Goal: Task Accomplishment & Management: Complete application form

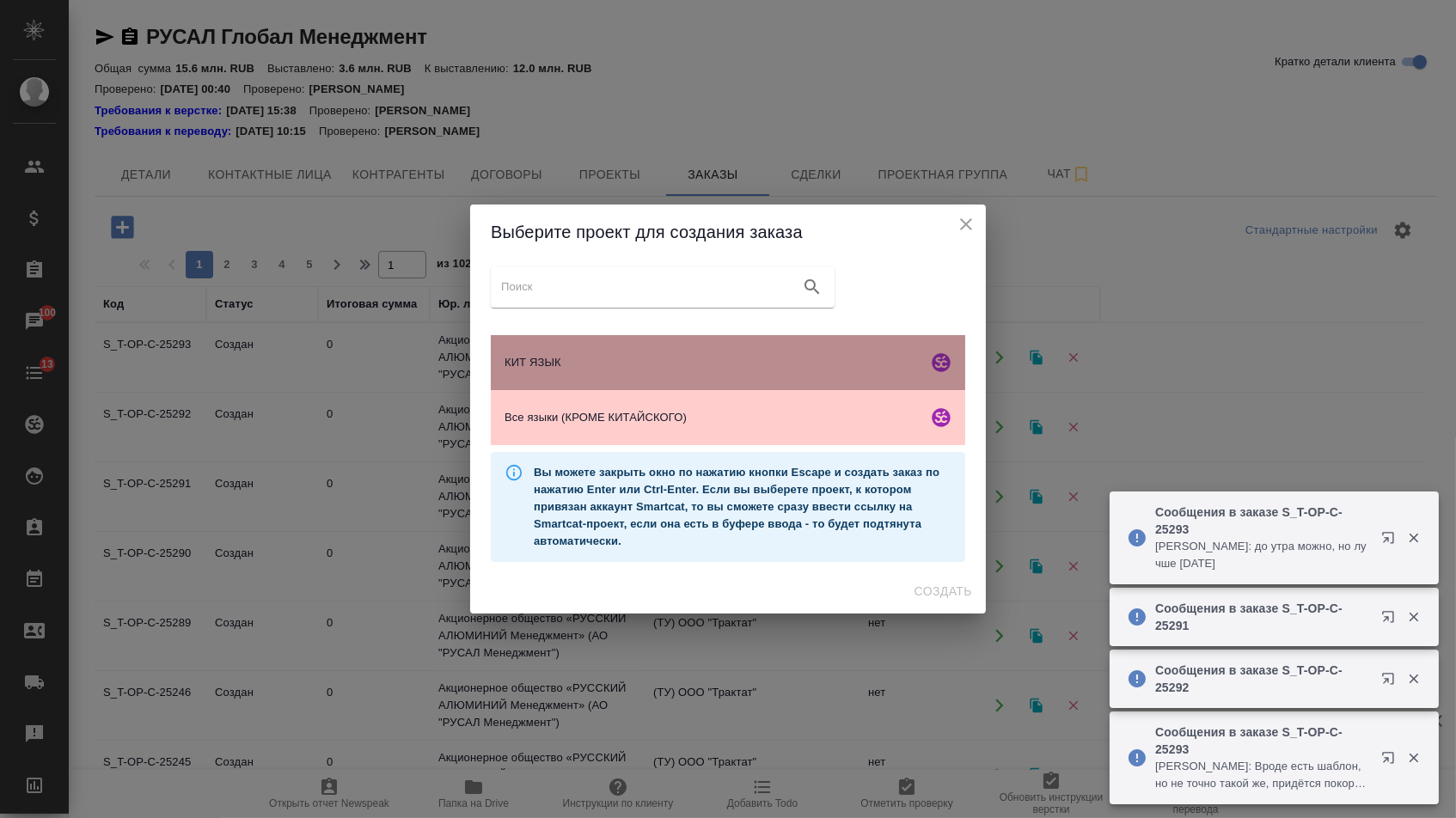
click at [630, 359] on span "КИТ ЯЗЫК" at bounding box center [712, 362] width 416 height 17
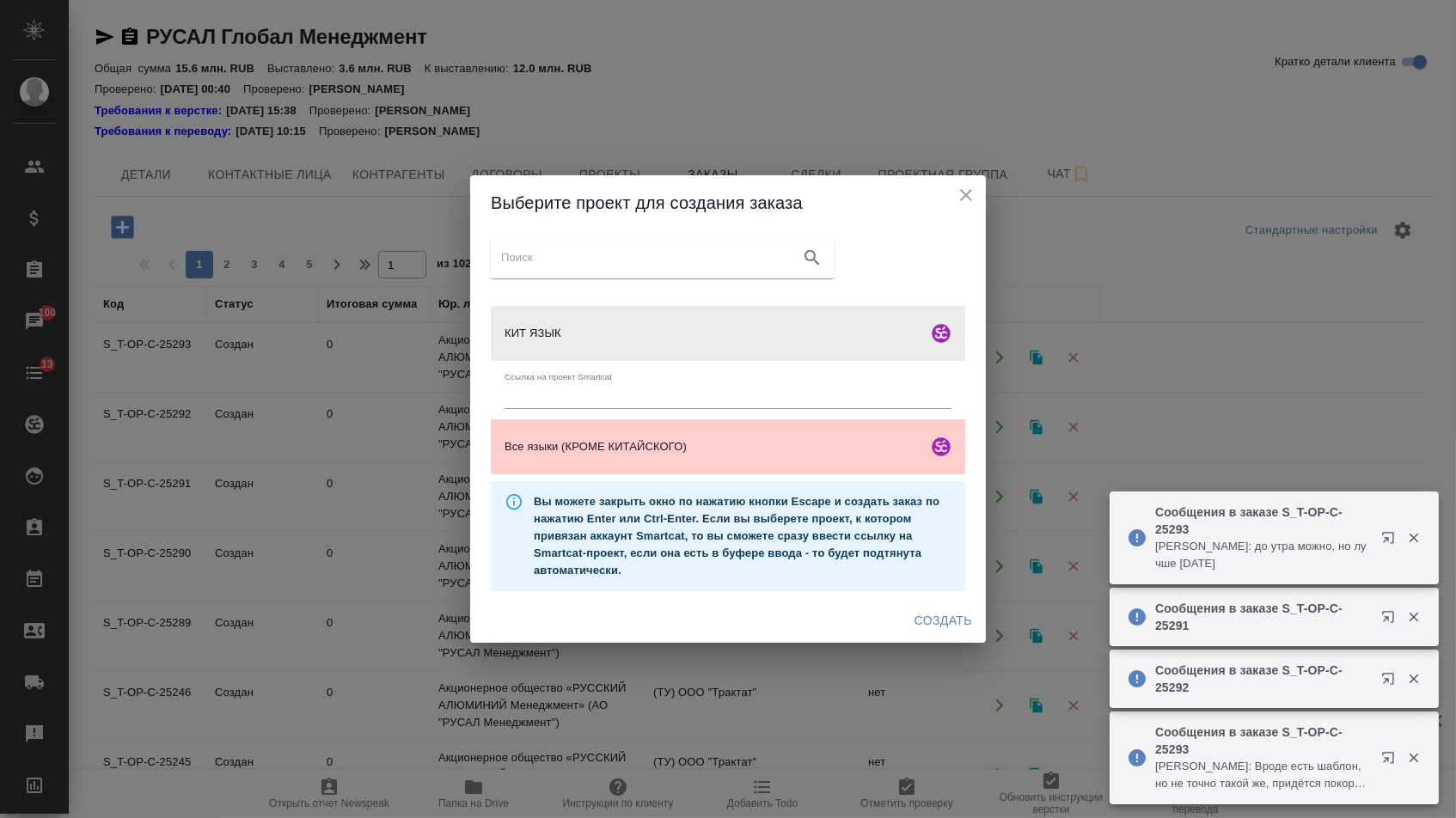
click at [630, 342] on span "КИТ ЯЗЫК" at bounding box center [712, 333] width 416 height 17
click at [926, 621] on span "Создать" at bounding box center [942, 621] width 57 height 21
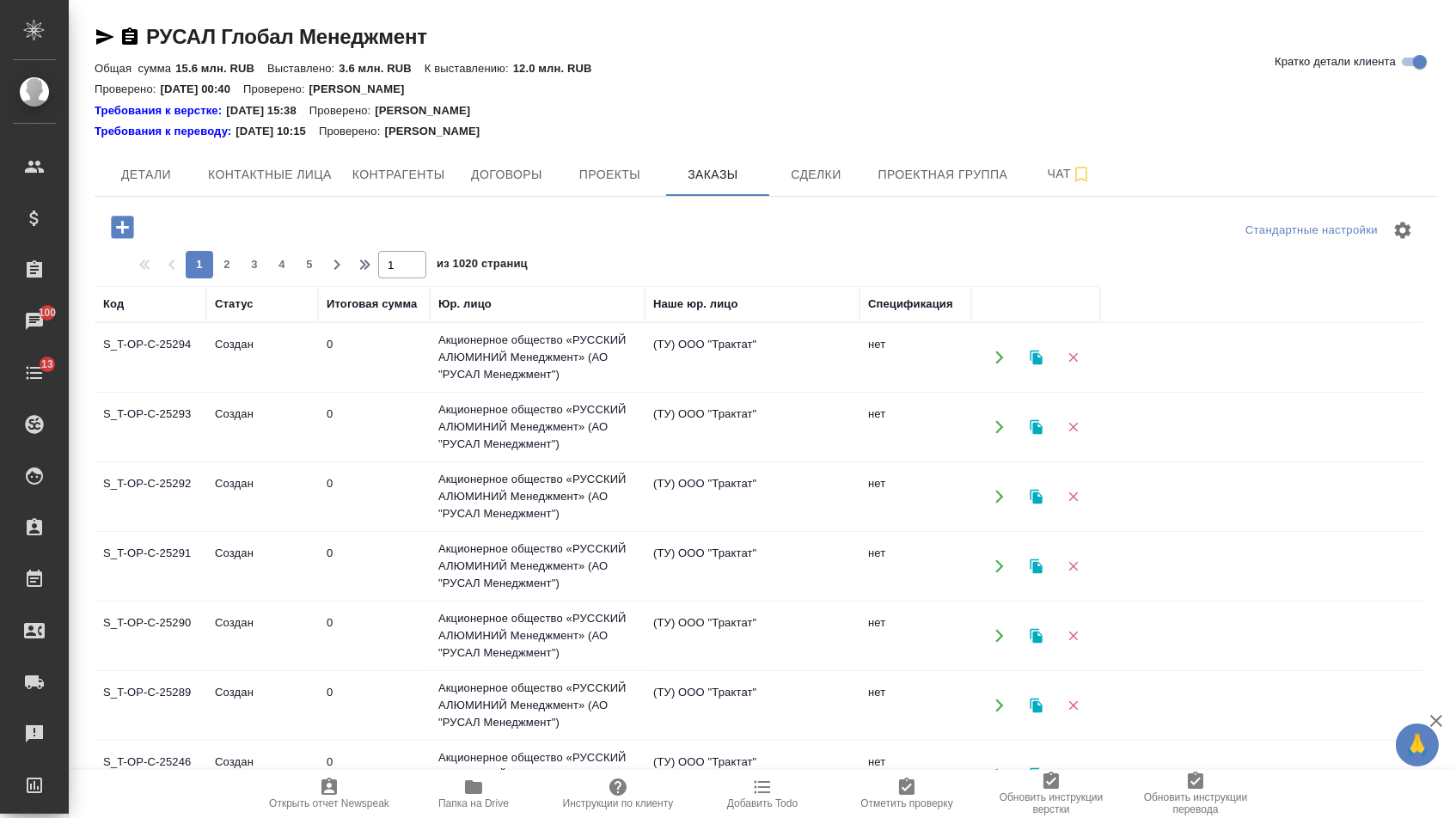
click at [123, 227] on icon "button" at bounding box center [122, 227] width 30 height 30
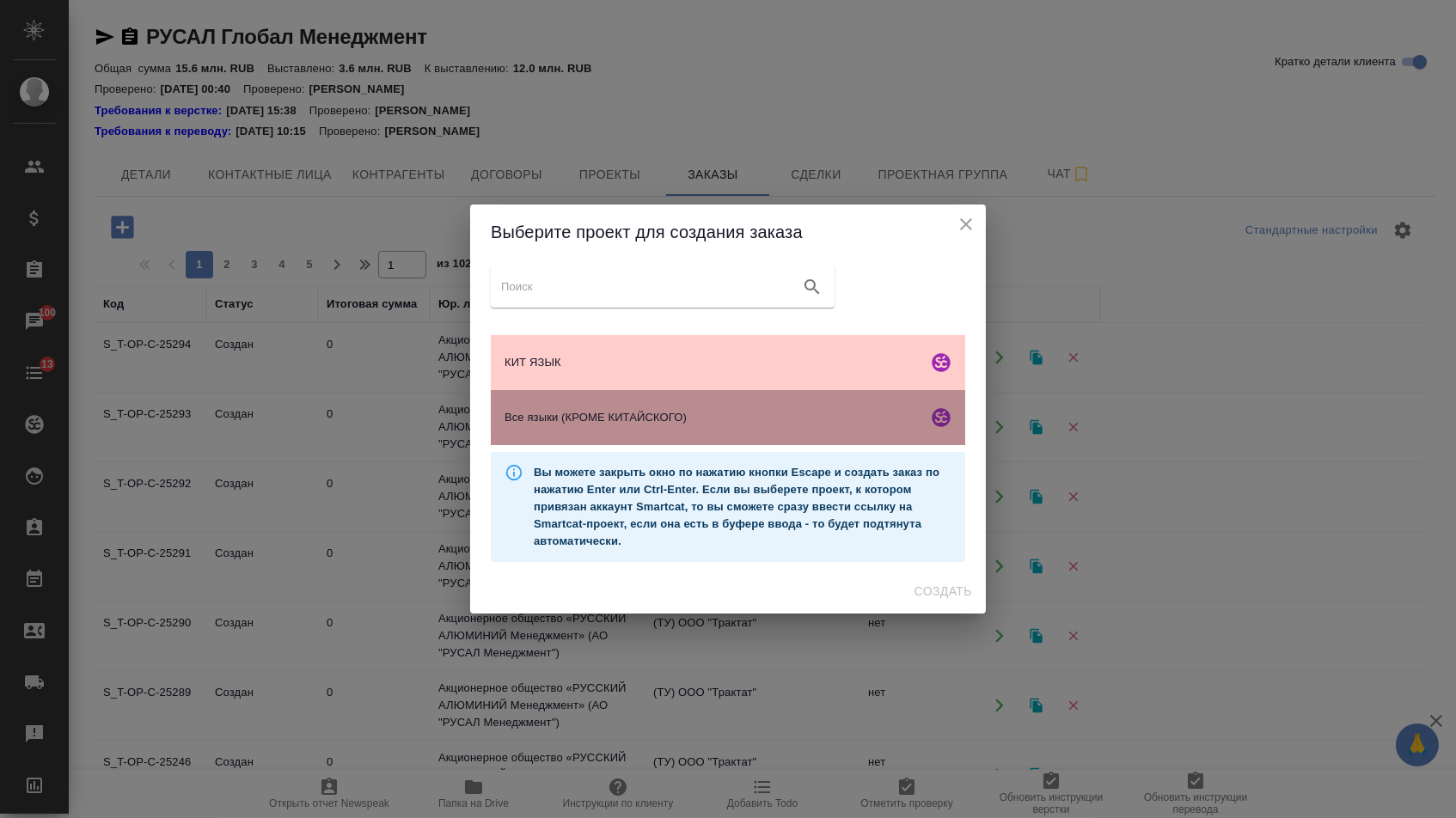
click at [662, 445] on div "Все языки (КРОМЕ КИТАЙСКОГО)" at bounding box center [728, 418] width 474 height 55
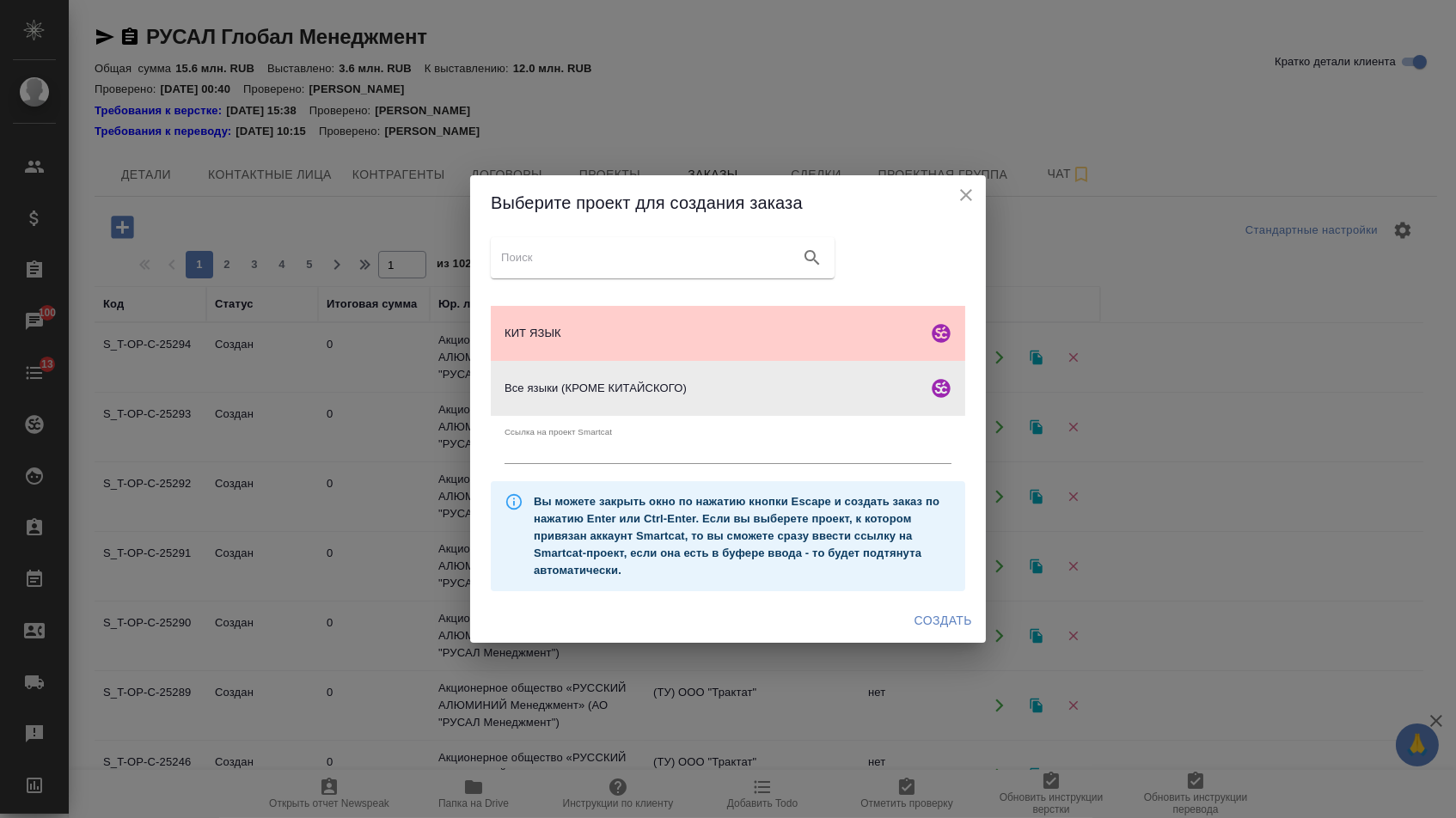
click at [928, 622] on span "Создать" at bounding box center [942, 621] width 57 height 21
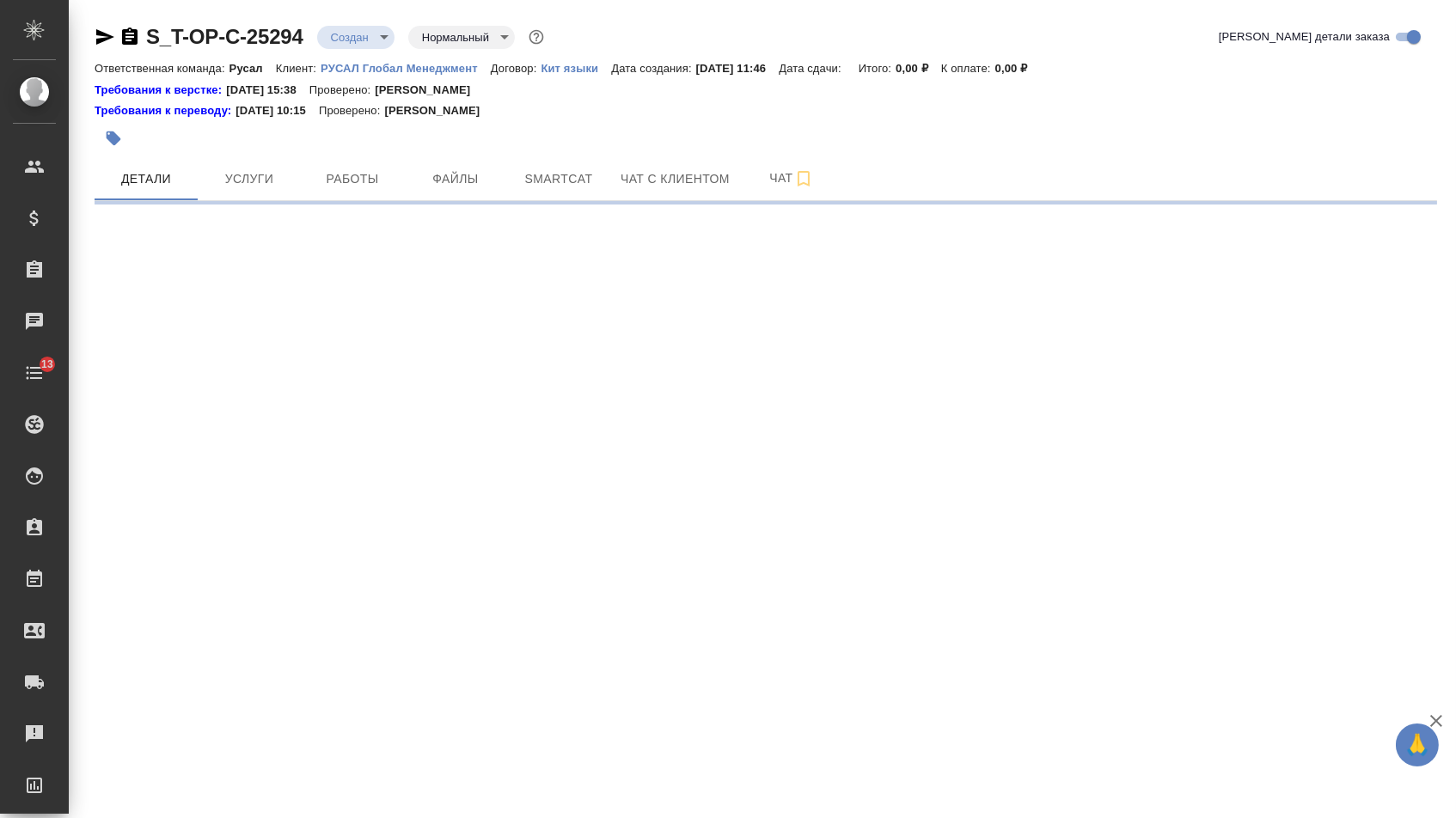
select select "RU"
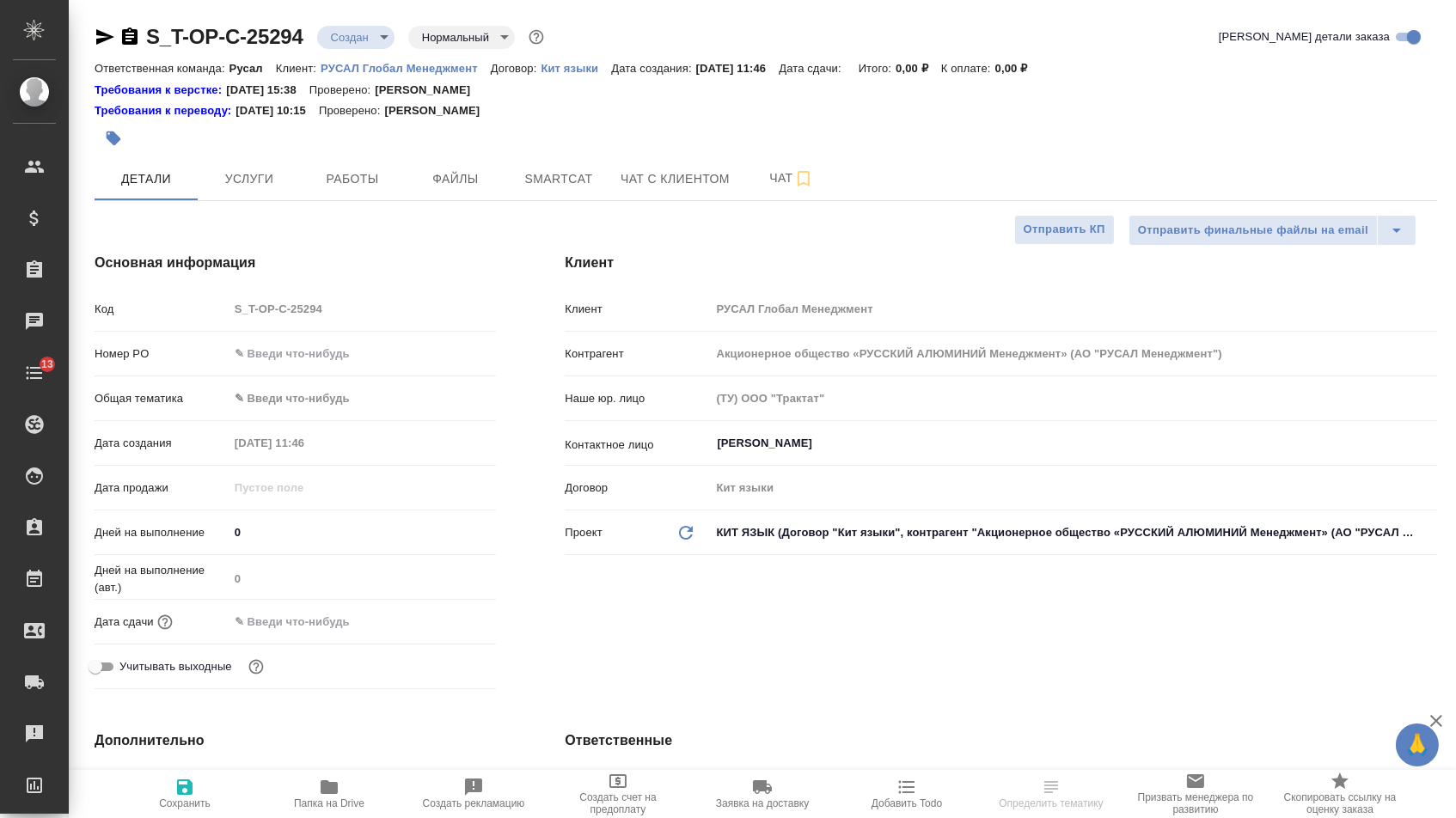
type input "[PERSON_NAME]"
type textarea "x"
type input "Русал"
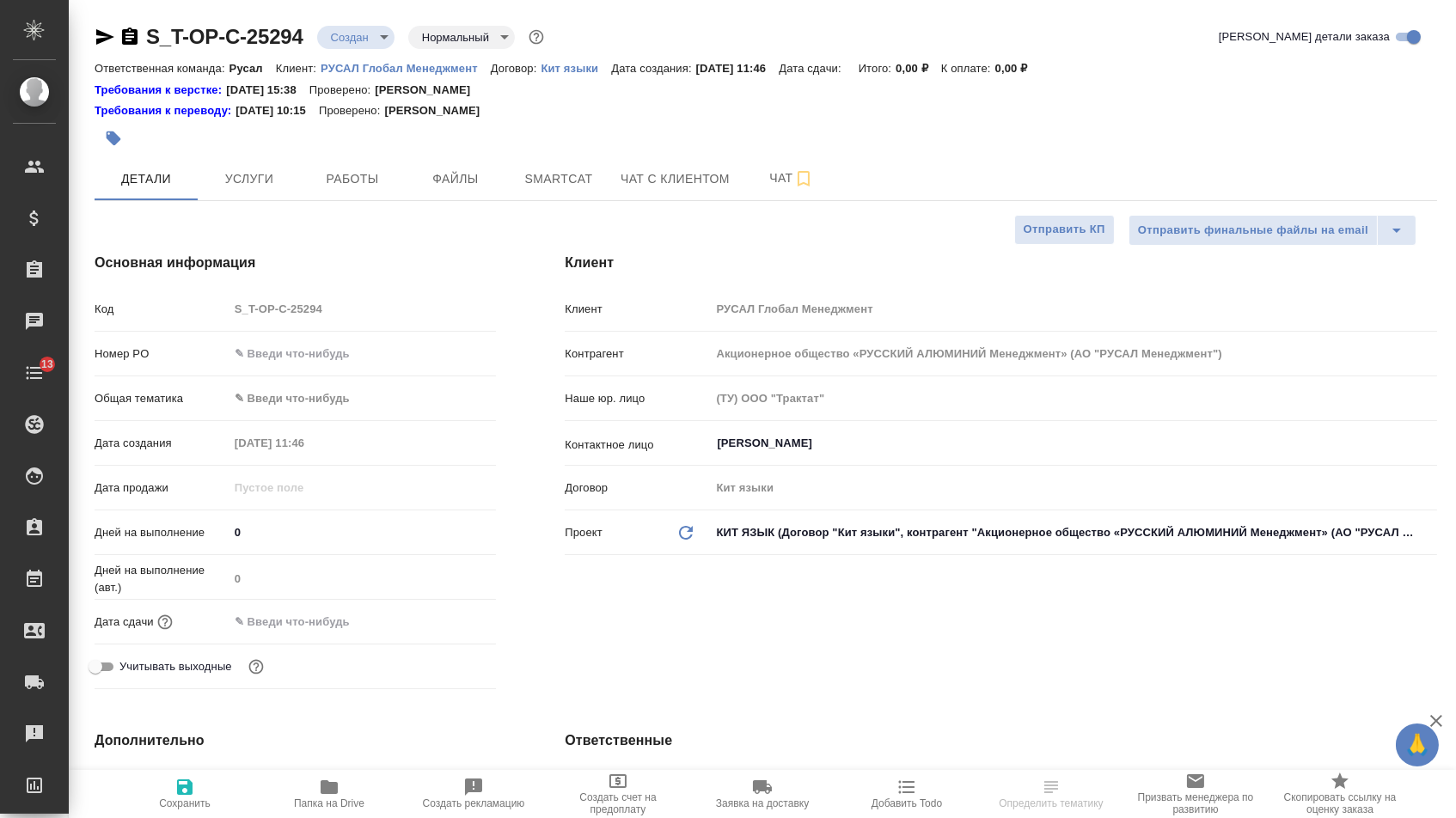
type textarea "x"
click at [277, 354] on input "text" at bounding box center [362, 354] width 266 height 25
paste input "Т-ОП-С-46896"
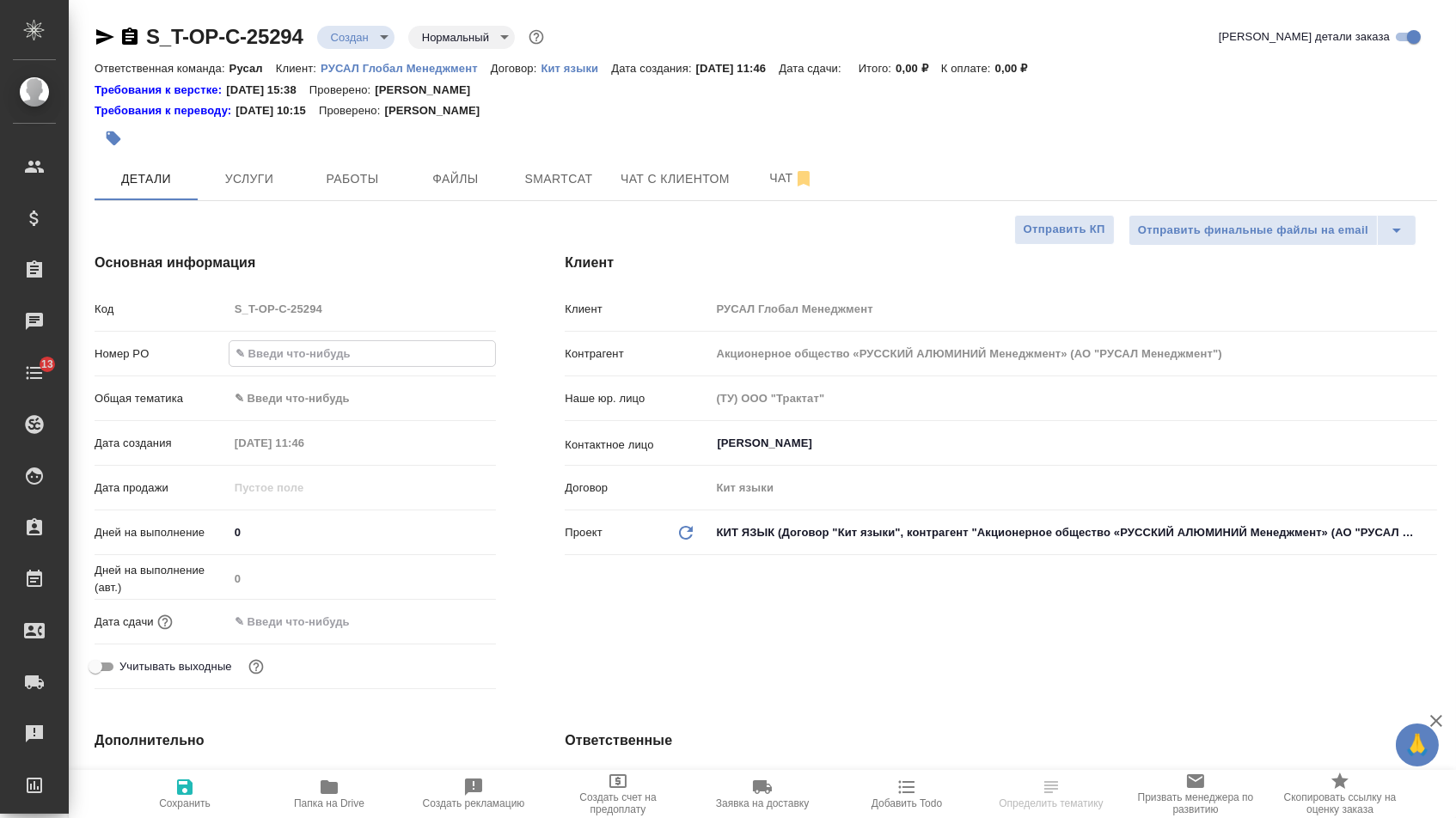
type input "Т-ОП-С-46896"
type textarea "x"
type input "Т-ОП-С-46896"
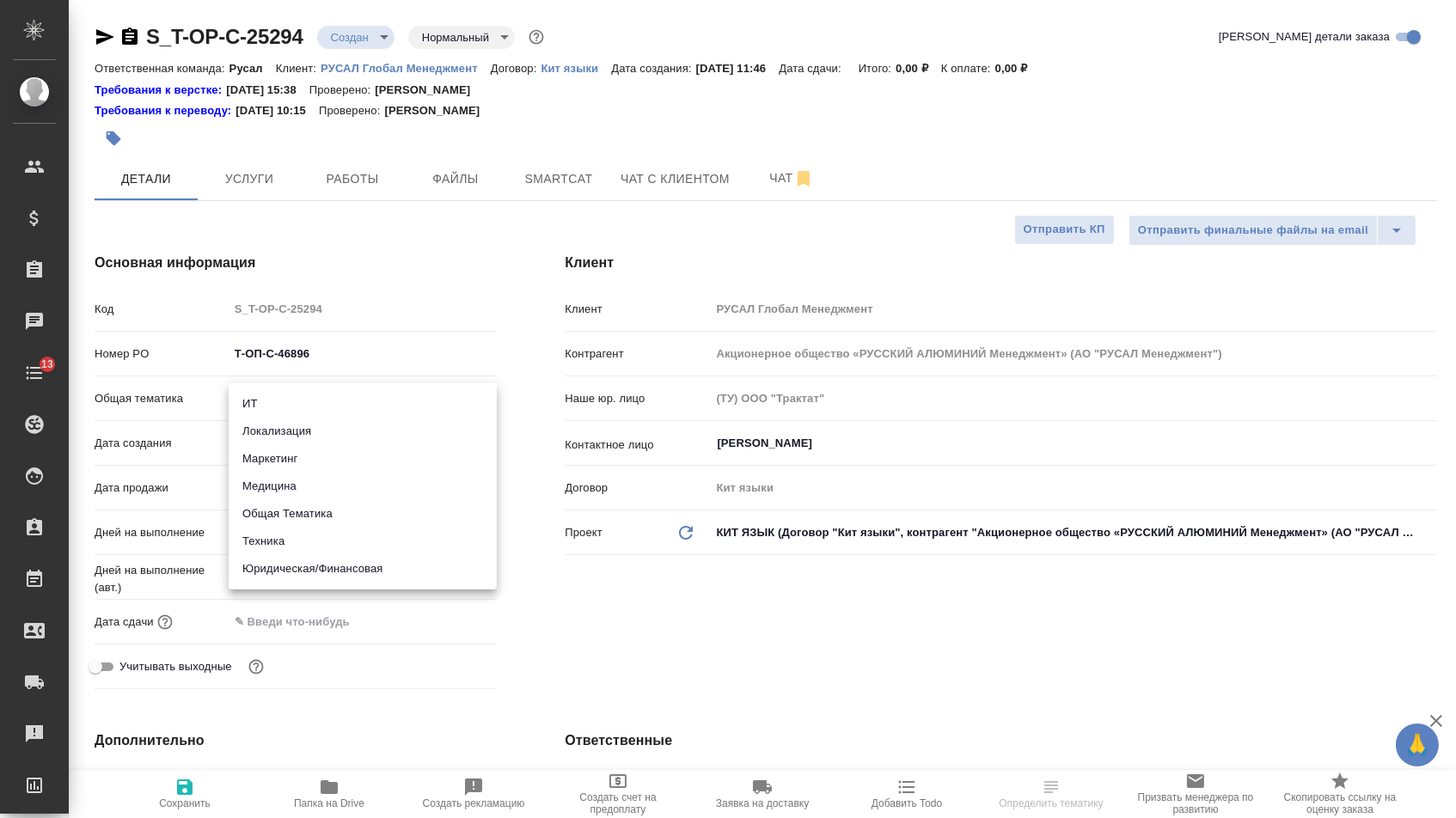
click at [299, 404] on body "🙏 .cls-1 fill:#fff; AWATERA Menshikova Aleksandra Клиенты Спецификации Заказы Ч…" at bounding box center [728, 409] width 1456 height 818
click at [290, 443] on li "Локализация" at bounding box center [362, 431] width 268 height 27
type input "local"
type textarea "x"
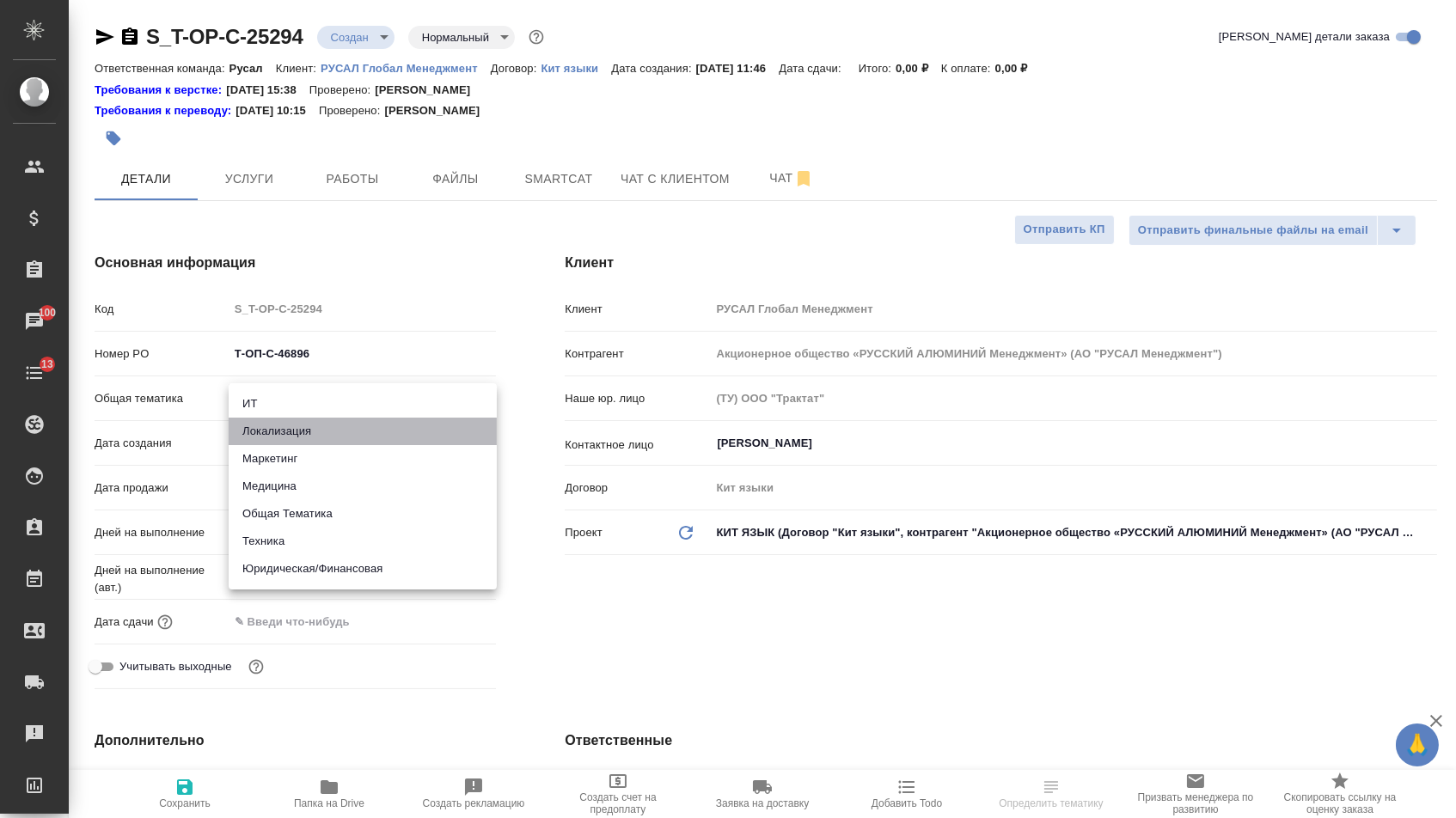
type textarea "x"
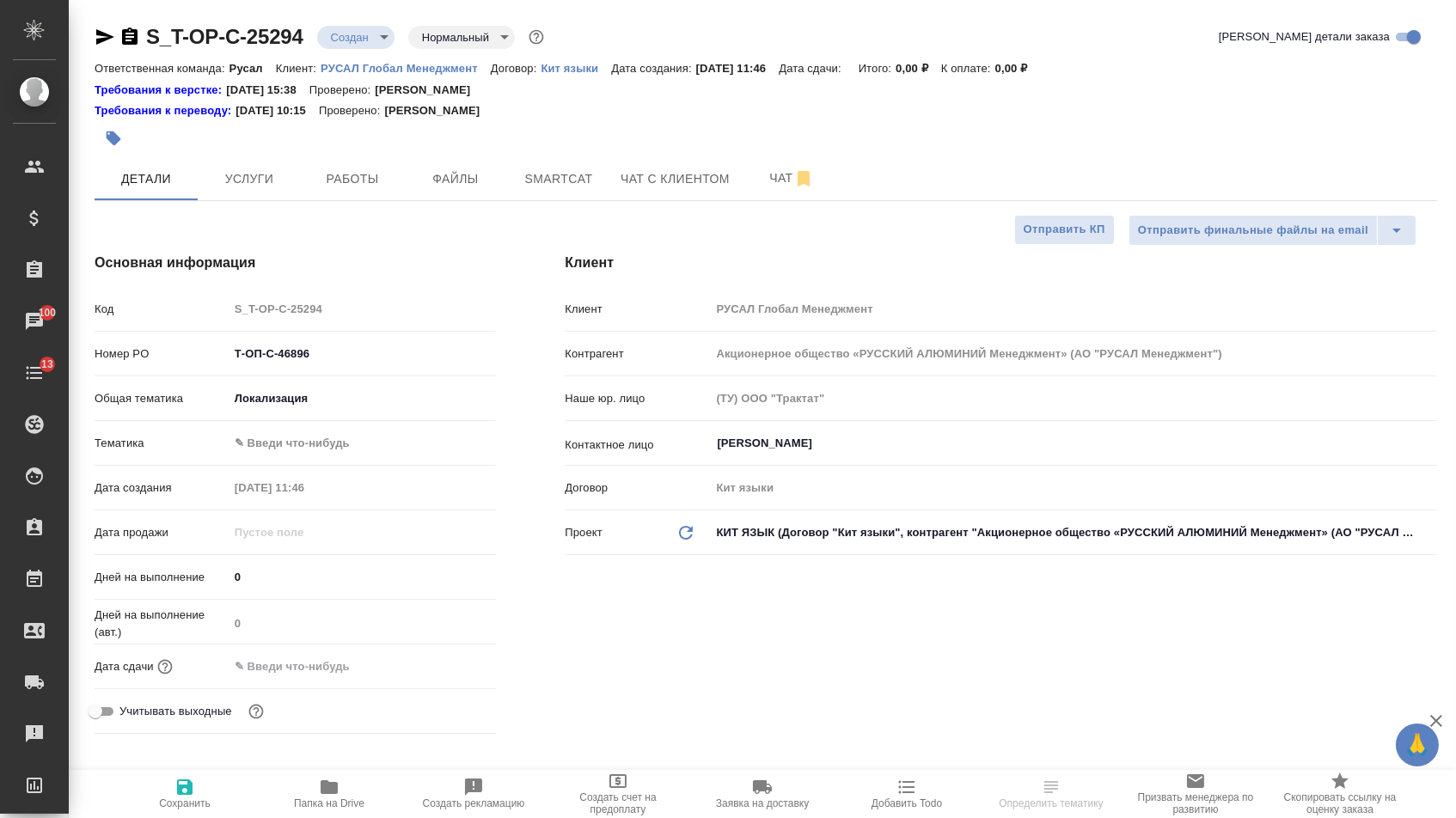
click at [300, 398] on body "🙏 .cls-1 fill:#fff; AWATERA Menshikova Aleksandra Клиенты Спецификации Заказы 1…" at bounding box center [728, 409] width 1456 height 818
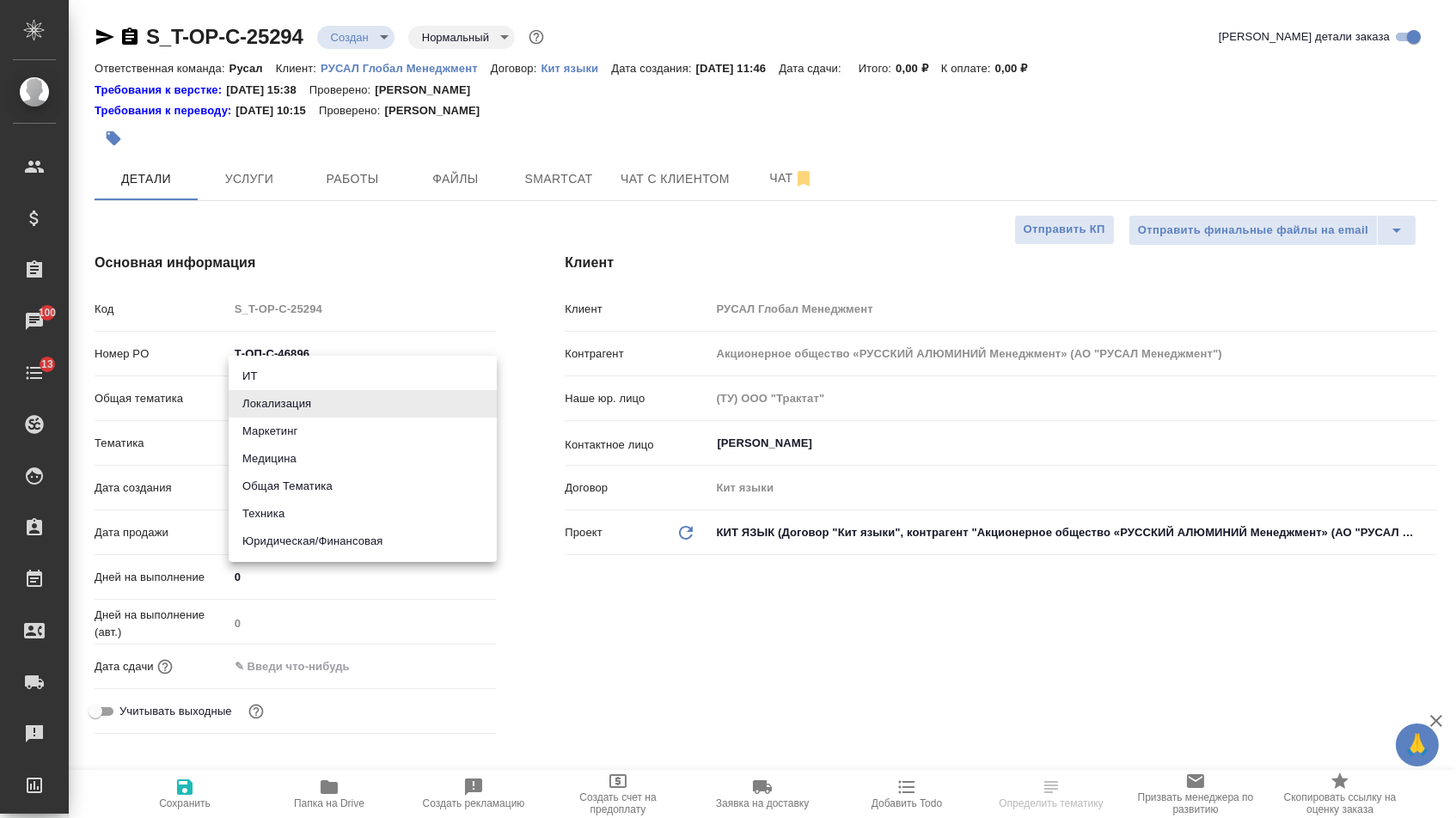
click at [299, 421] on li "Маркетинг" at bounding box center [362, 431] width 268 height 27
type input "marketing"
type textarea "x"
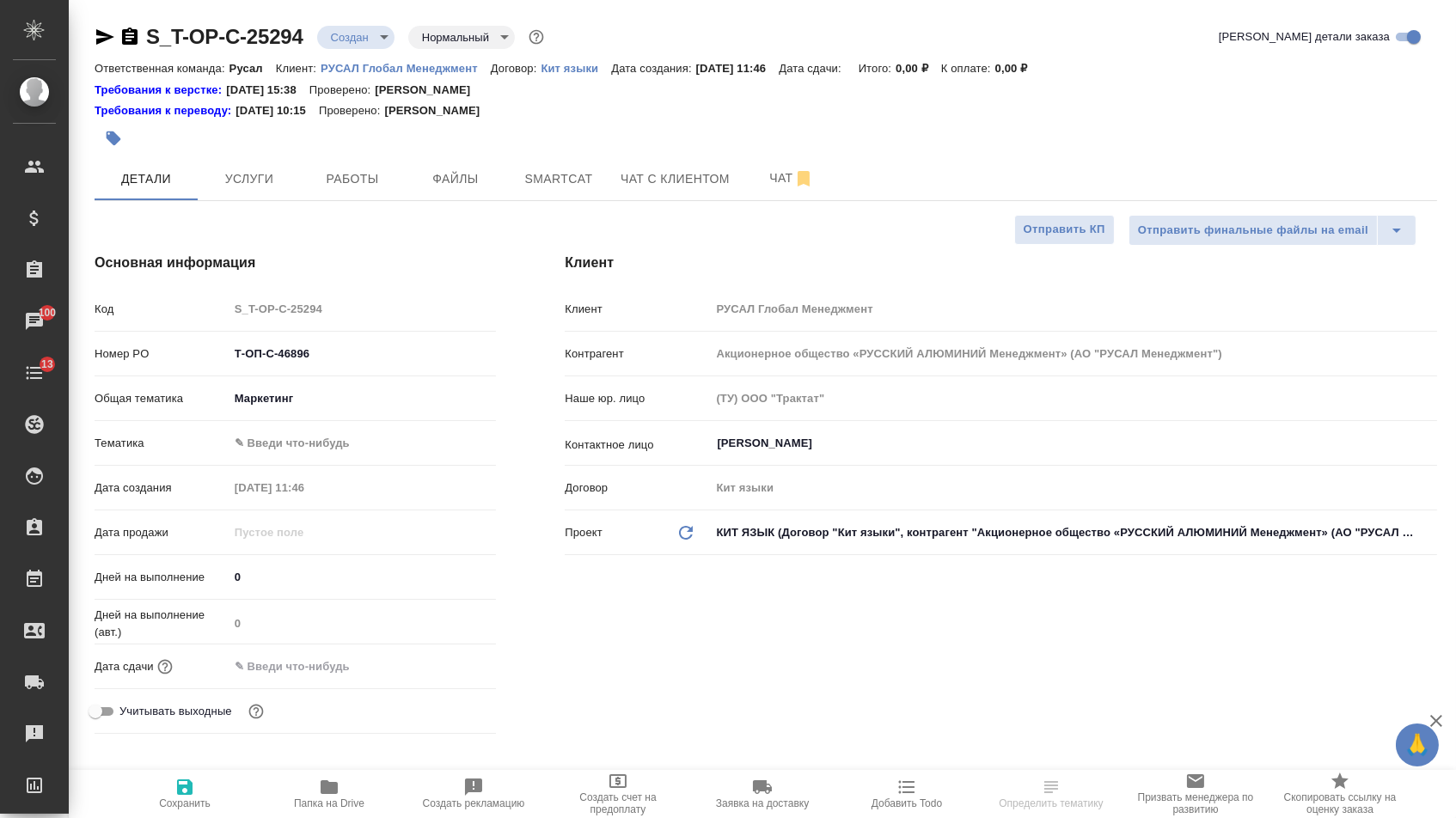
click at [298, 451] on body "🙏 .cls-1 fill:#fff; AWATERA Menshikova Aleksandra Клиенты Спецификации Заказы 1…" at bounding box center [728, 409] width 1456 height 818
click at [298, 488] on li "Маркетинг" at bounding box center [362, 476] width 268 height 27
type textarea "x"
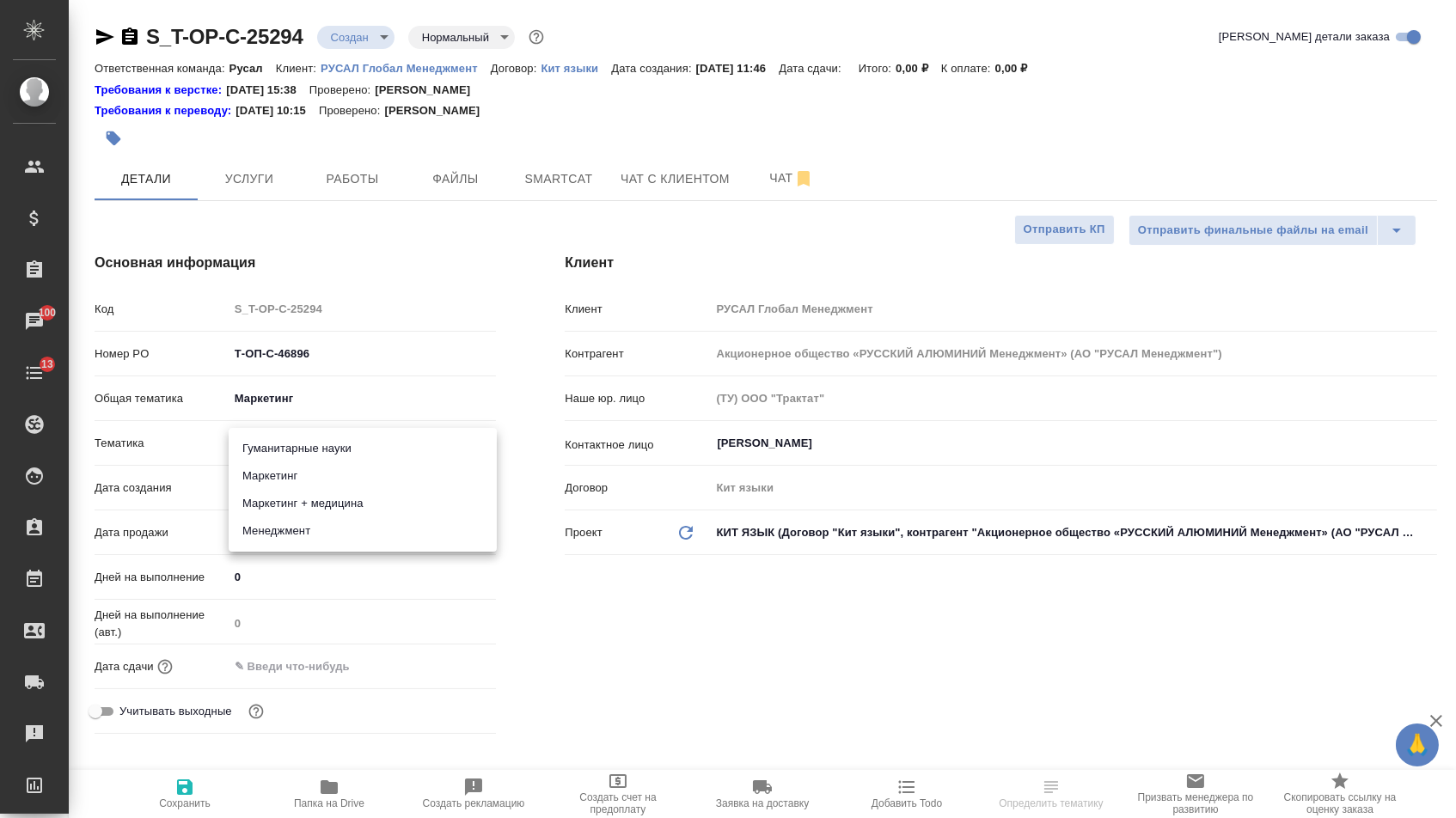
type input "5a8b8b956a9677013d343d63"
click at [304, 662] on input "text" at bounding box center [304, 666] width 151 height 25
click at [438, 666] on icon "button" at bounding box center [446, 665] width 20 height 20
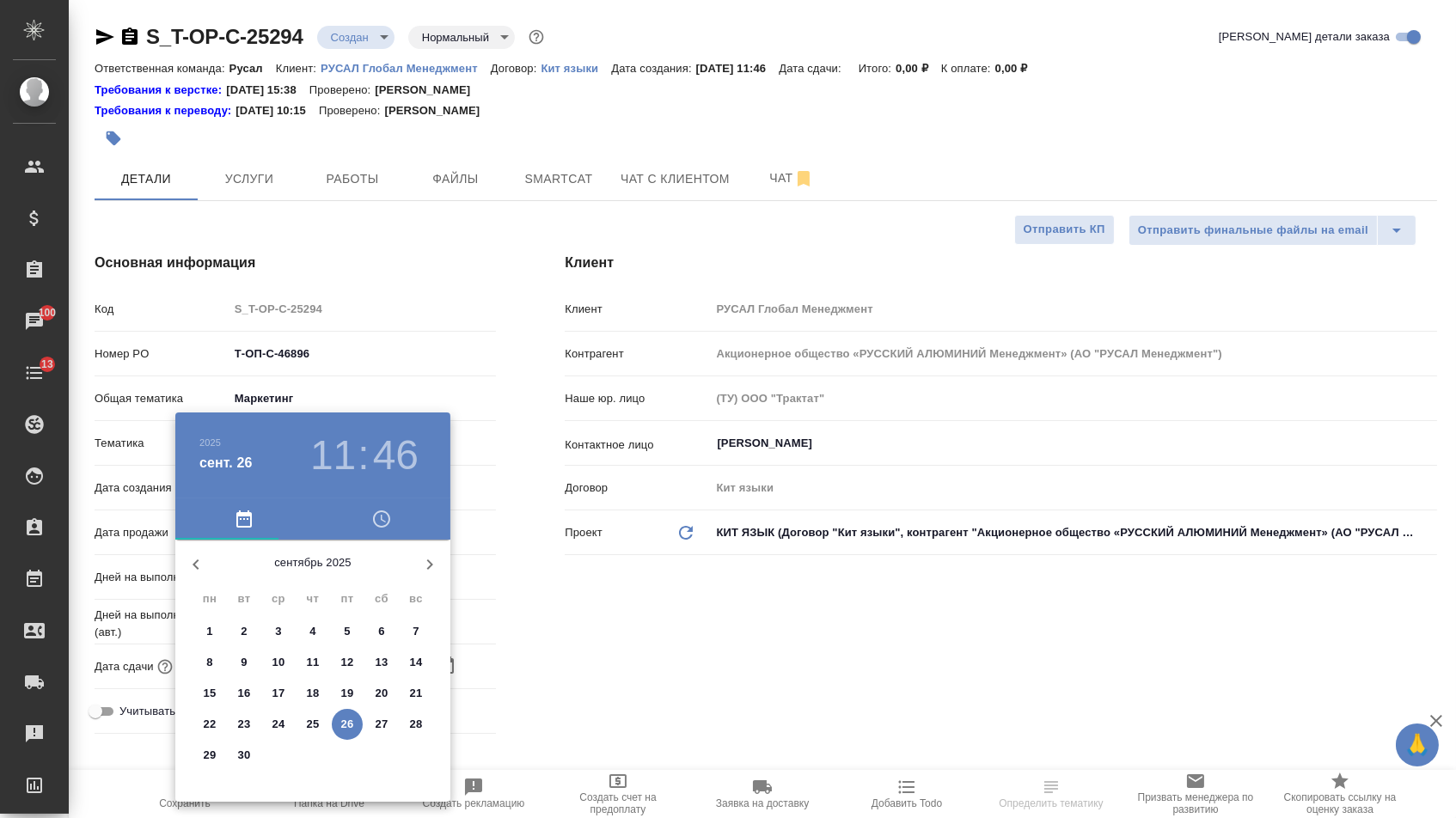
click at [342, 726] on p "26" at bounding box center [347, 725] width 13 height 17
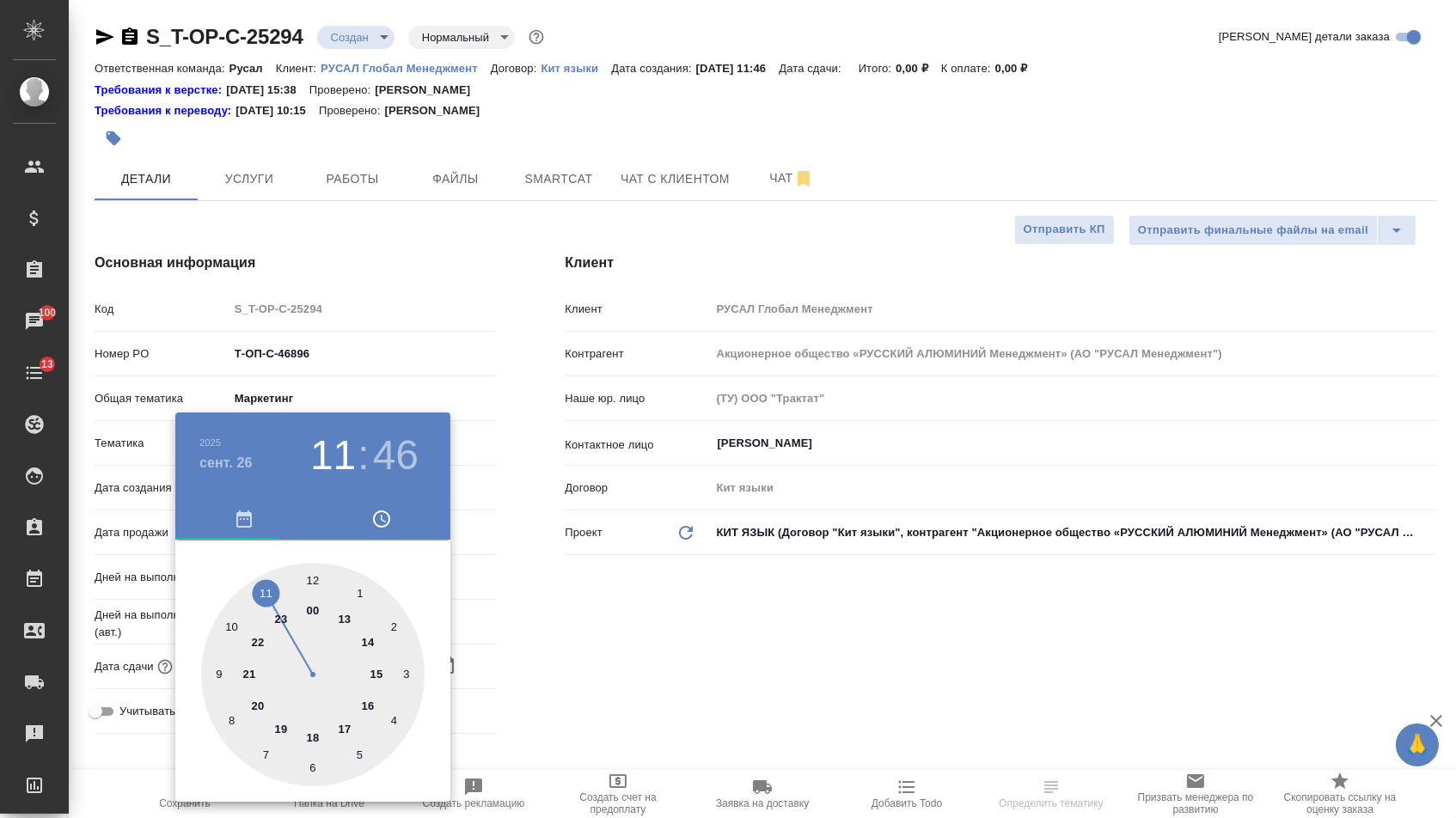
type input "26.09.2025 11:46"
type textarea "x"
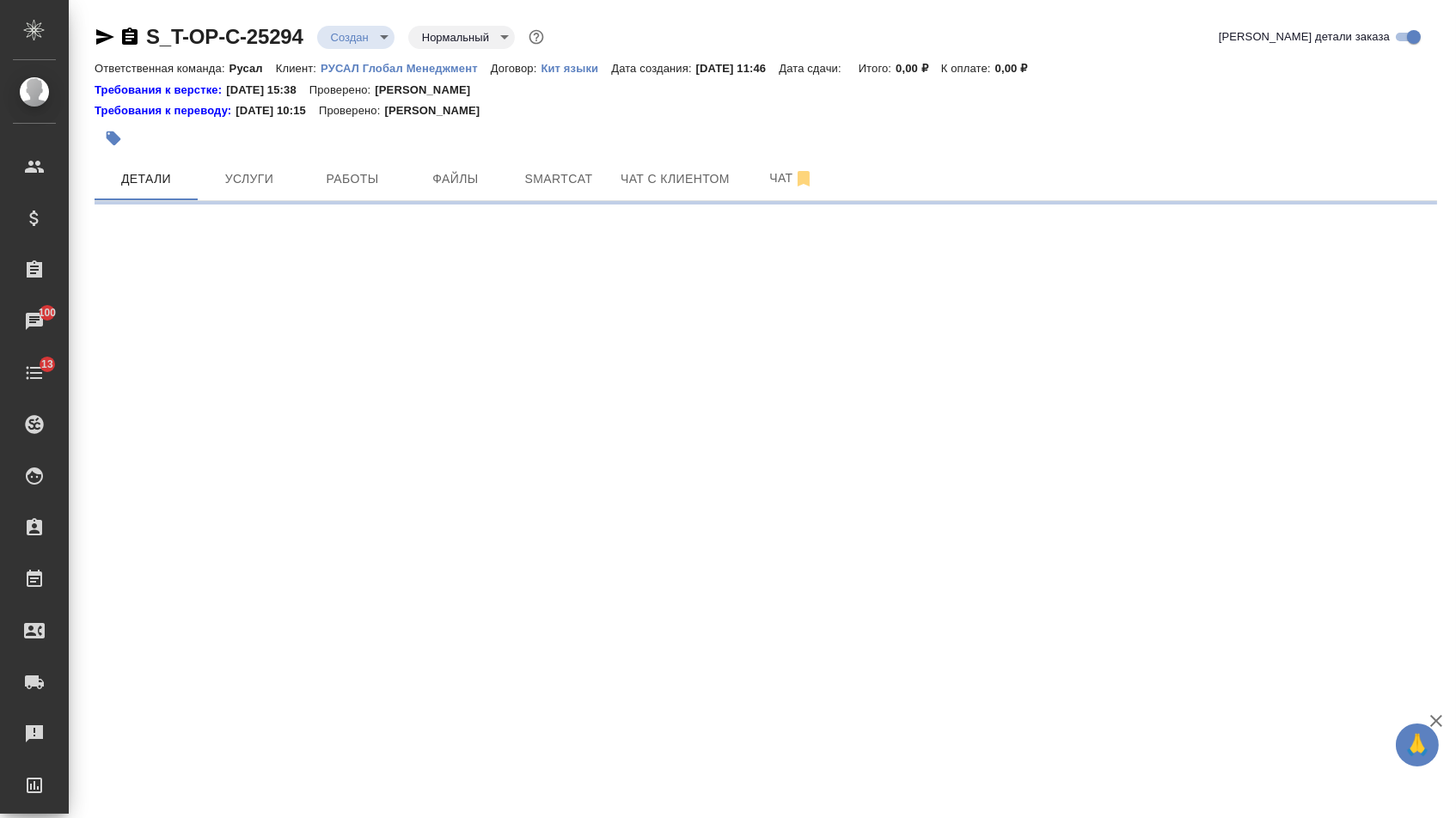
select select "RU"
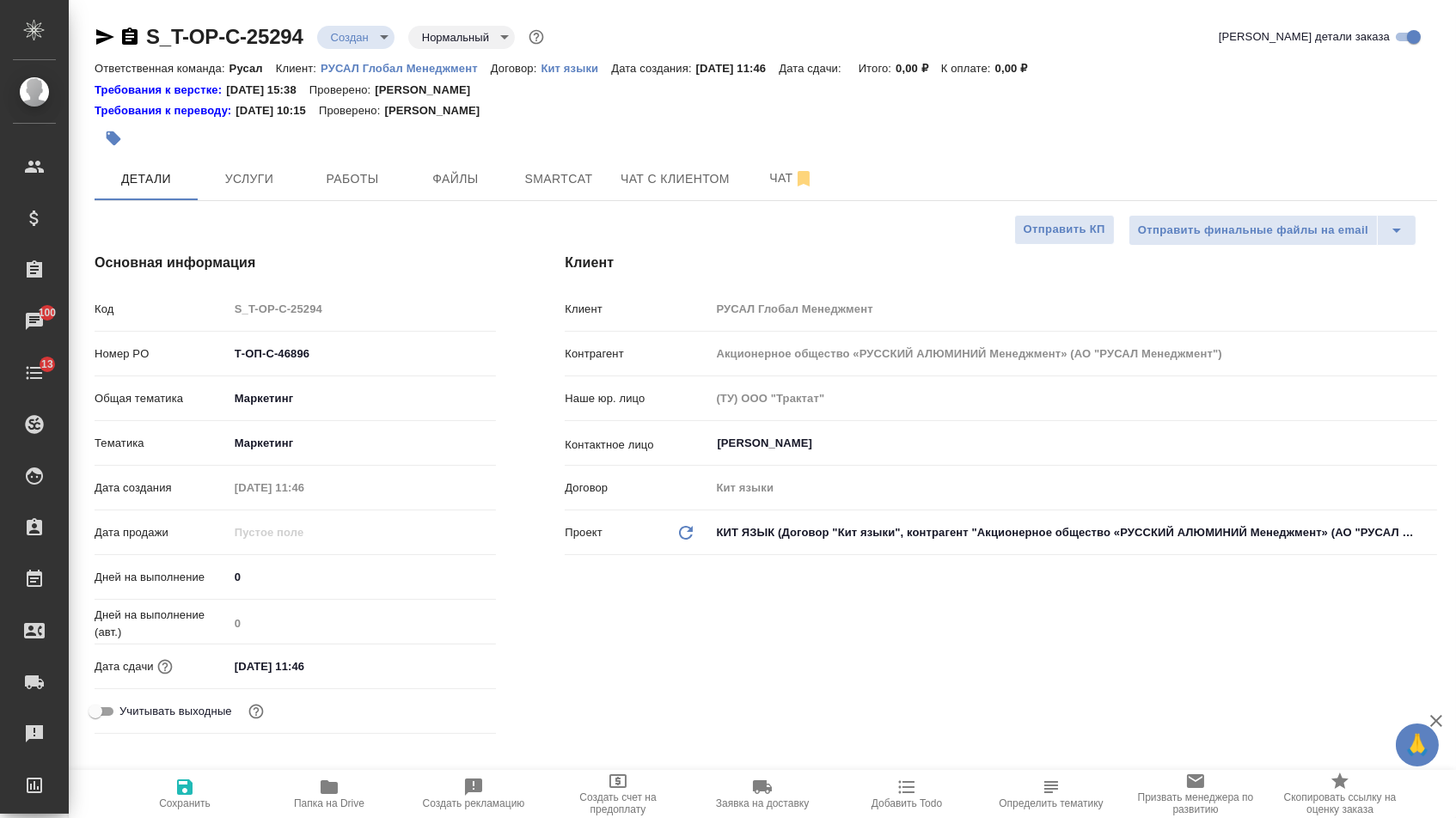
type textarea "x"
click at [350, 666] on input "26.09.2025 11:46" at bounding box center [304, 666] width 151 height 25
type input "26.09.2025 11:4_"
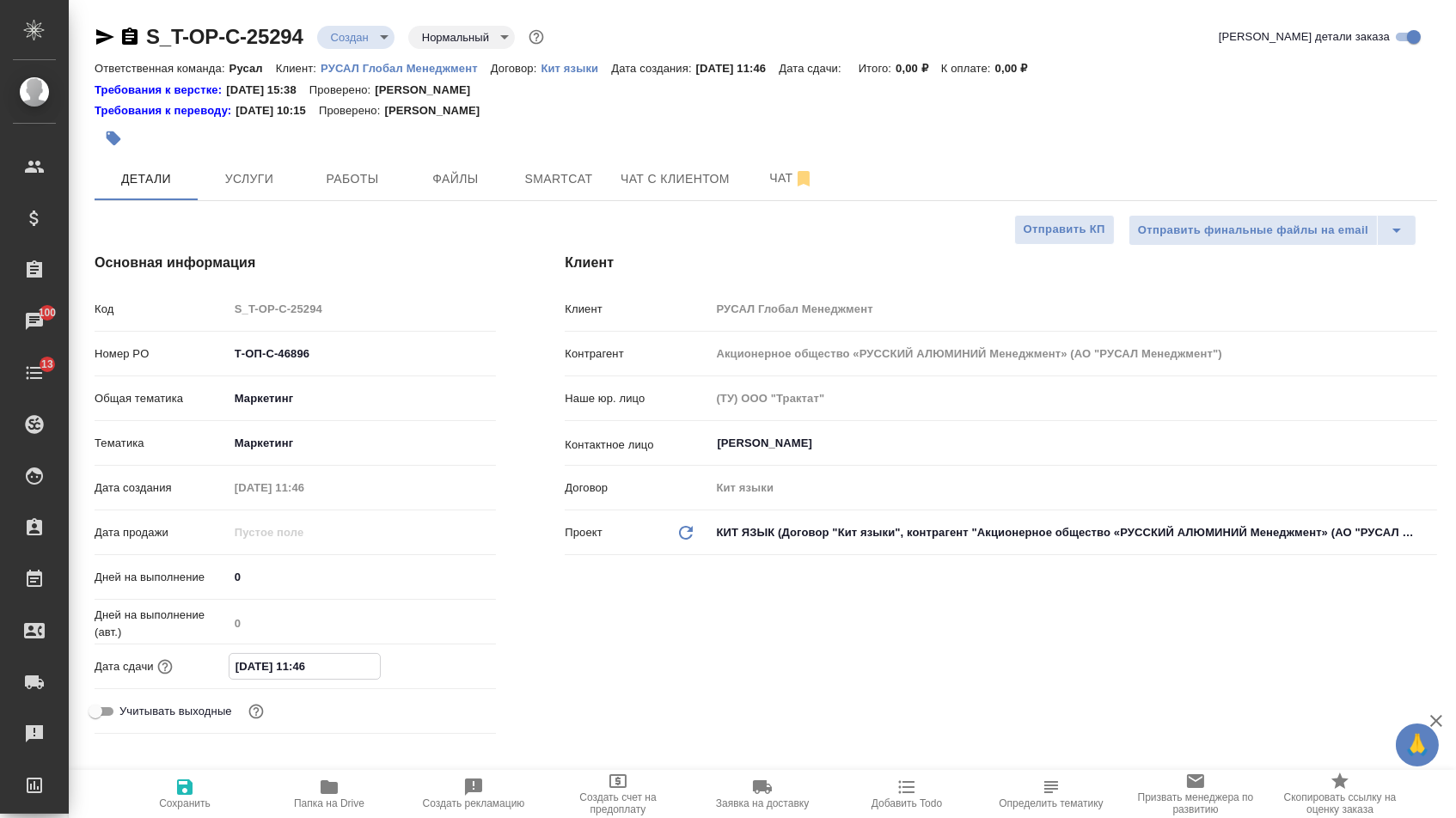
type textarea "x"
type input "26.09.2025 11:__"
type textarea "x"
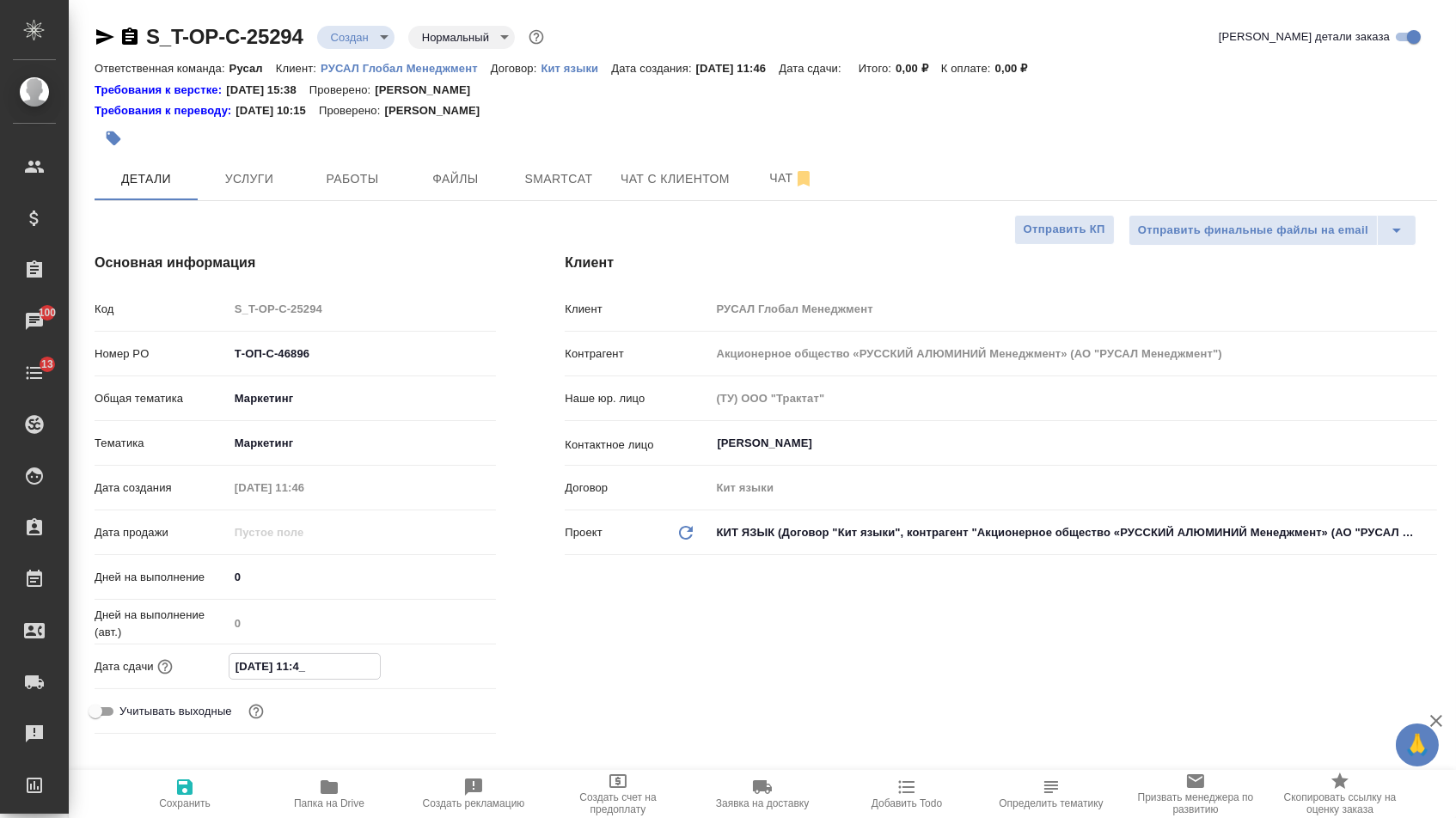
type textarea "x"
type input "26.09.2025 1_:__"
type textarea "x"
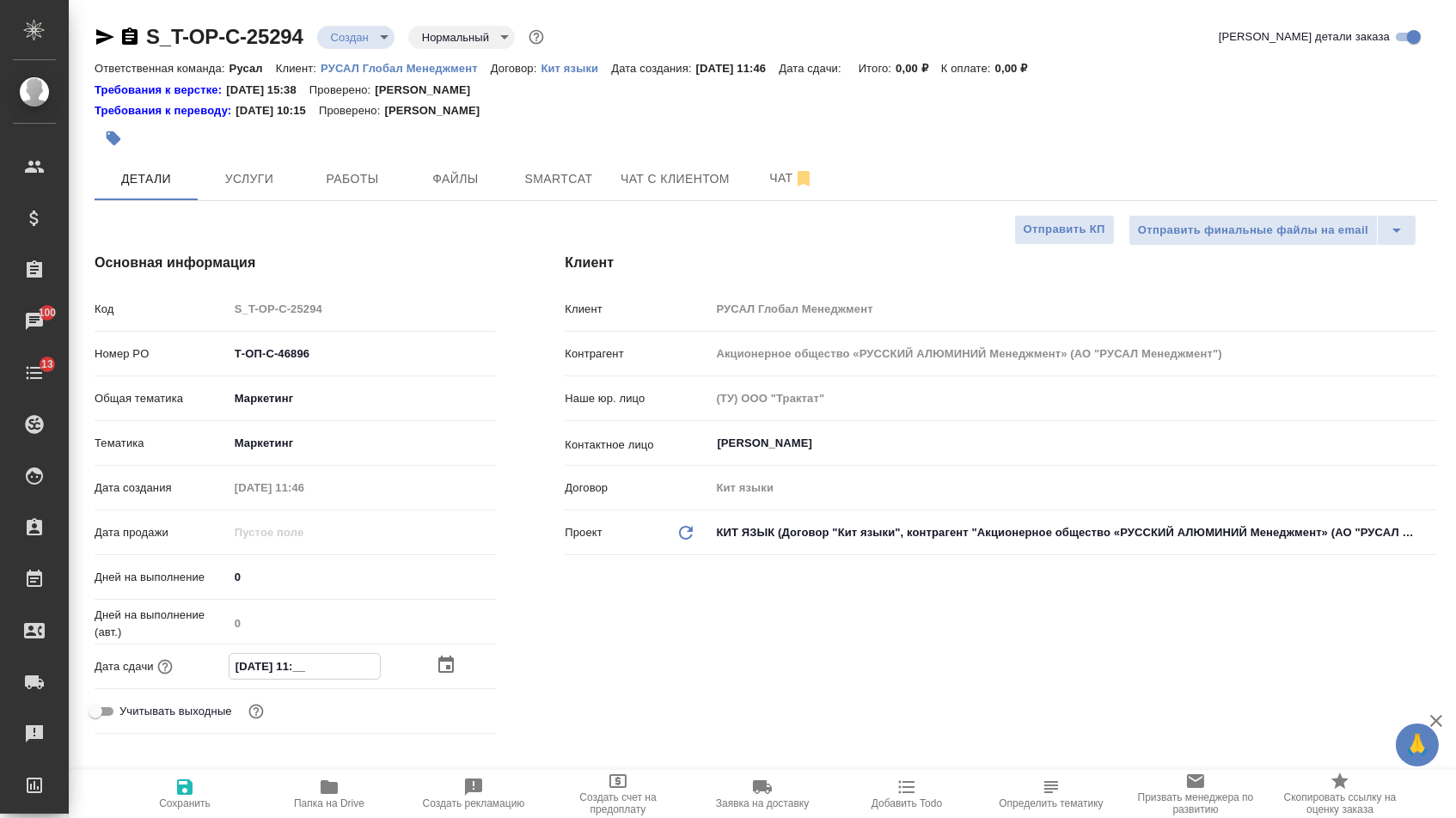
type textarea "x"
type input "26.09.2025 15:__"
type textarea "x"
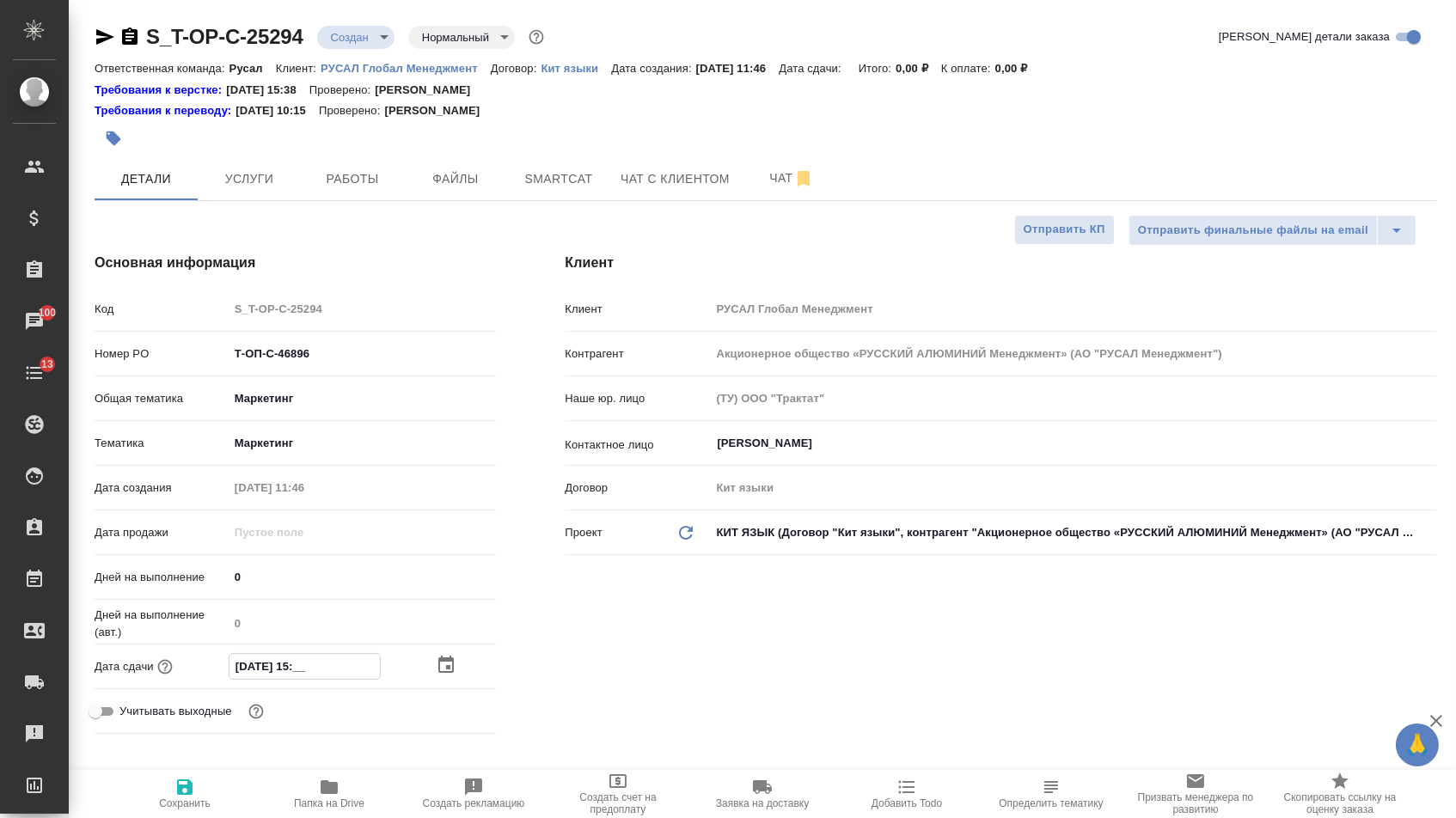
type input "26.09.2025 15:0_"
type textarea "x"
type input "26.09.2025 15:00"
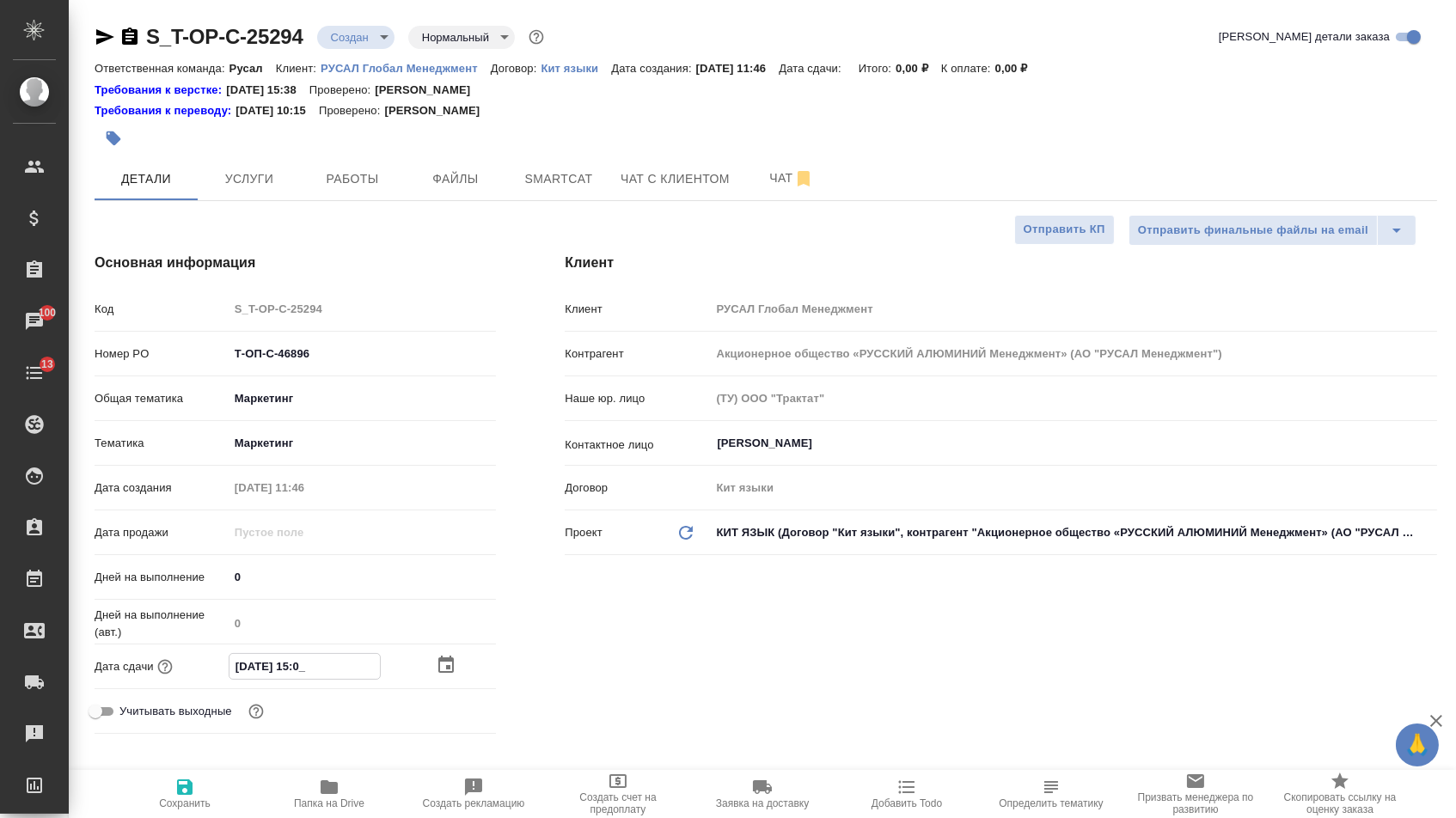
type textarea "x"
click at [188, 788] on icon "button" at bounding box center [185, 787] width 16 height 16
type textarea "x"
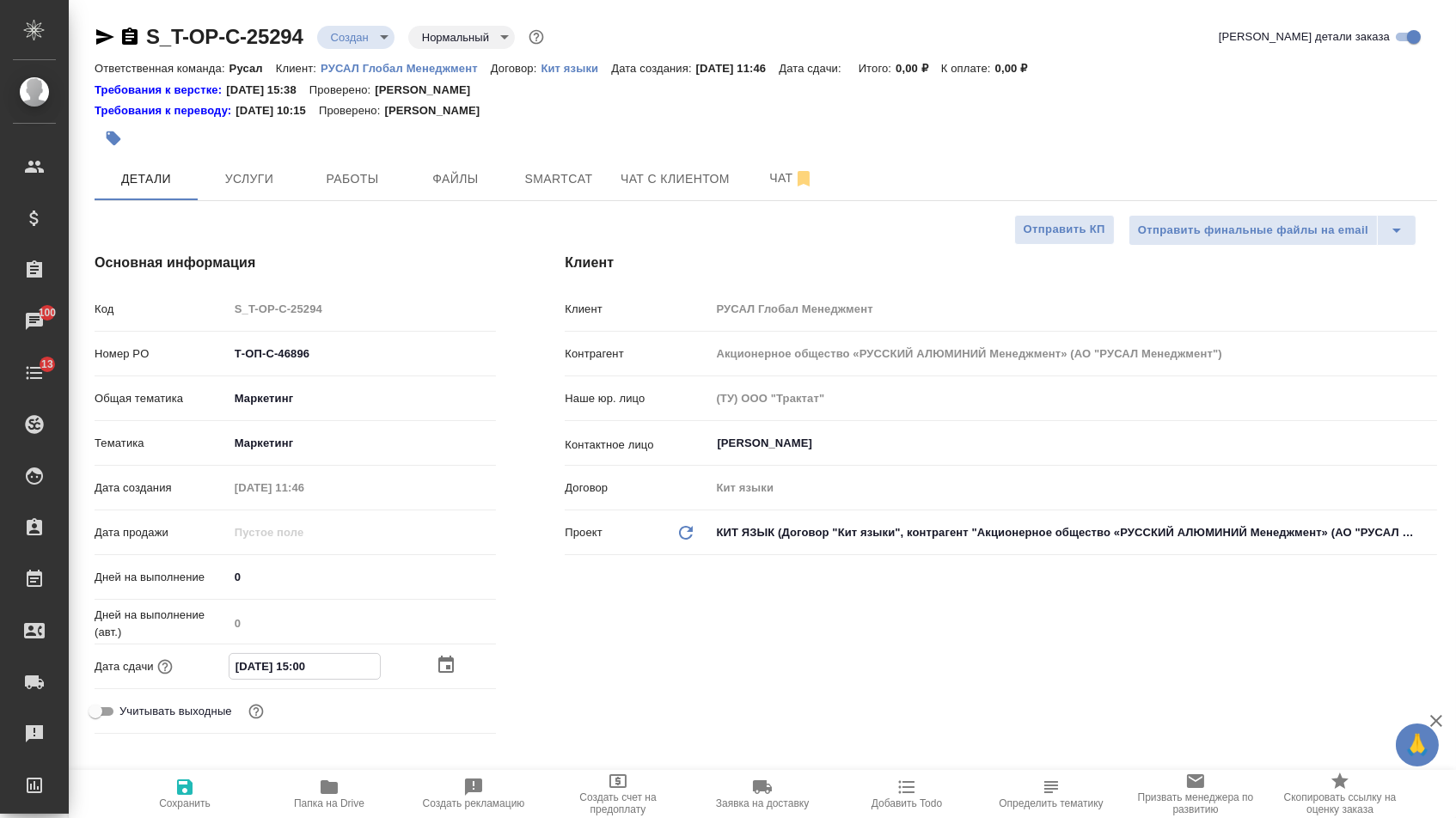
type textarea "x"
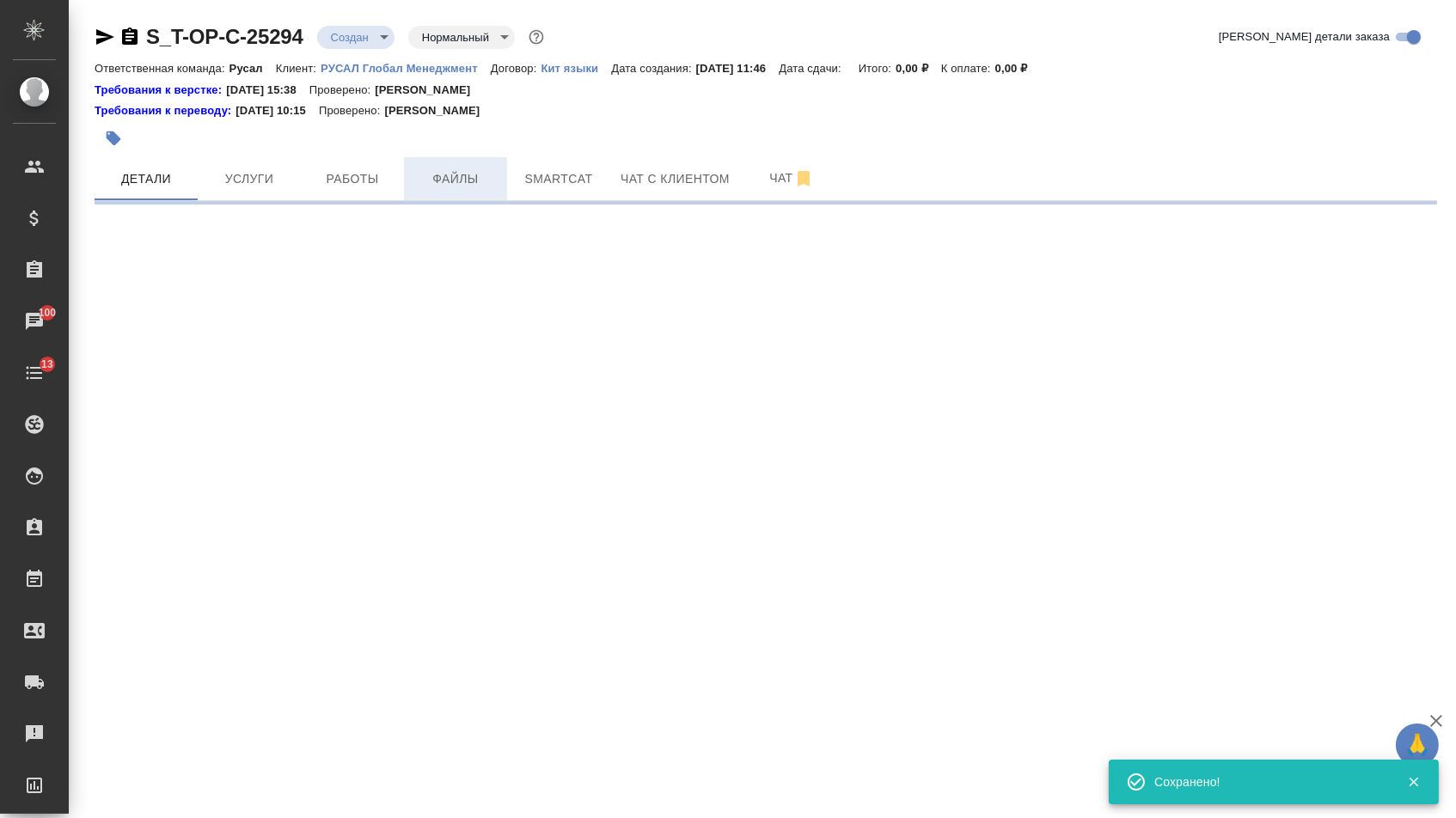
select select "RU"
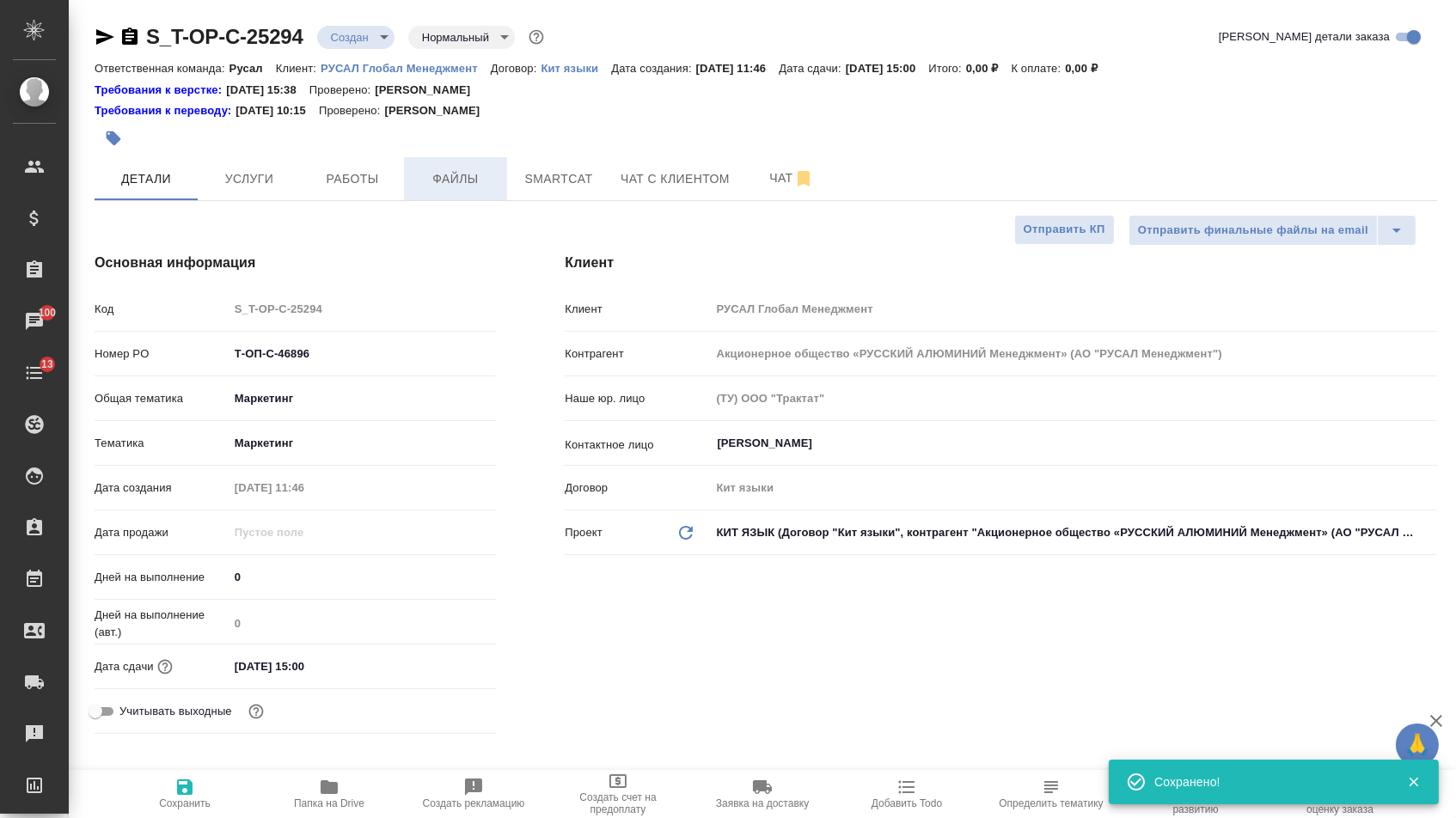
type textarea "x"
click at [457, 180] on span "Файлы" at bounding box center [455, 179] width 83 height 21
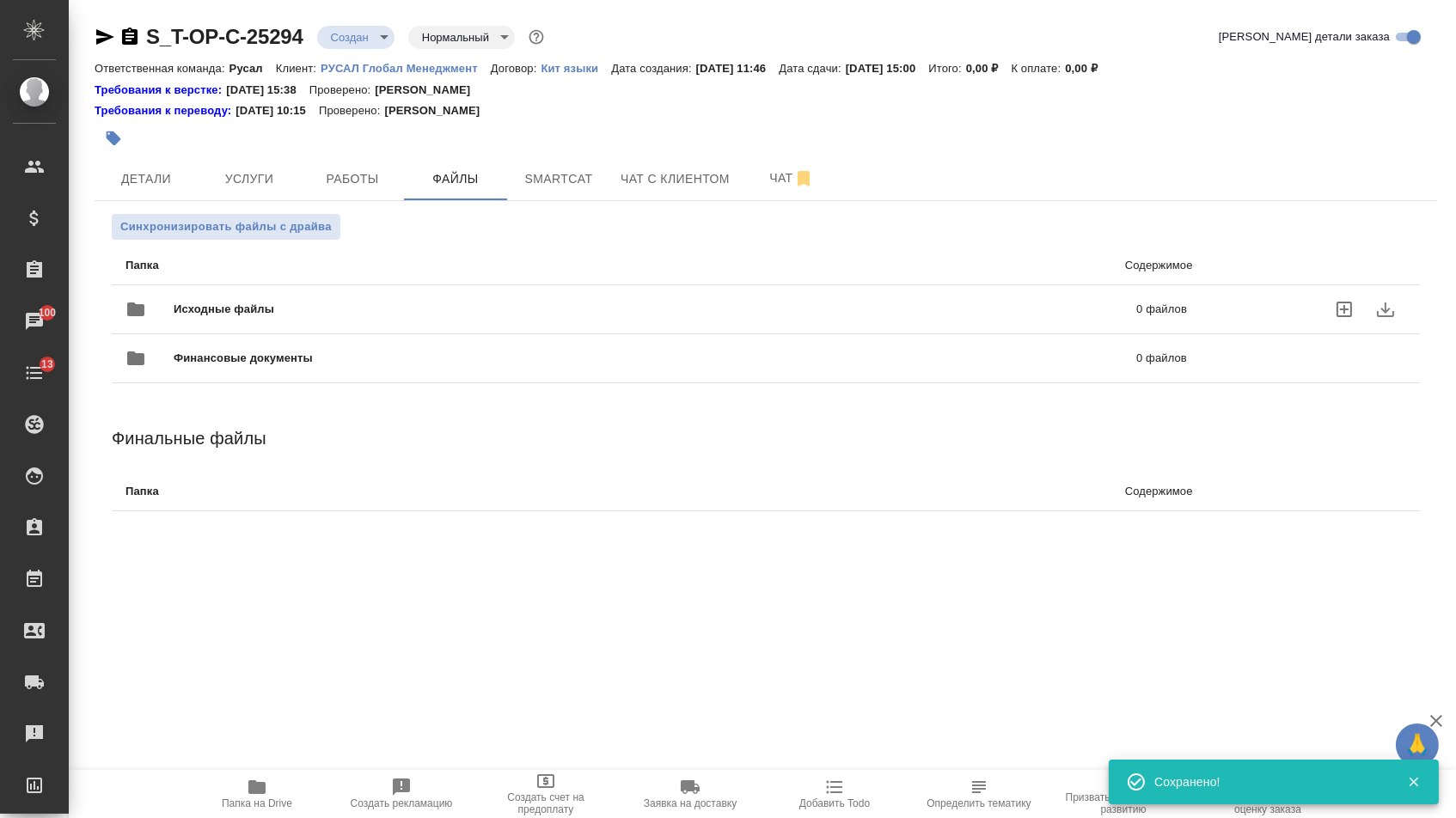
click at [279, 304] on span "Исходные файлы" at bounding box center [440, 310] width 532 height 17
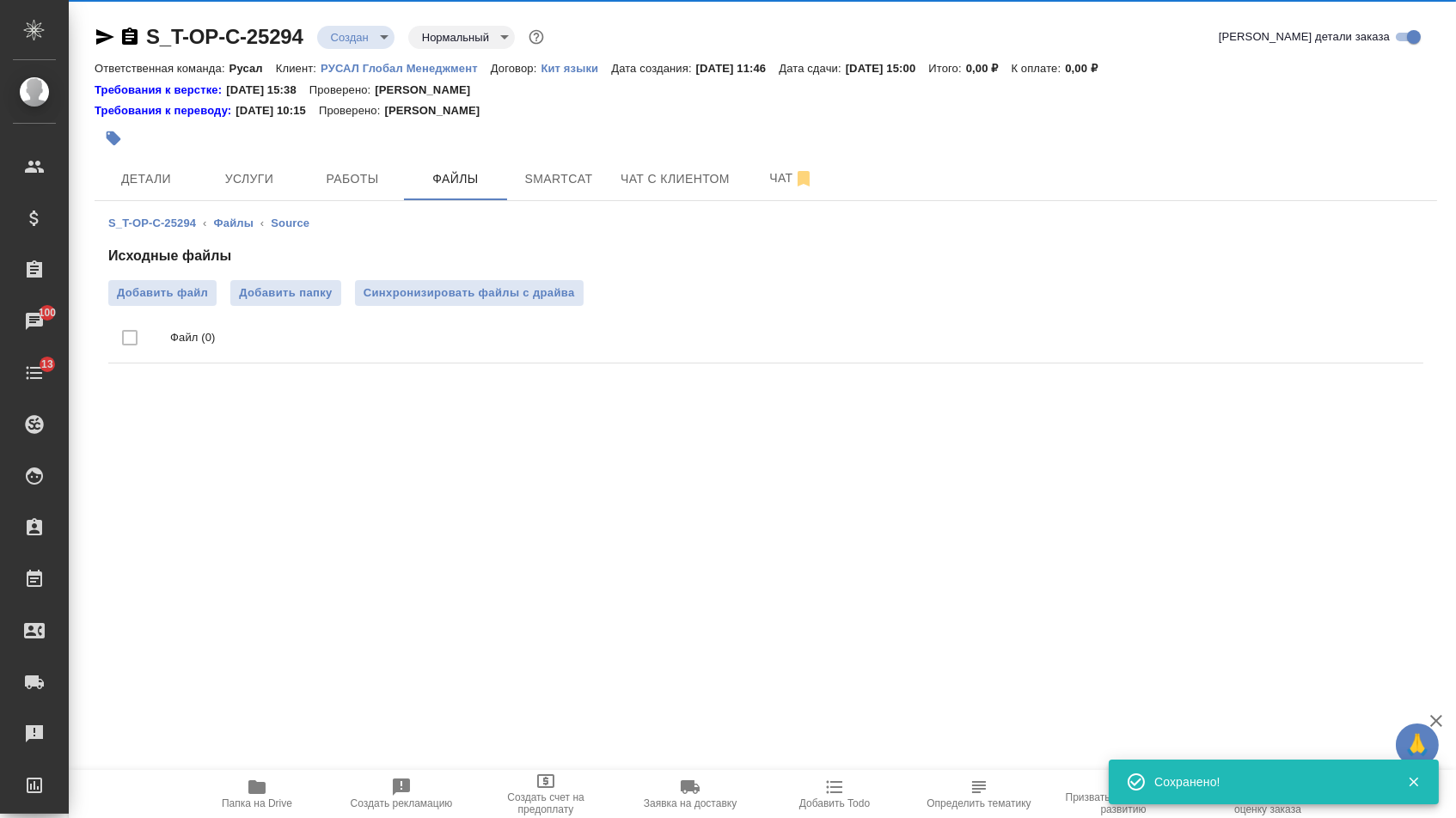
click at [175, 307] on ul "Файл (0)" at bounding box center [764, 338] width 1314 height 64
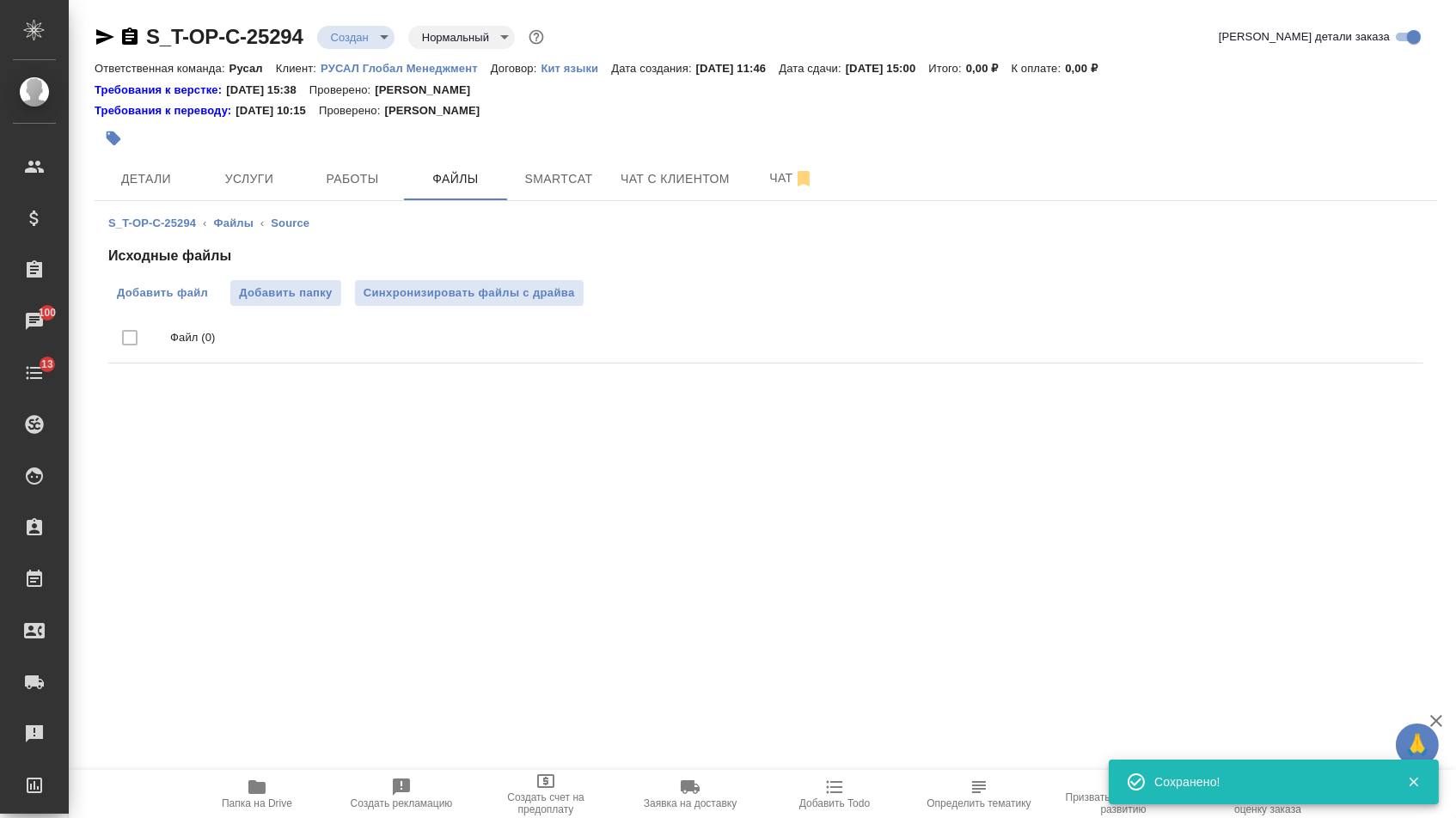
click at [175, 302] on span "Добавить файл" at bounding box center [162, 293] width 91 height 17
click at [0, 0] on input "Добавить файл" at bounding box center [0, 0] width 0 height 0
click at [277, 175] on span "Услуги" at bounding box center [249, 179] width 83 height 21
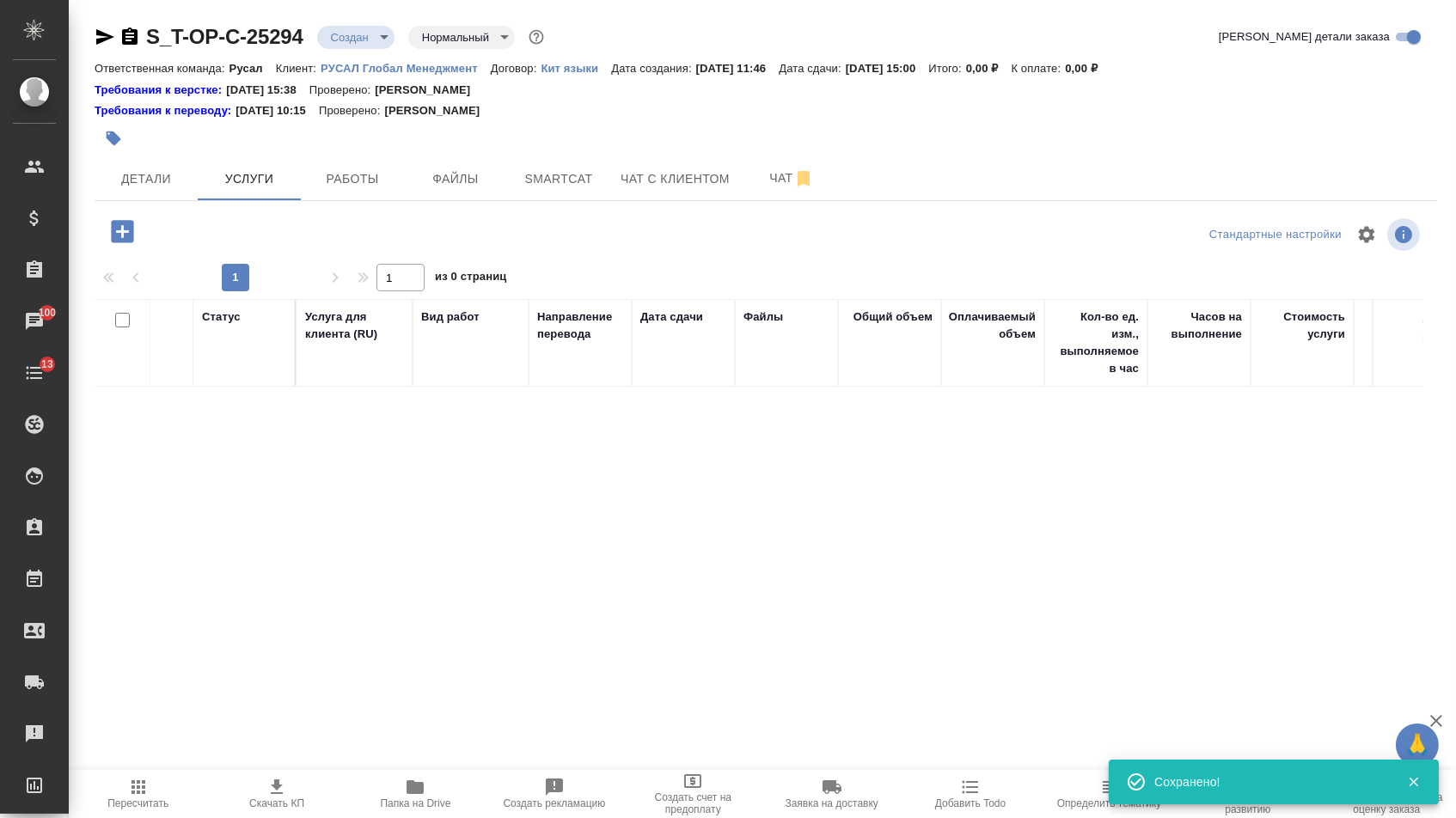
click at [129, 242] on icon "button" at bounding box center [121, 230] width 22 height 22
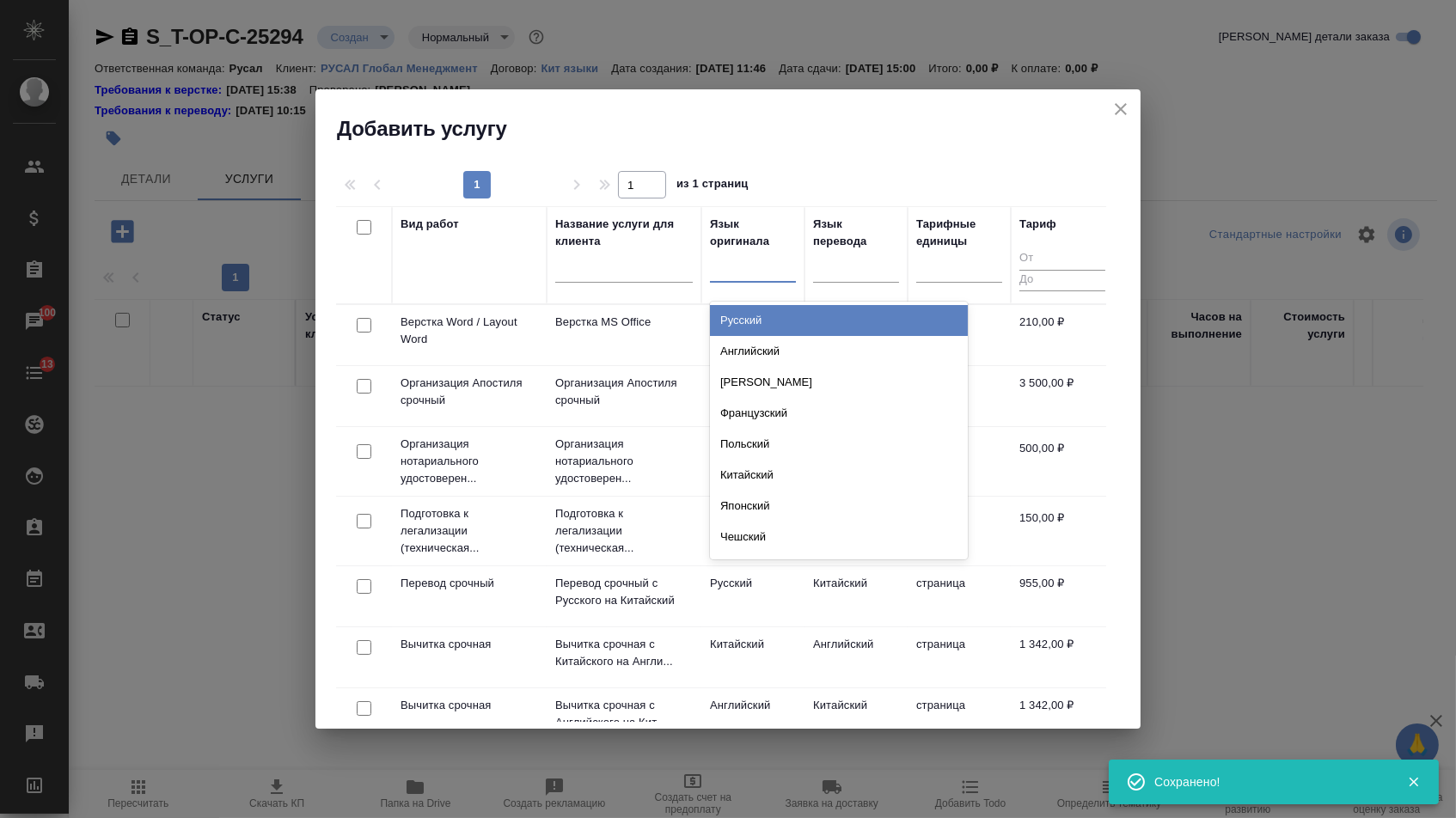
click at [741, 276] on div at bounding box center [753, 265] width 85 height 25
click at [741, 322] on div "Русский" at bounding box center [838, 321] width 257 height 31
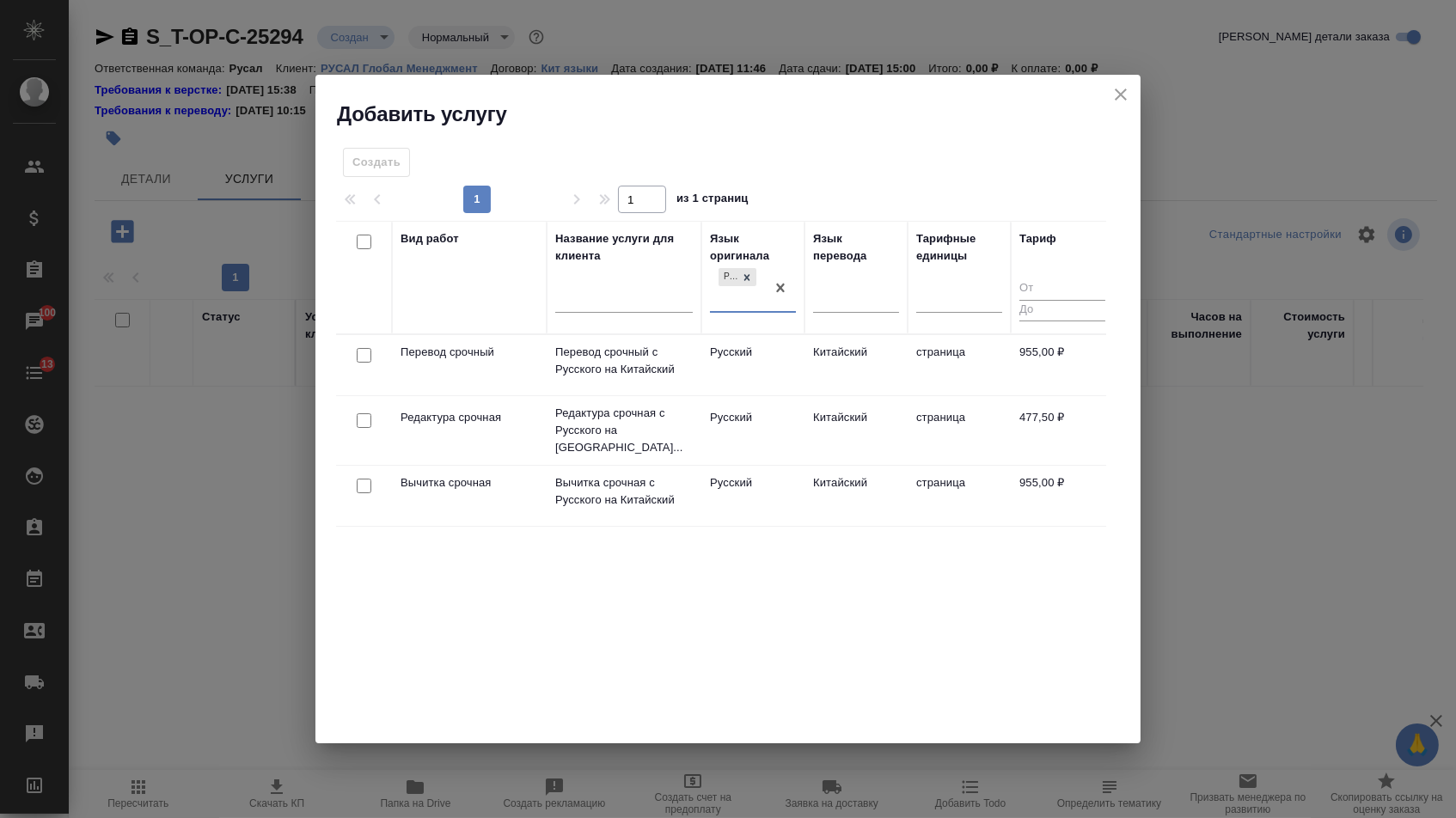
click at [354, 344] on div at bounding box center [364, 356] width 39 height 24
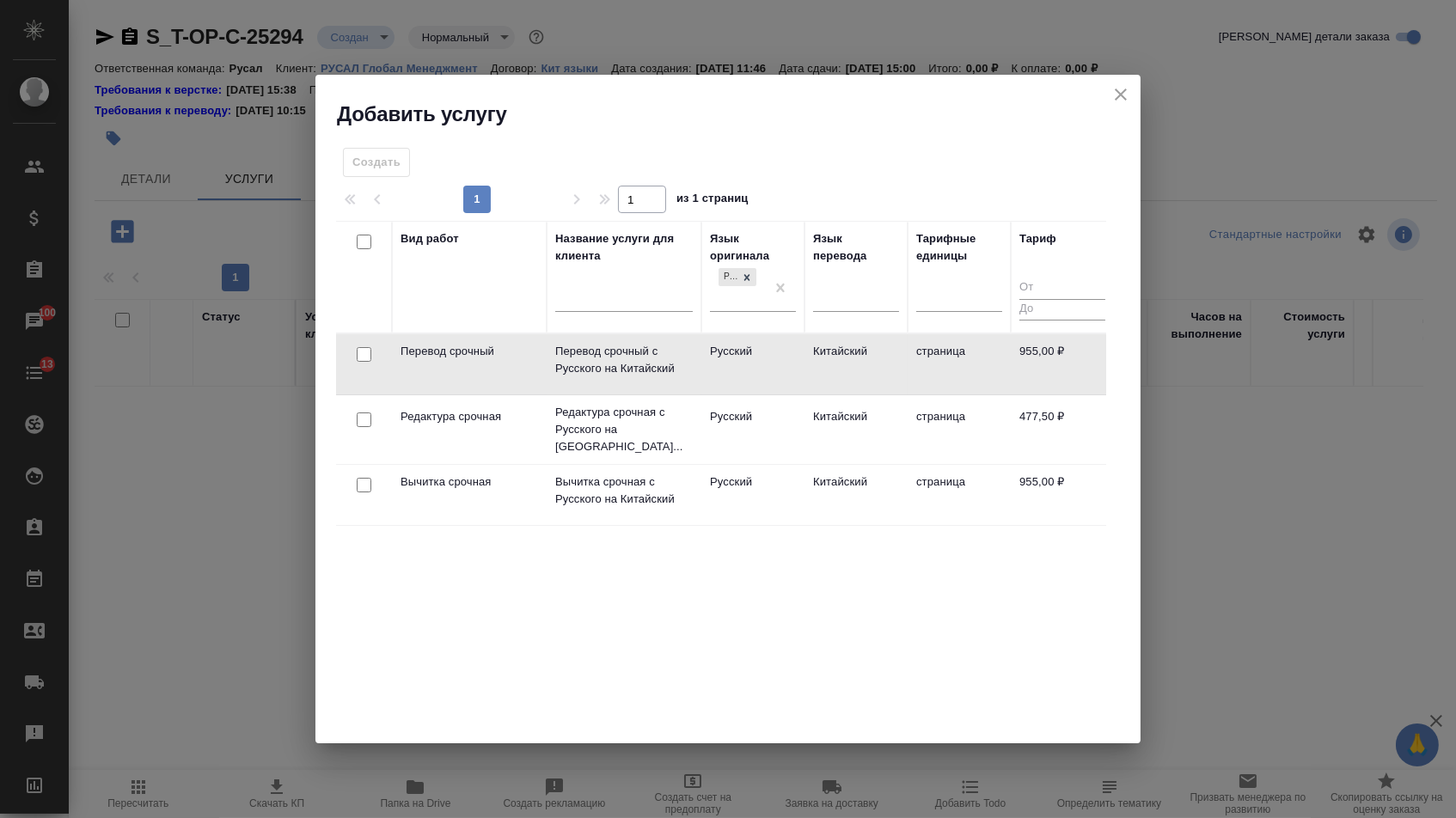
click at [362, 353] on input "checkbox" at bounding box center [363, 354] width 15 height 15
checkbox input "true"
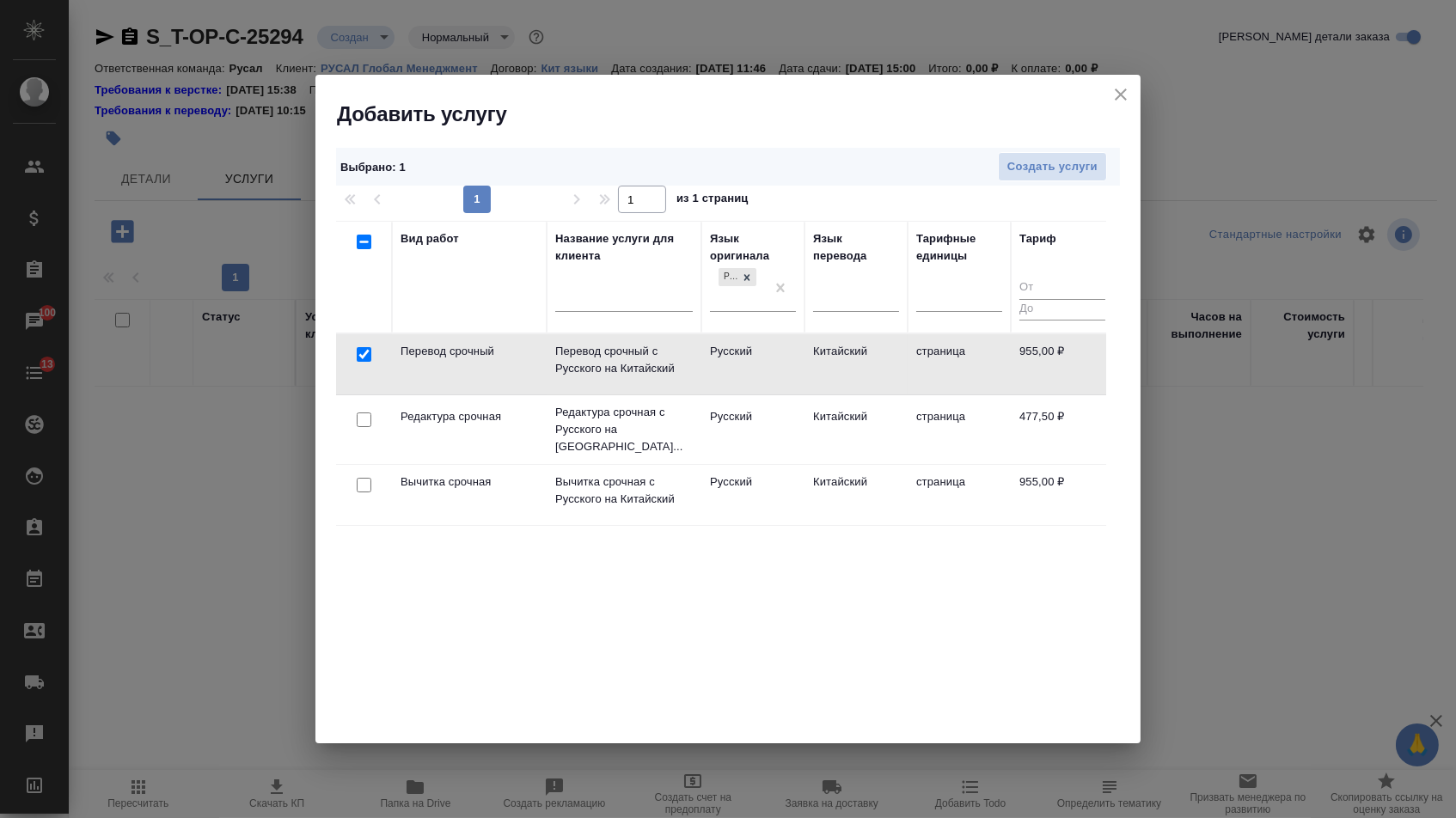
click at [362, 401] on td at bounding box center [364, 429] width 56 height 60
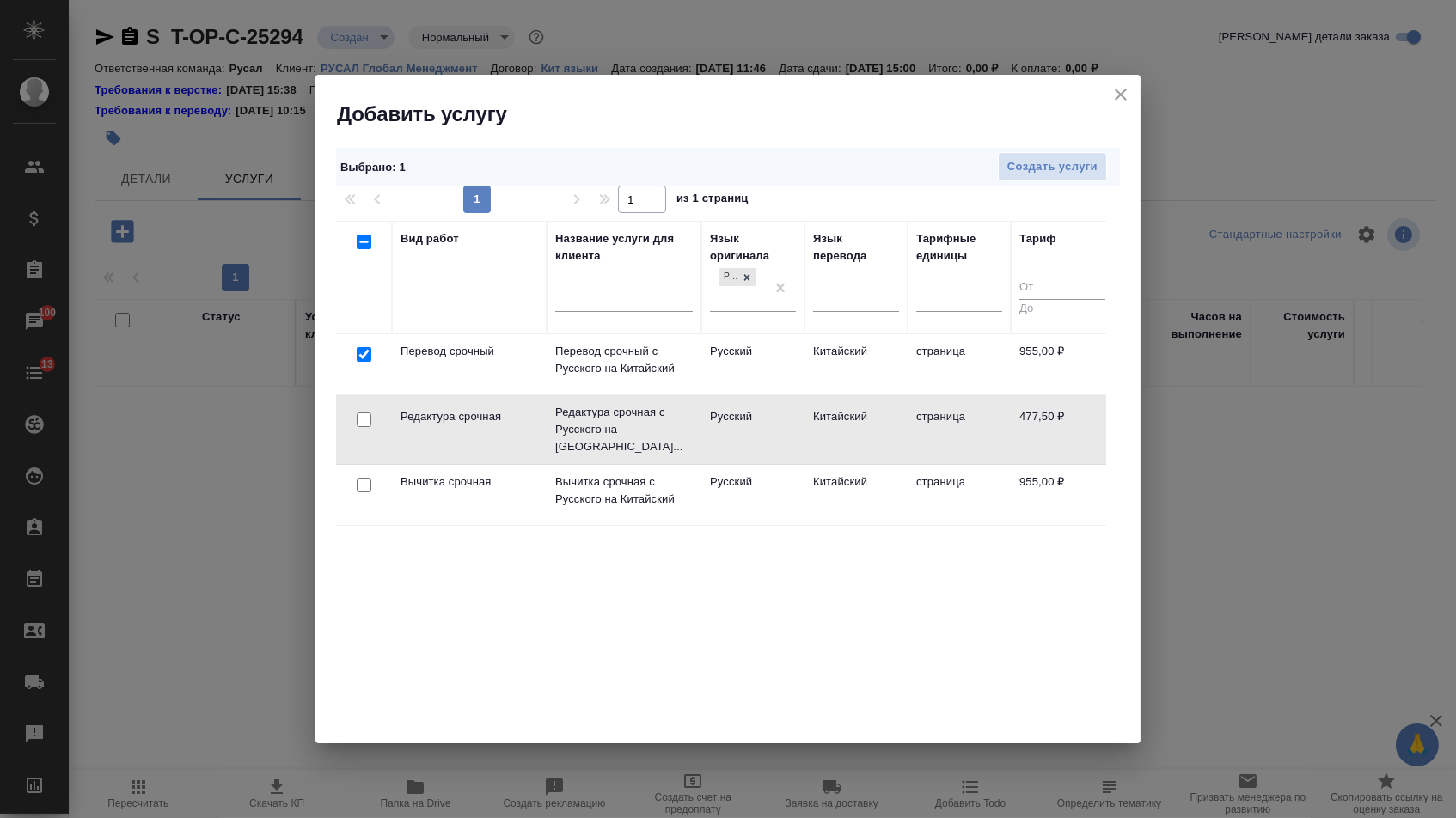
click at [362, 413] on input "checkbox" at bounding box center [363, 420] width 15 height 15
checkbox input "true"
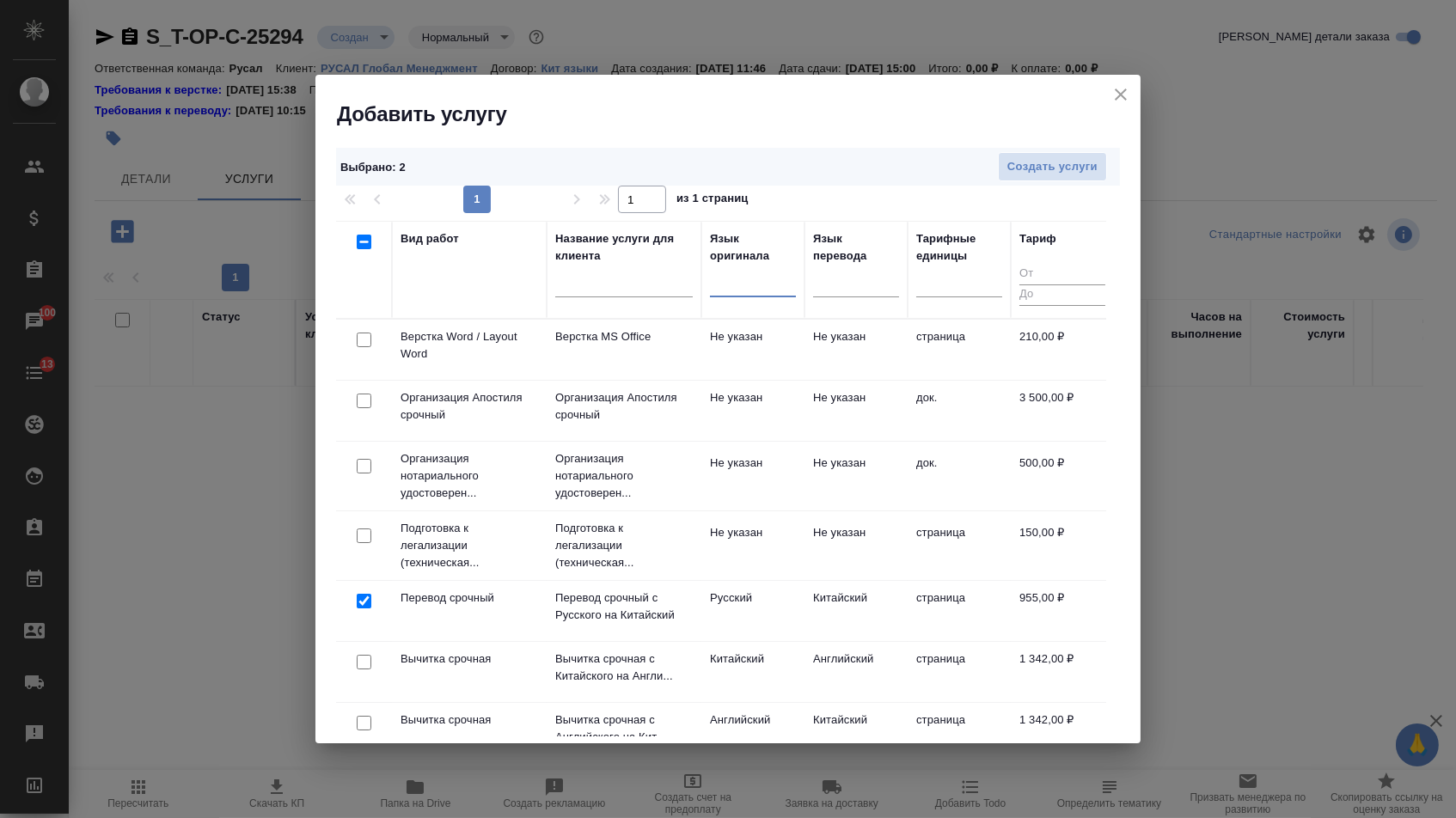
click at [365, 337] on input "checkbox" at bounding box center [363, 339] width 15 height 15
checkbox input "true"
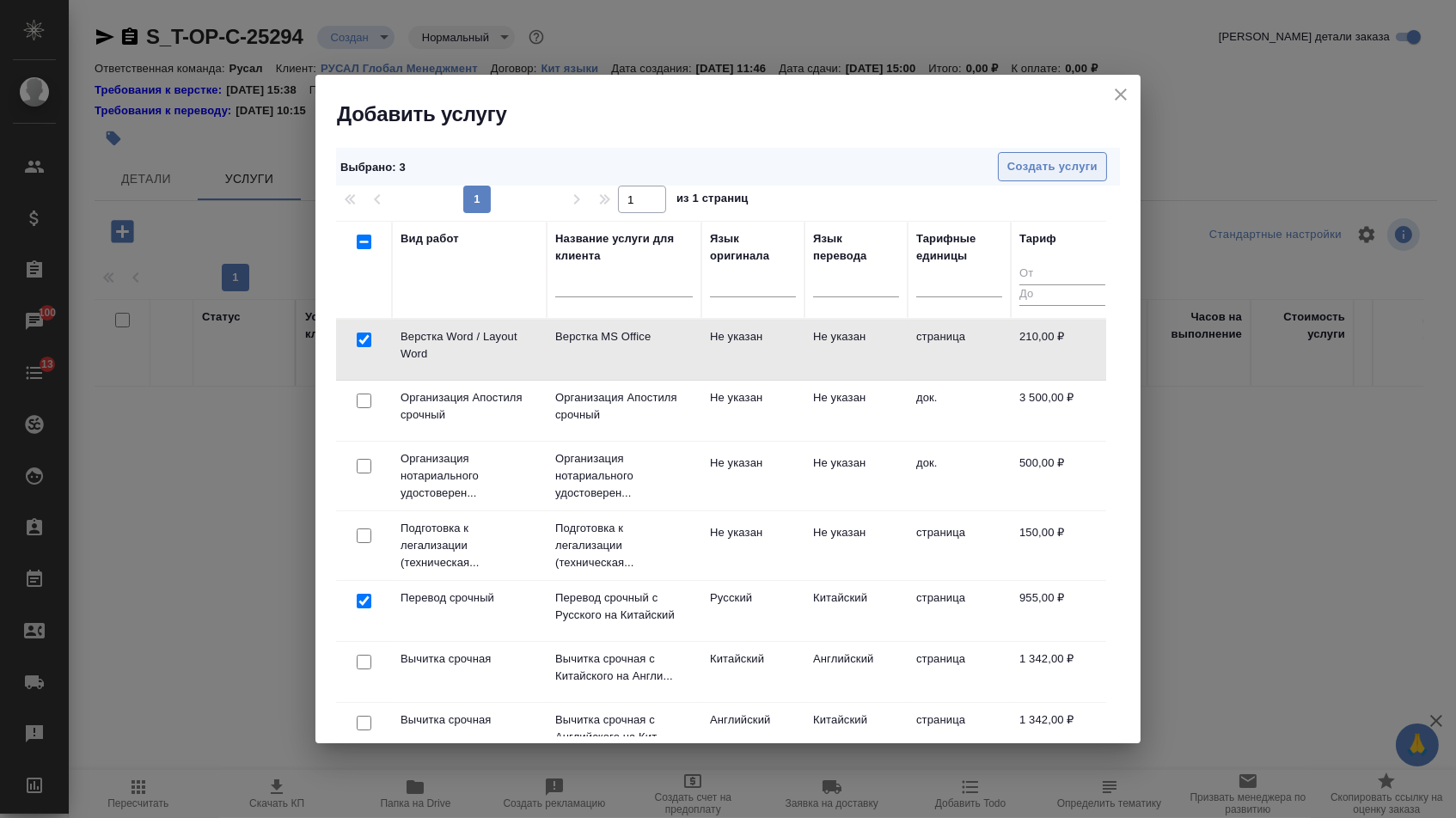
click at [1039, 174] on span "Создать услуги" at bounding box center [1052, 167] width 90 height 19
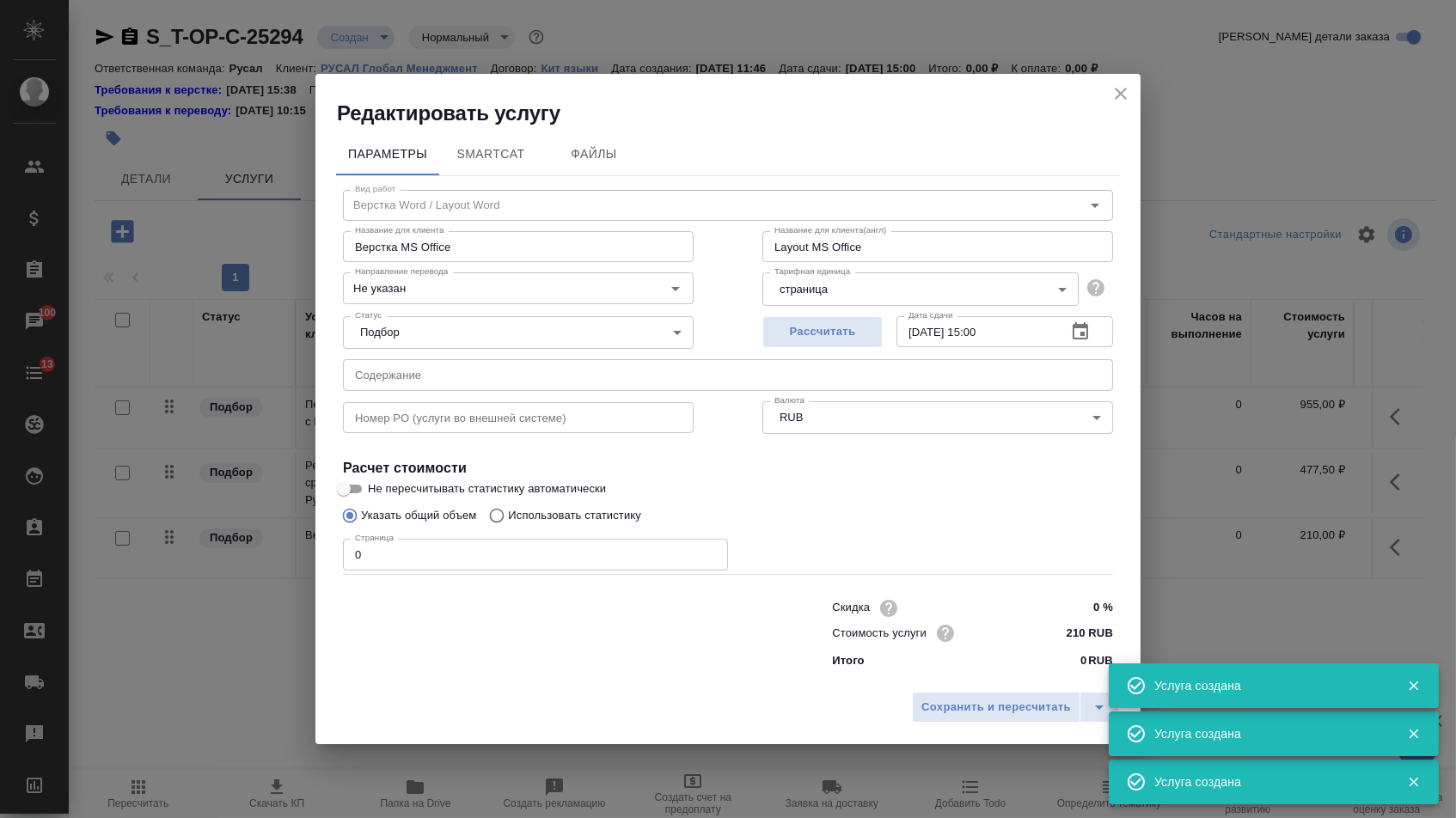
type input "Верстка Word / Layout Word"
type input "Верстка MS Office"
type input "Layout MS Office"
type input "Не указан"
type input "210 RUB"
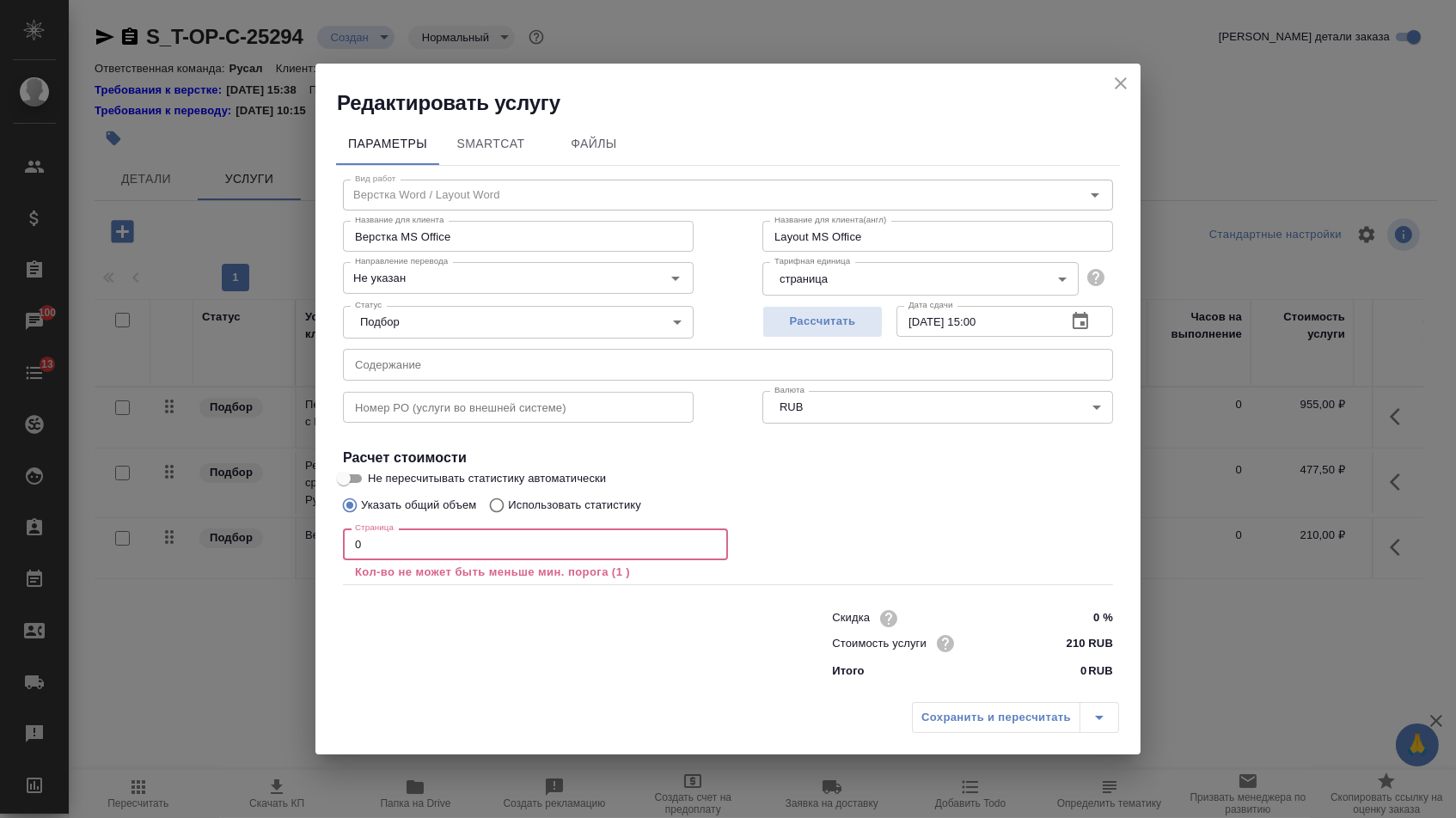
drag, startPoint x: 368, startPoint y: 554, endPoint x: 306, endPoint y: 546, distance: 62.5
click at [306, 546] on div "Редактировать услугу Параметры SmartCat Файлы Вид работ Верстка Word / Layout W…" at bounding box center [728, 409] width 1456 height 818
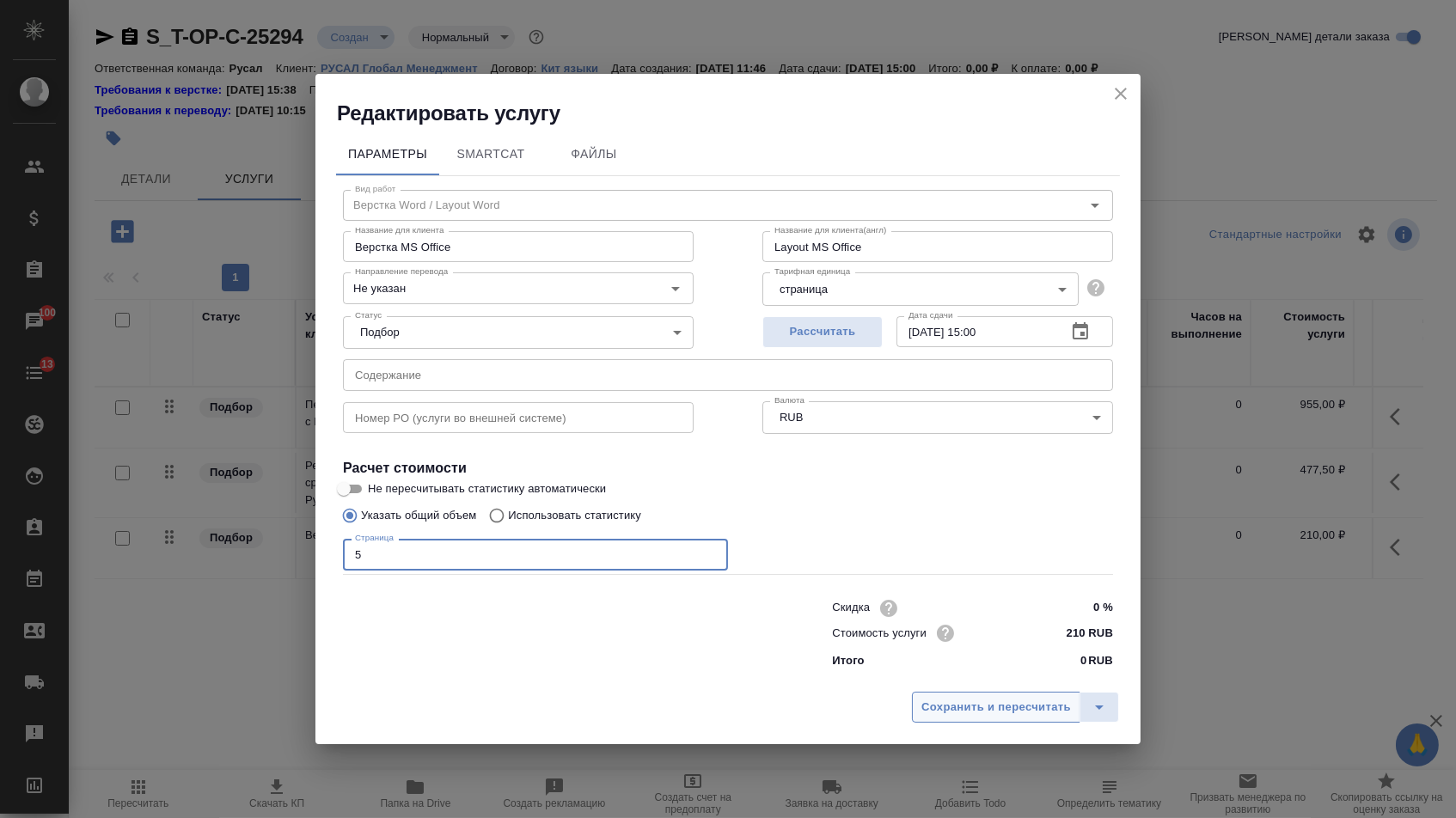
type input "5"
click at [966, 711] on span "Сохранить и пересчитать" at bounding box center [996, 707] width 150 height 19
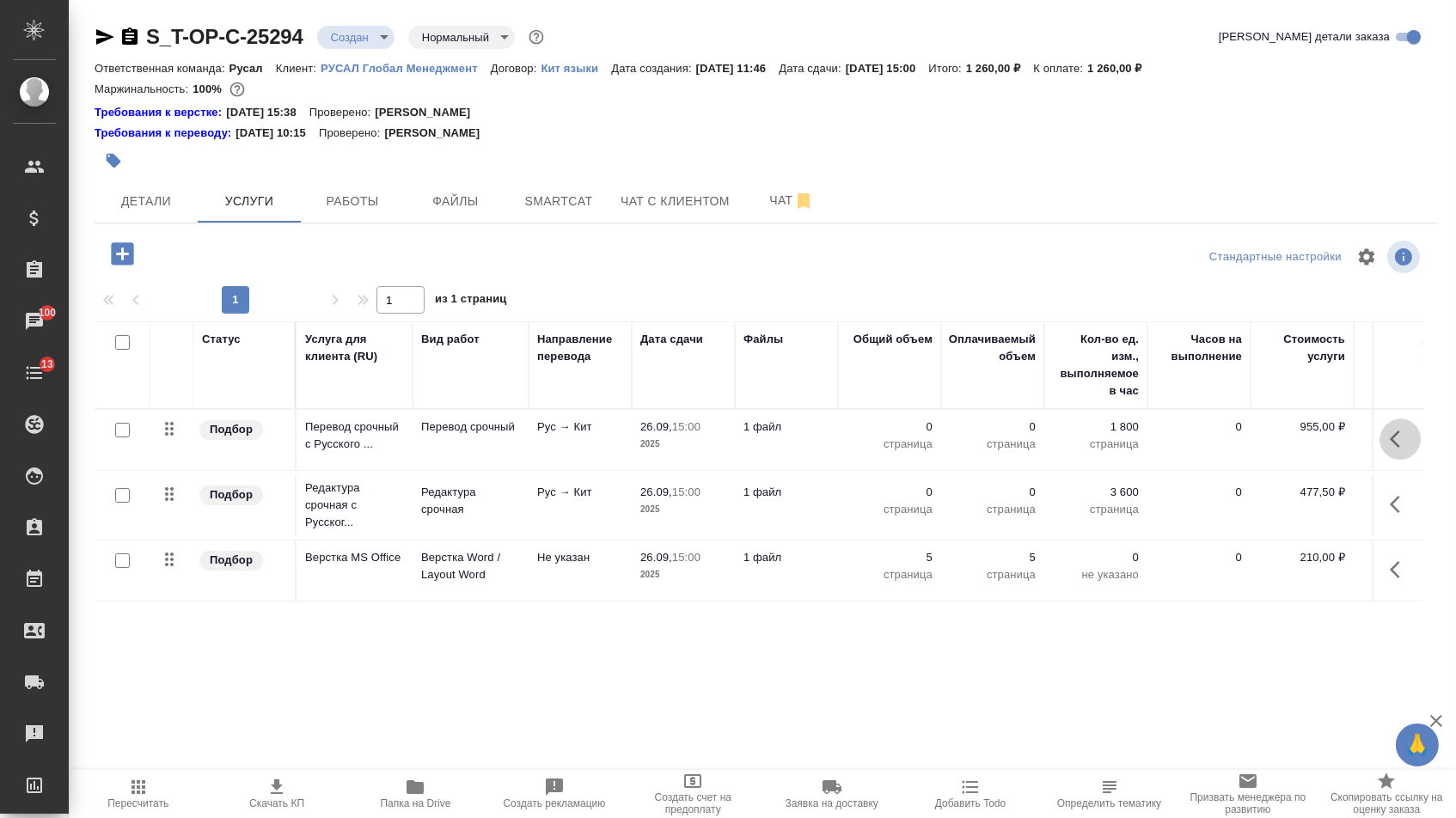
click at [1394, 446] on icon "button" at bounding box center [1399, 438] width 20 height 20
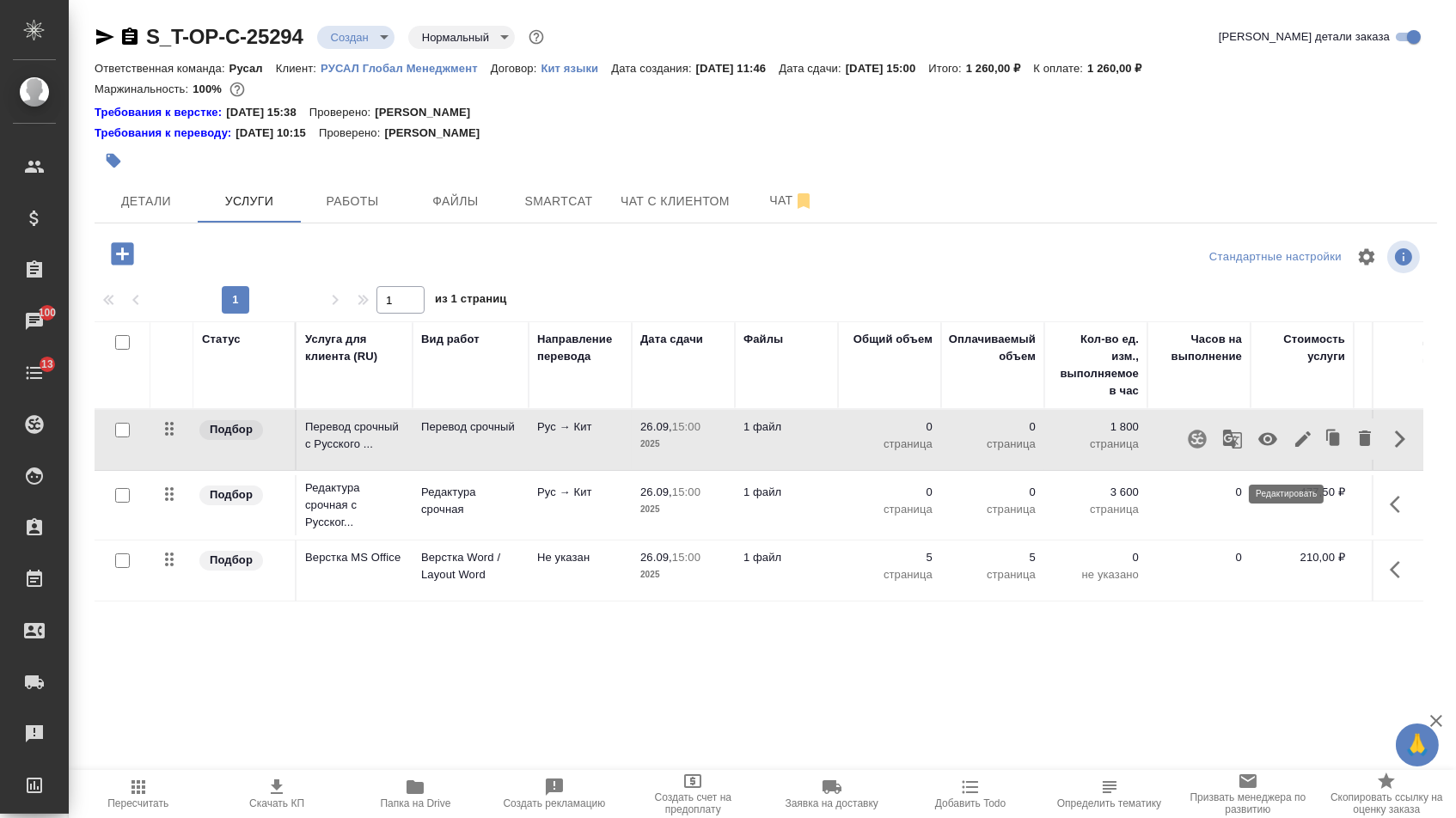
click at [1292, 450] on icon "button" at bounding box center [1302, 438] width 20 height 20
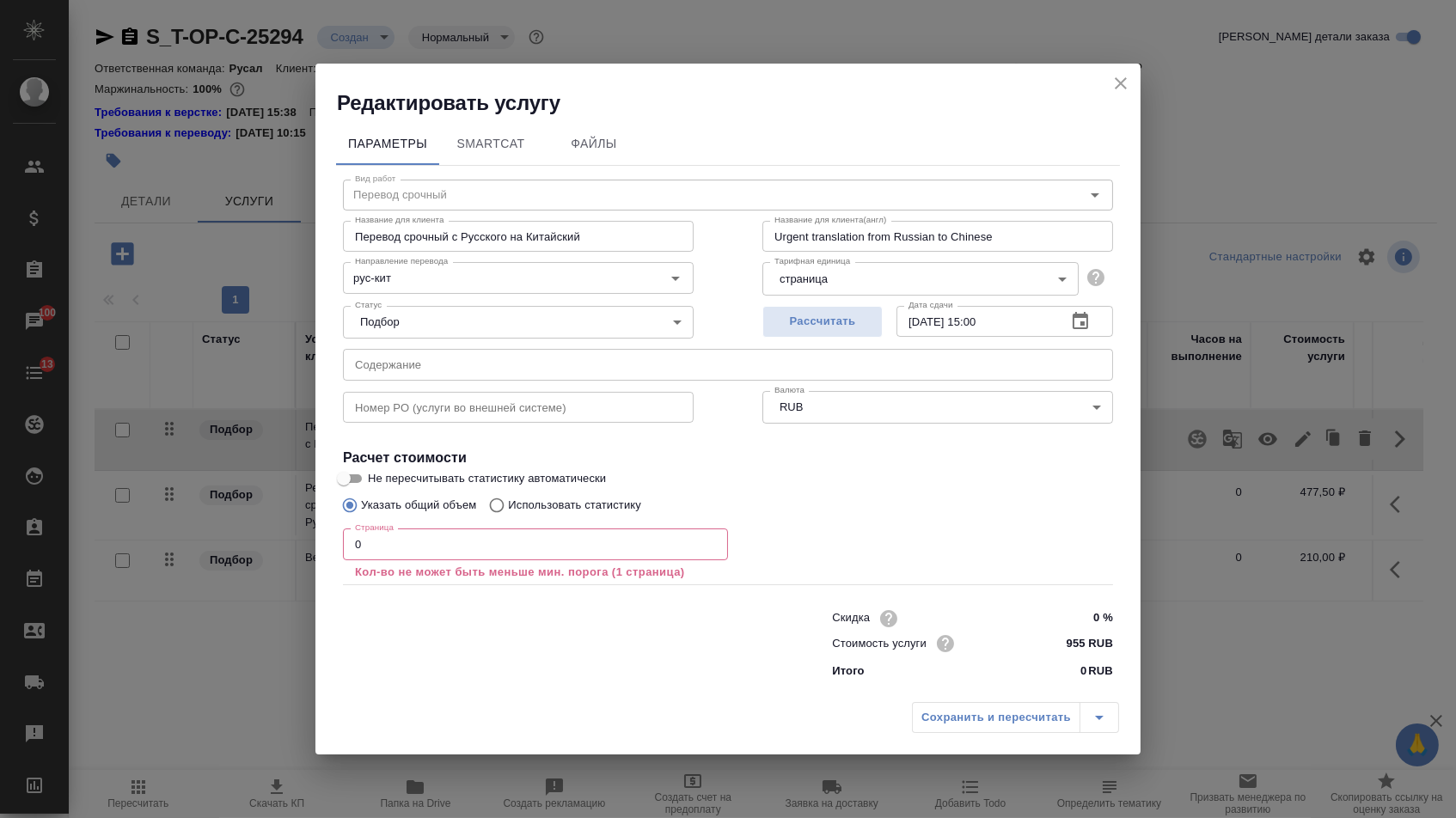
click at [566, 374] on input "text" at bounding box center [728, 364] width 770 height 31
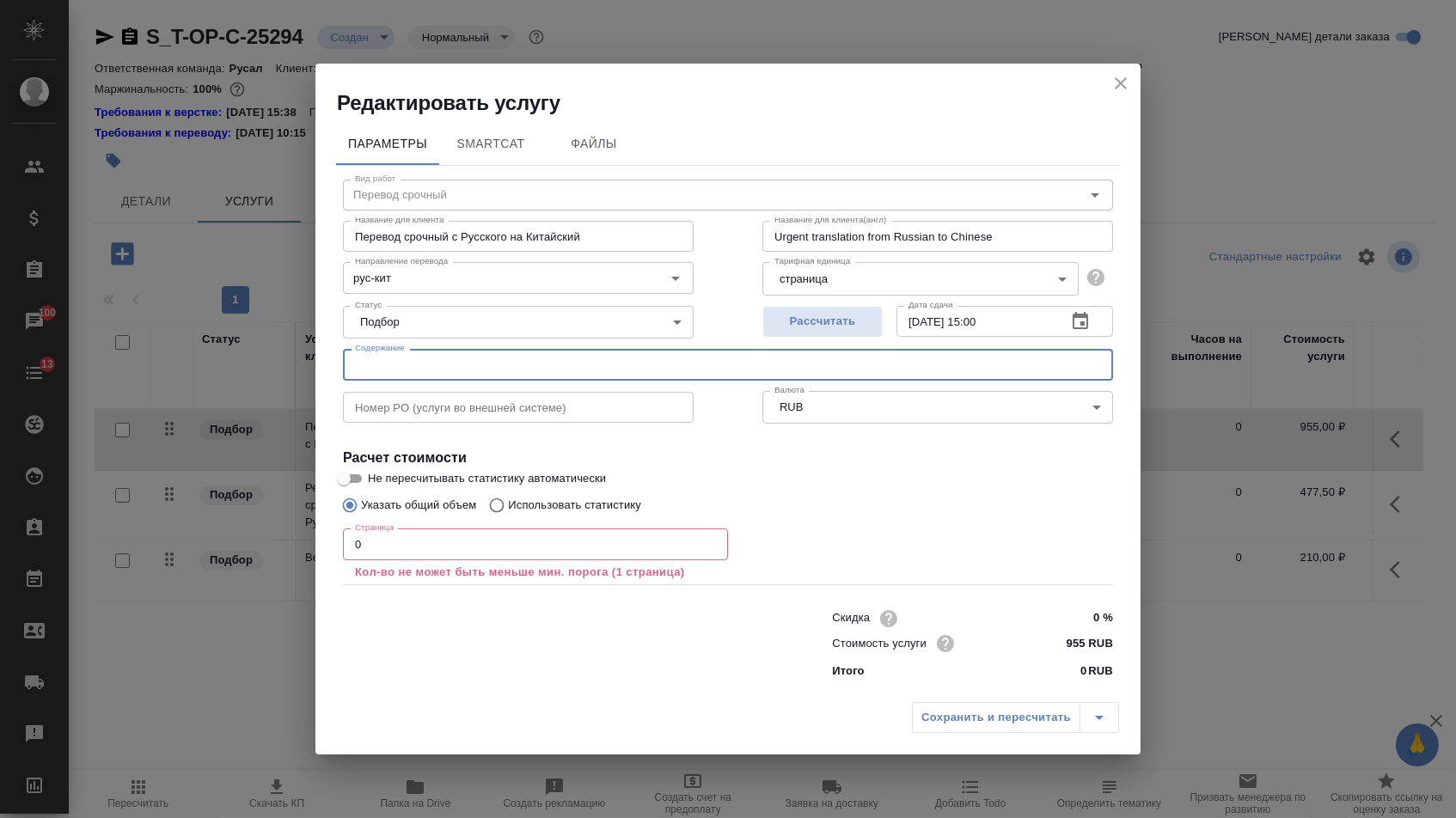
paste input "Презентация Красноярск_Хакасия_2025 1"
type input "Презентация Красноярск_Хакасия_2025 1"
click at [473, 545] on input "0" at bounding box center [535, 544] width 385 height 31
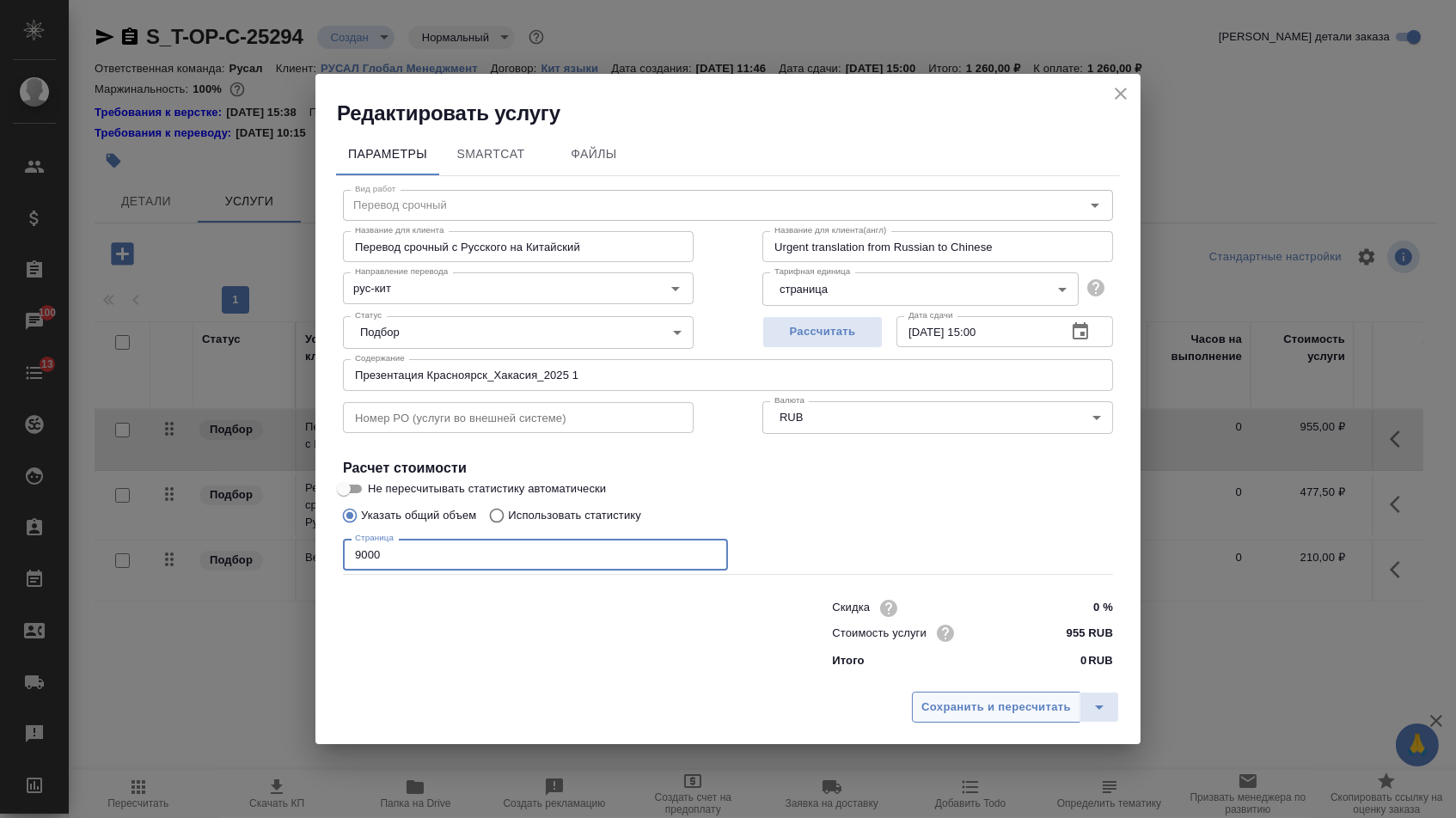
type input "9000"
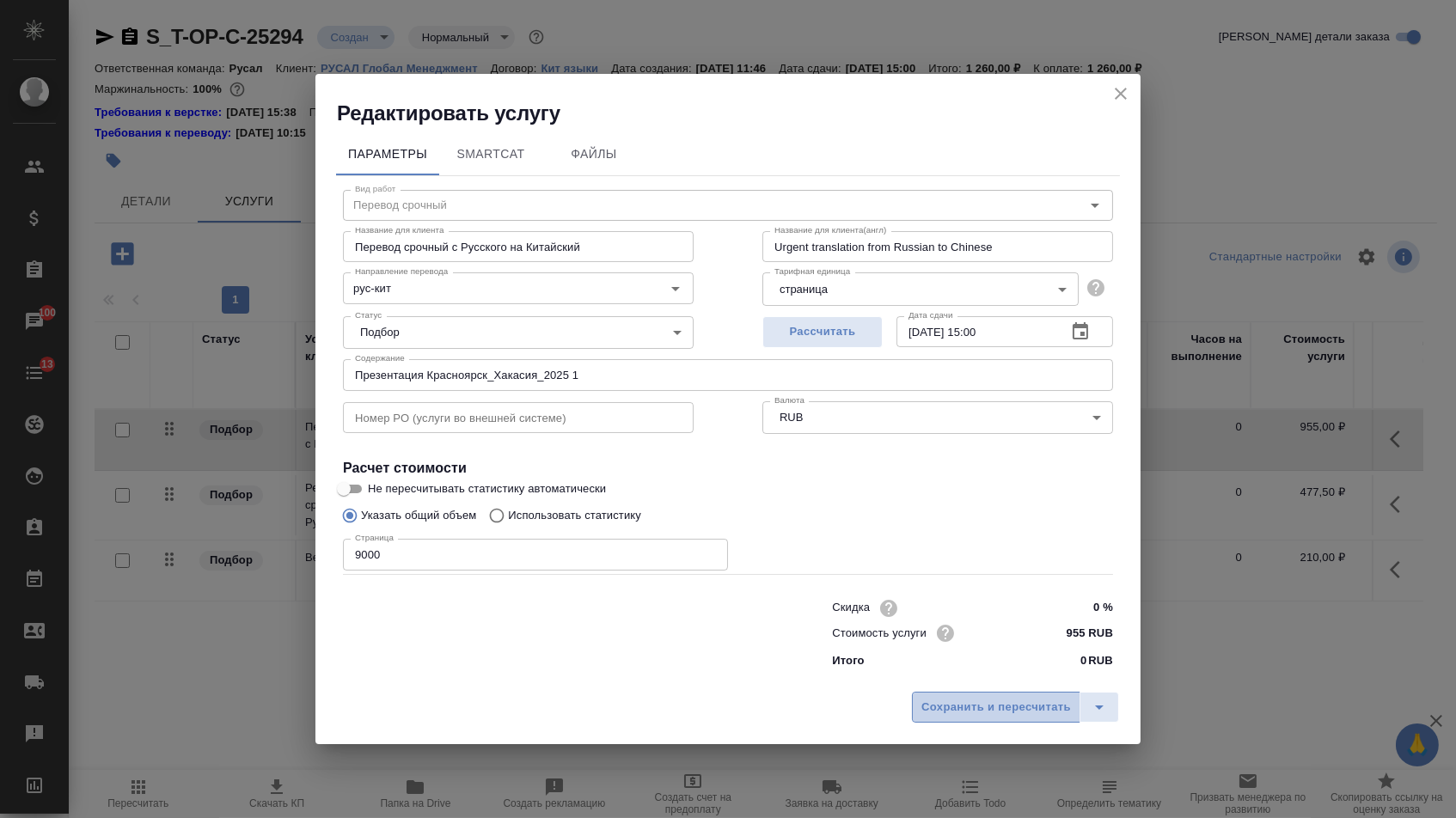
click at [930, 695] on button "Сохранить и пересчитать" at bounding box center [996, 707] width 168 height 31
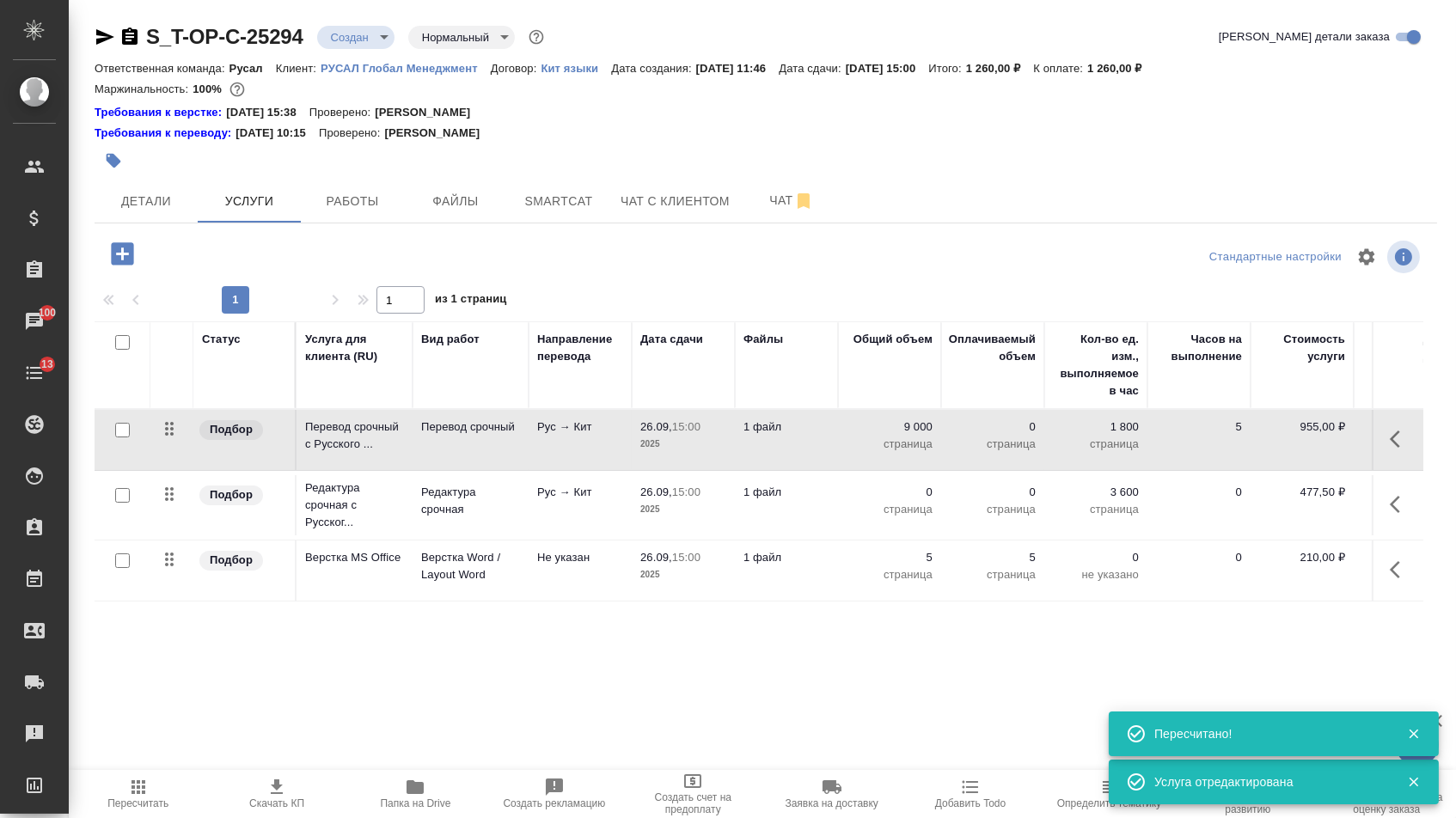
type input "urgent"
click at [896, 501] on p "0" at bounding box center [889, 493] width 85 height 17
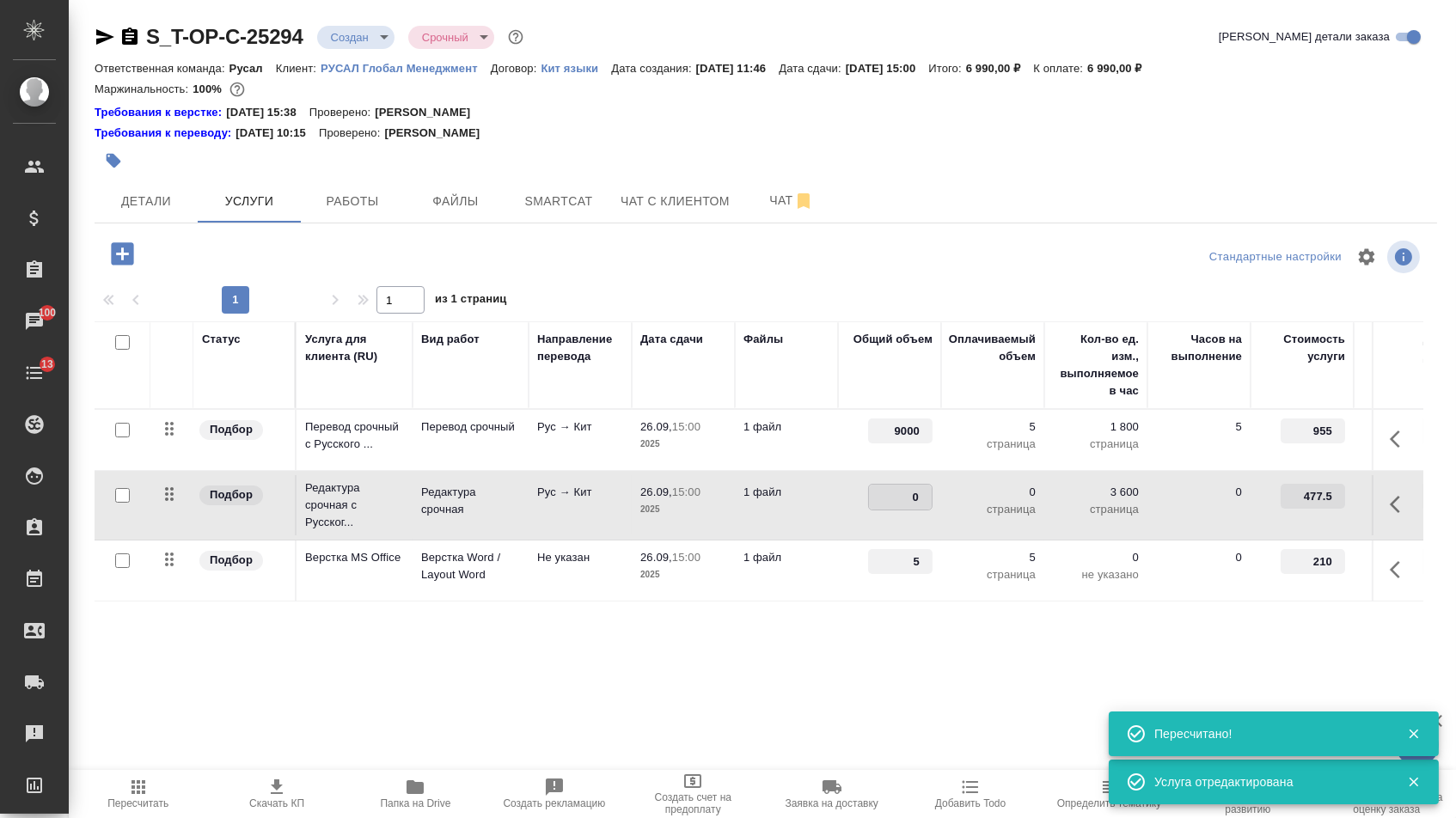
click at [896, 510] on input "0" at bounding box center [899, 497] width 63 height 25
type input "9000"
click at [719, 632] on div "Статус Услуга для клиента (RU) Вид работ Направление перевода Дата сдачи Файлы …" at bounding box center [759, 506] width 1329 height 369
click at [283, 262] on span "Сохранить и пересчитать" at bounding box center [244, 252] width 150 height 19
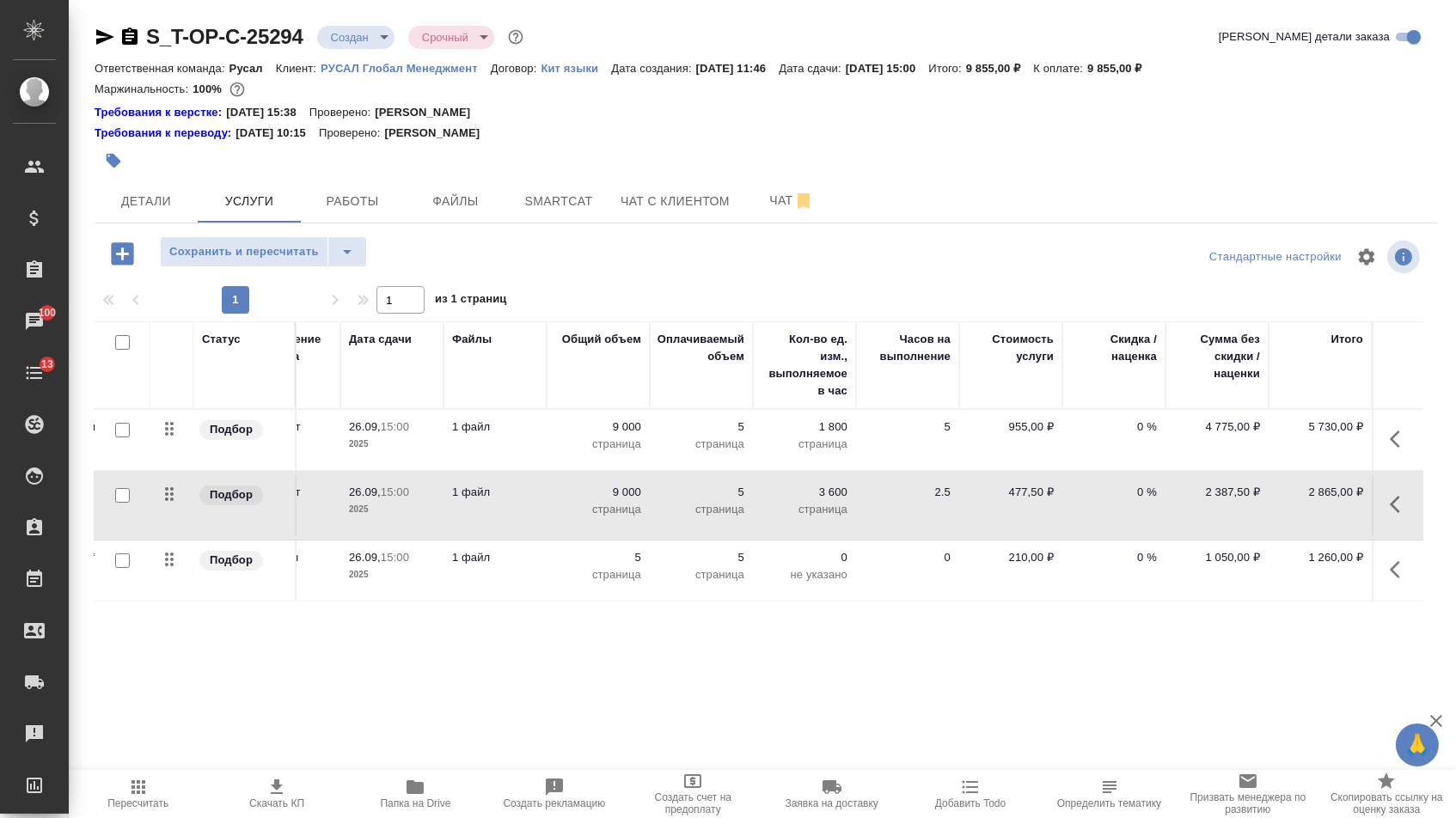
scroll to position [0, 290]
click at [156, 197] on span "Детали" at bounding box center [146, 201] width 83 height 21
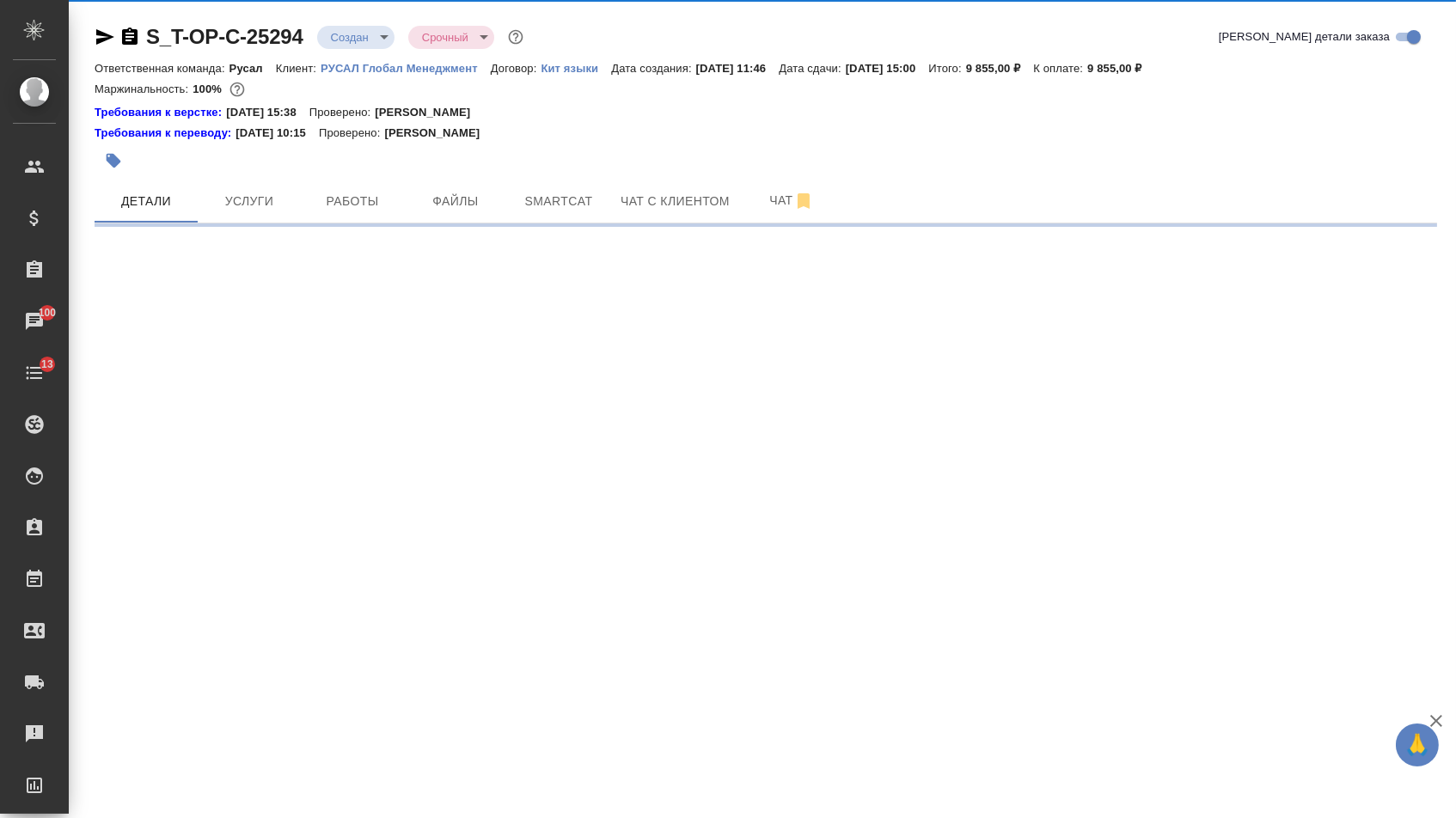
select select "RU"
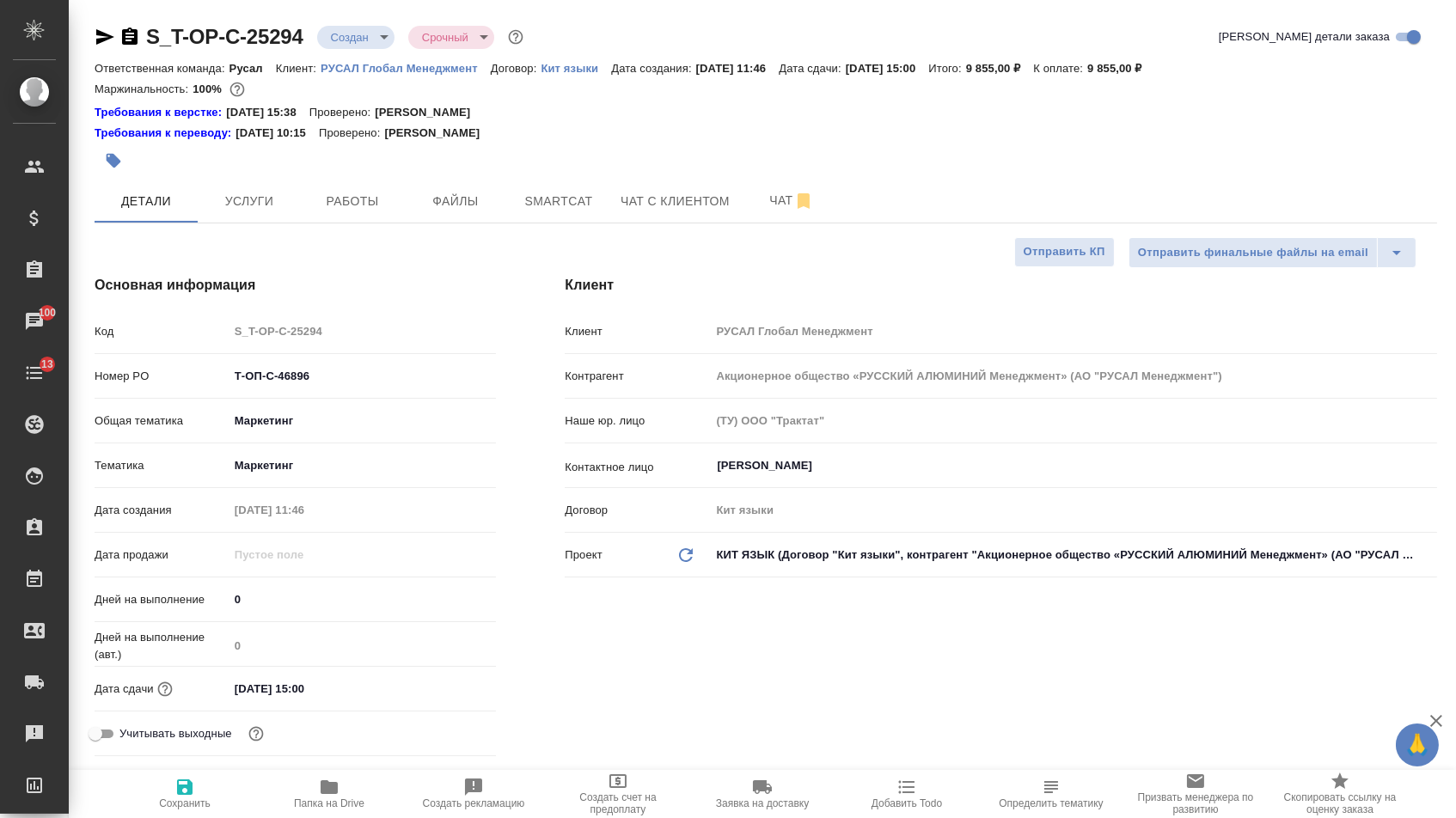
click at [368, 24] on body "🙏 .cls-1 fill:#fff; AWATERA Menshikova Aleksandra Клиенты Спецификации Заказы 1…" at bounding box center [728, 409] width 1456 height 818
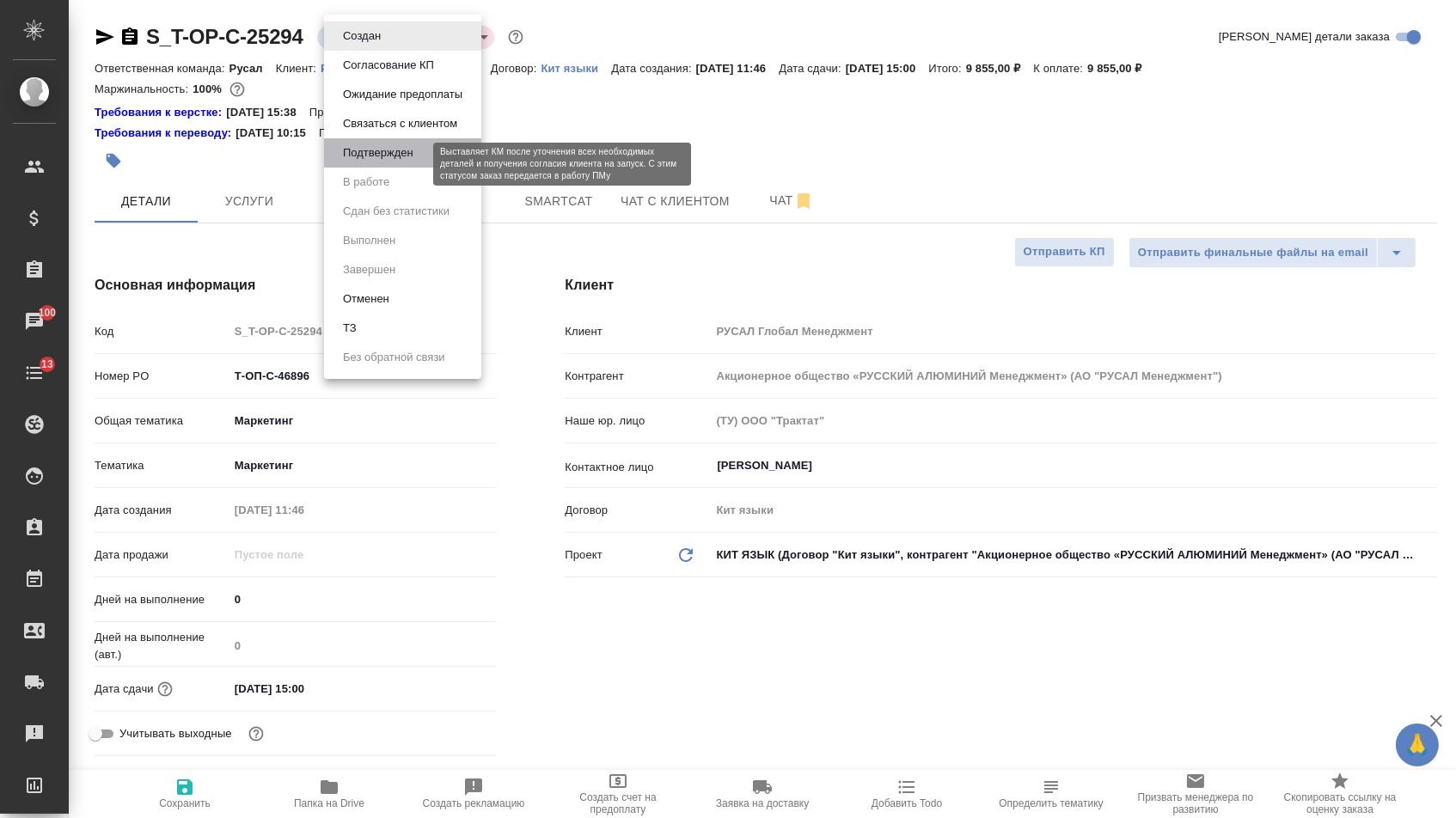
click at [368, 162] on button "Подтвержден" at bounding box center [378, 153] width 81 height 18
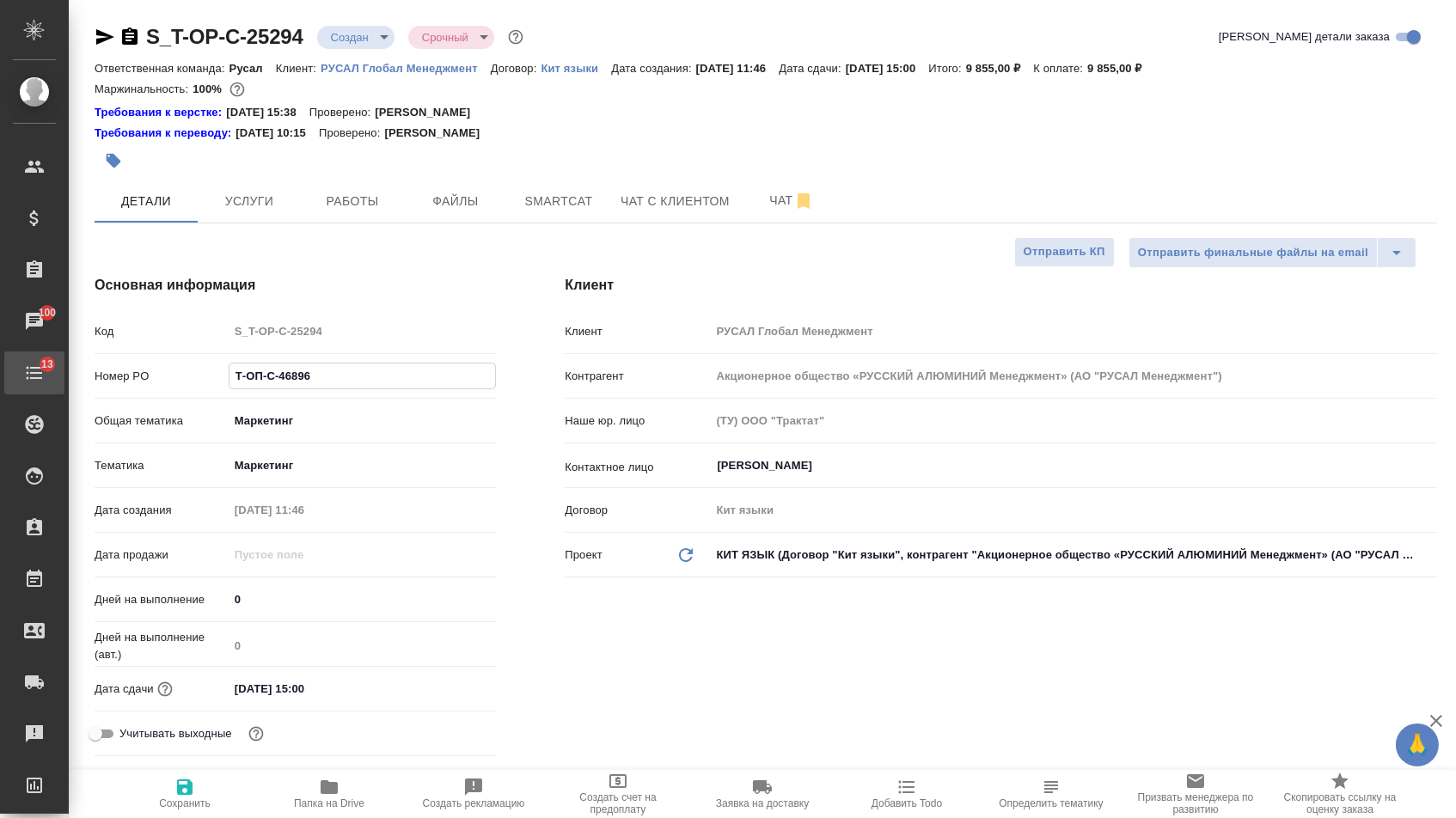
type textarea "x"
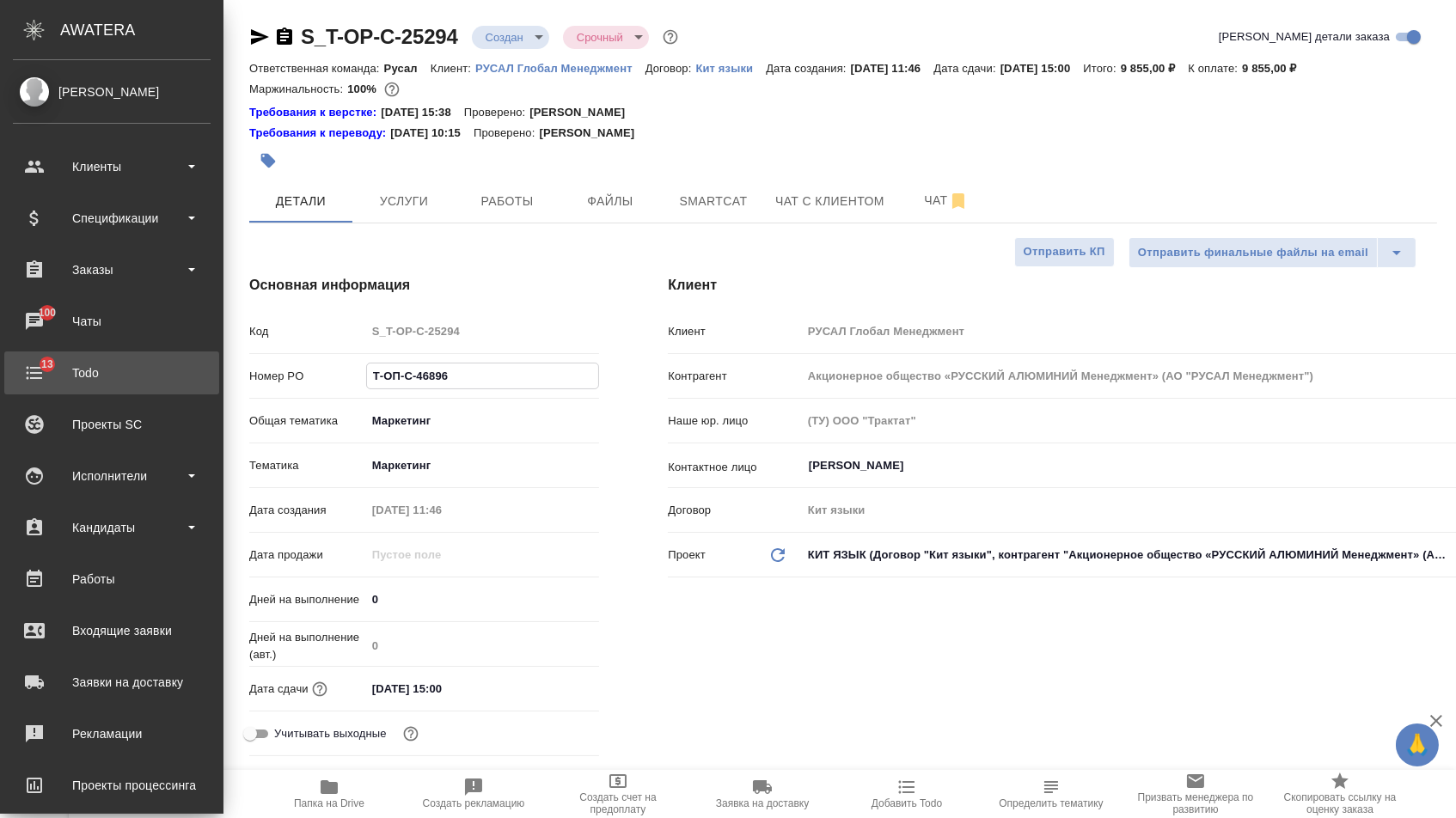
drag, startPoint x: 331, startPoint y: 388, endPoint x: 6, endPoint y: 363, distance: 326.0
click at [6, 363] on div ".cls-1 fill:#fff; AWATERA Menshikova Aleksandra Клиенты Спецификации Заказы 100…" at bounding box center [728, 409] width 1456 height 818
type textarea "x"
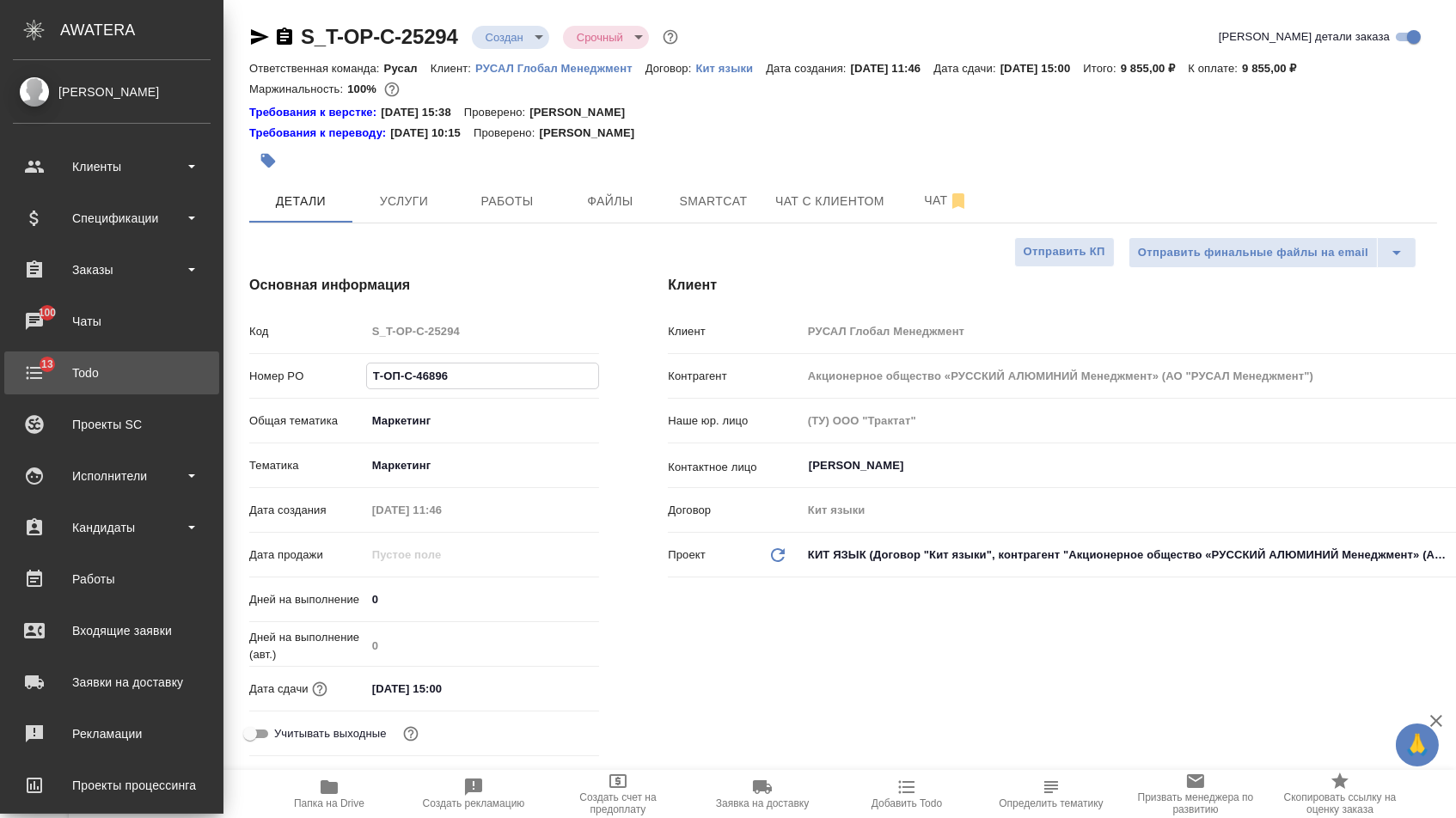
type textarea "x"
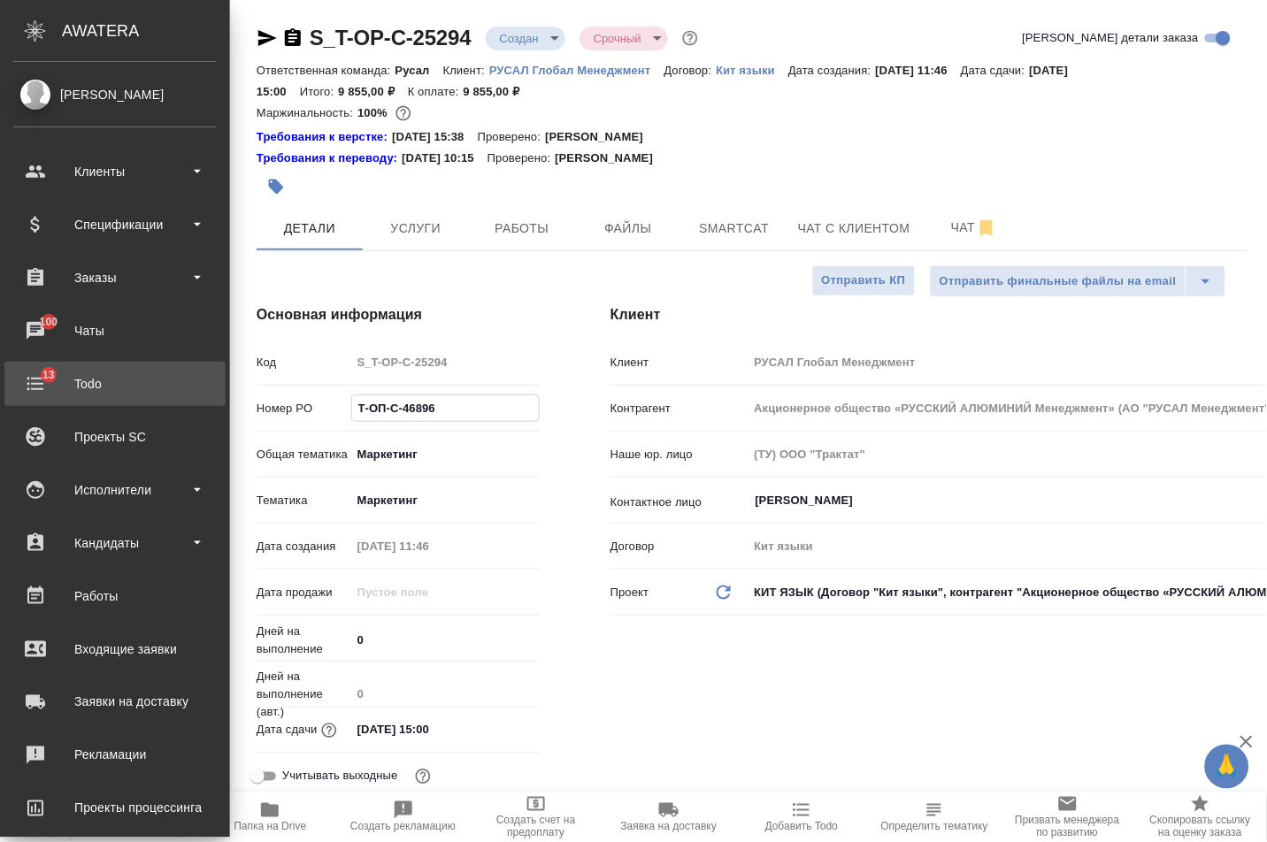
type textarea "x"
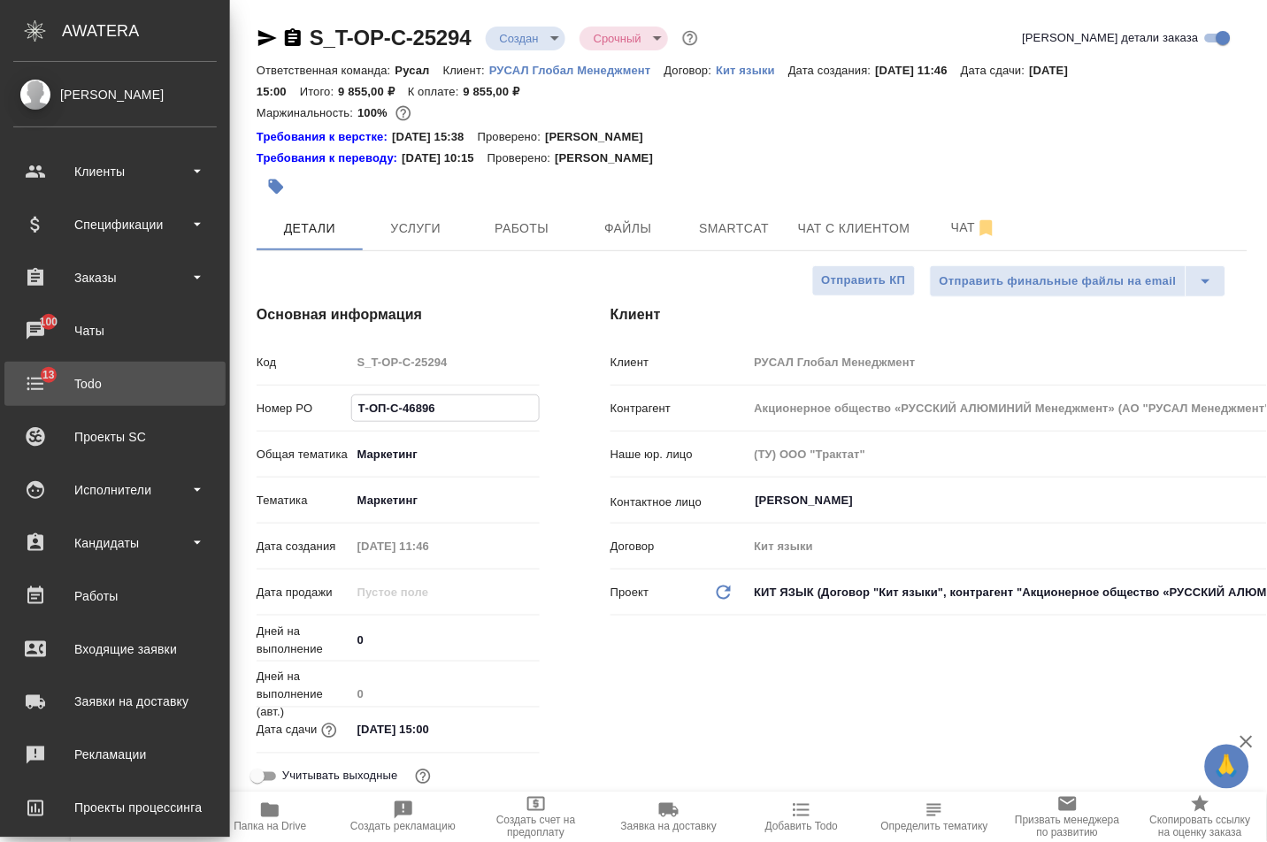
type textarea "x"
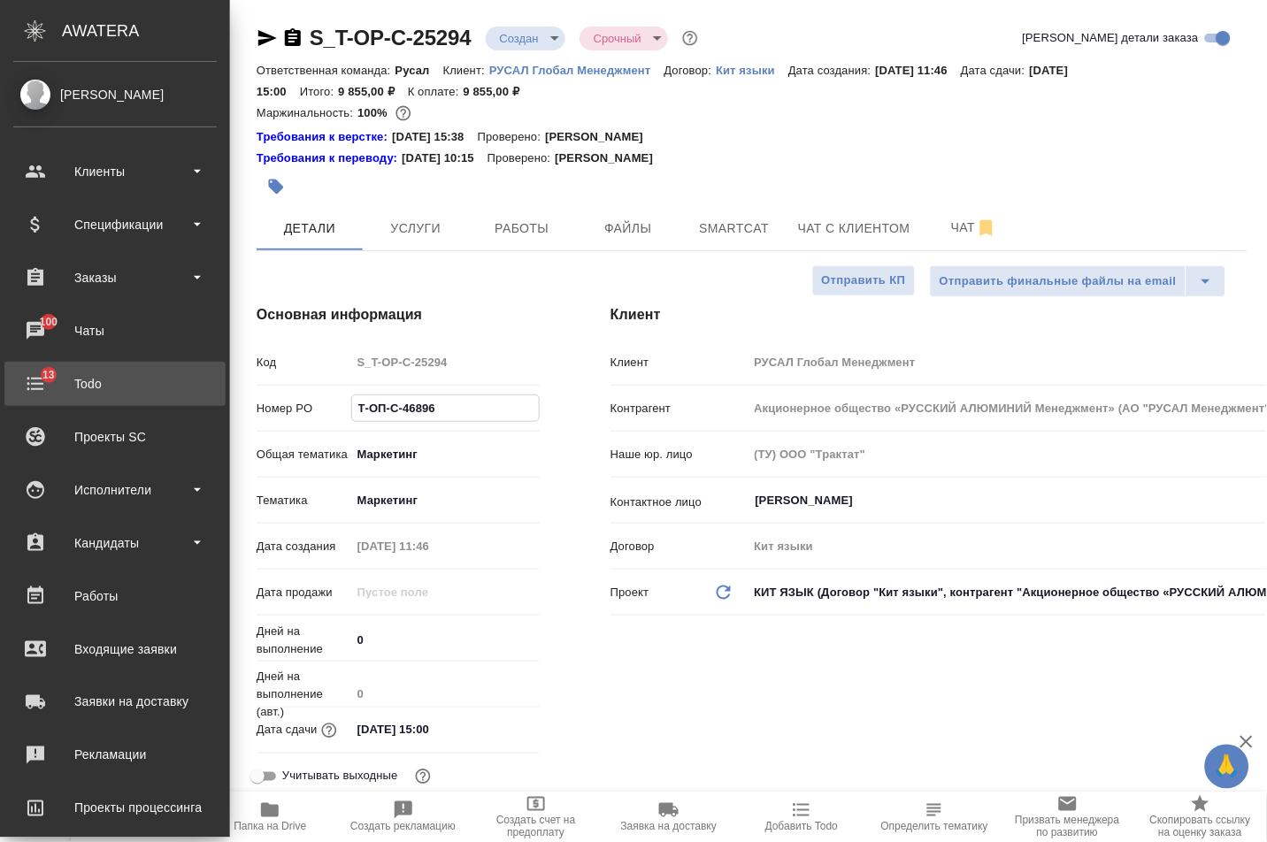
type textarea "x"
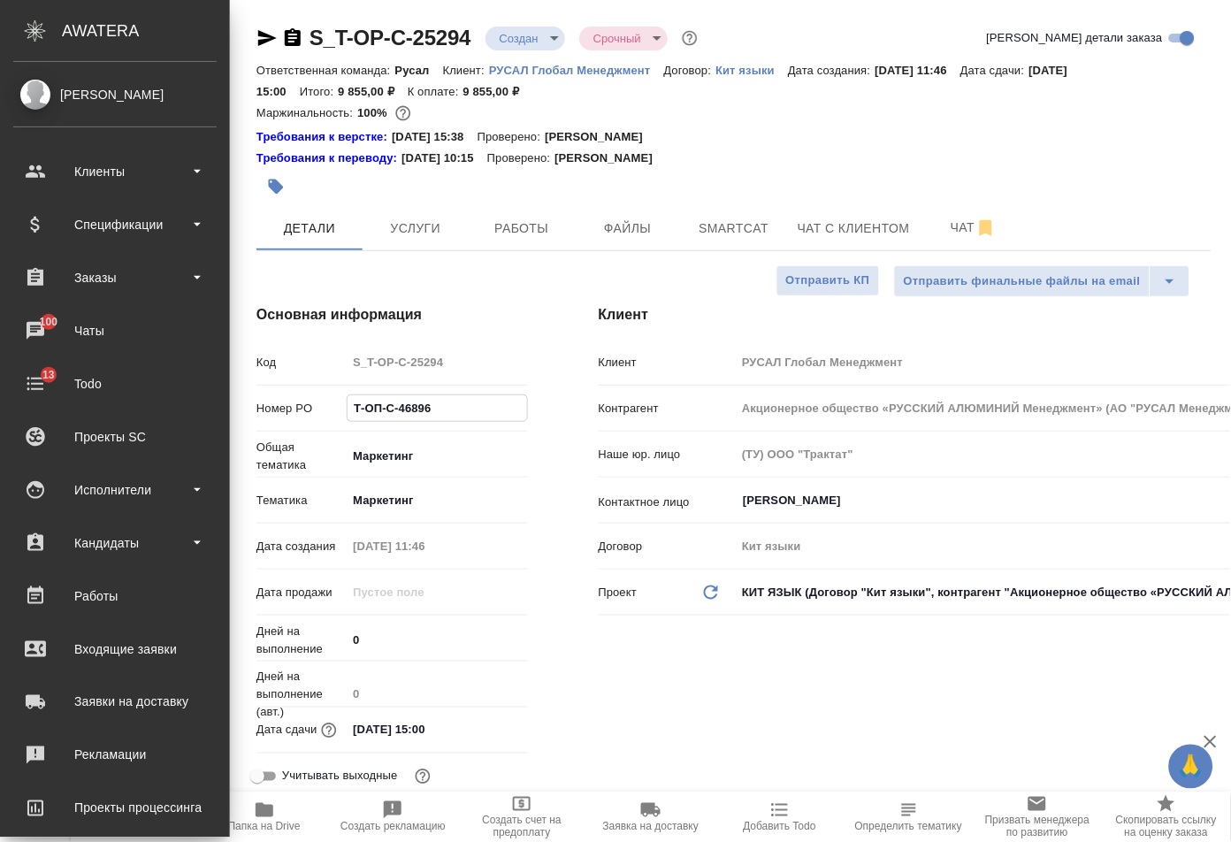
type textarea "x"
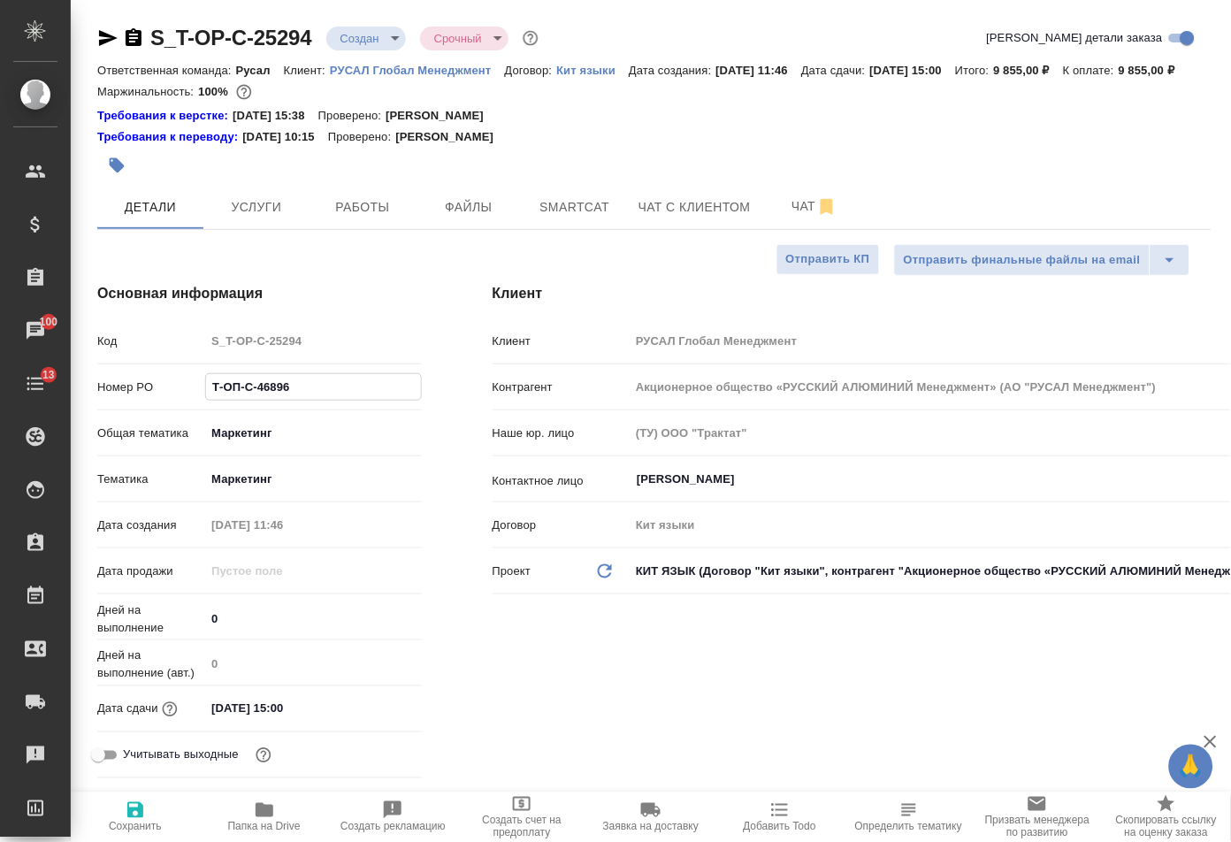
type textarea "x"
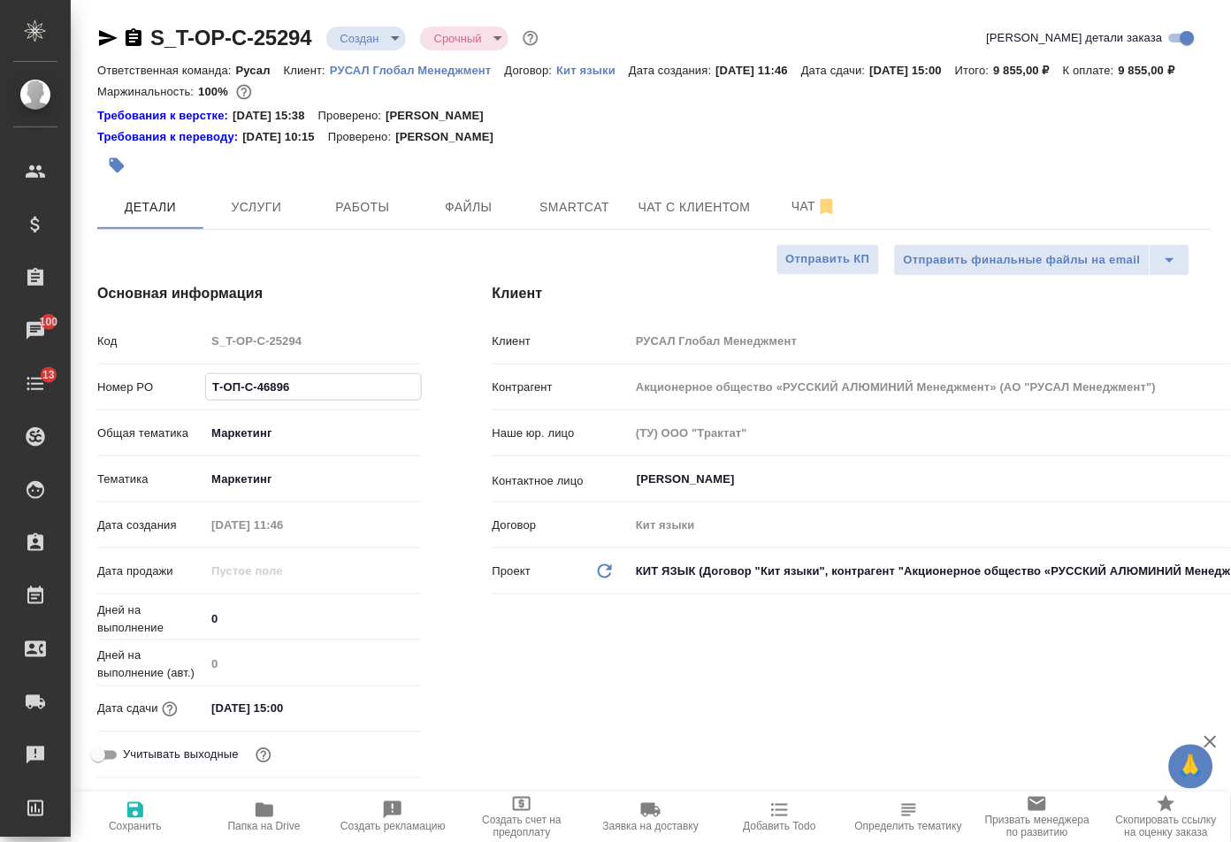
type textarea "x"
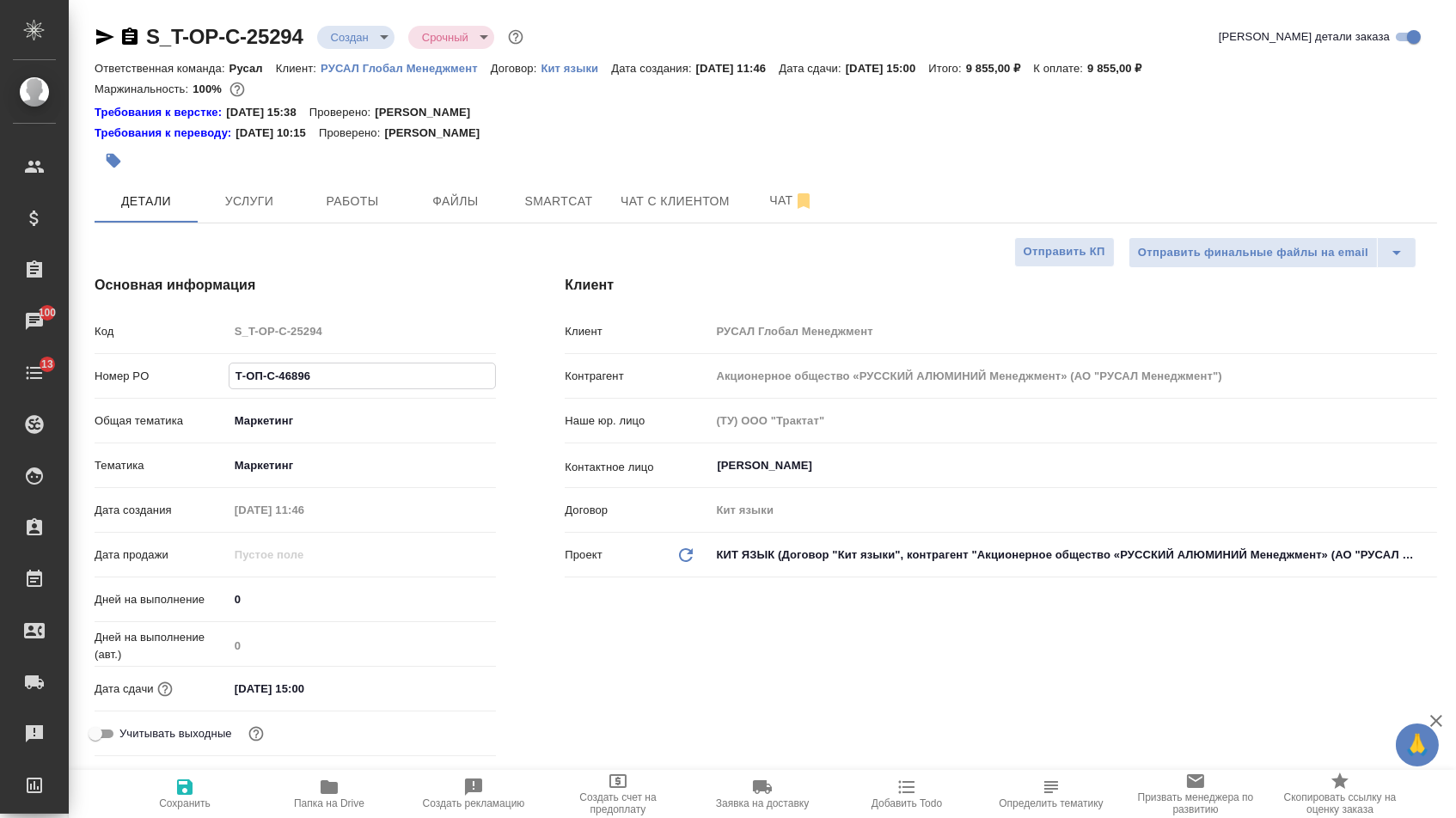
type textarea "x"
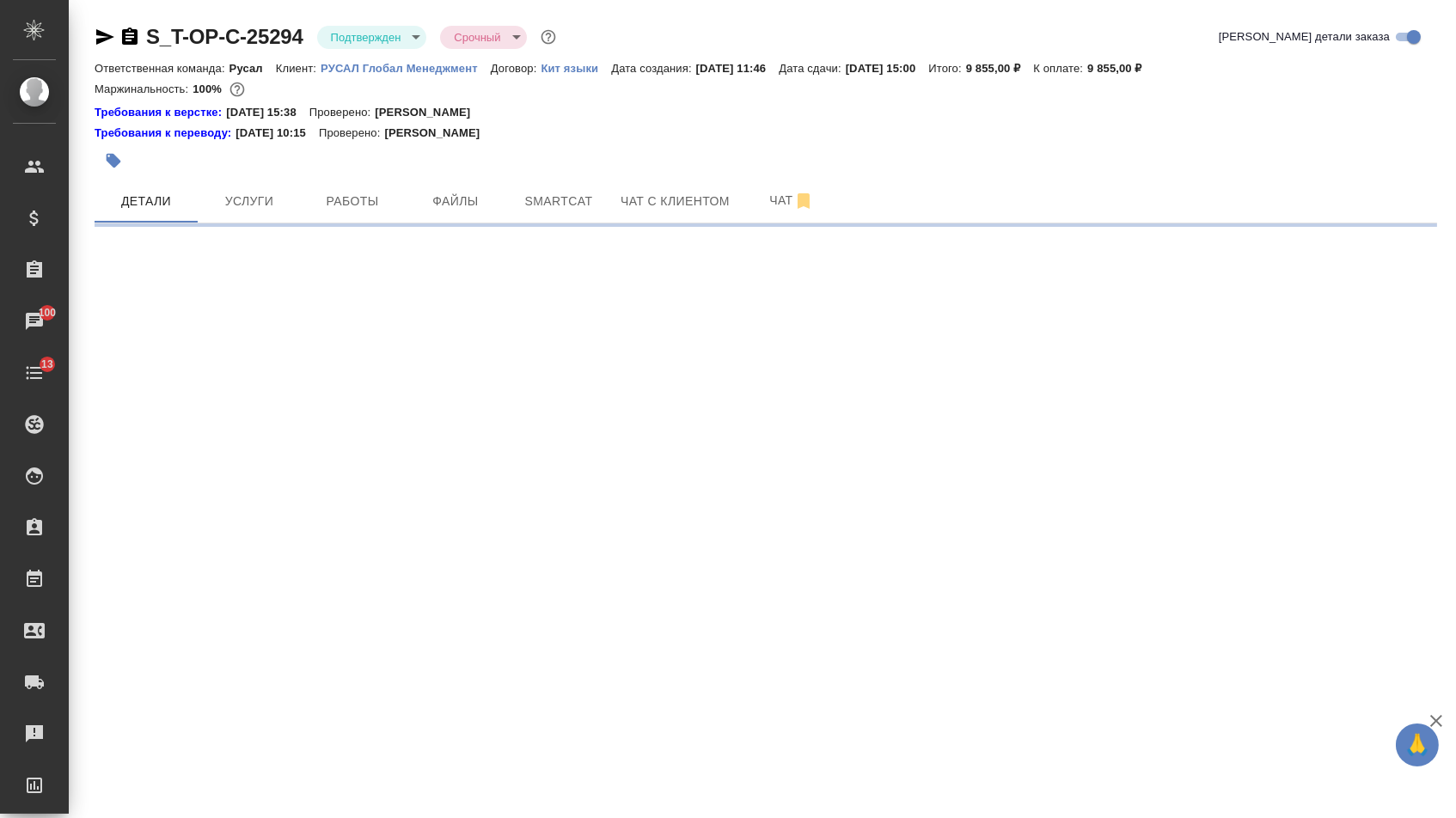
select select "RU"
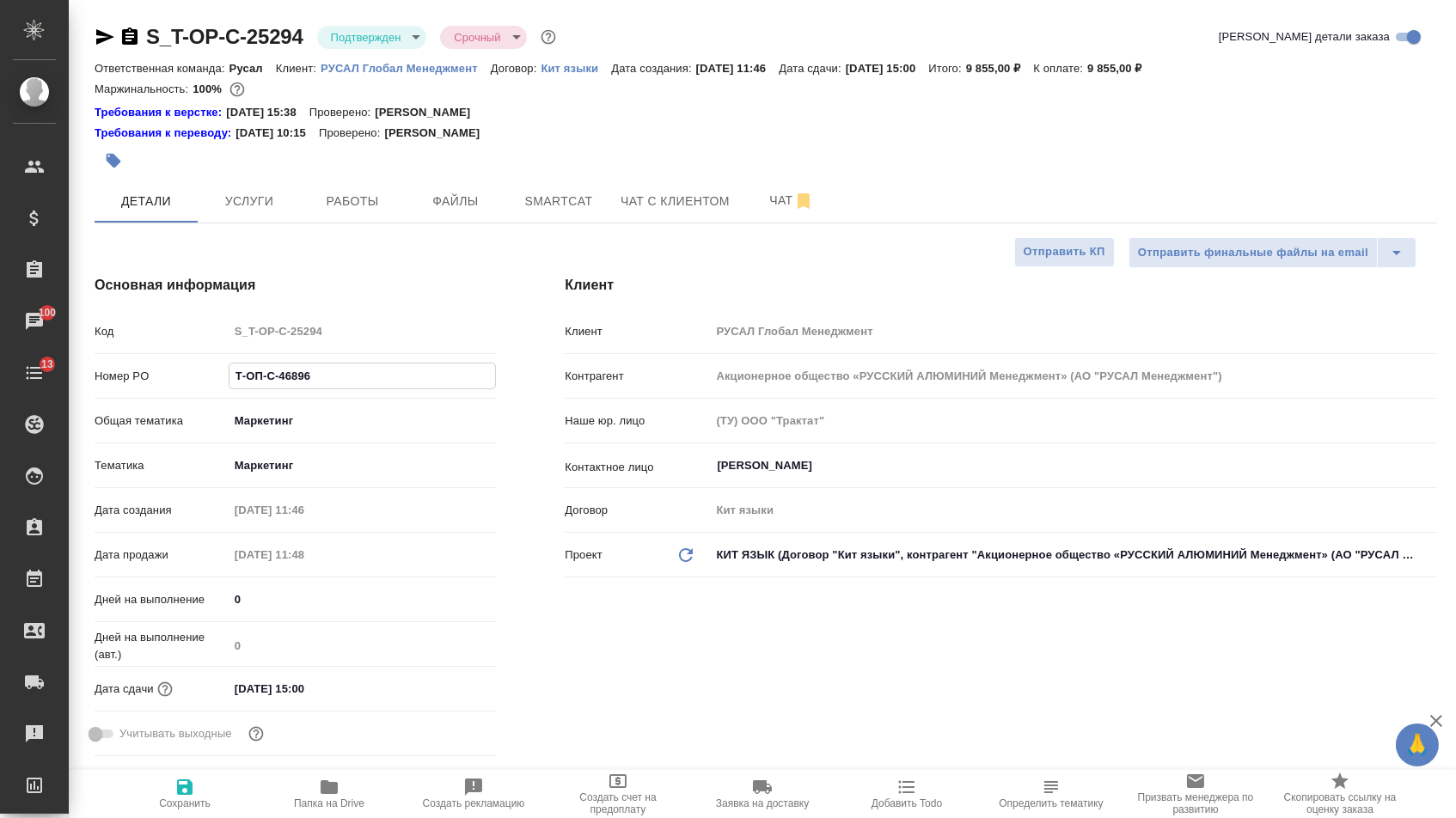
drag, startPoint x: 361, startPoint y: 384, endPoint x: 113, endPoint y: 384, distance: 248.0
click at [121, 384] on div "Номер PO Т-ОП-С-46896" at bounding box center [294, 376] width 401 height 30
type textarea "x"
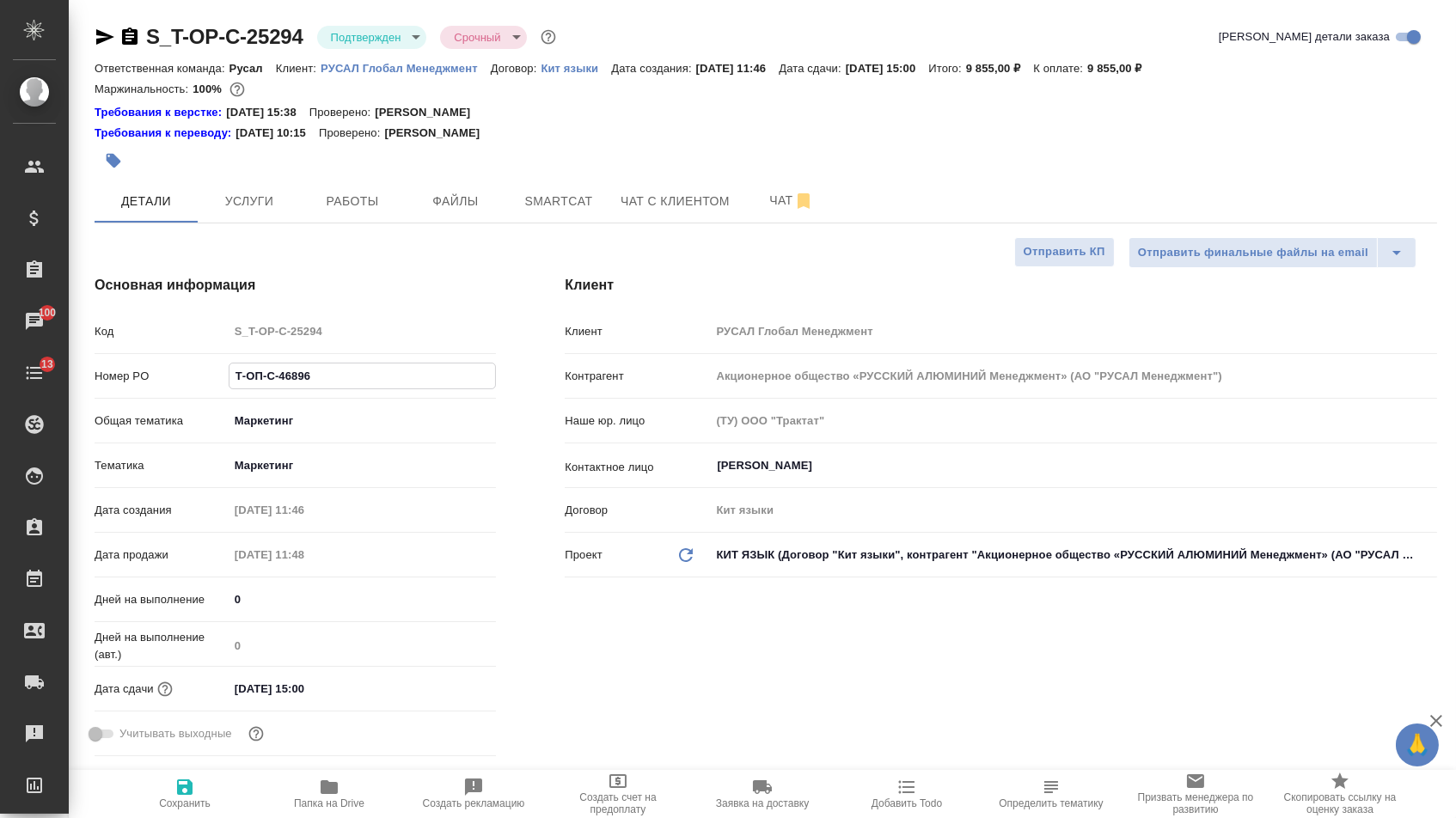
type textarea "x"
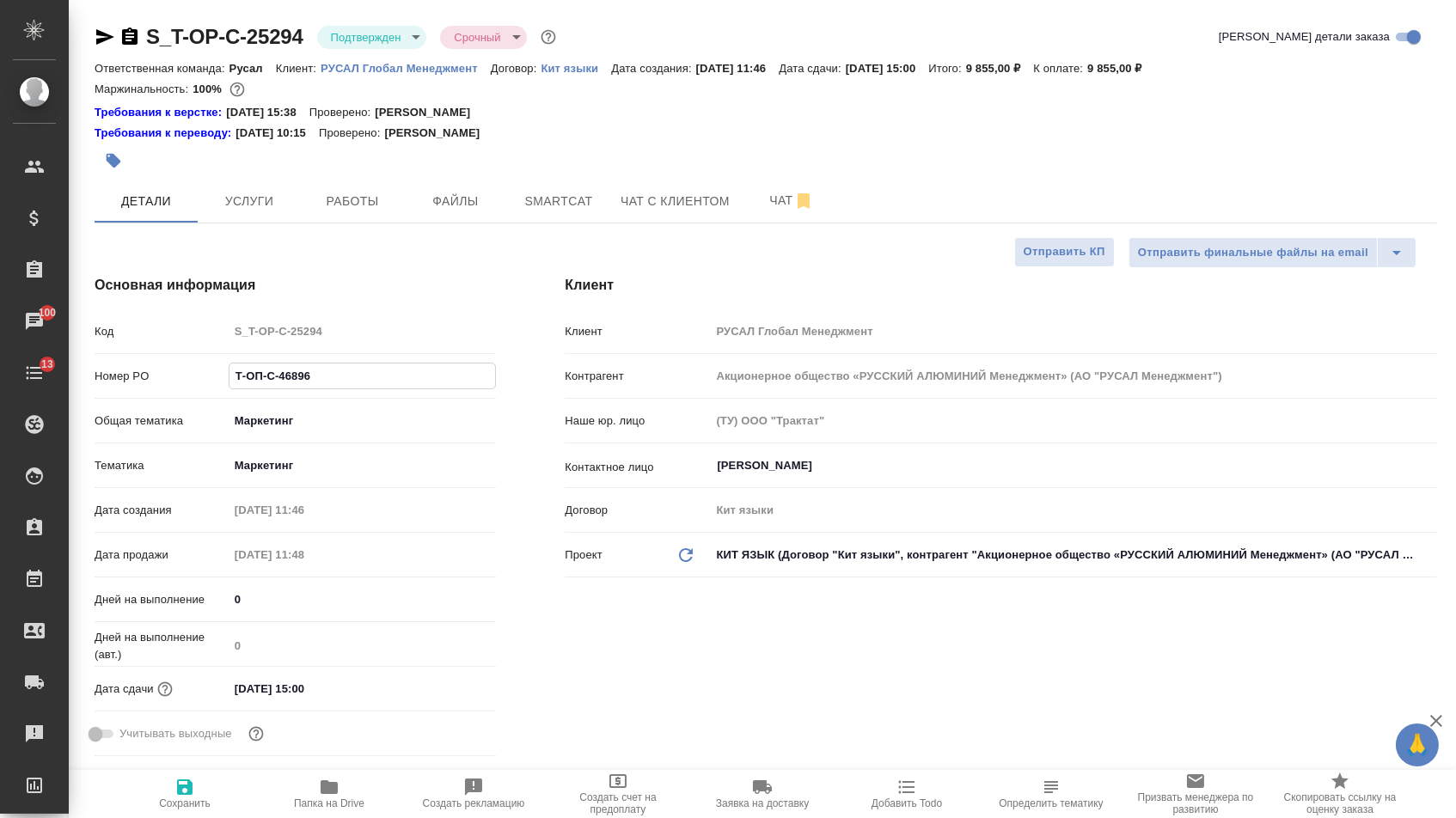
type textarea "x"
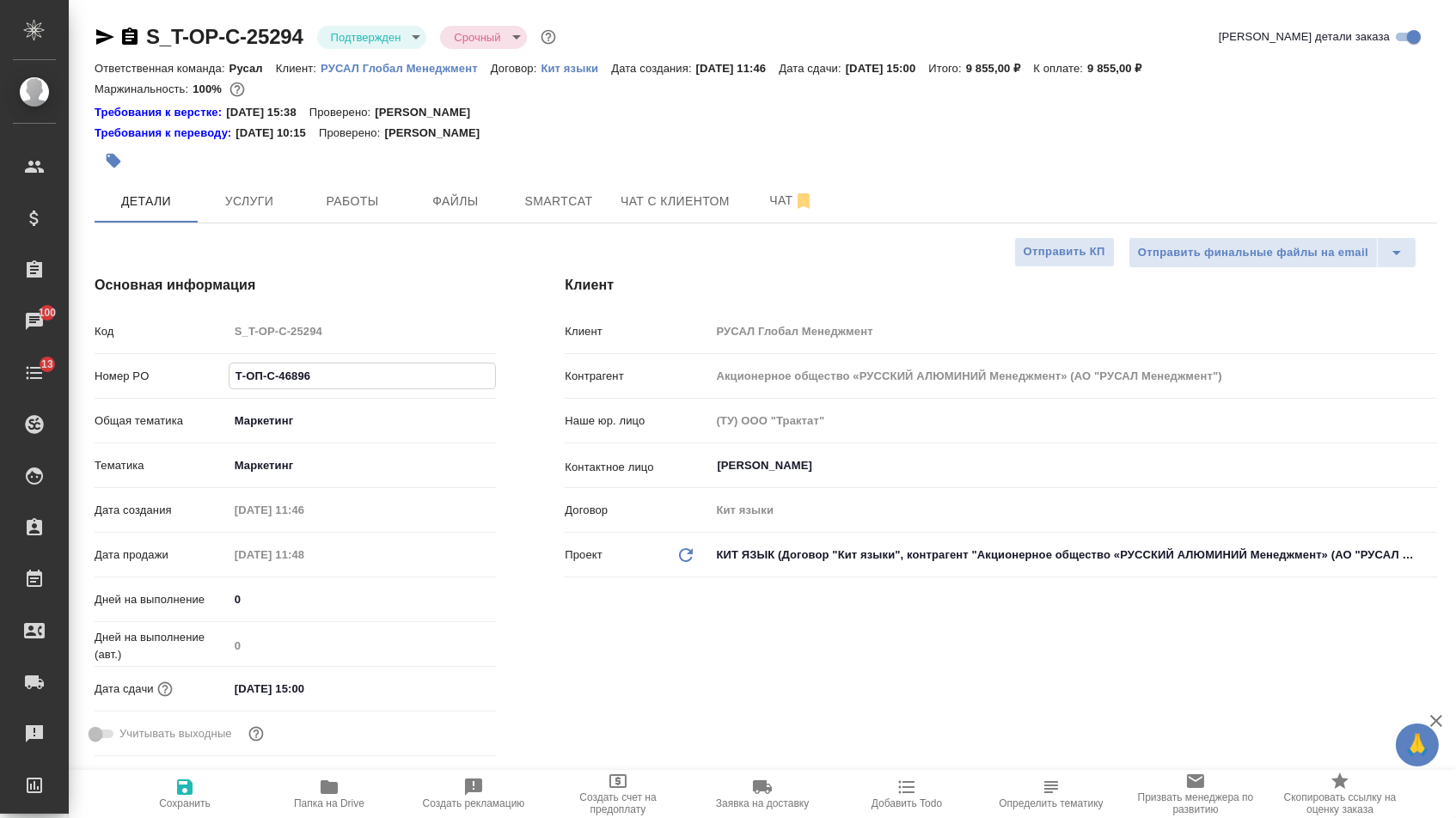
type textarea "x"
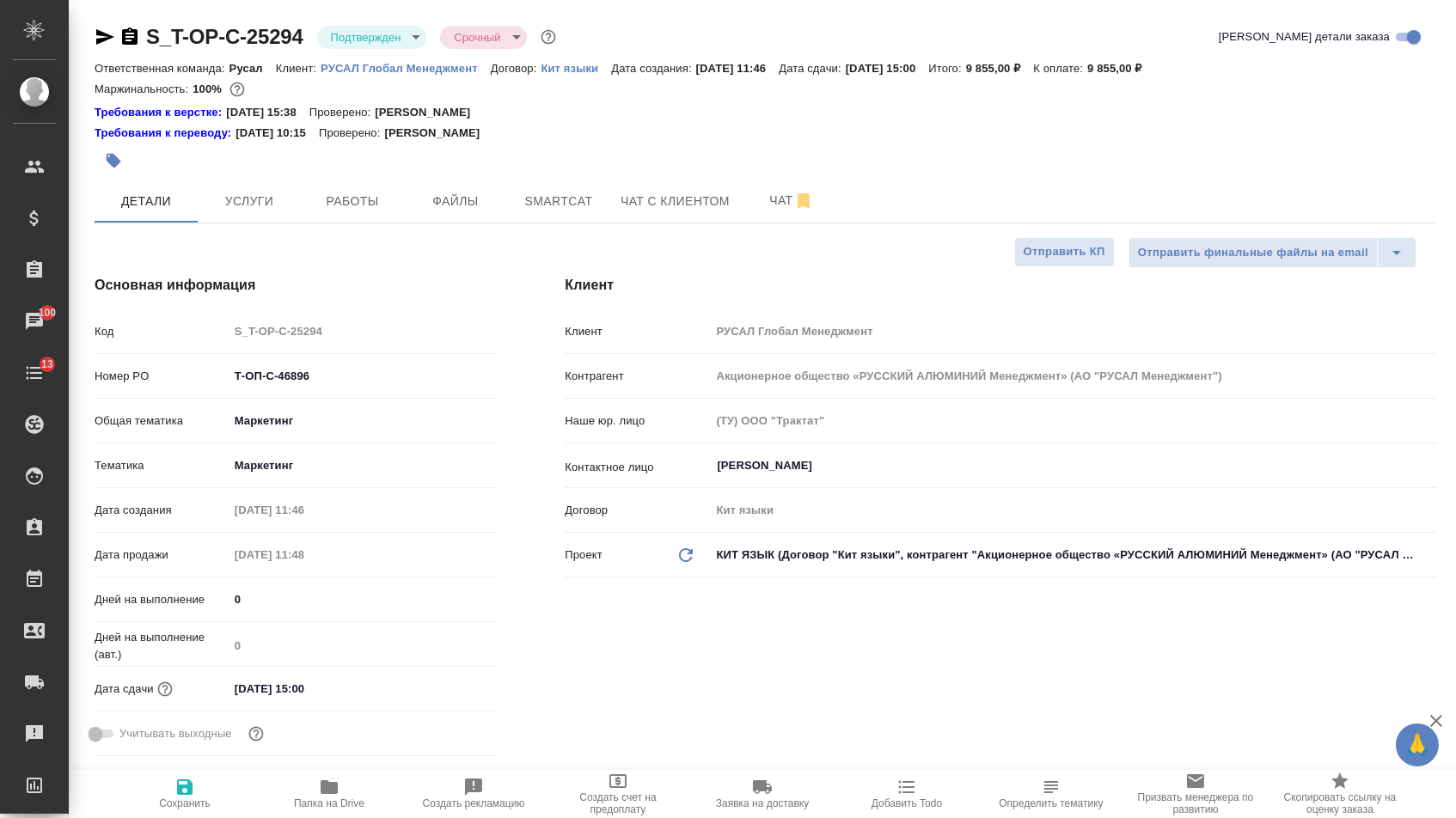
type textarea "x"
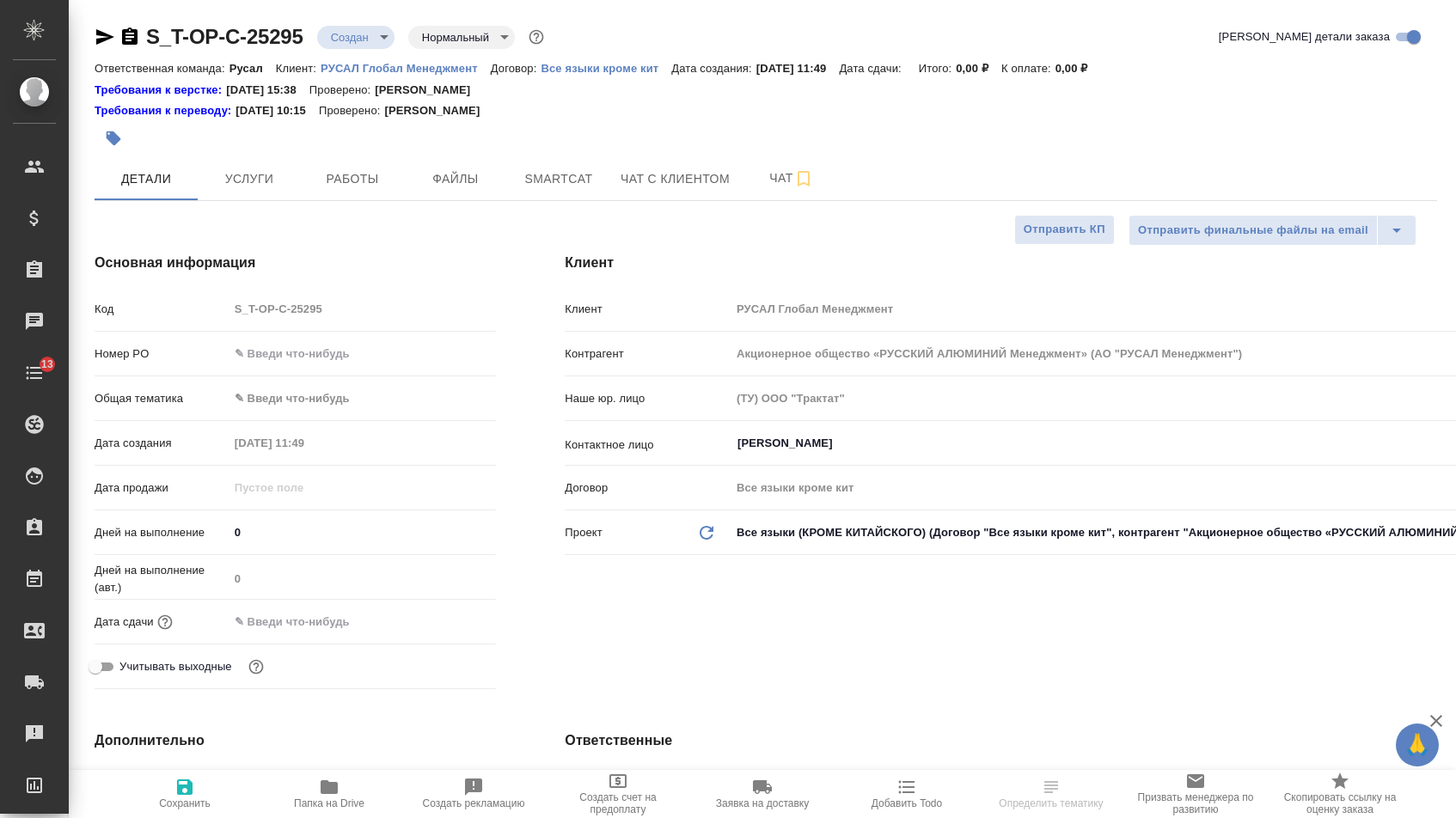
select select "RU"
click at [305, 354] on input "text" at bounding box center [362, 354] width 268 height 25
paste input "Т-ОП-С-46895"
type input "Т-ОП-С-46895"
click at [324, 634] on input "text" at bounding box center [304, 622] width 151 height 25
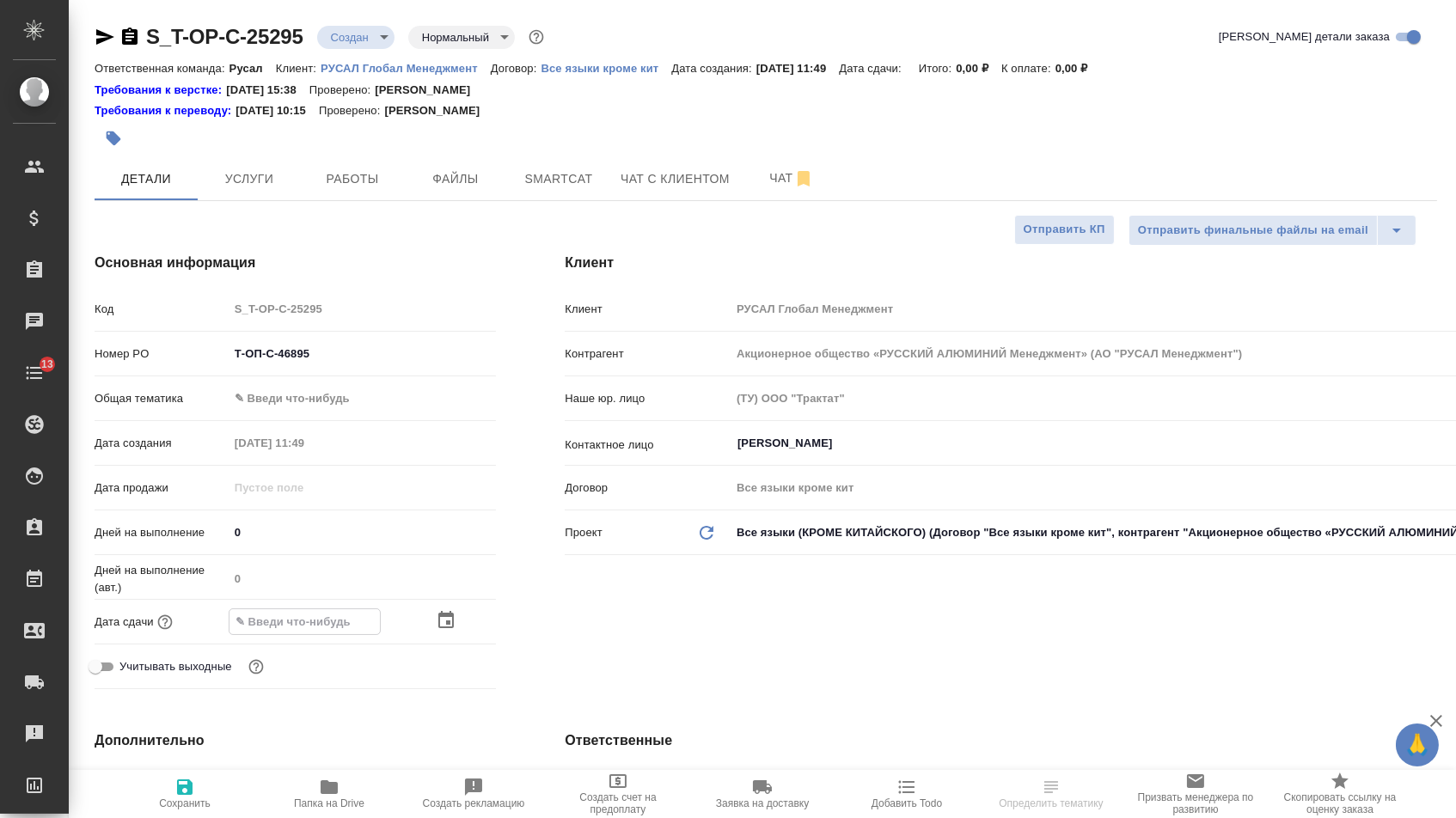
click at [467, 623] on div at bounding box center [466, 620] width 60 height 20
click at [454, 623] on icon "button" at bounding box center [446, 621] width 16 height 17
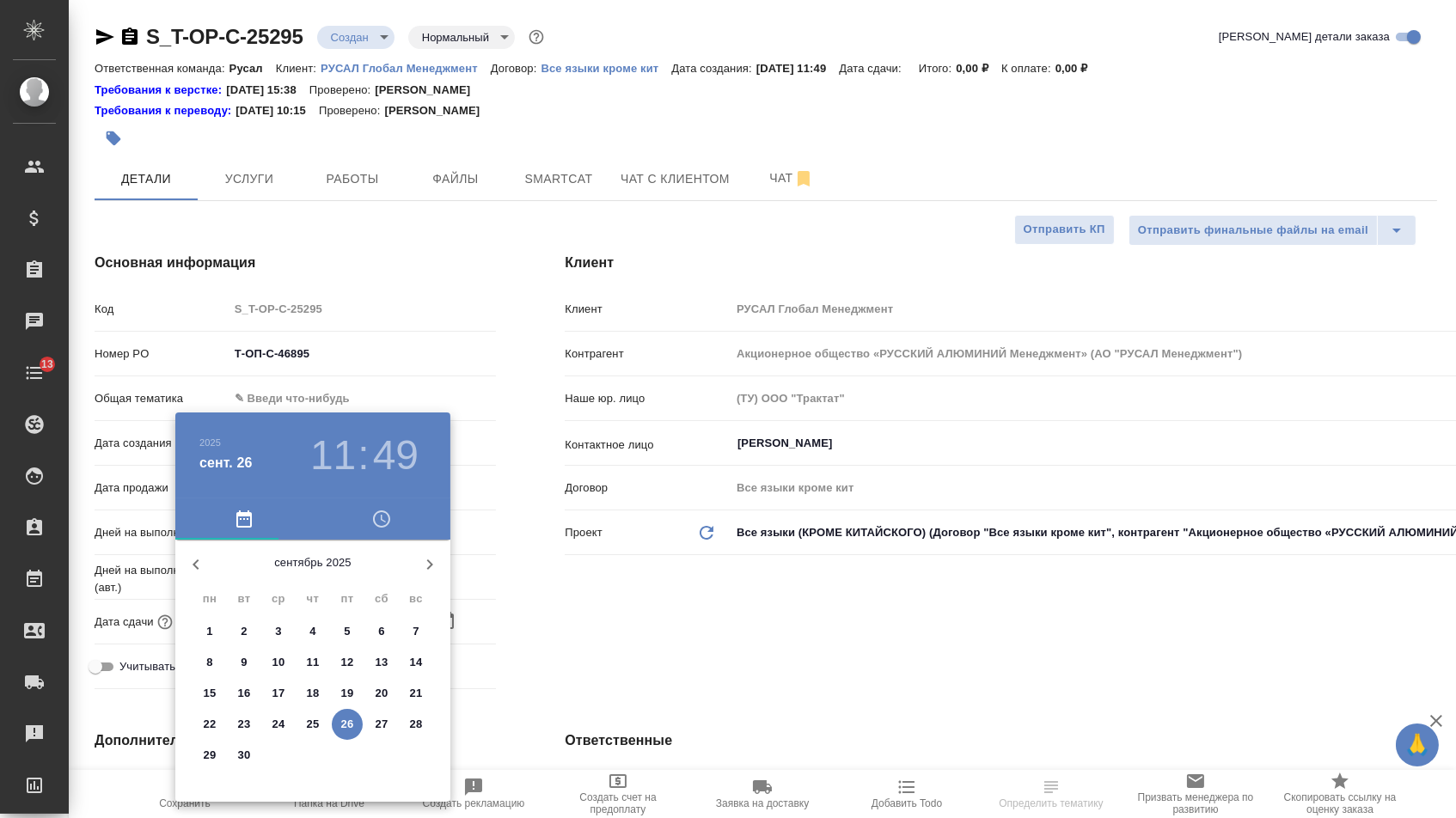
click at [249, 757] on p "30" at bounding box center [244, 756] width 13 height 17
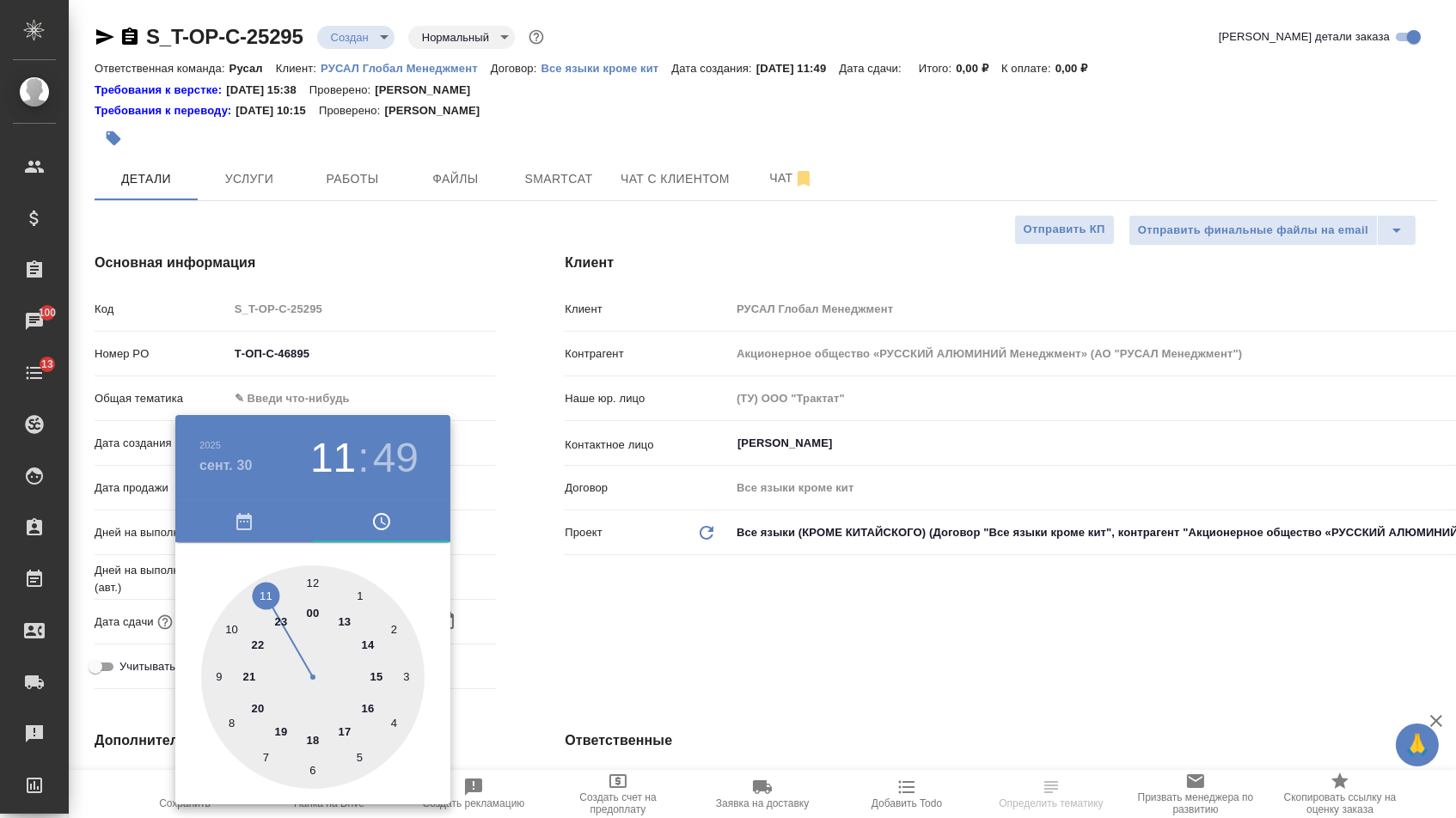
click at [347, 622] on div at bounding box center [313, 677] width 223 height 223
type input "30.09.2025 13:00"
click at [310, 570] on div at bounding box center [313, 677] width 223 height 223
click at [560, 600] on div at bounding box center [728, 409] width 1456 height 818
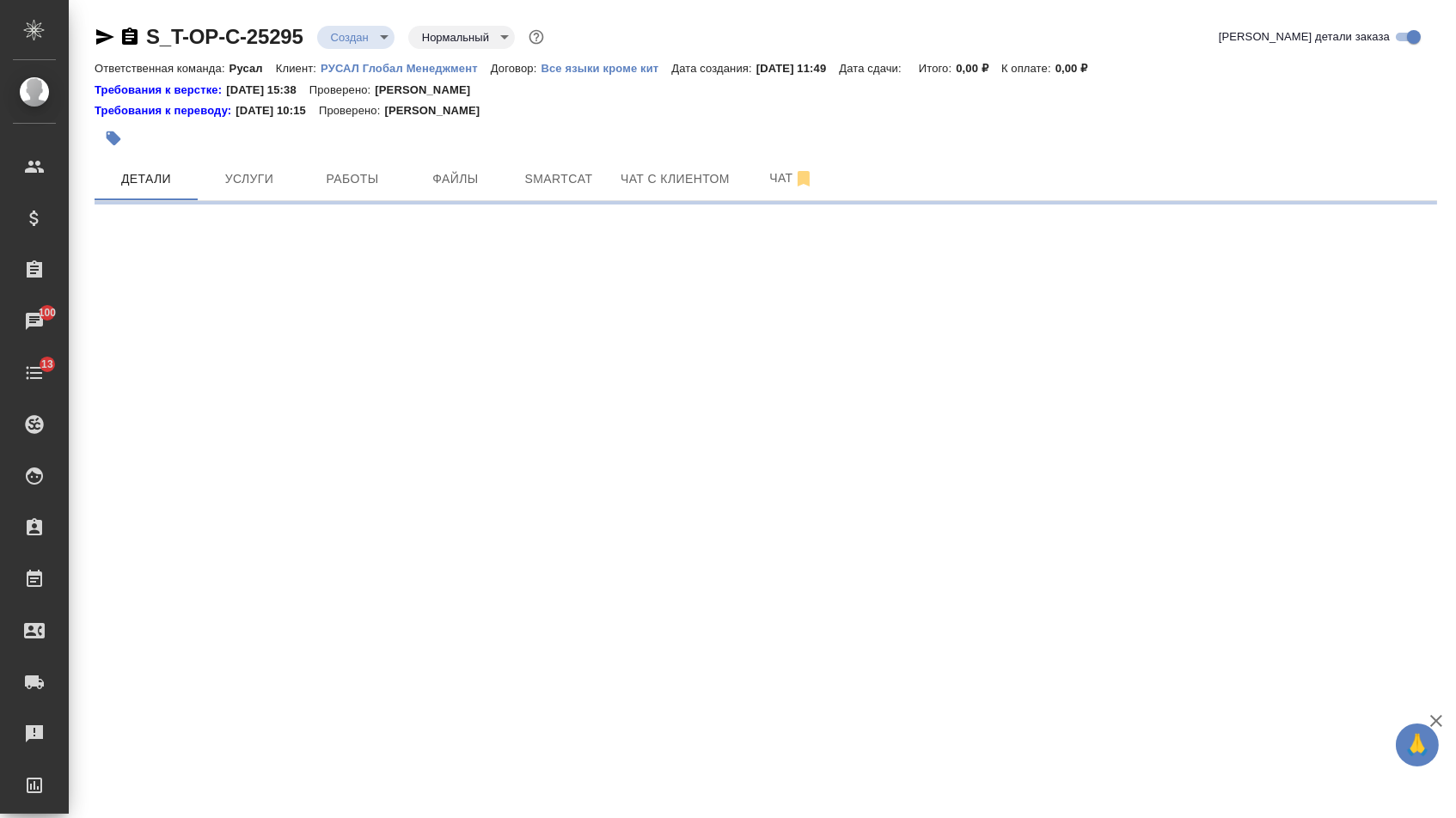
select select "RU"
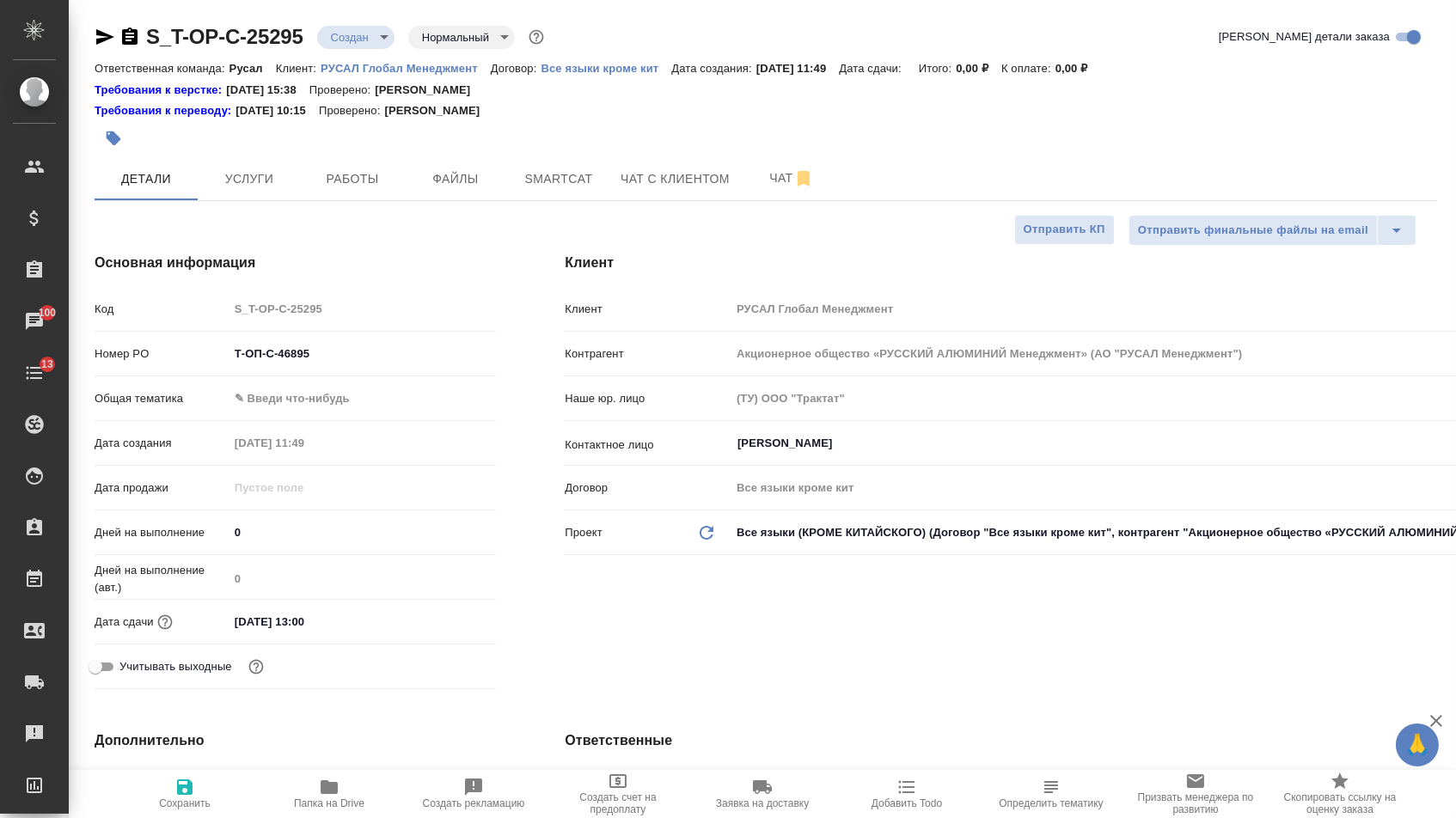
type textarea "x"
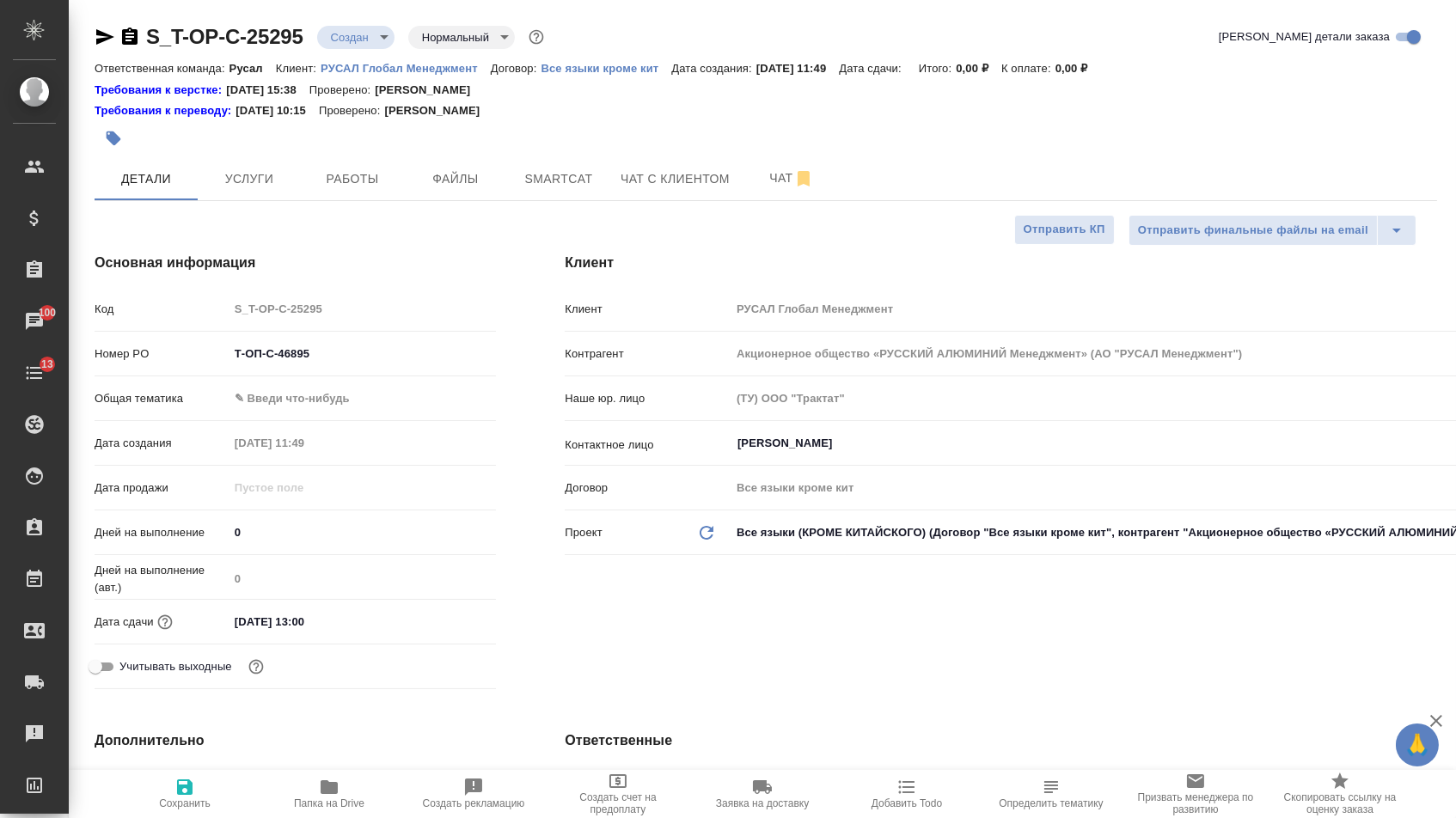
type textarea "x"
click at [384, 397] on body "🙏 .cls-1 fill:#fff; AWATERA Menshikova Aleksandra Клиенты Спецификации Заказы 1…" at bounding box center [728, 409] width 1456 height 818
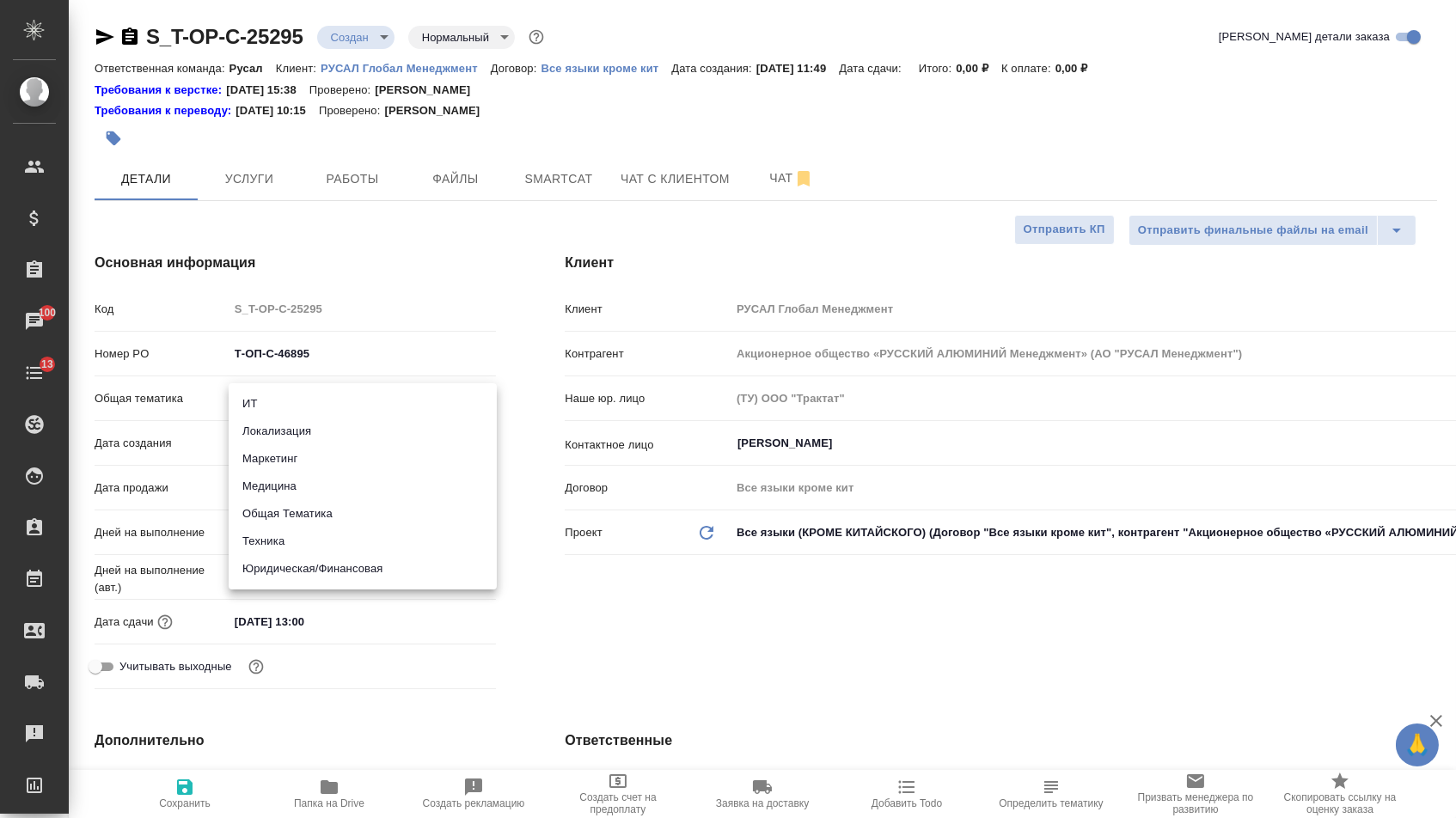
type textarea "x"
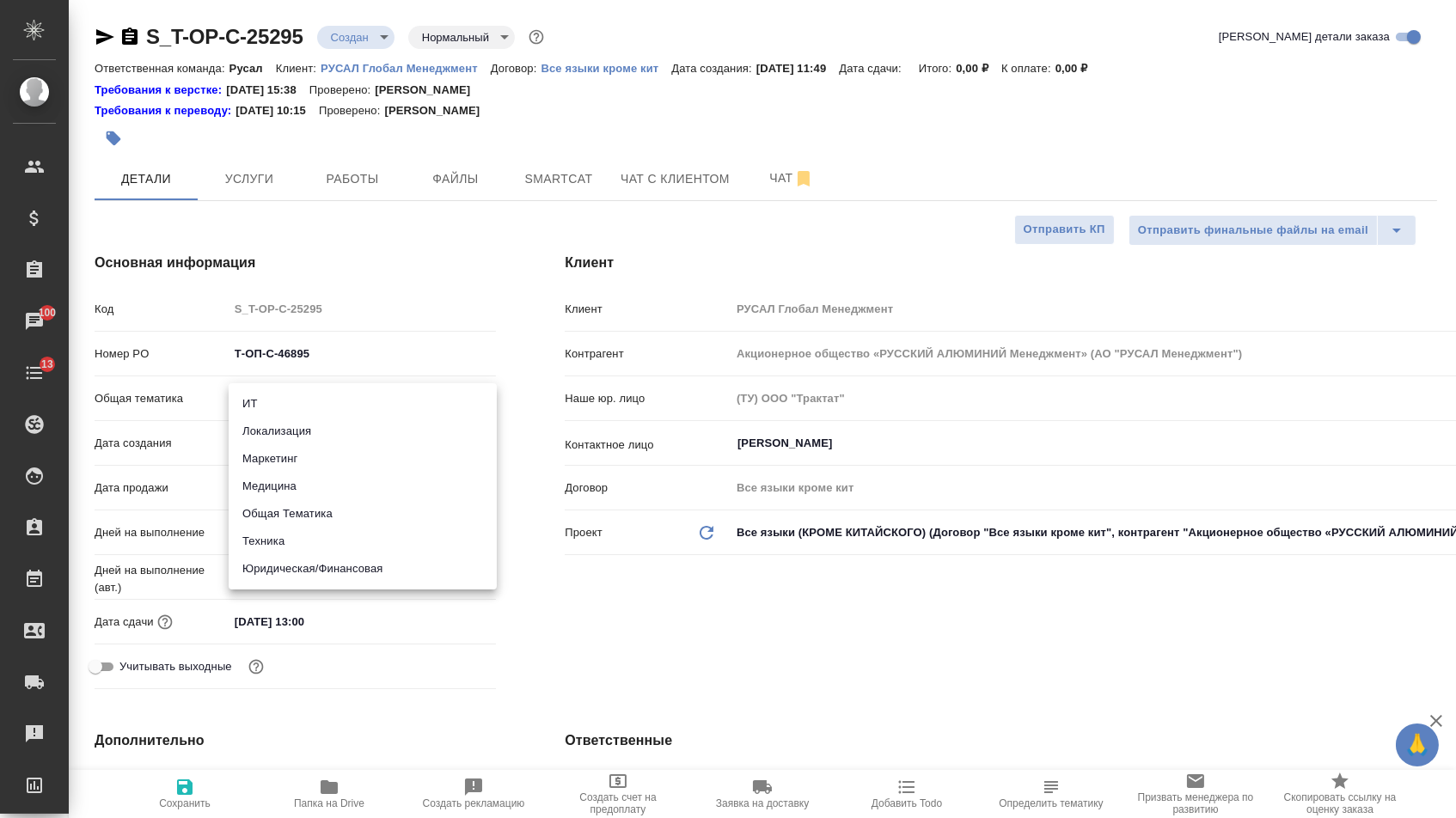
type textarea "x"
click at [283, 540] on li "Техника" at bounding box center [362, 541] width 268 height 27
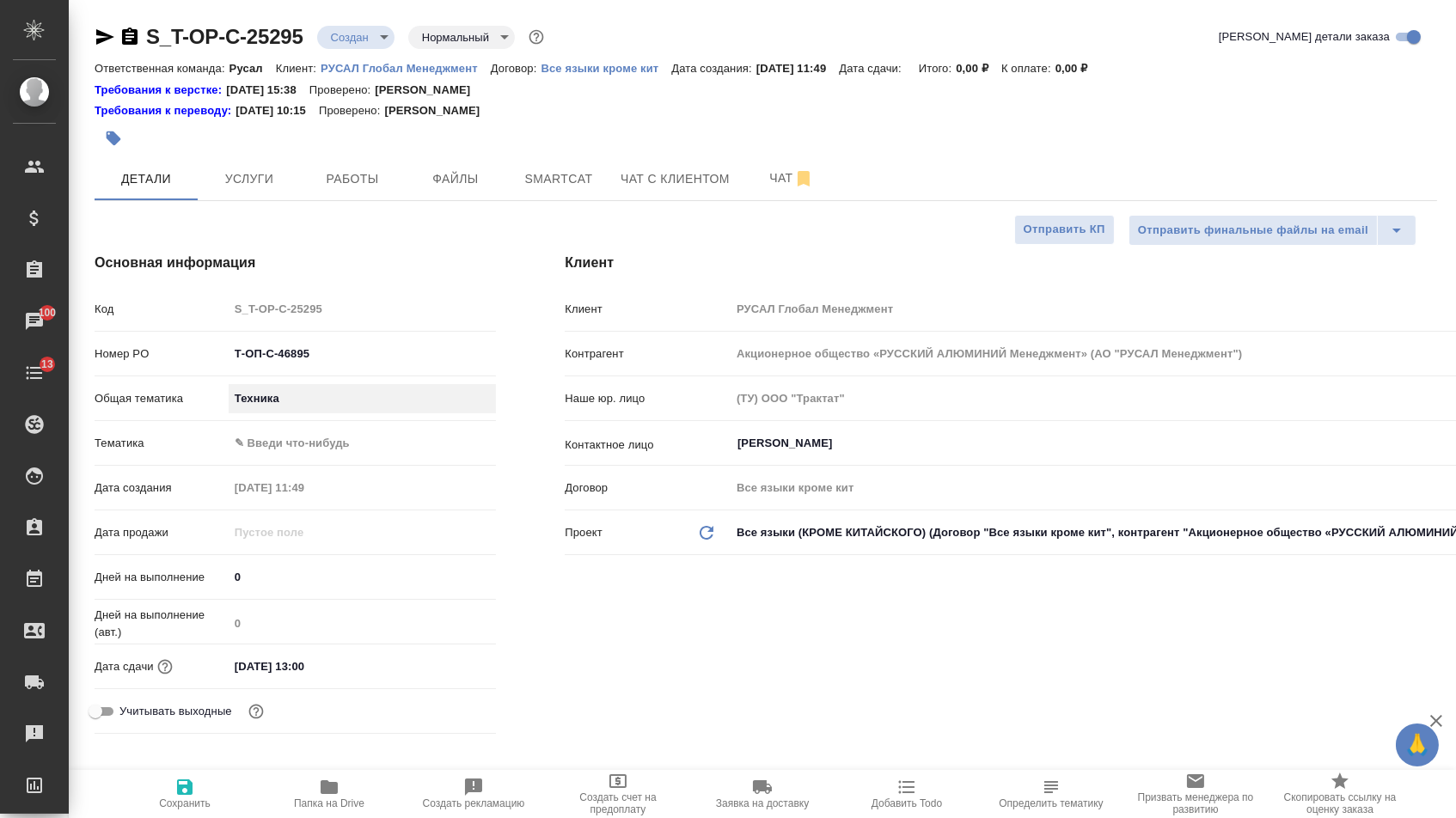
type input "tech"
type textarea "x"
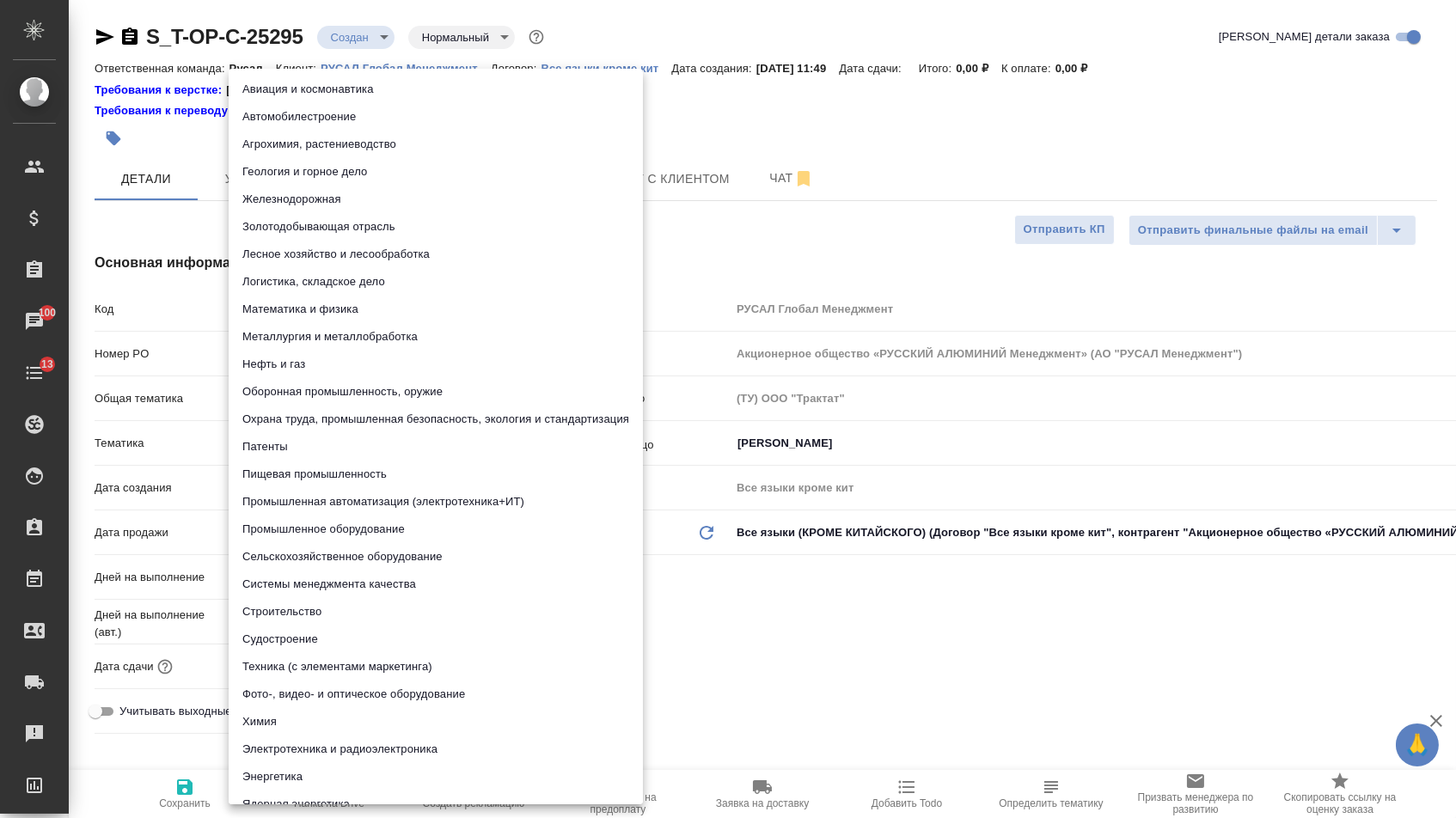
click at [313, 446] on body "🙏 .cls-1 fill:#fff; AWATERA Menshikova Aleksandra Клиенты Спецификации Заказы 1…" at bounding box center [728, 409] width 1456 height 818
click at [306, 531] on li "Промышленное оборудование" at bounding box center [435, 529] width 414 height 27
type textarea "x"
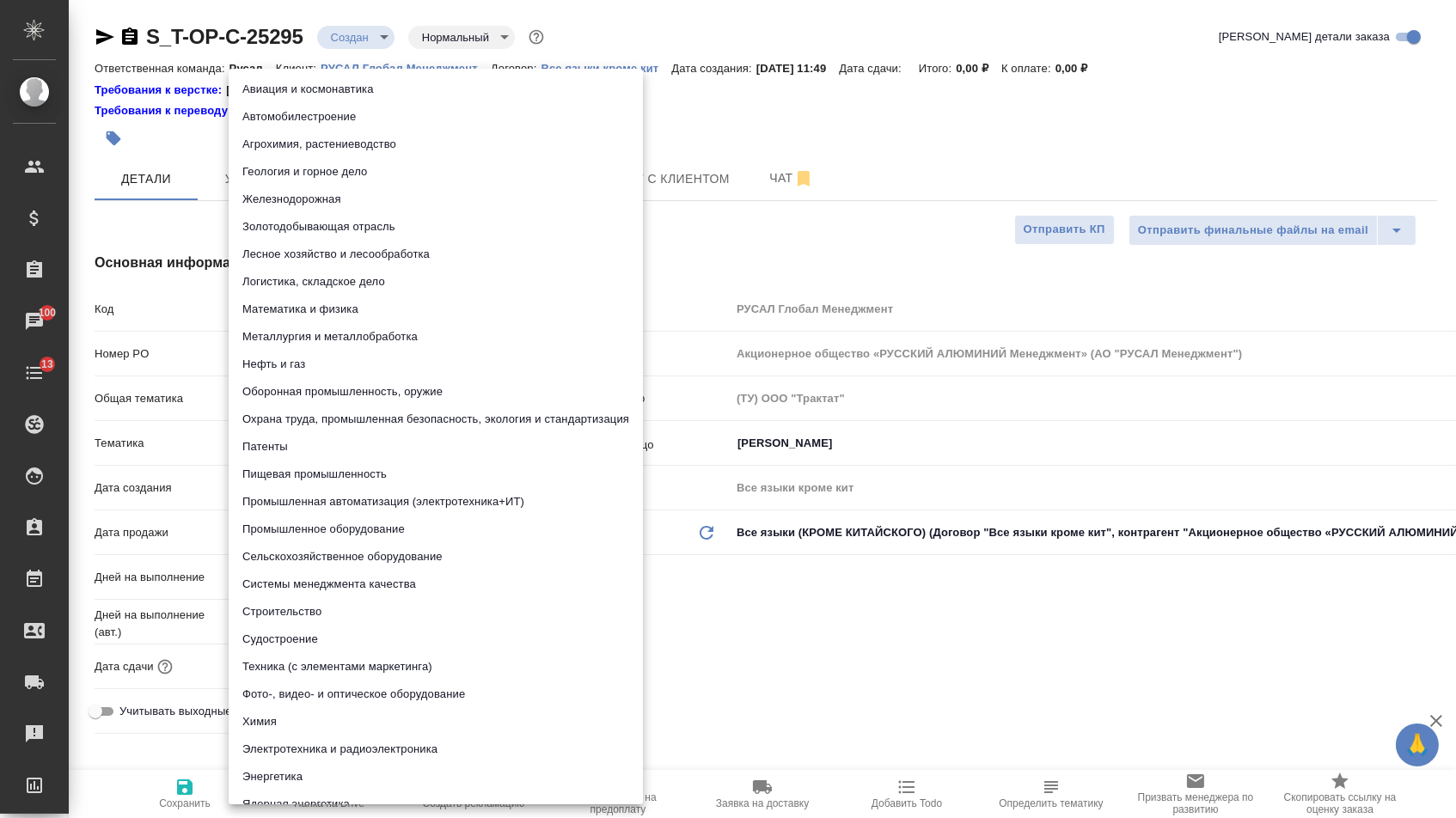
type input "5f647205b73bc97568ca66bc"
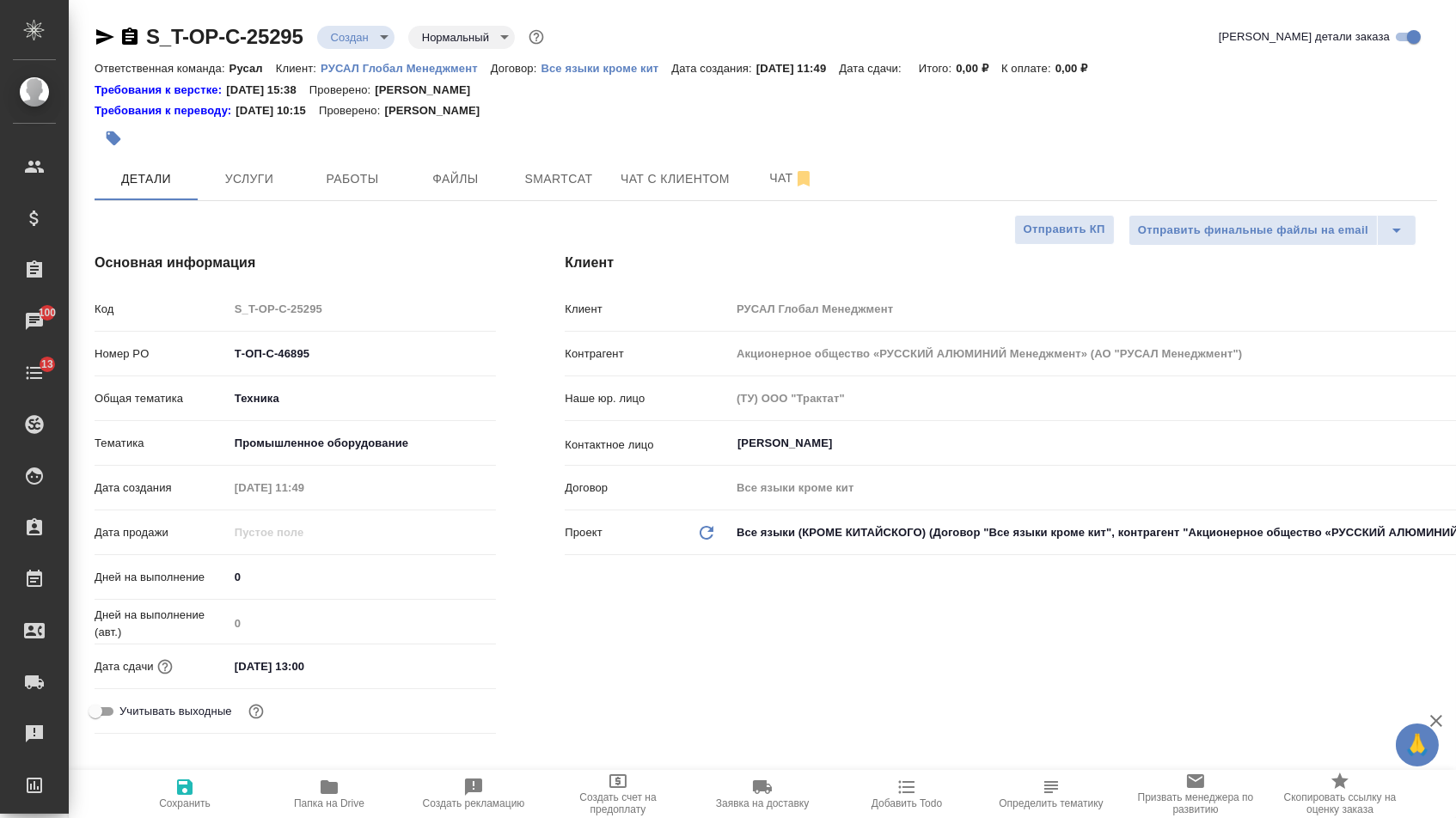
click at [192, 809] on span "Сохранить" at bounding box center [185, 803] width 51 height 12
type textarea "x"
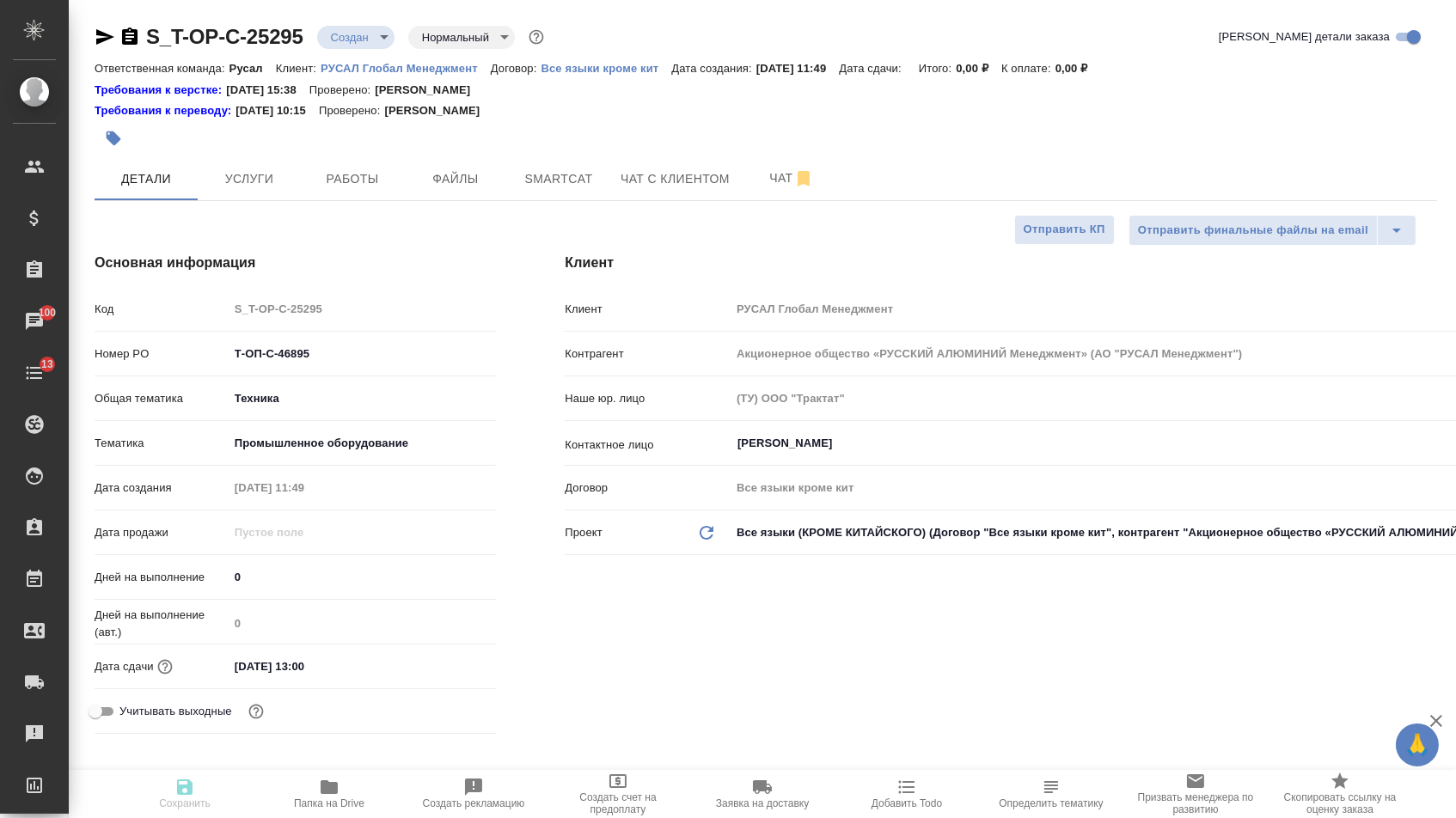
type textarea "x"
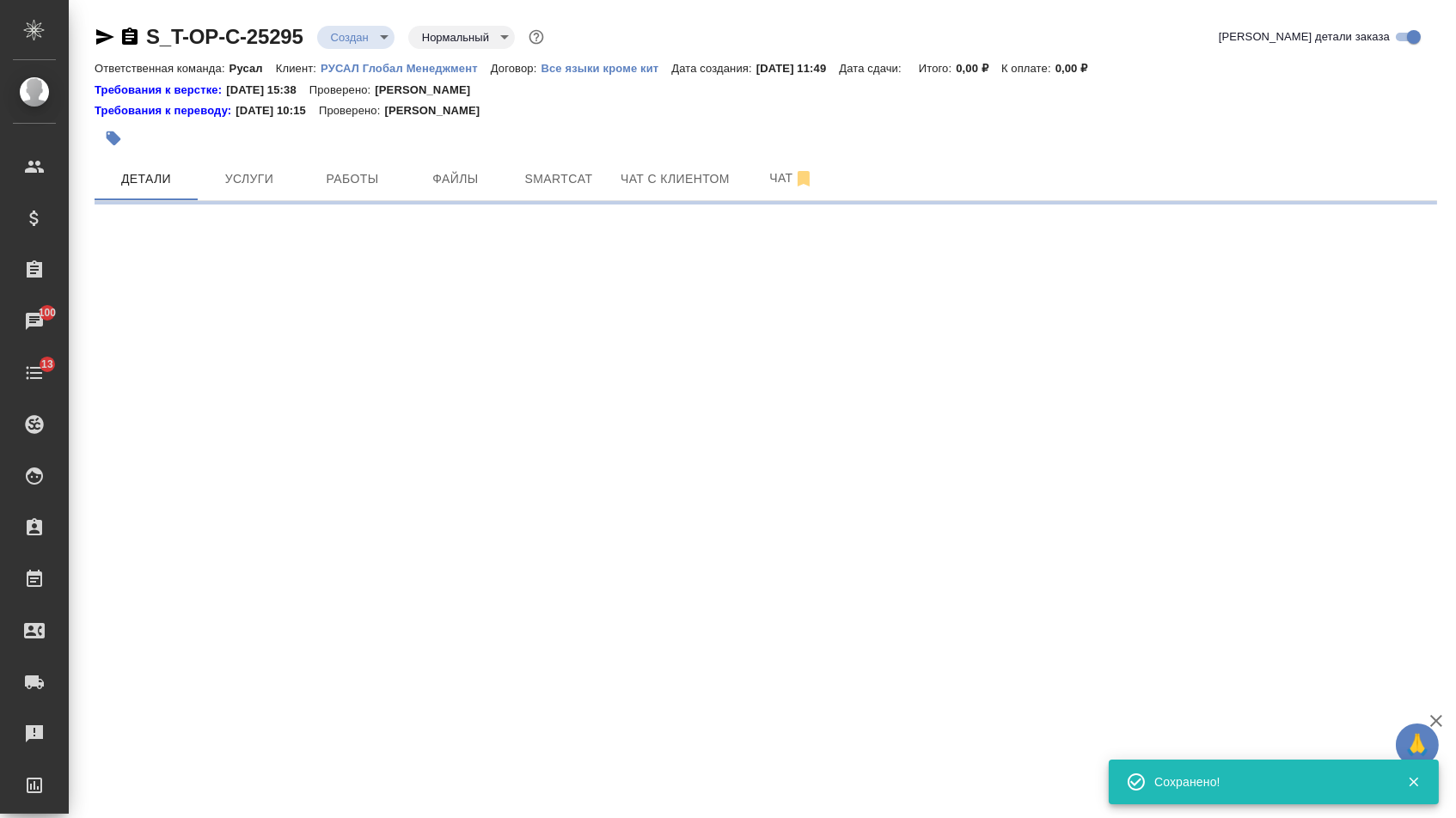
select select "RU"
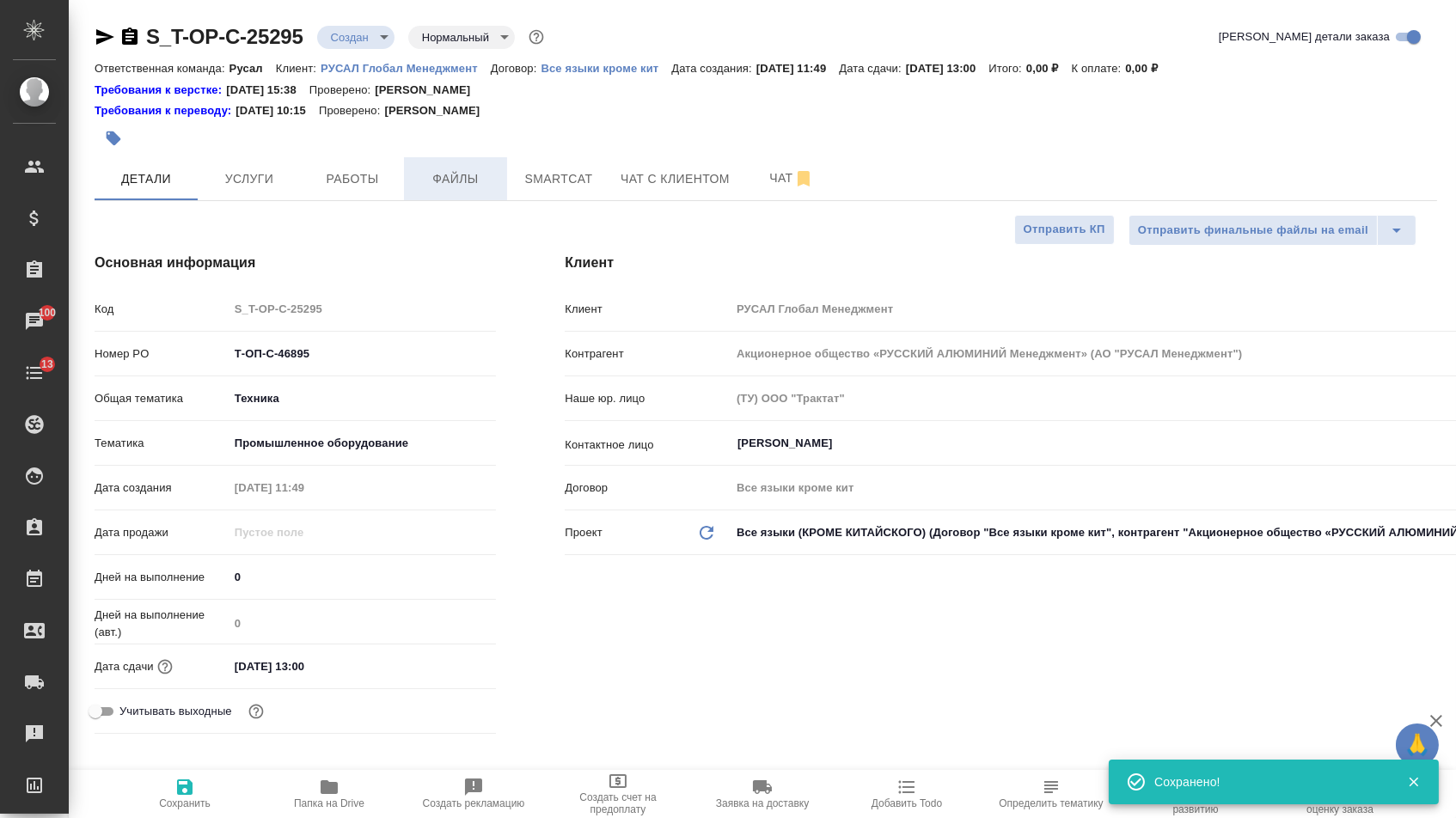
type textarea "x"
click at [457, 175] on span "Файлы" at bounding box center [455, 179] width 83 height 21
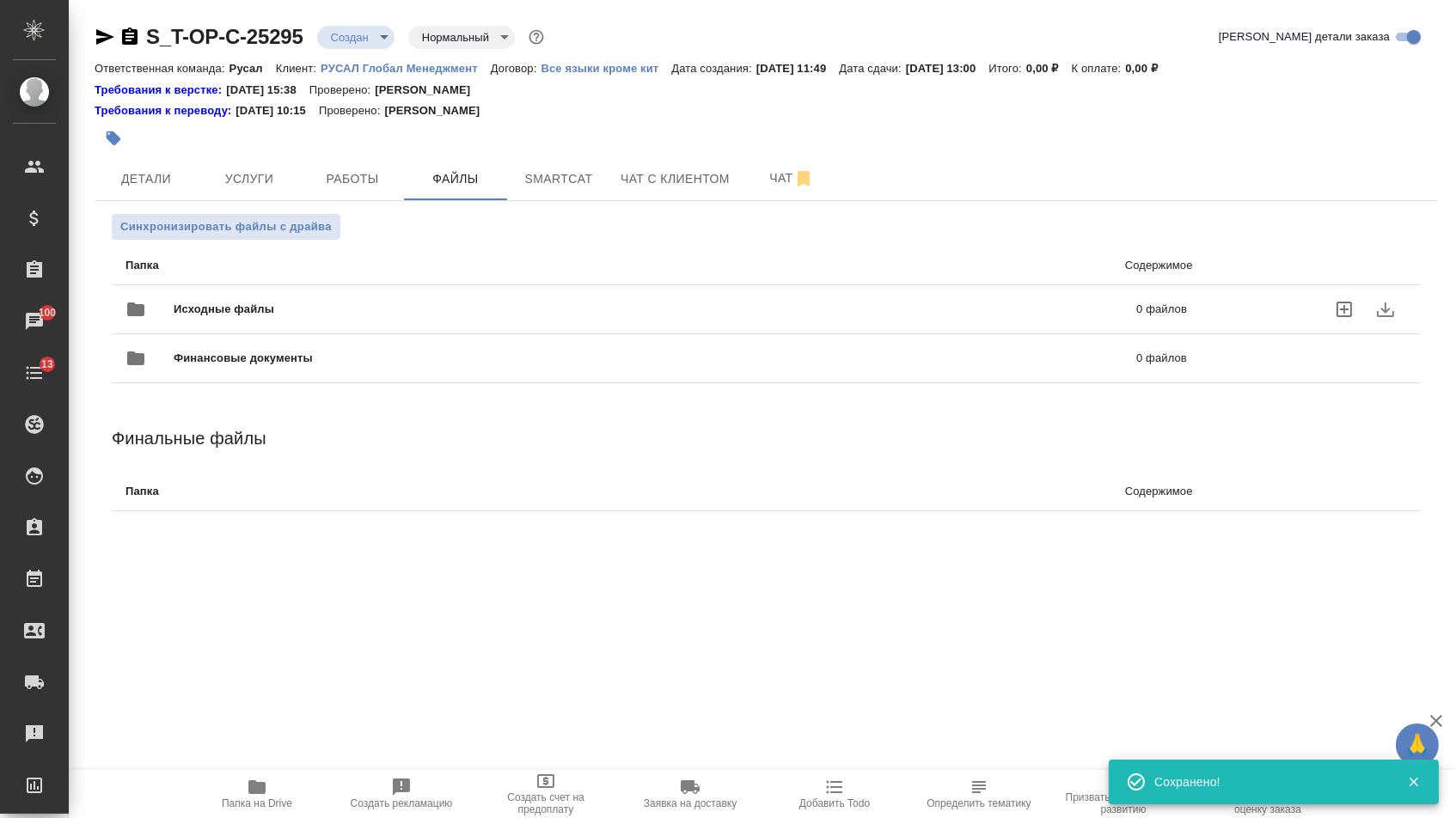
click at [313, 299] on div "Исходные файлы 0 файлов" at bounding box center [656, 309] width 1062 height 41
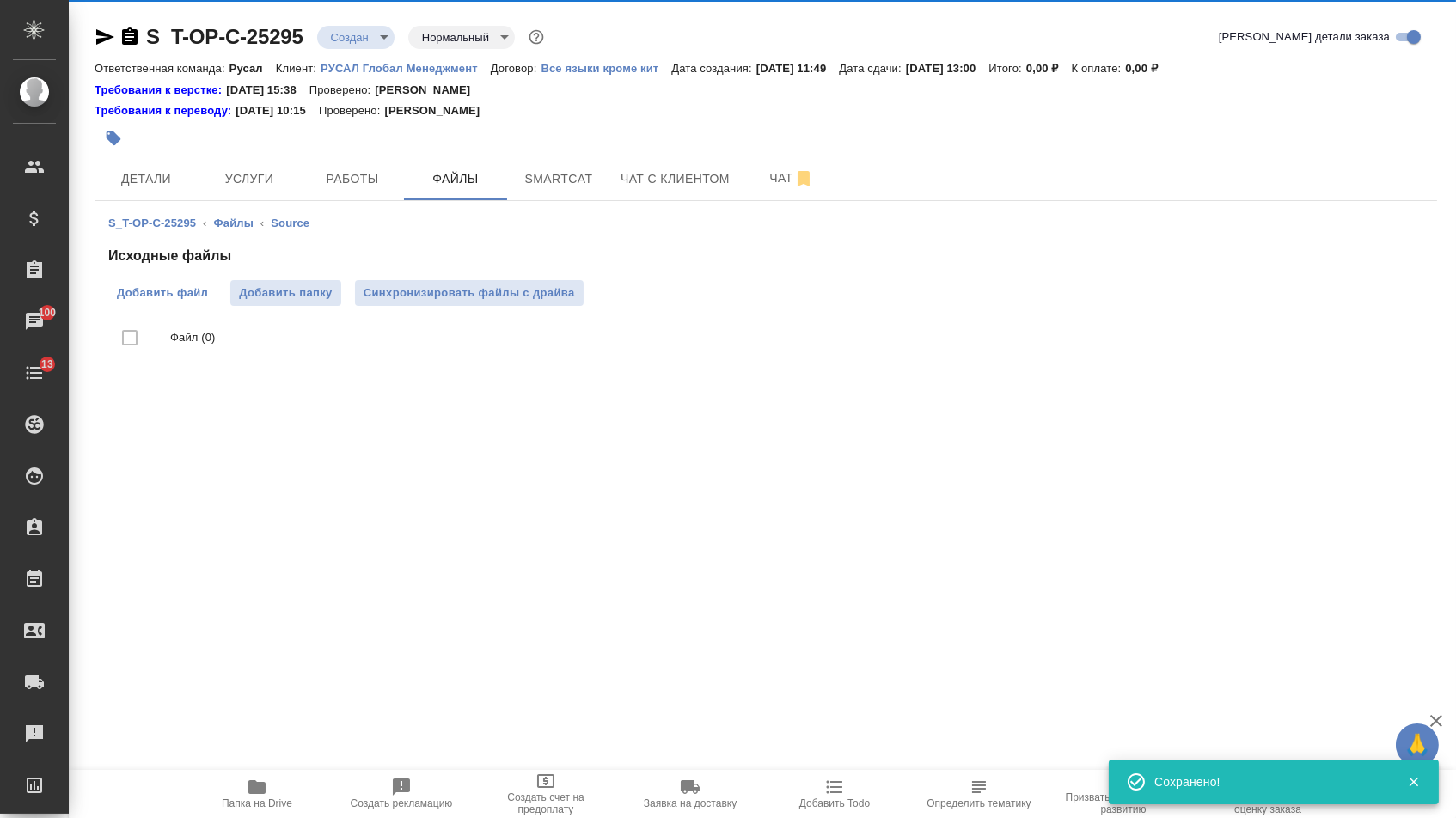
click at [181, 288] on span "Добавить файл" at bounding box center [162, 293] width 91 height 17
click at [0, 0] on input "Добавить файл" at bounding box center [0, 0] width 0 height 0
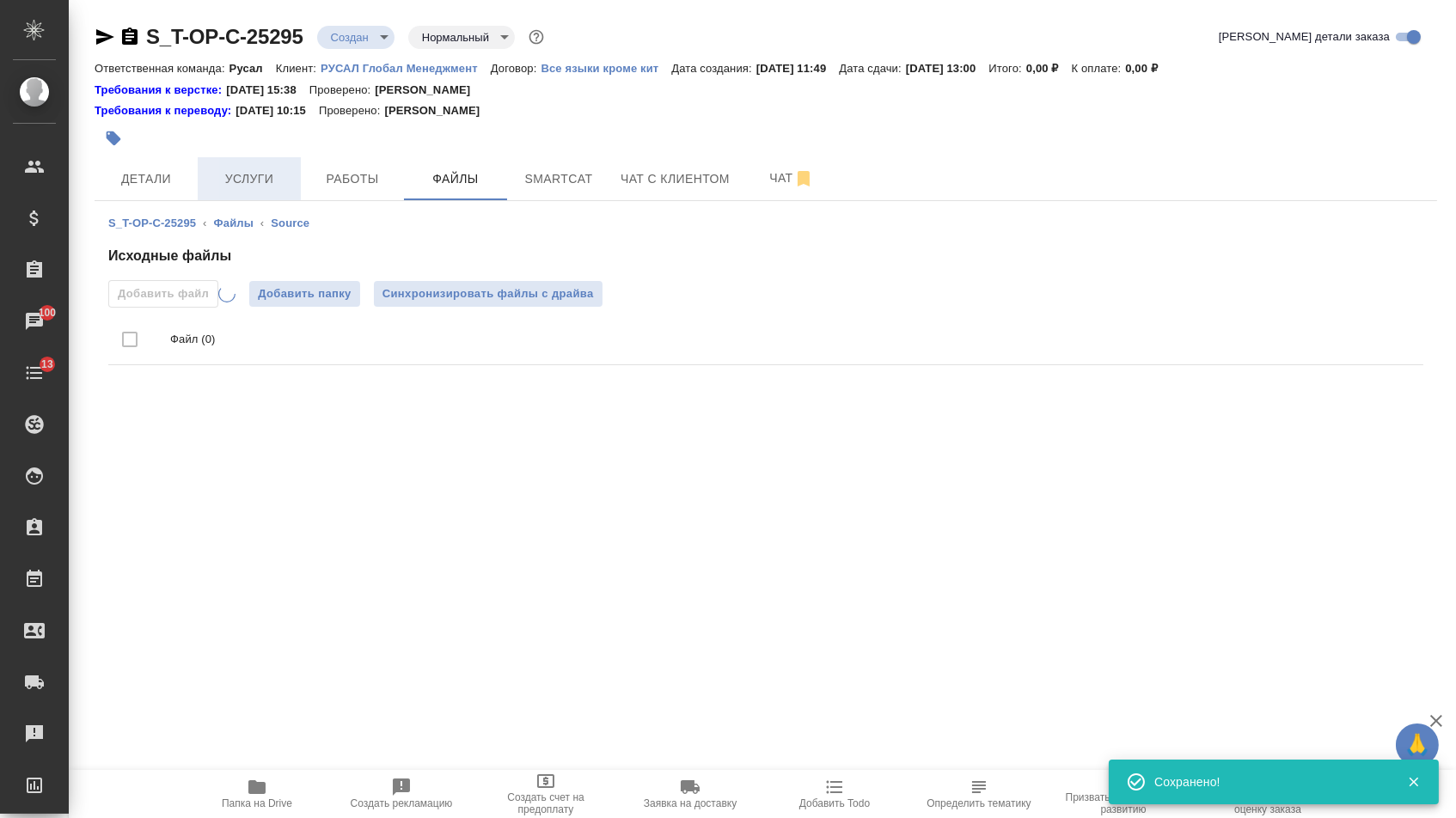
click at [242, 183] on span "Услуги" at bounding box center [249, 179] width 83 height 21
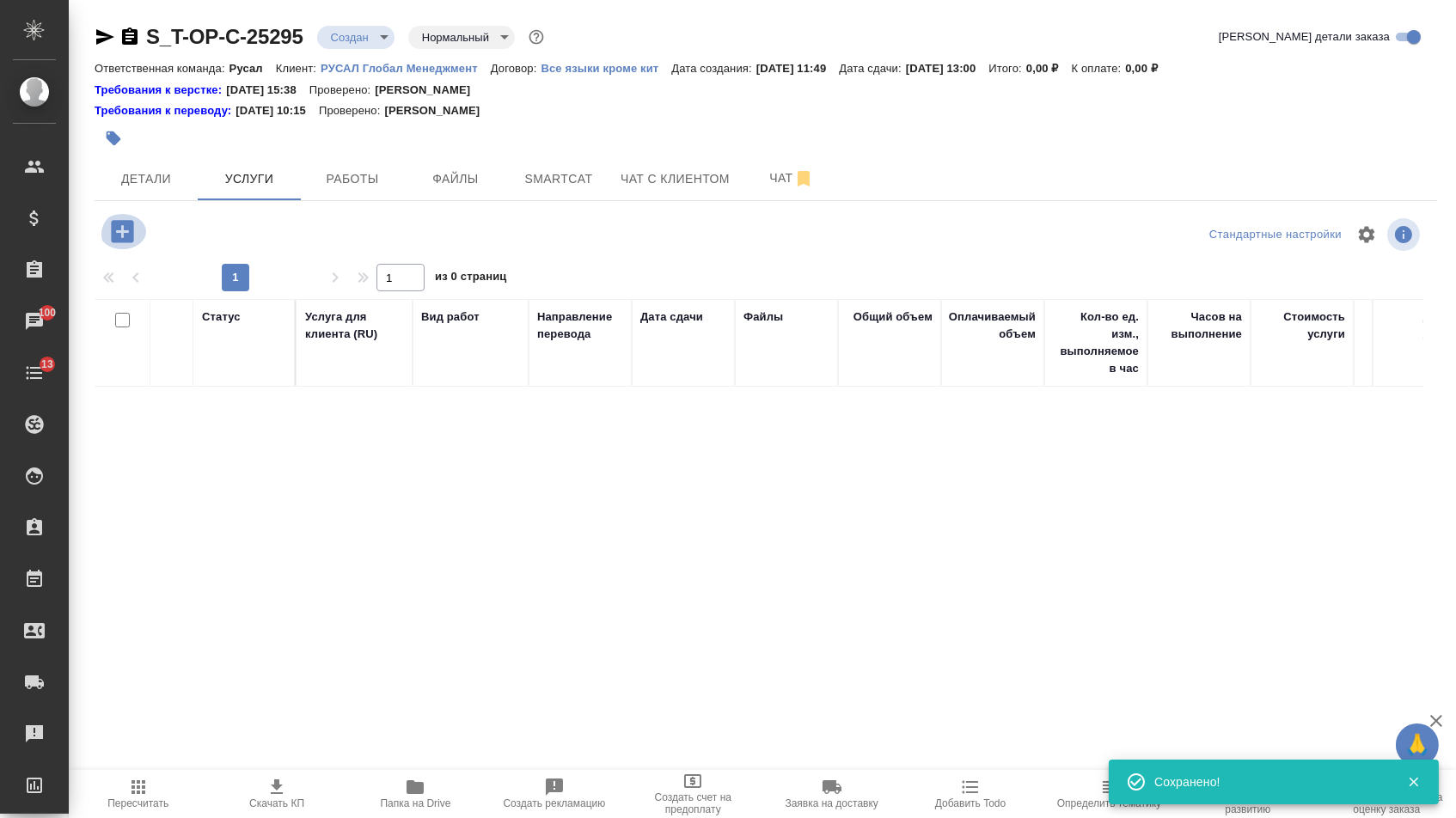
click at [133, 229] on icon "button" at bounding box center [121, 230] width 22 height 22
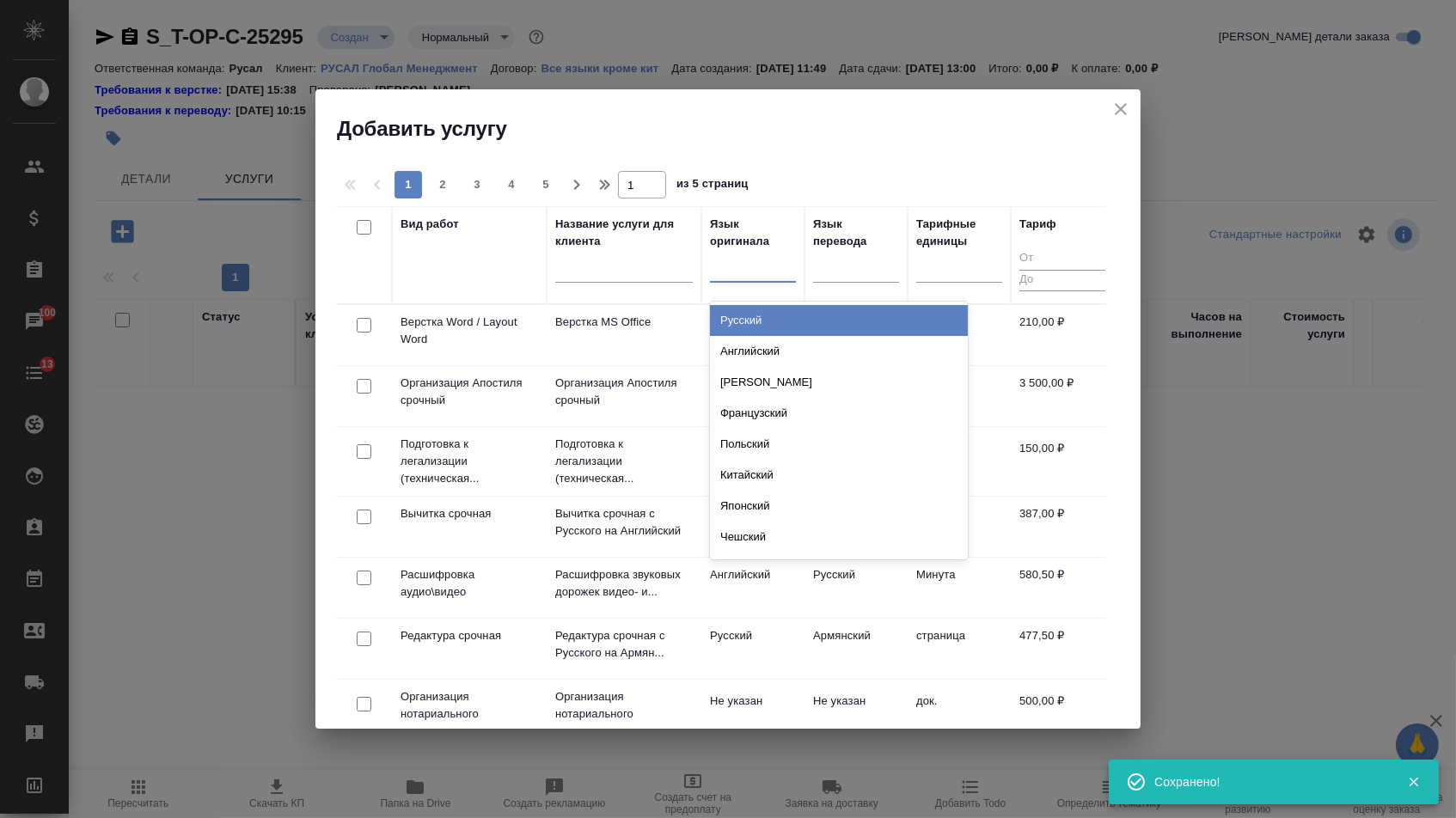
drag, startPoint x: 726, startPoint y: 276, endPoint x: 727, endPoint y: 309, distance: 33.0
click at [727, 277] on div at bounding box center [753, 265] width 85 height 25
click at [727, 317] on div "Русский" at bounding box center [838, 321] width 257 height 31
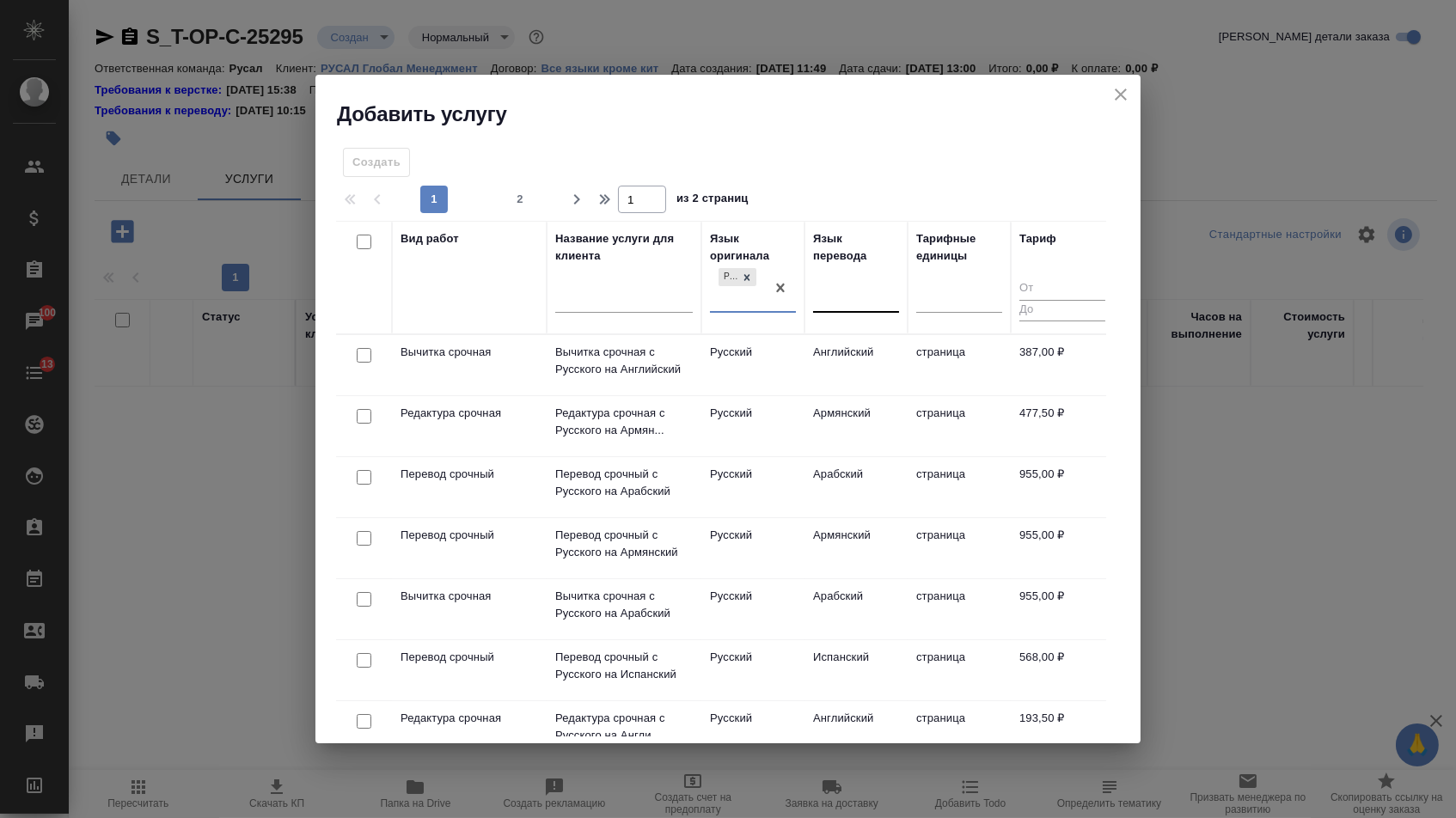
click at [863, 291] on div at bounding box center [856, 296] width 85 height 25
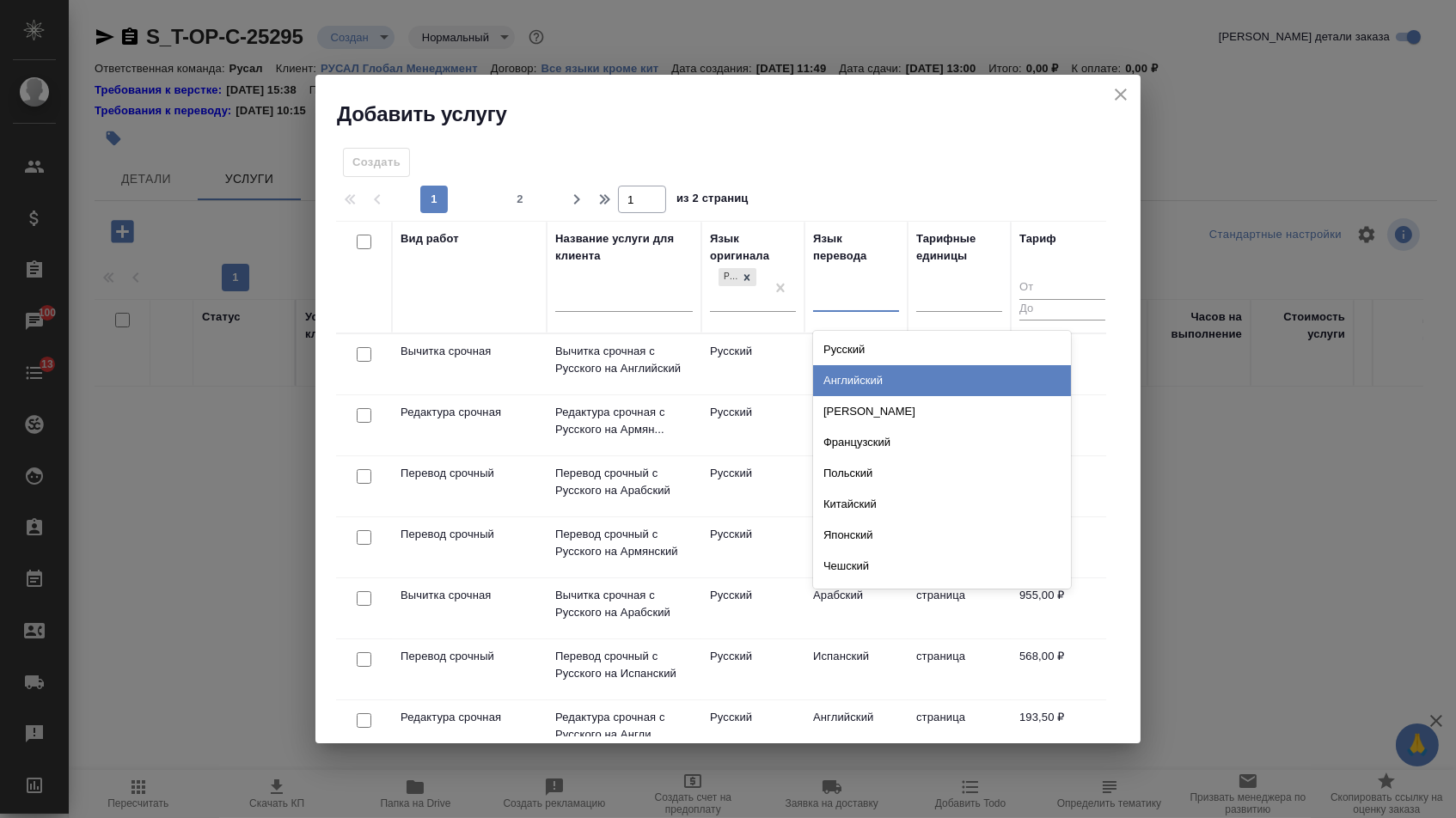
click at [850, 384] on div "Английский" at bounding box center [941, 381] width 257 height 31
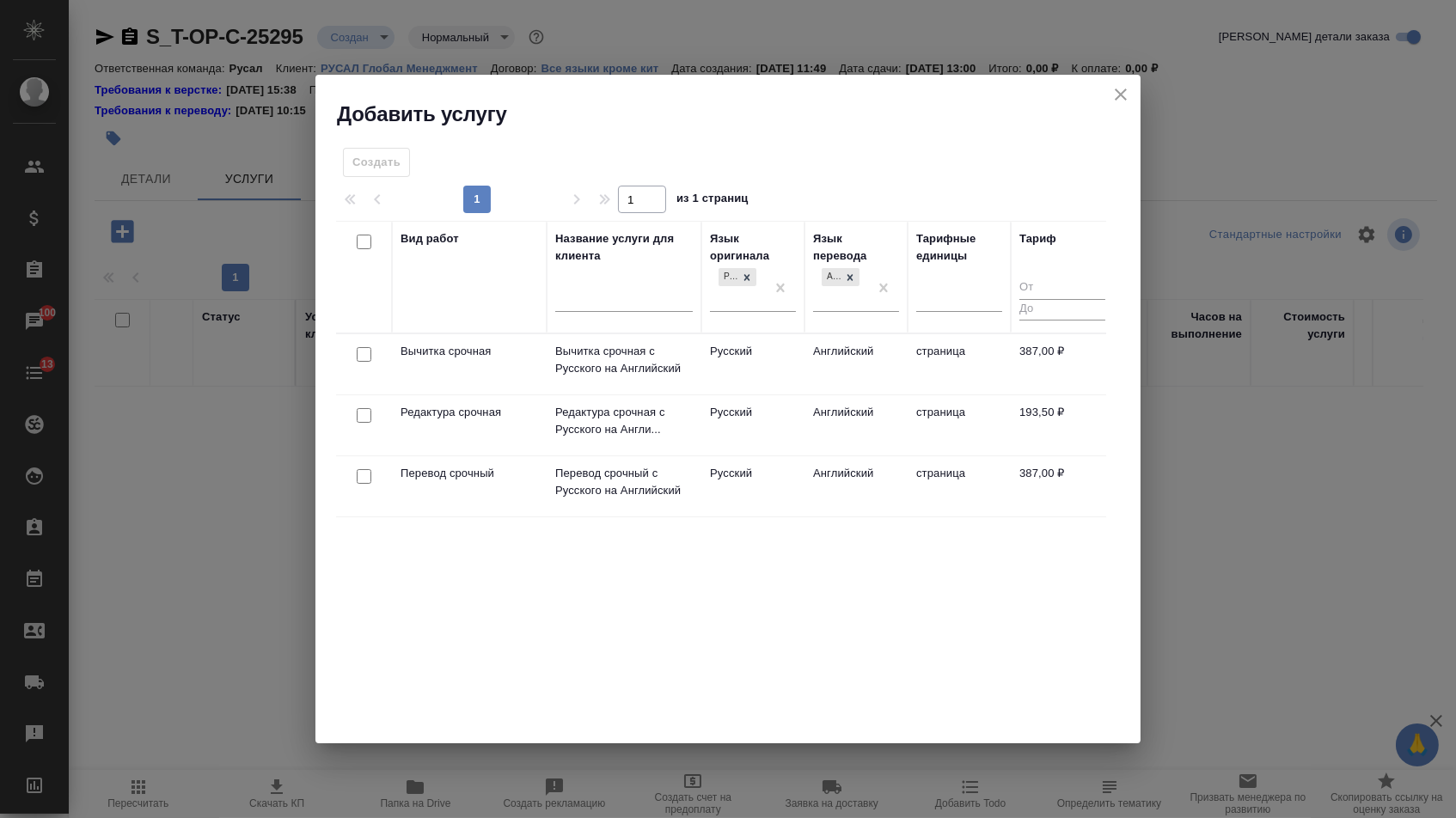
click at [358, 482] on input "checkbox" at bounding box center [363, 476] width 15 height 15
checkbox input "true"
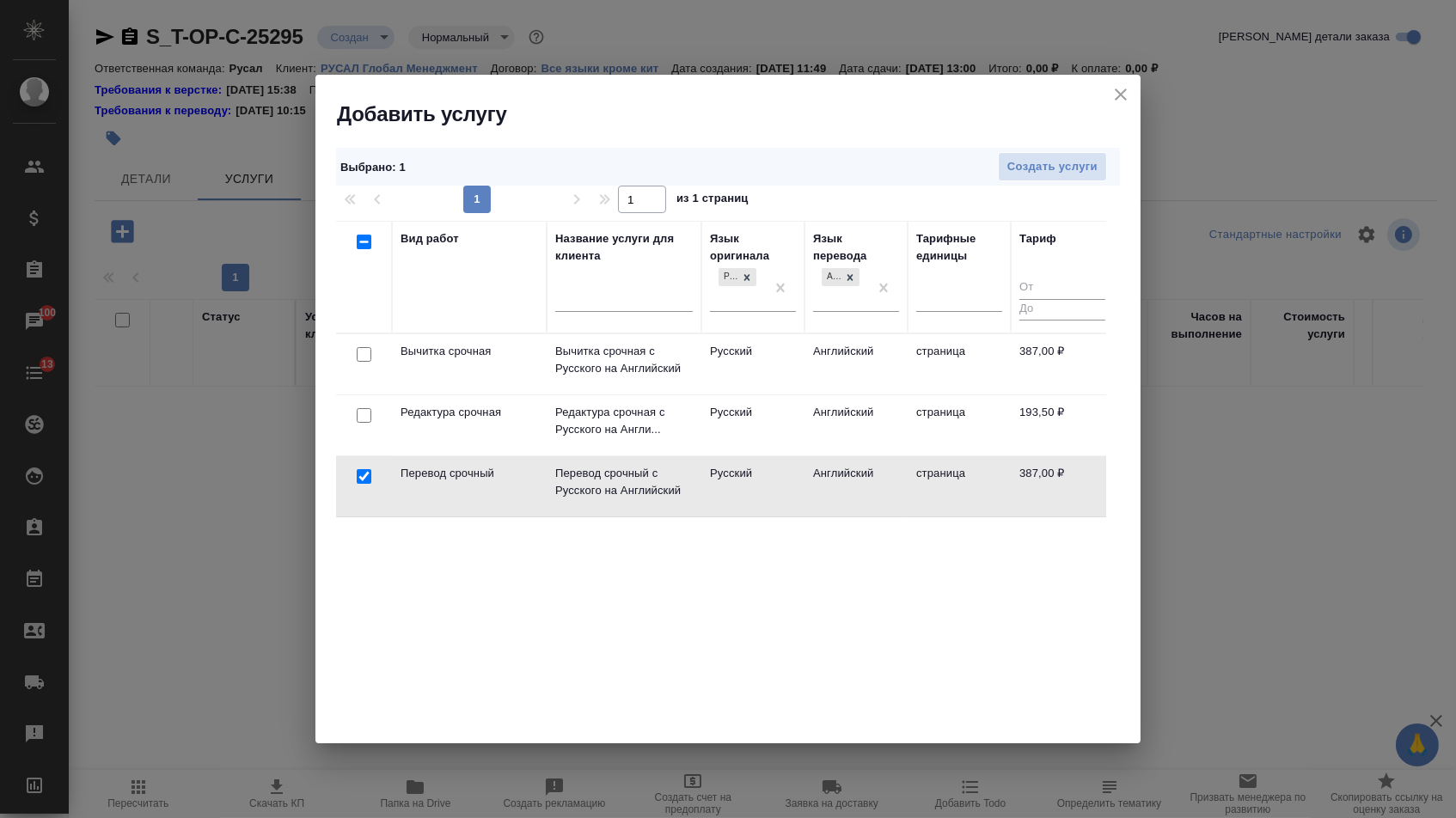
click at [359, 408] on input "checkbox" at bounding box center [363, 415] width 15 height 15
checkbox input "true"
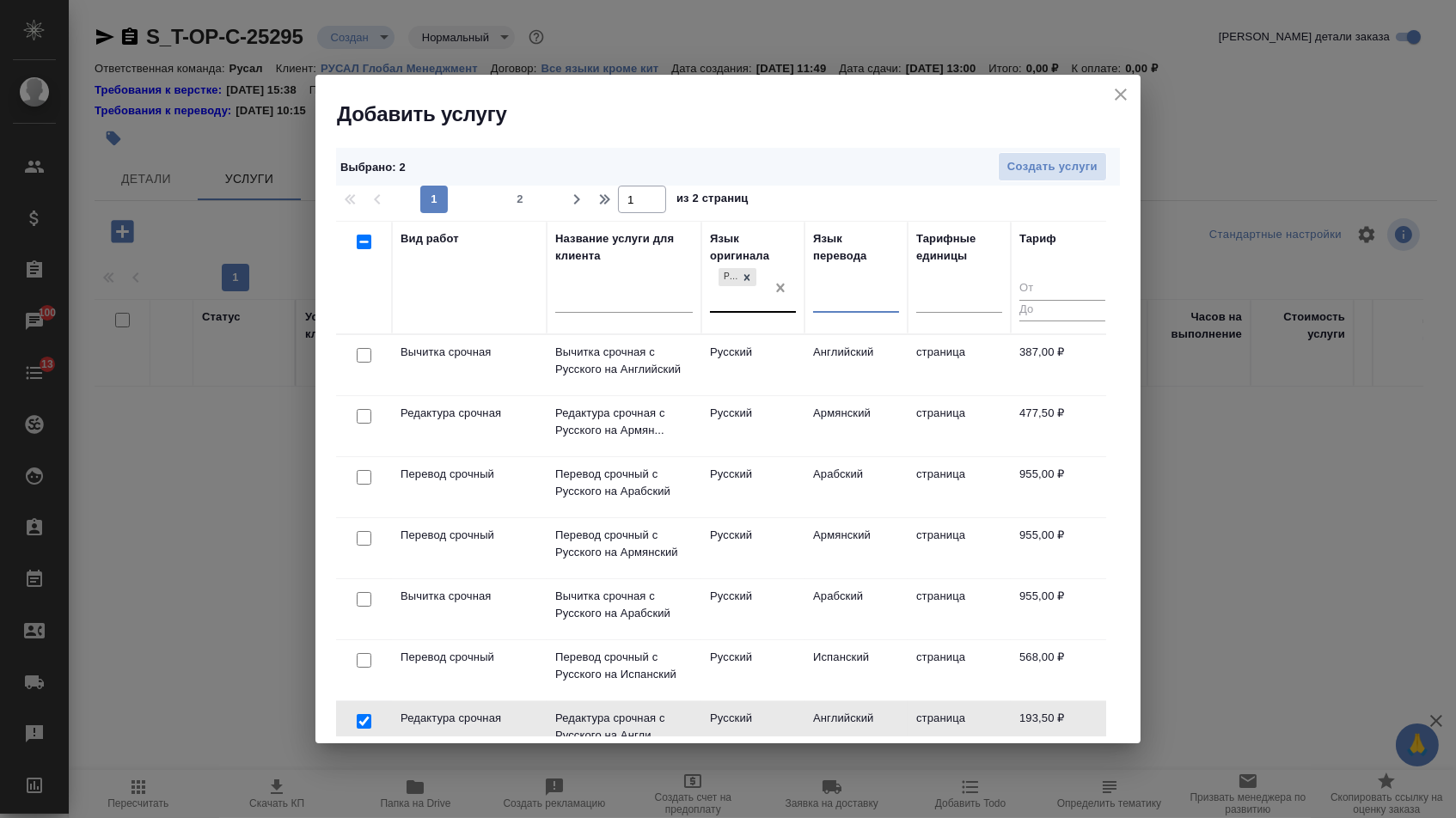
drag, startPoint x: 883, startPoint y: 283, endPoint x: 781, endPoint y: 283, distance: 102.0
click at [761, 283] on div "Русский" at bounding box center [737, 288] width 55 height 47
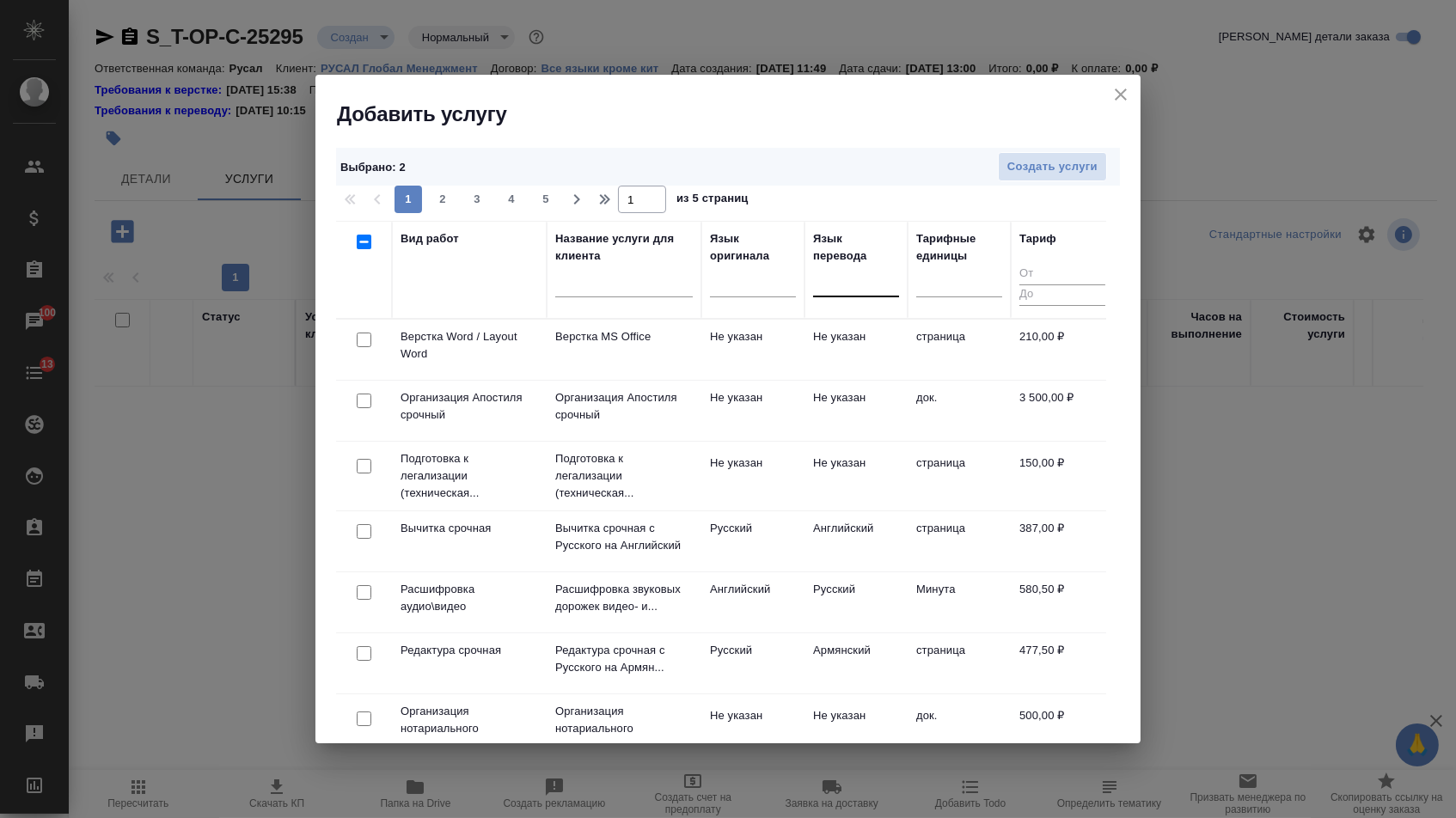
click at [362, 339] on input "checkbox" at bounding box center [363, 339] width 15 height 15
checkbox input "true"
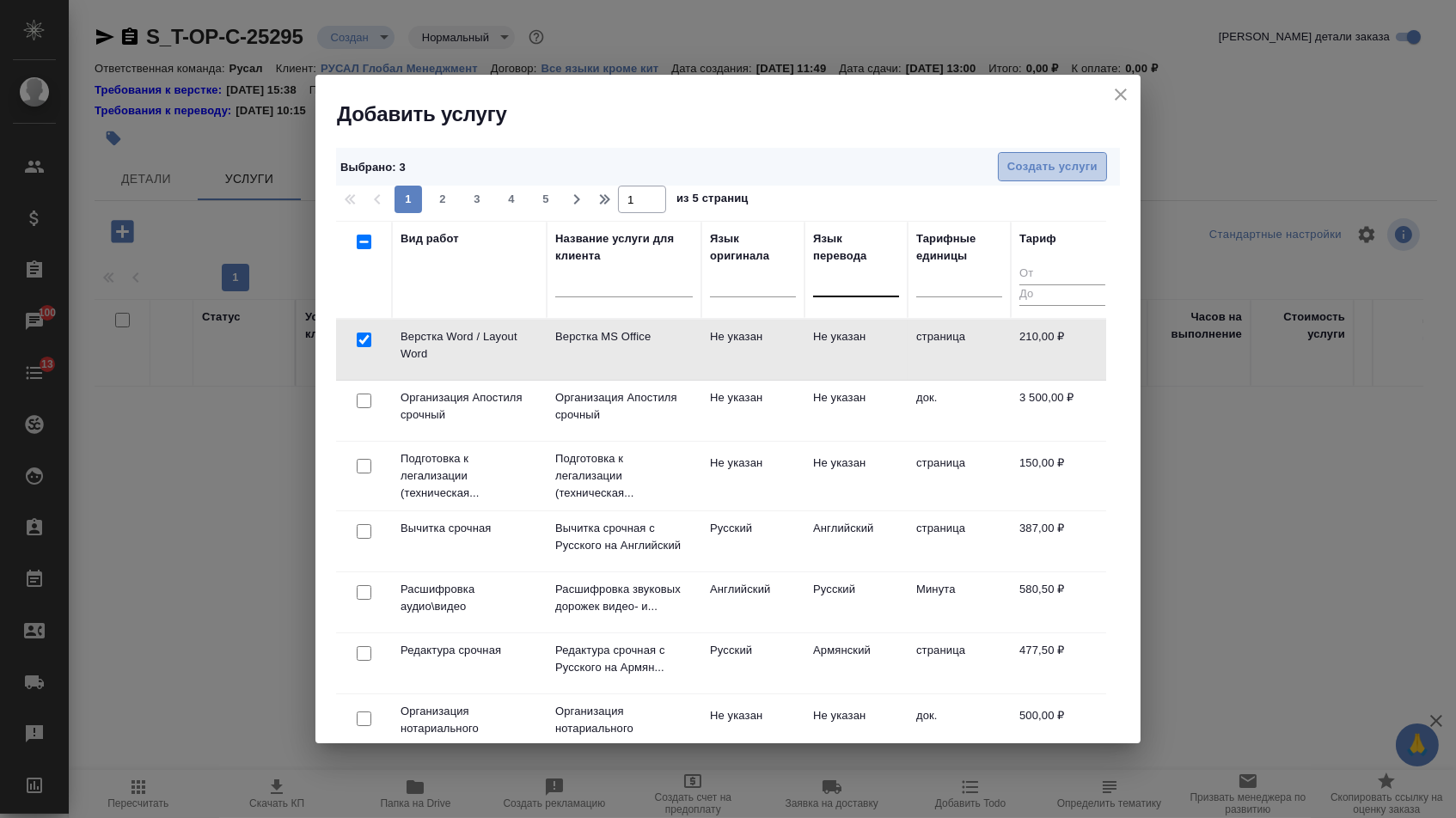
click at [1054, 171] on span "Создать услуги" at bounding box center [1052, 167] width 90 height 19
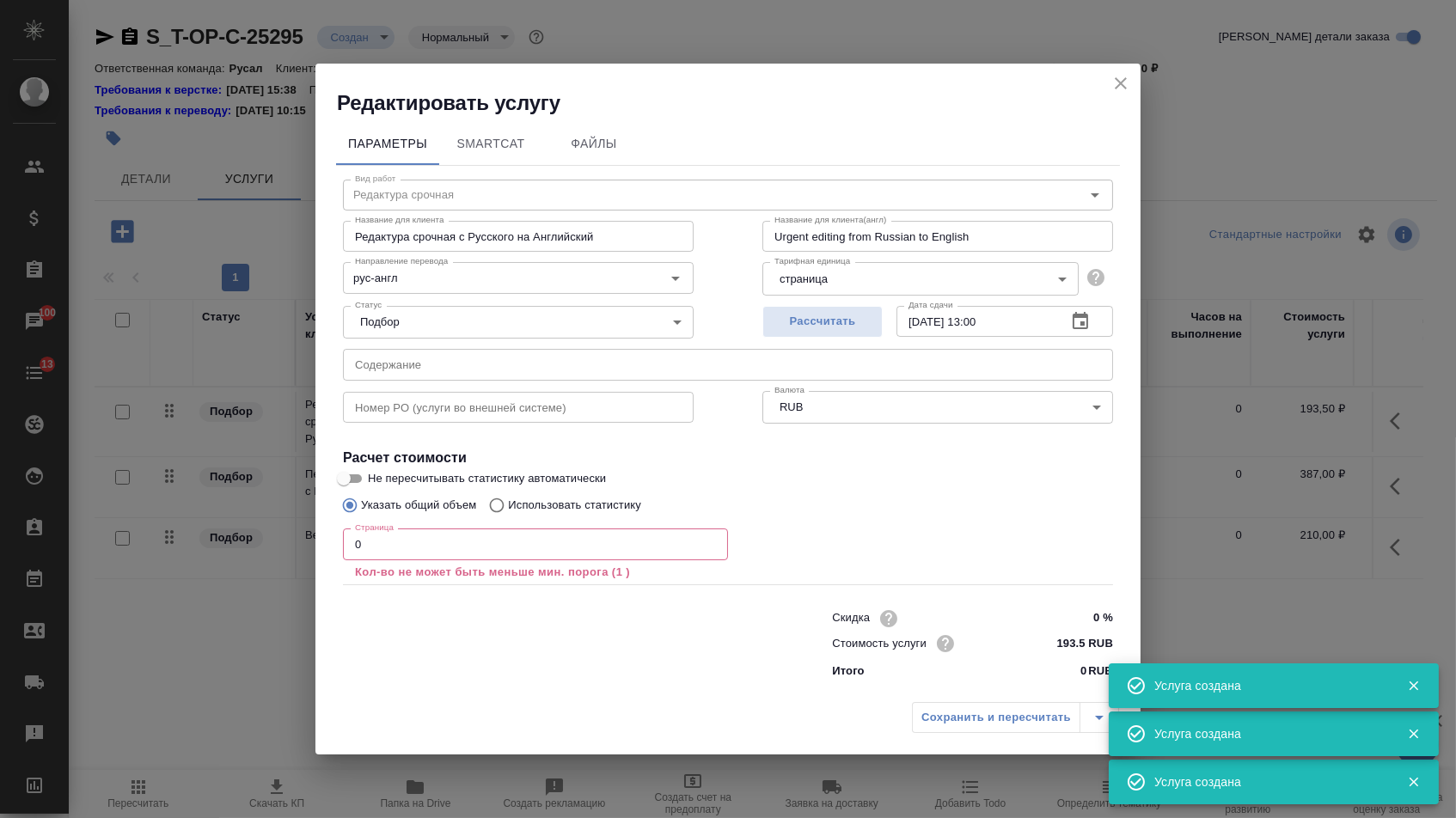
type input "Верстка Word / Layout Word"
type input "Верстка MS Office"
type input "Layout MS Office"
type input "Не указан"
type input "210 RUB"
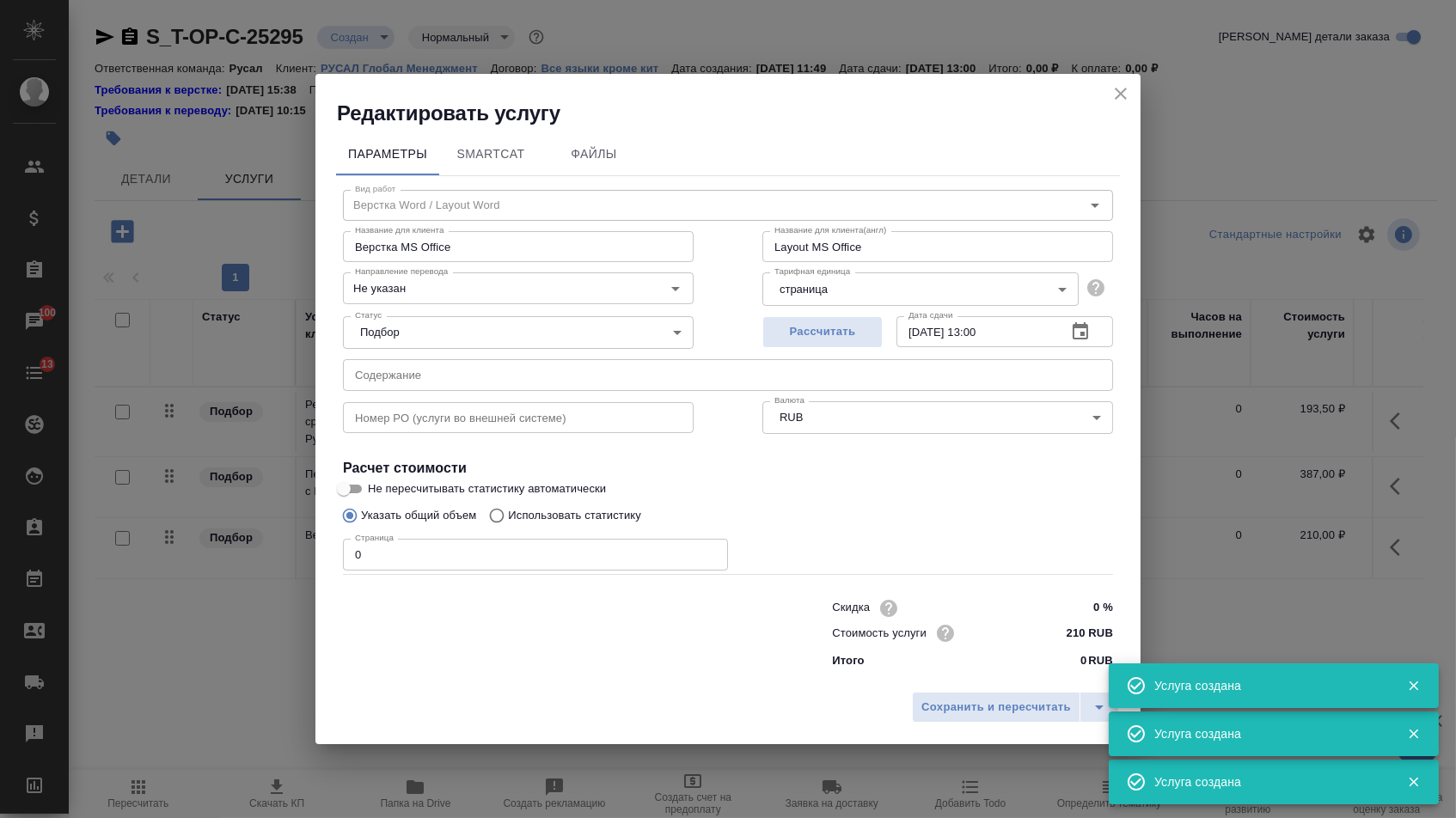
type input "Перевод срочный"
type input "Перевод срочный с Русского на Английский"
type input "Urgent translation from Russian to English"
type input "рус-англ"
type input "387 RUB"
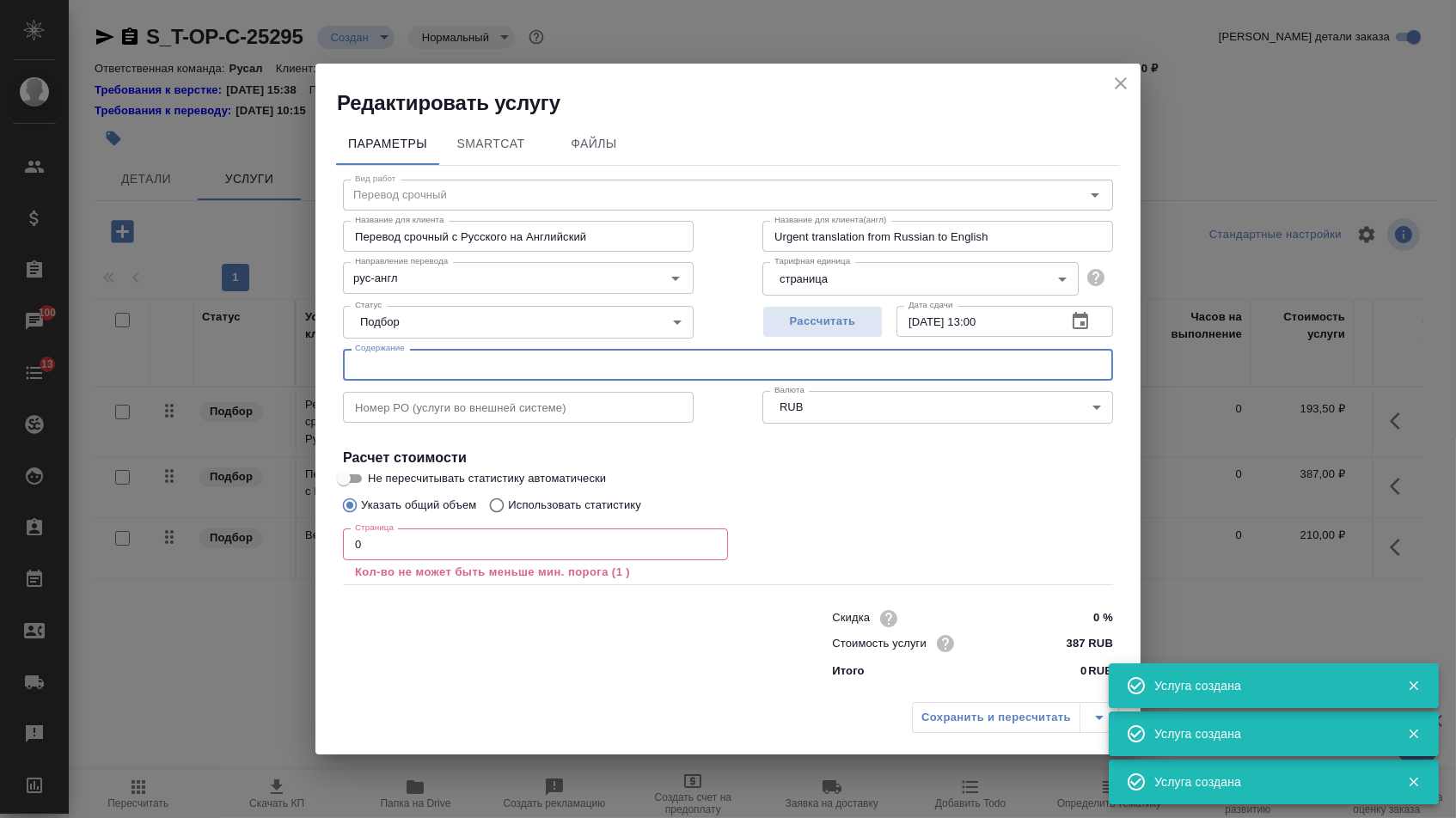
click at [412, 365] on input "text" at bounding box center [728, 364] width 770 height 31
paste input "CCC Request . Заявка Пекинскому офису операционка"
type input "CCC Request . Заявка Пекинскому офису операционка"
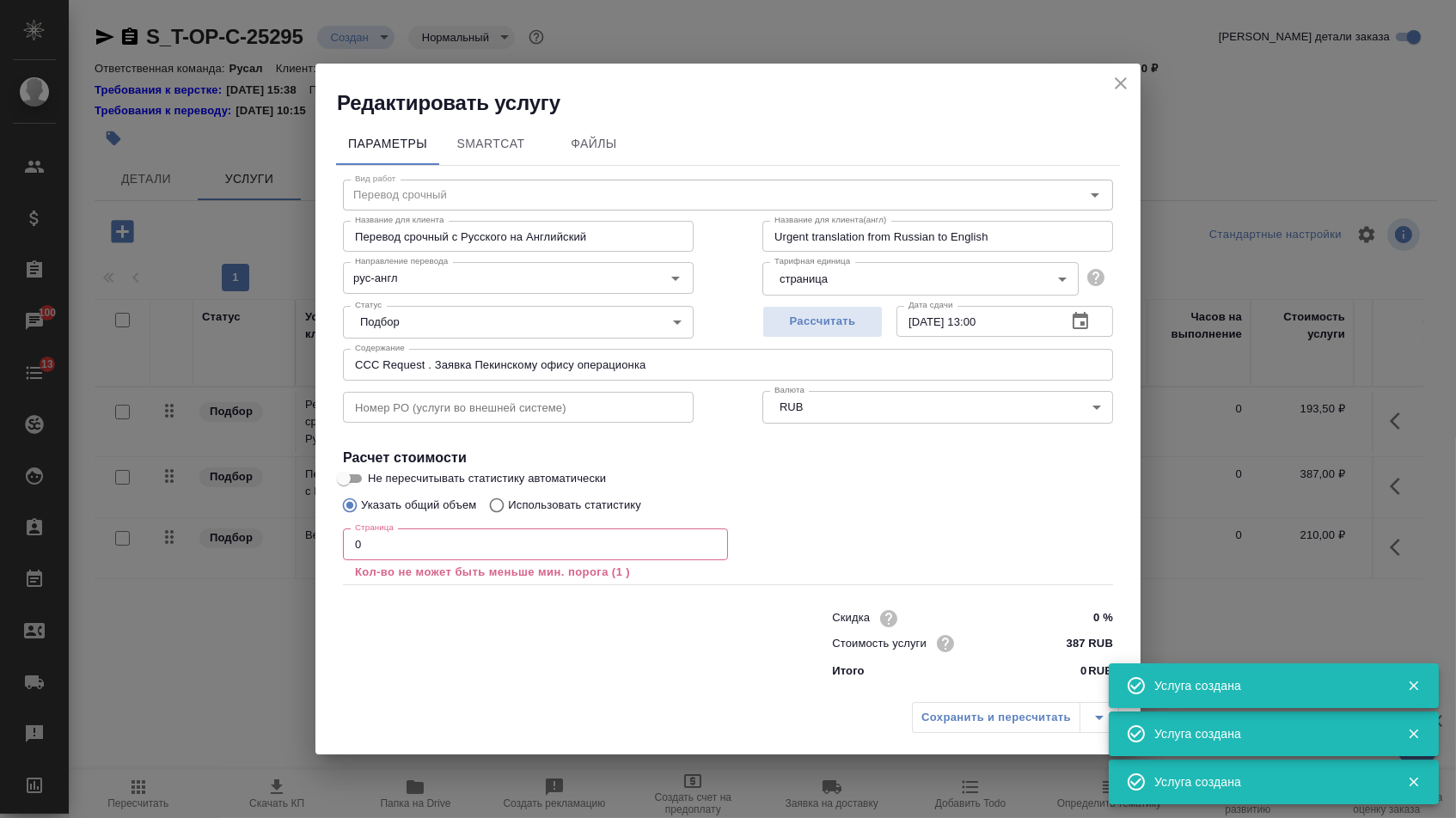
click at [407, 566] on p "Кол-во не может быть меньше мин. порога (1 )" at bounding box center [535, 572] width 361 height 17
click at [404, 559] on input "0" at bounding box center [535, 544] width 385 height 31
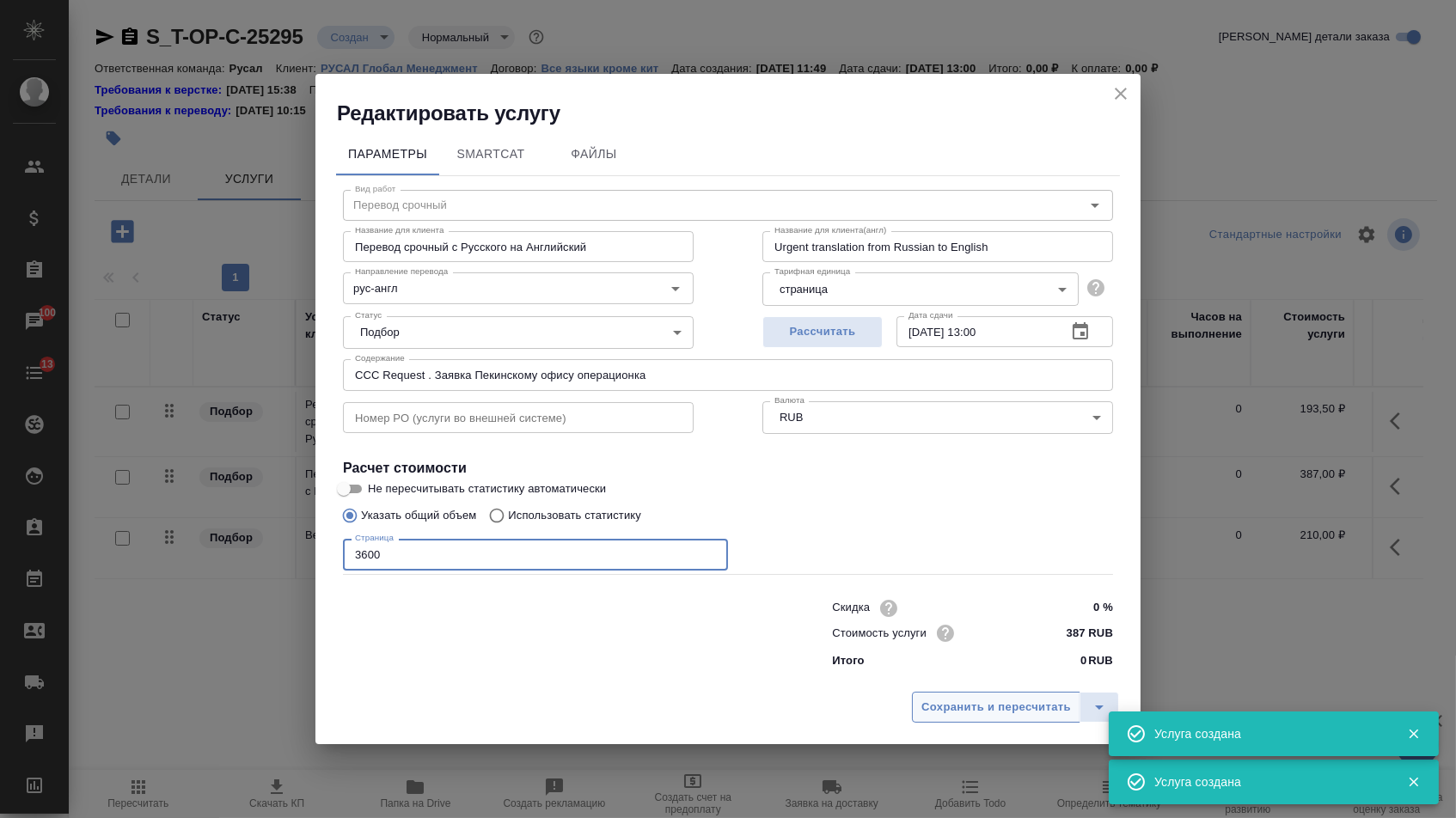
type input "3600"
click at [952, 714] on span "Сохранить и пересчитать" at bounding box center [996, 707] width 150 height 19
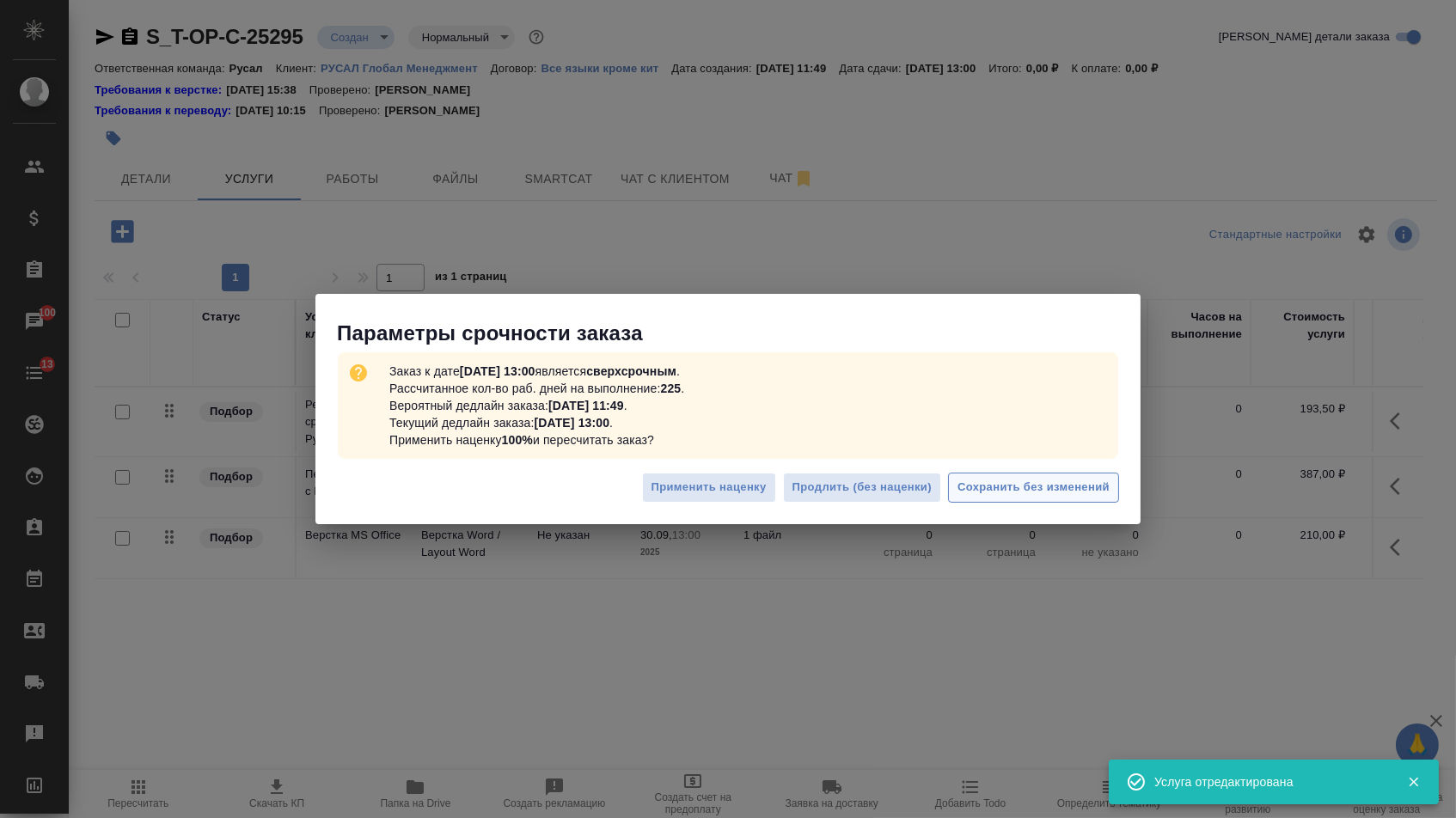
click at [1033, 494] on span "Сохранить без изменений" at bounding box center [1033, 488] width 152 height 19
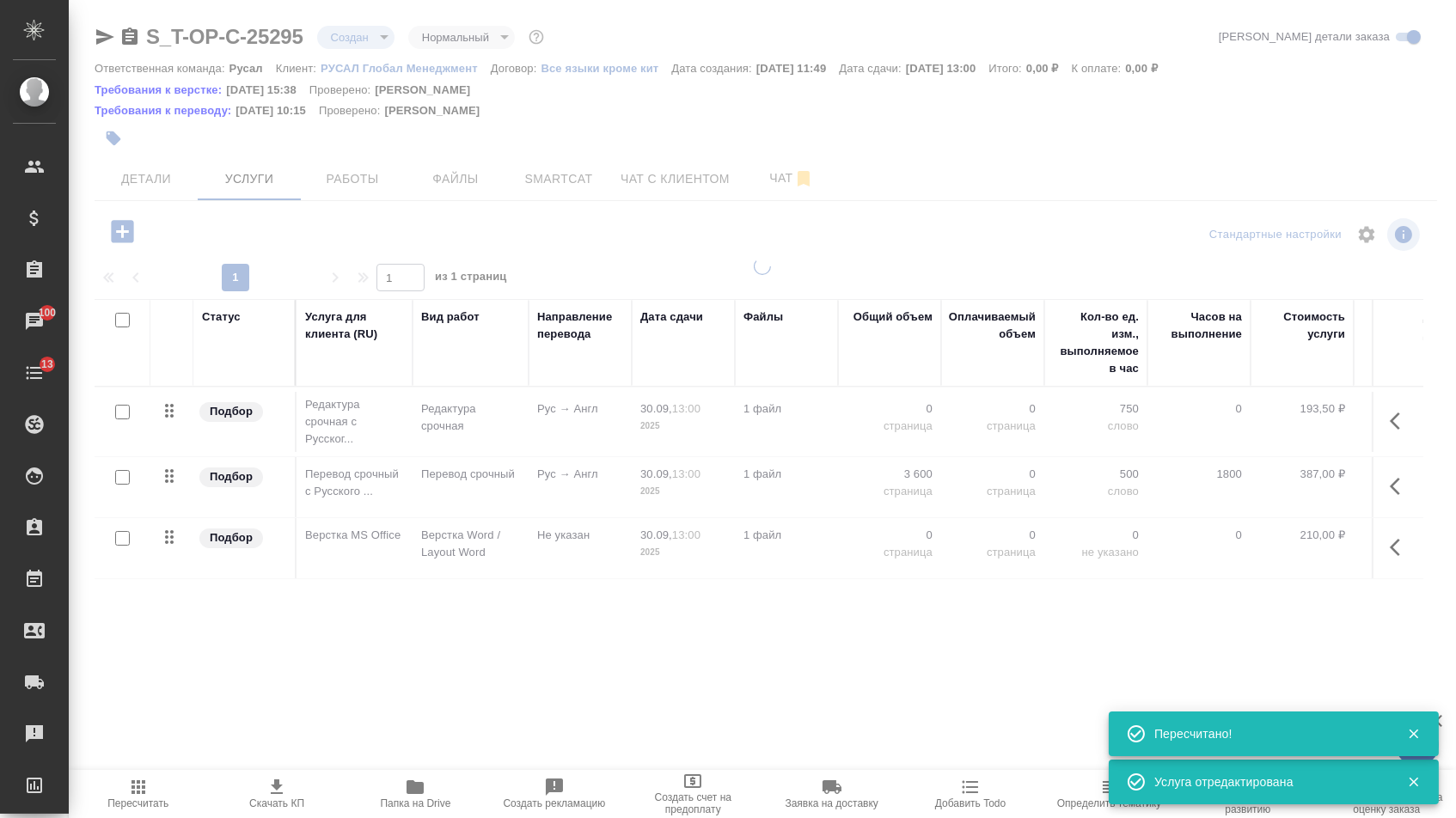
type input "urgent"
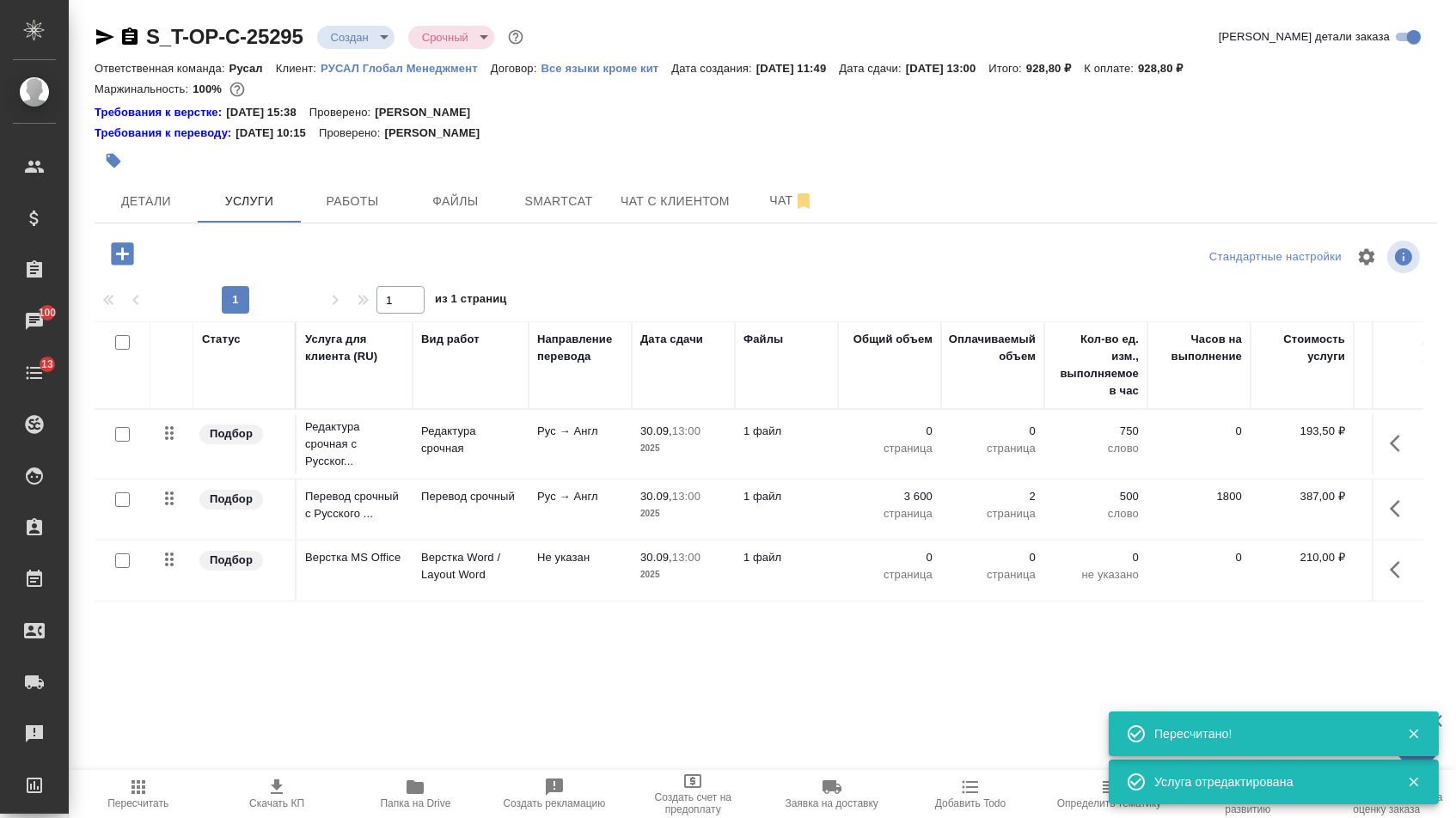
click at [896, 438] on p "0" at bounding box center [889, 431] width 85 height 17
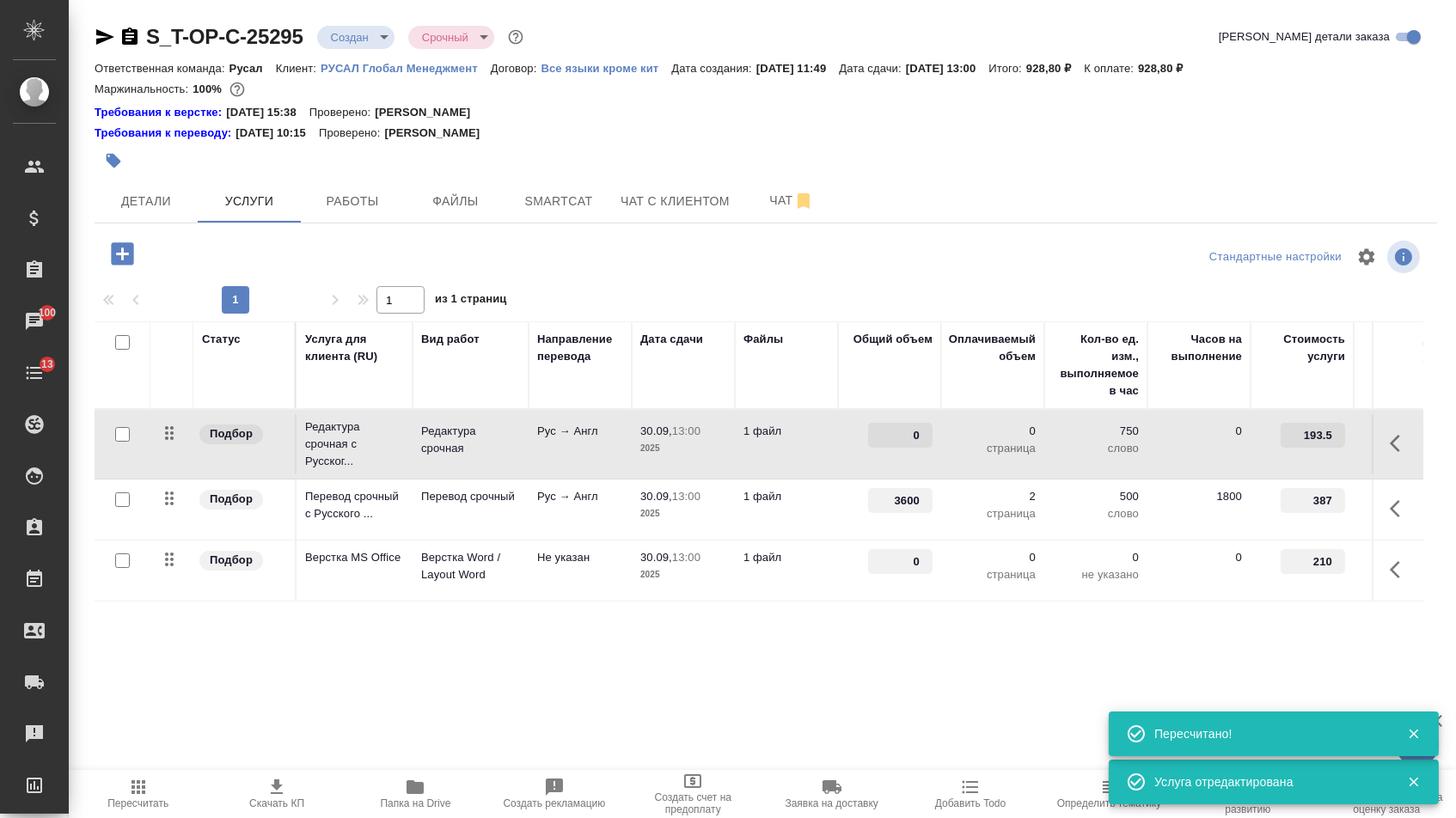
click at [896, 438] on input "0" at bounding box center [899, 435] width 64 height 25
type input "3600"
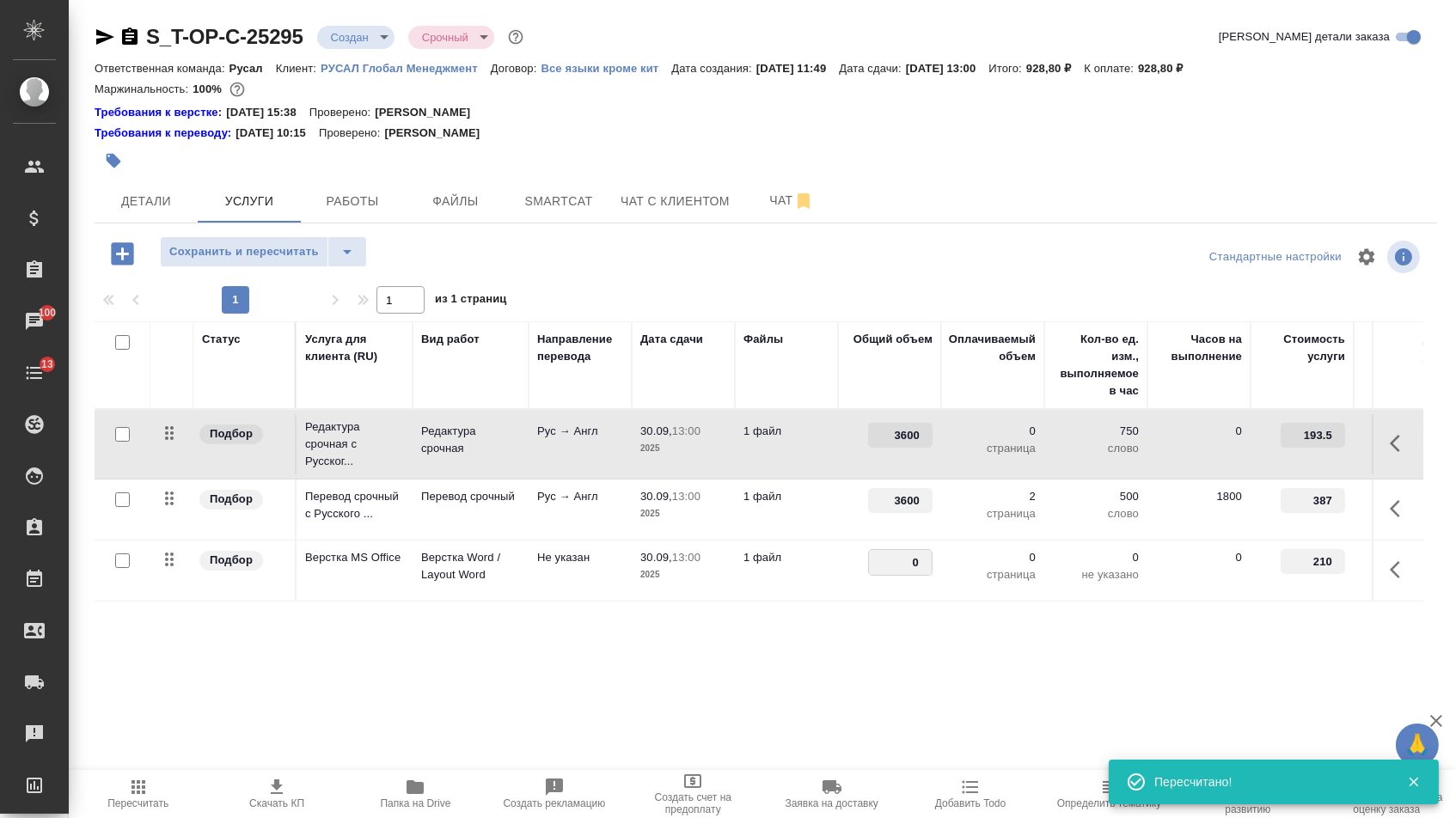
drag, startPoint x: 899, startPoint y: 576, endPoint x: 934, endPoint y: 576, distance: 35.0
type input "2"
click at [877, 648] on div "Статус Услуга для клиента (RU) Вид работ Направление перевода Дата сдачи Файлы …" at bounding box center [759, 506] width 1329 height 369
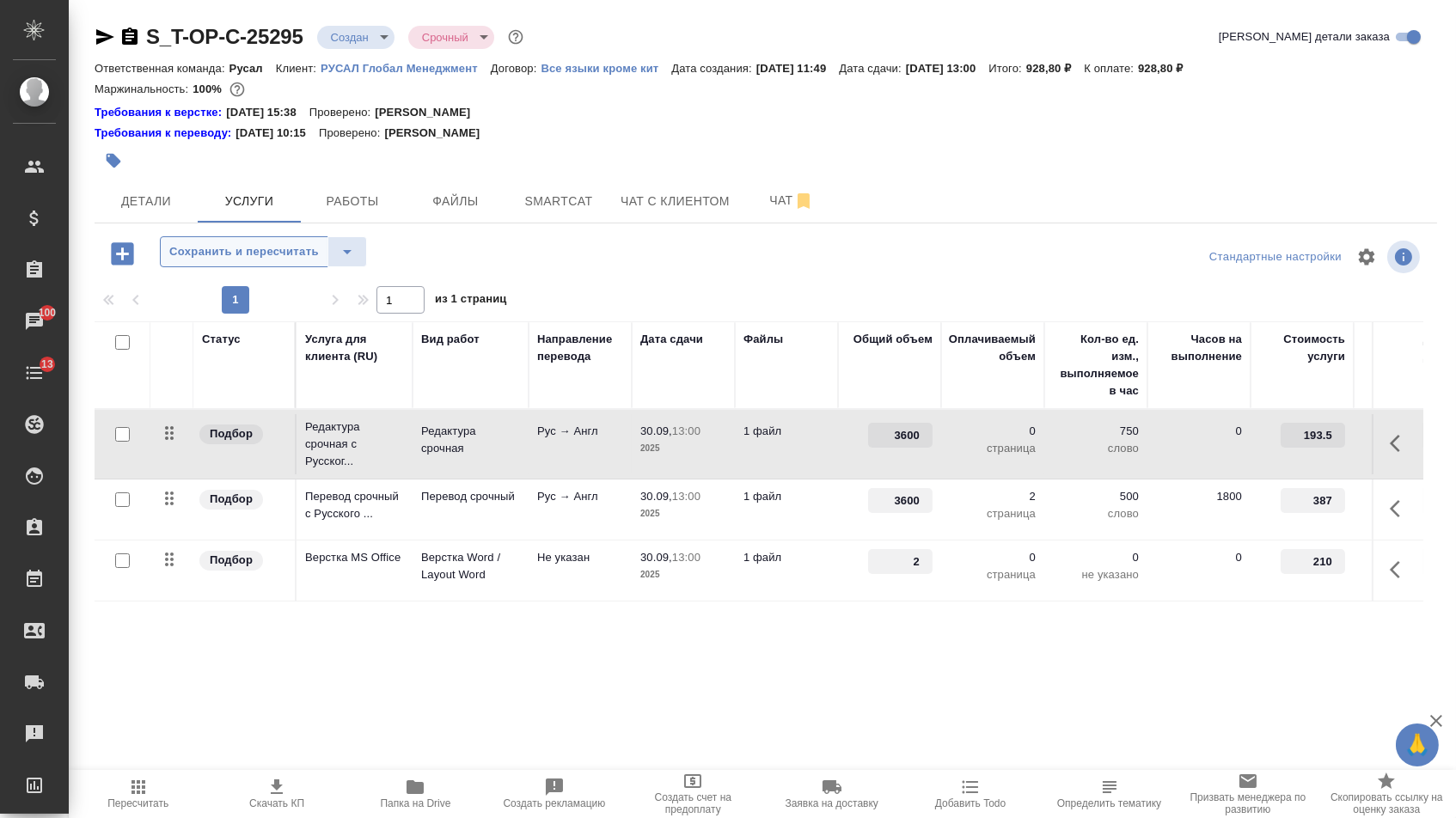
click at [294, 251] on span "Сохранить и пересчитать" at bounding box center [244, 252] width 150 height 19
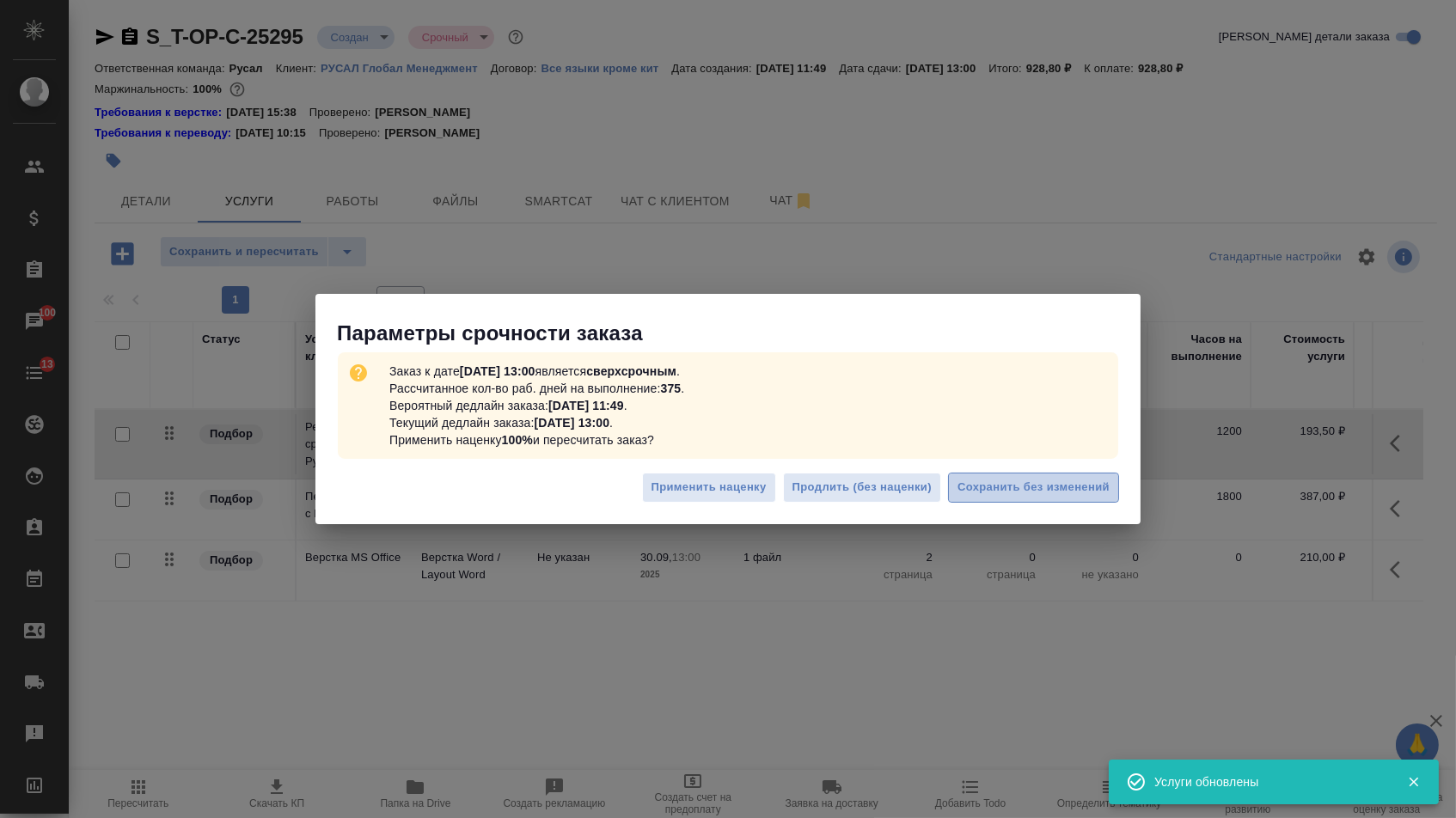
click at [1017, 489] on span "Сохранить без изменений" at bounding box center [1033, 488] width 152 height 19
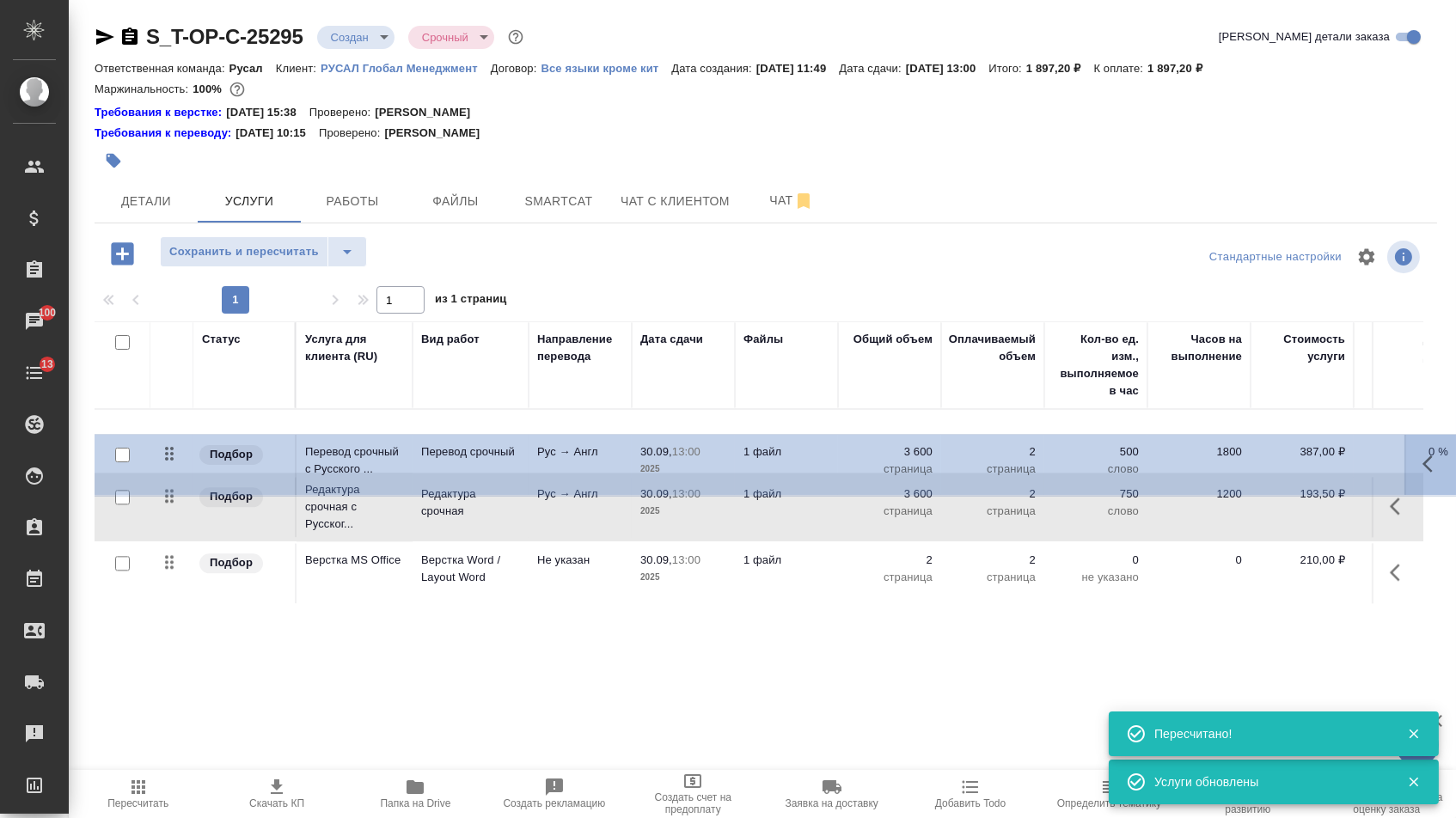
drag, startPoint x: 181, startPoint y: 499, endPoint x: 179, endPoint y: 408, distance: 91.0
click at [180, 408] on table "Статус Услуга для клиента (RU) Вид работ Направление перевода Дата сдачи Файлы …" at bounding box center [904, 462] width 1620 height 283
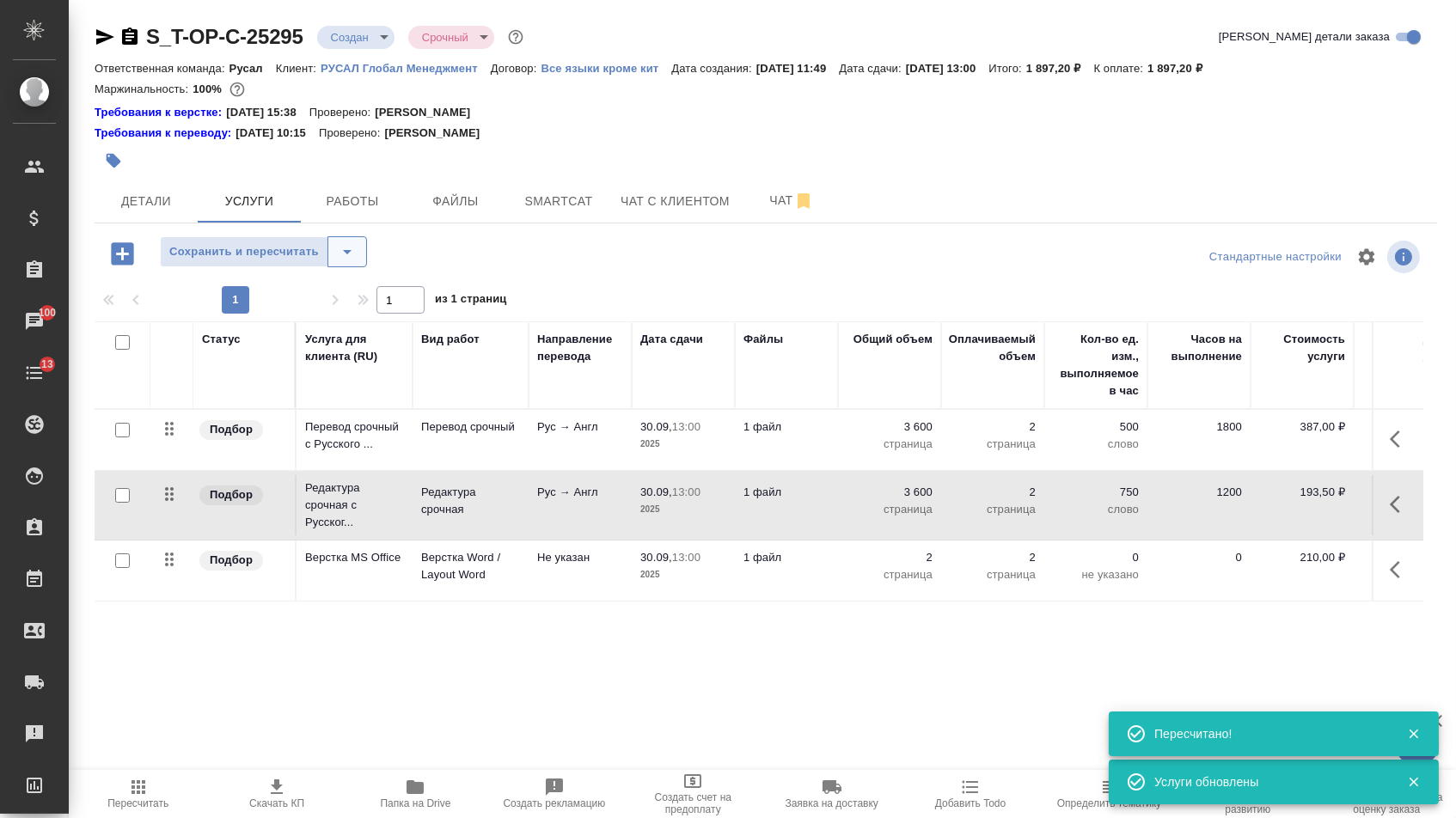
click at [347, 251] on icon "split button" at bounding box center [347, 252] width 20 height 20
click at [347, 294] on li "Сохранить" at bounding box center [271, 297] width 212 height 27
click at [155, 211] on span "Детали" at bounding box center [146, 201] width 83 height 21
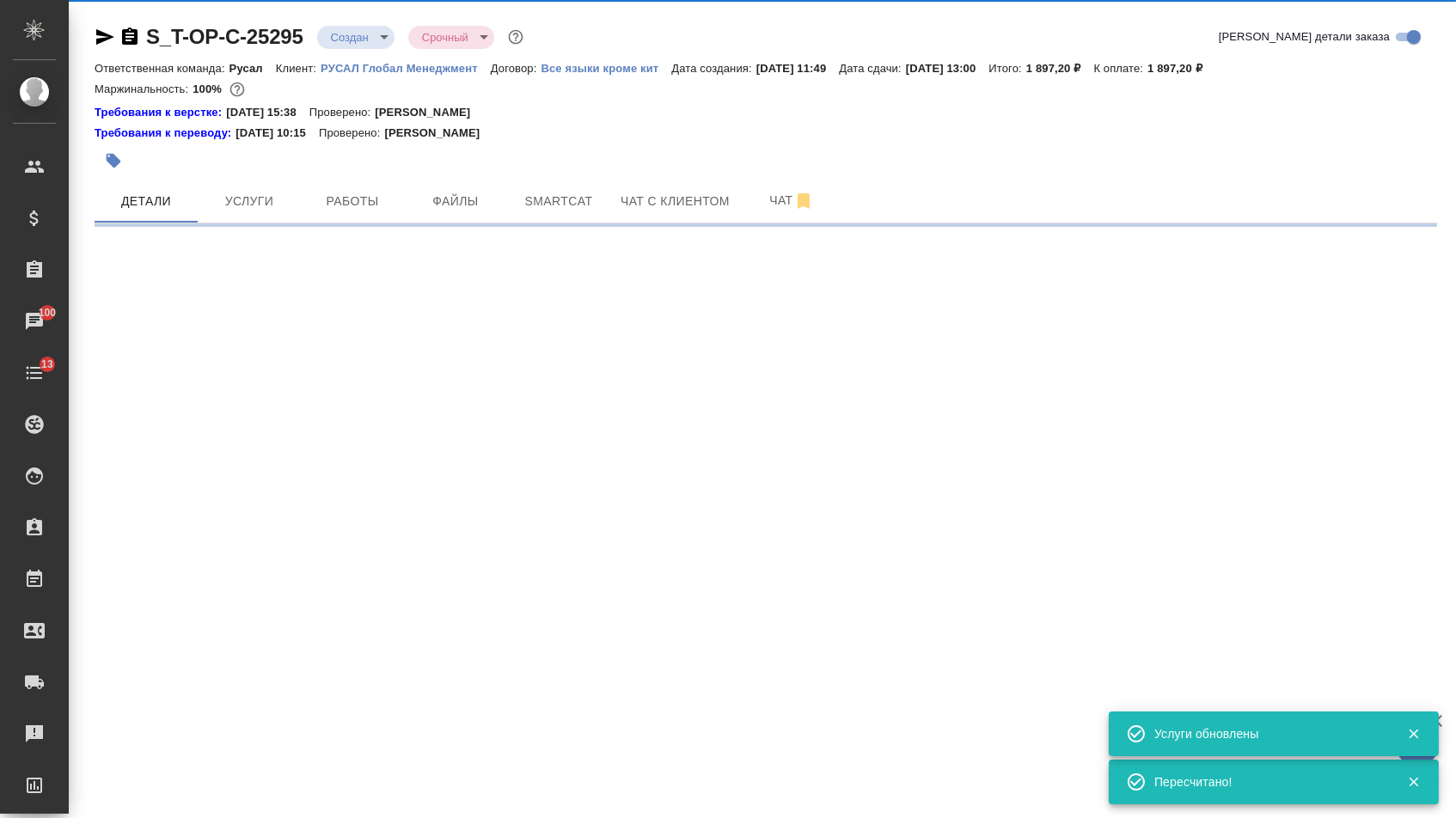
select select "RU"
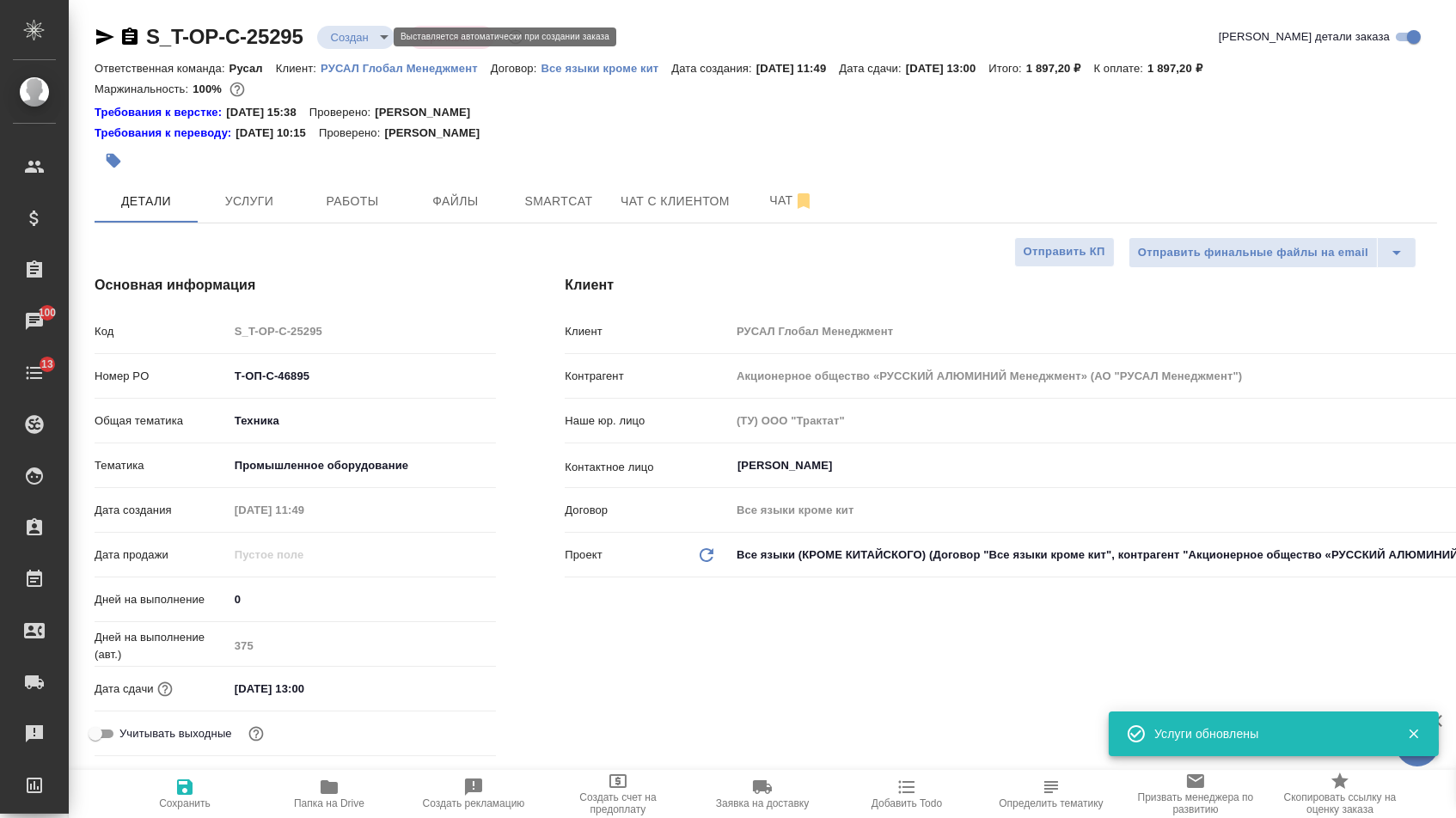
click at [363, 34] on body "🙏 .cls-1 fill:#fff; AWATERA Menshikova Aleksandra Клиенты Спецификации Заказы 1…" at bounding box center [728, 409] width 1456 height 818
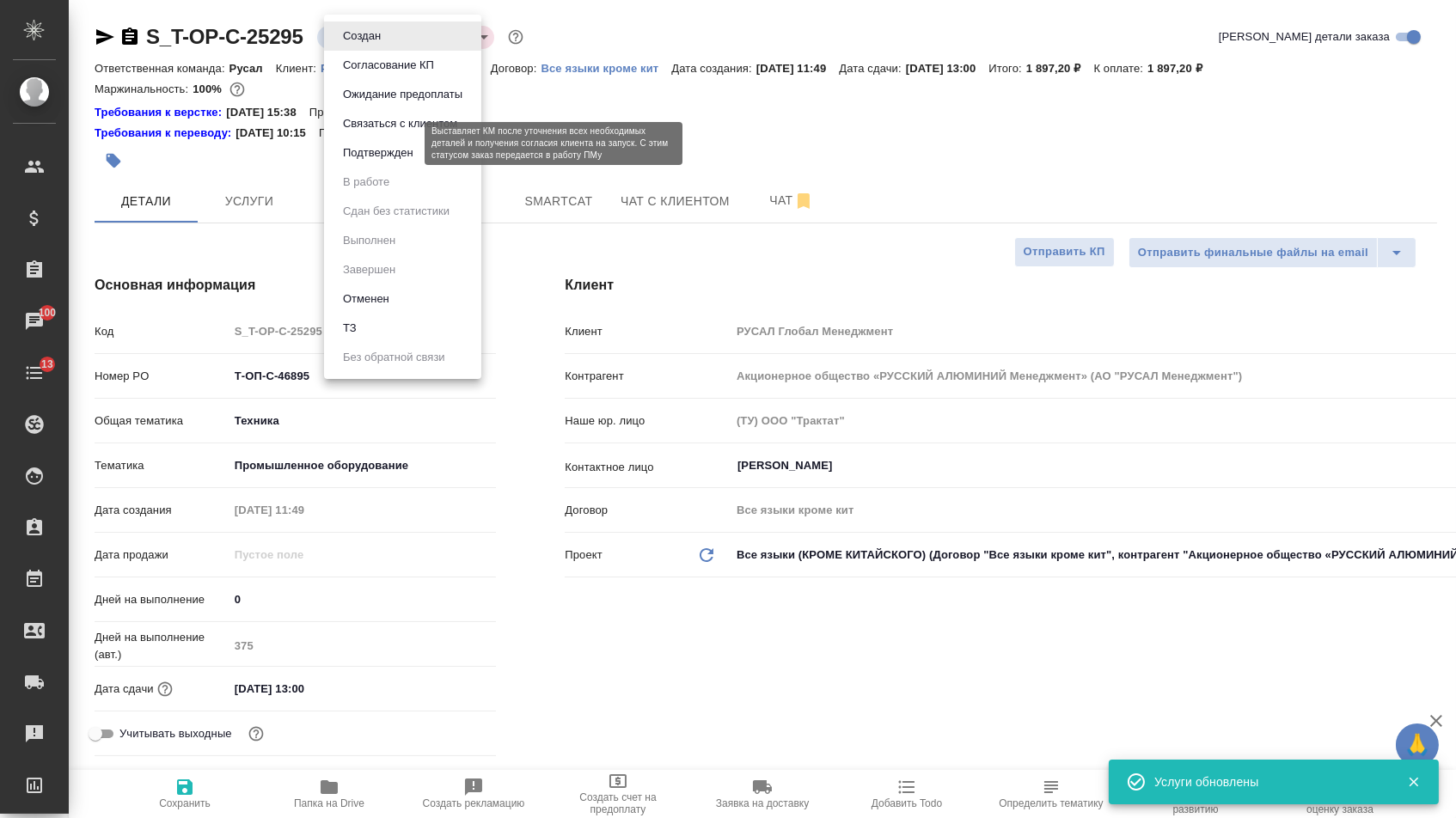
click at [363, 159] on button "Подтвержден" at bounding box center [378, 153] width 81 height 18
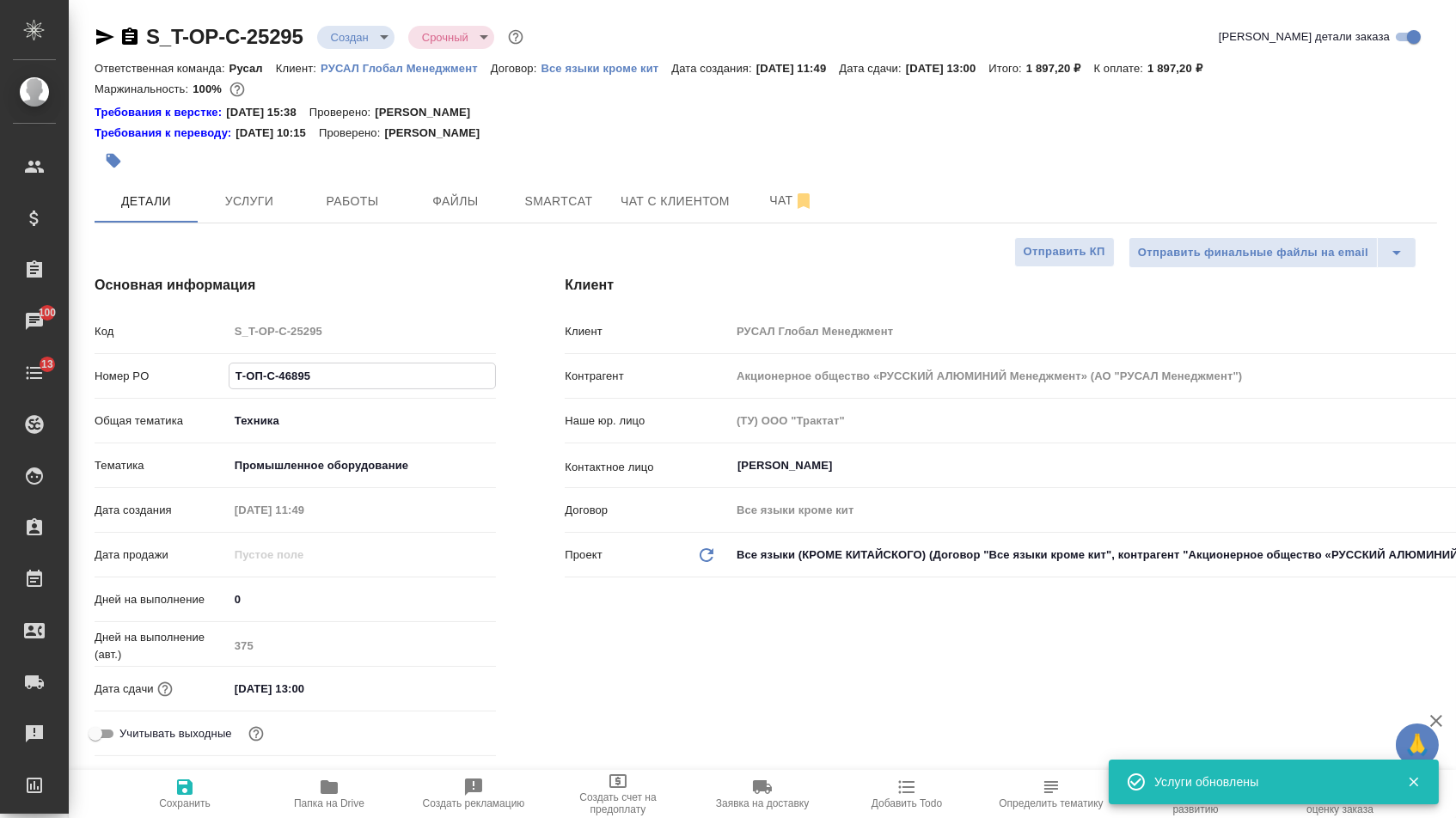
drag, startPoint x: 319, startPoint y: 383, endPoint x: 99, endPoint y: 373, distance: 220.2
click at [99, 373] on div "Номер PO Т-ОП-С-46895" at bounding box center [294, 376] width 401 height 30
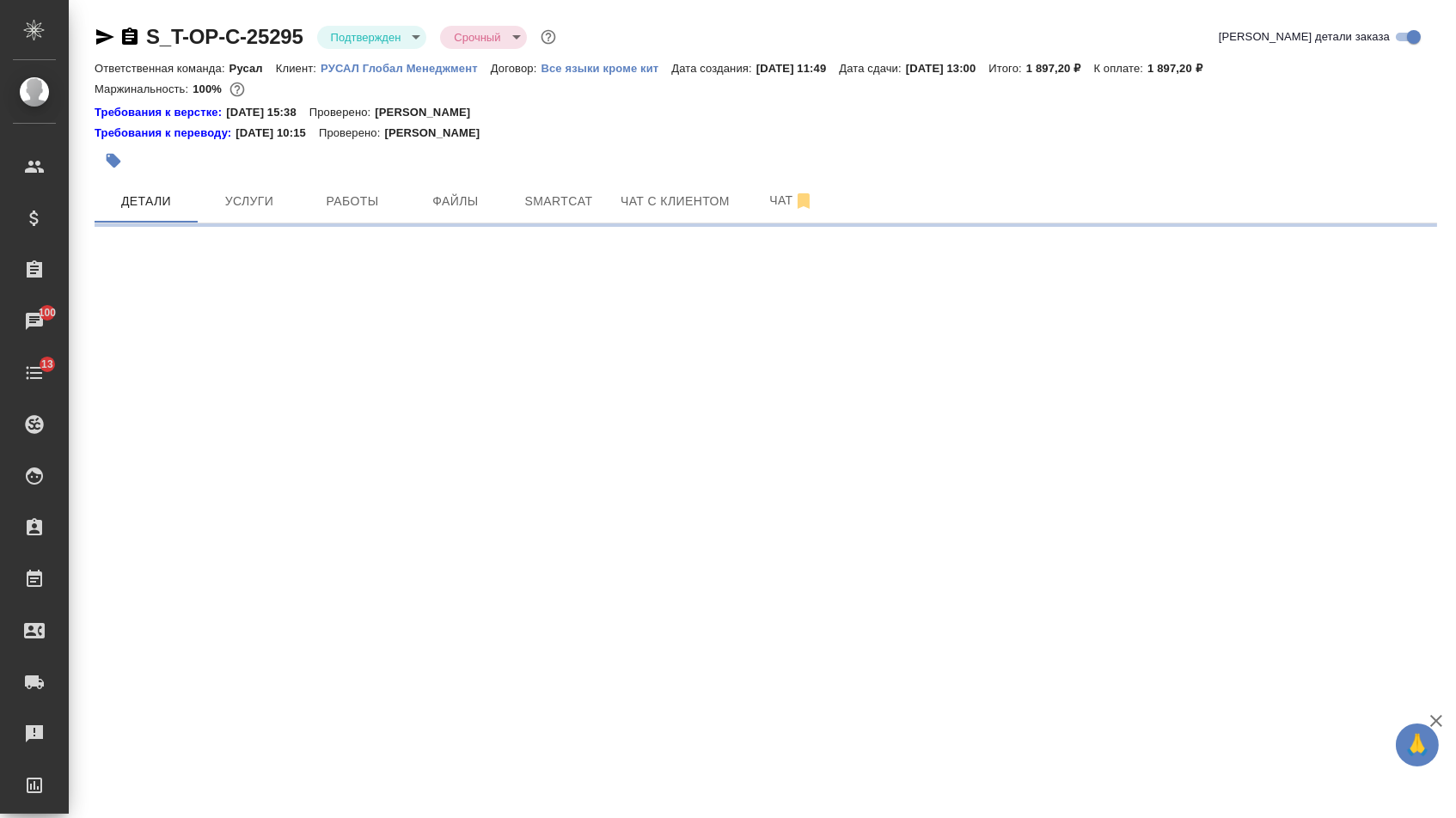
select select "RU"
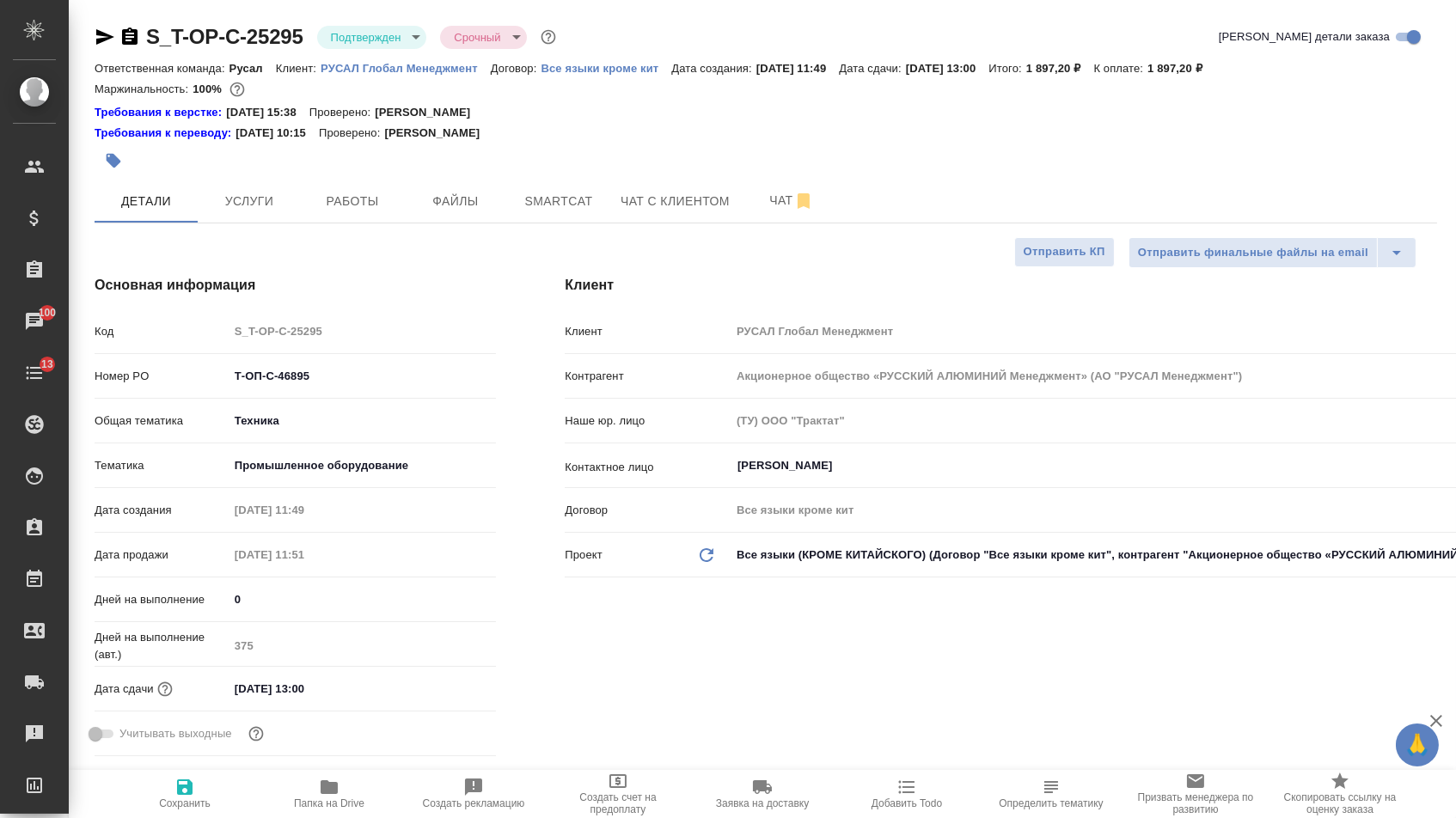
type textarea "x"
click at [284, 219] on button "Услуги" at bounding box center [249, 201] width 103 height 43
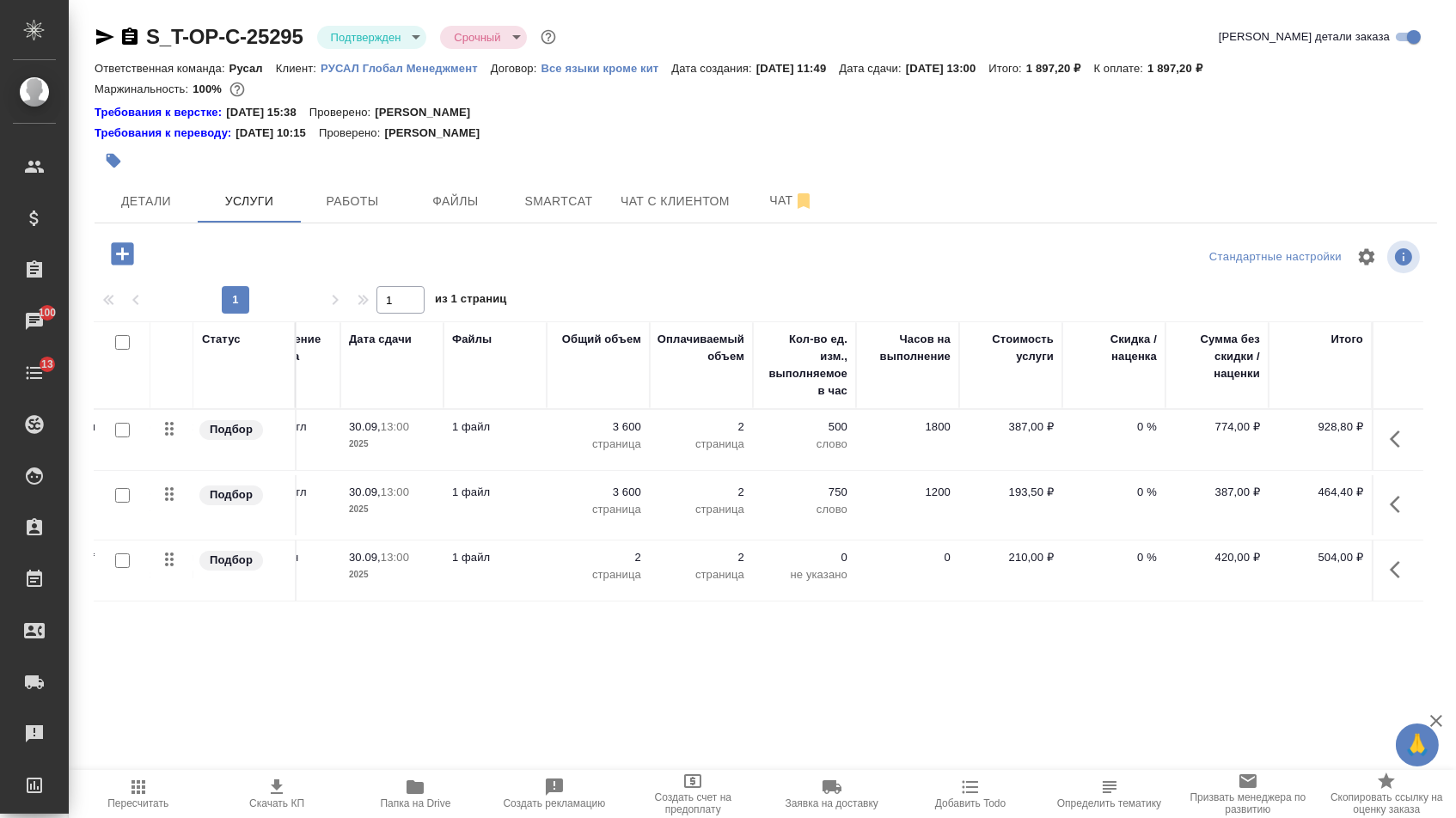
scroll to position [0, 290]
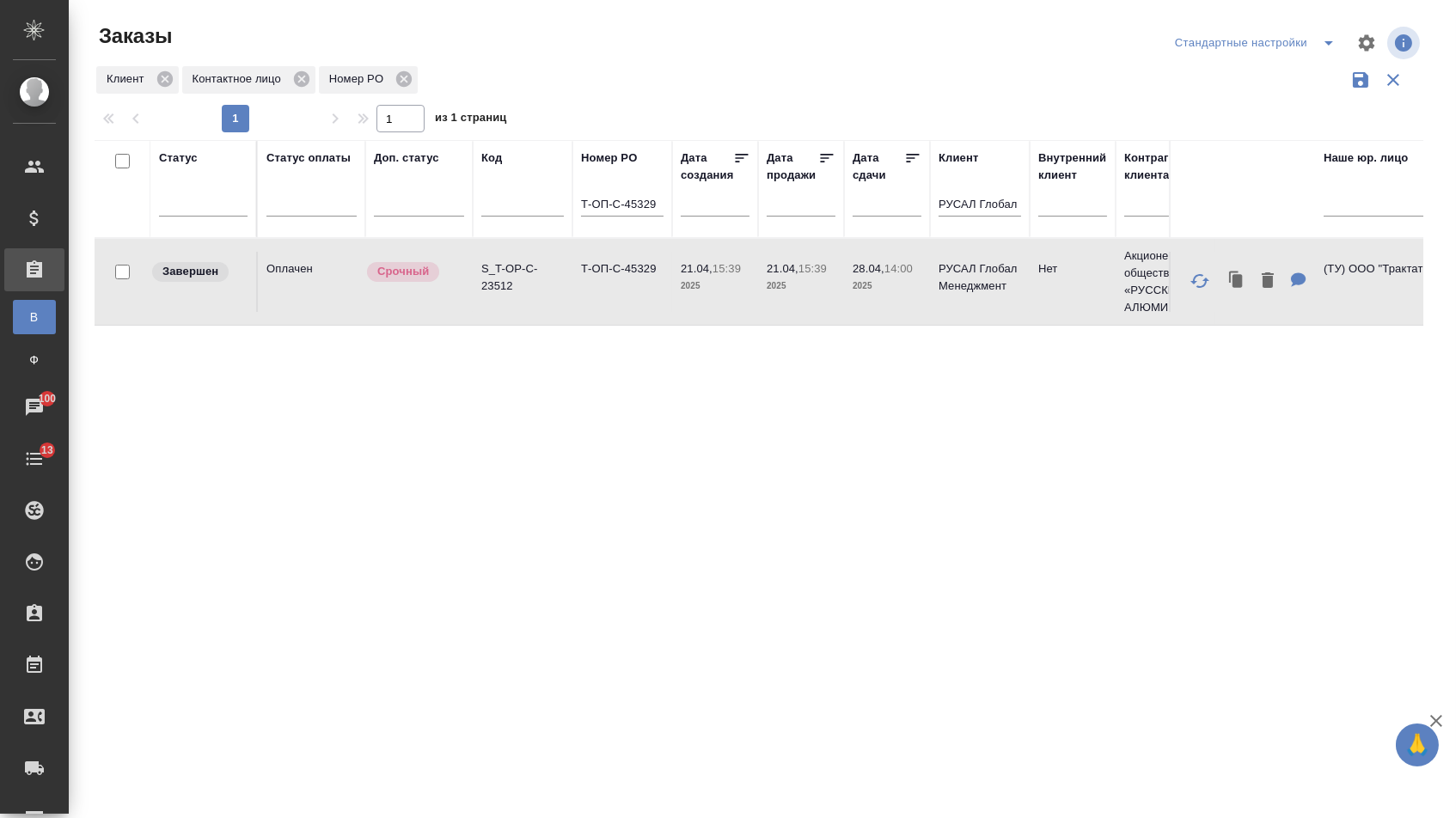
click at [644, 211] on input "Т-ОП-С-45329" at bounding box center [622, 206] width 83 height 21
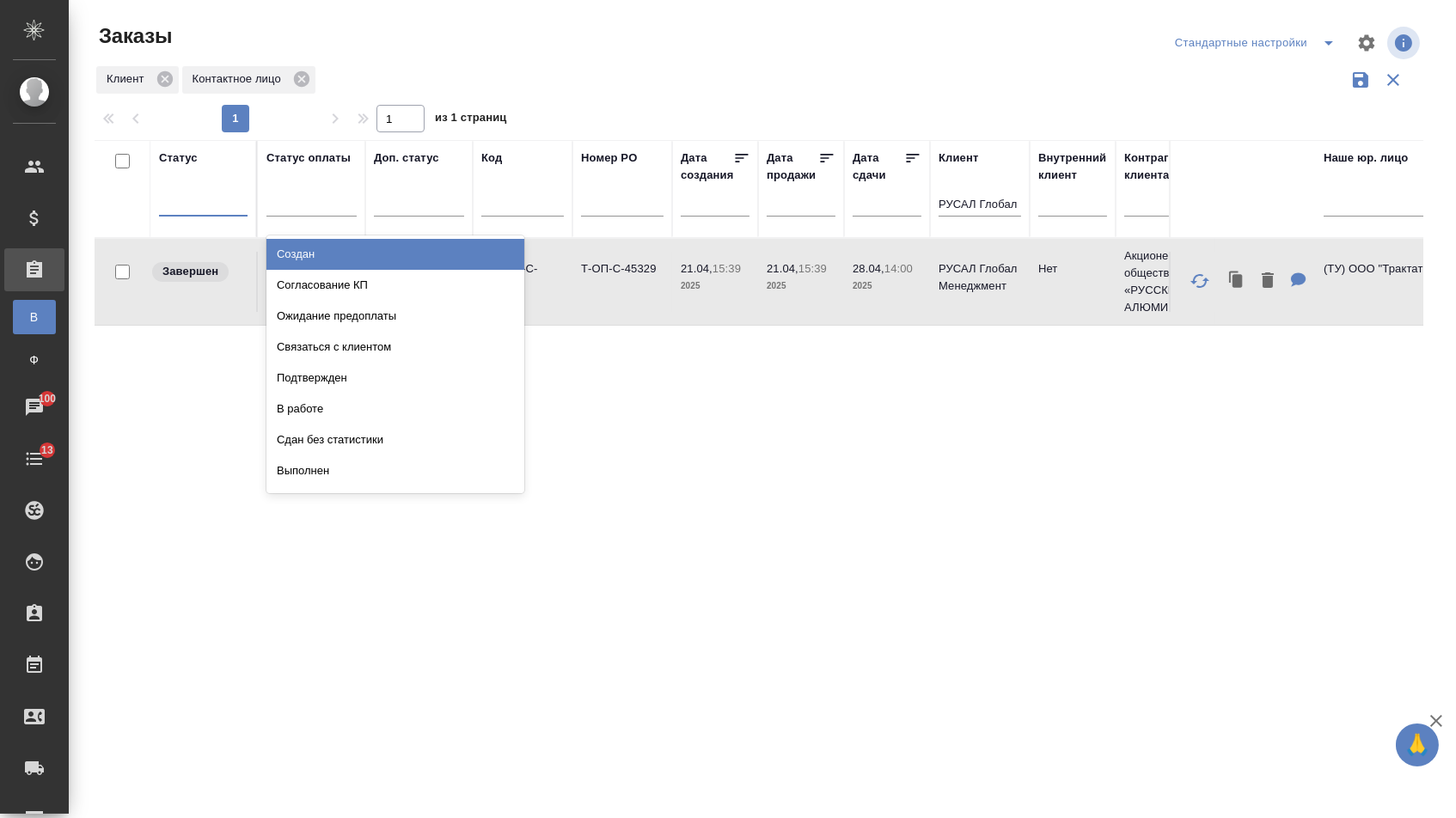
click at [224, 202] on div at bounding box center [203, 199] width 88 height 25
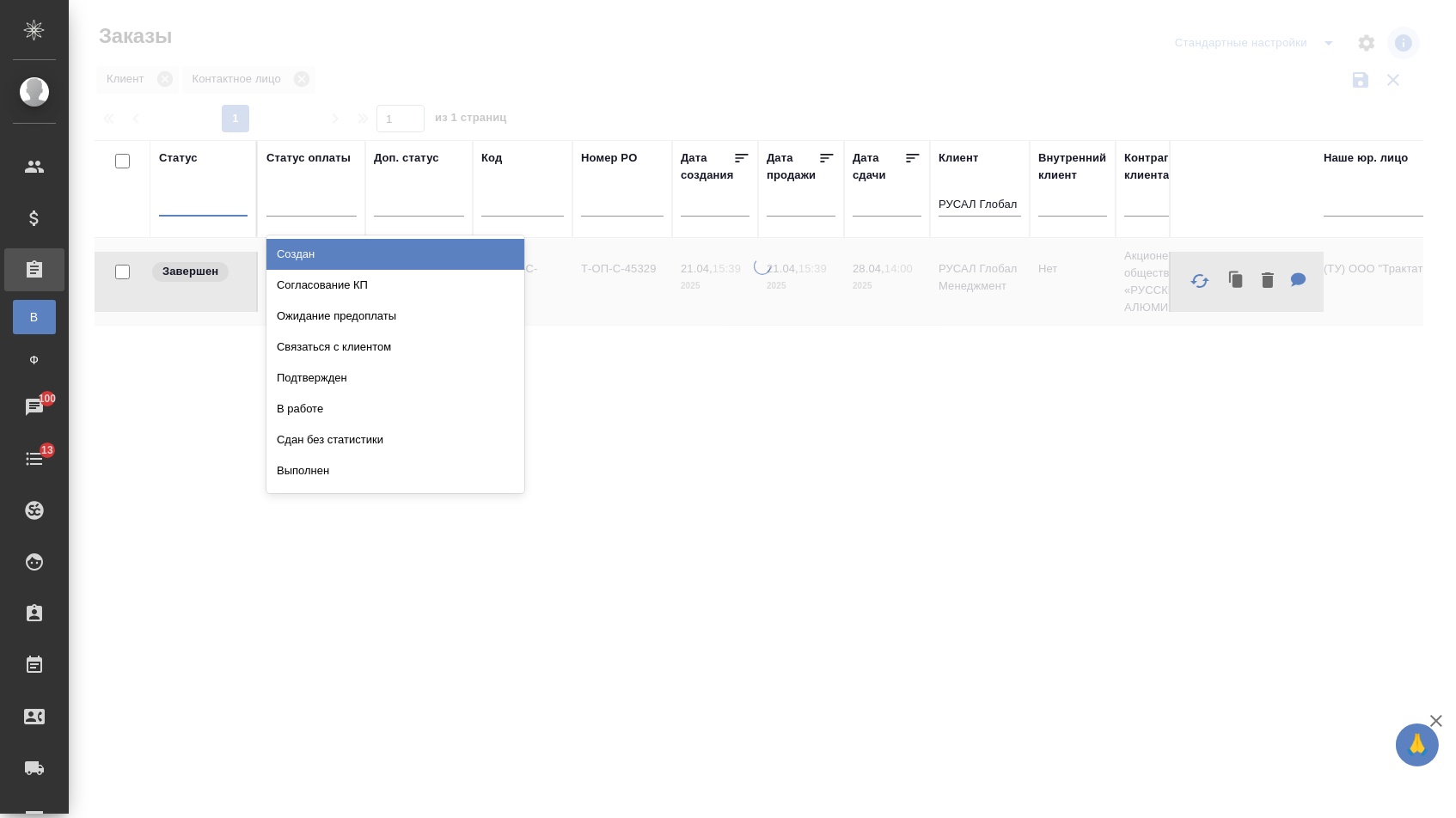
click at [313, 258] on div "Создан" at bounding box center [394, 255] width 257 height 31
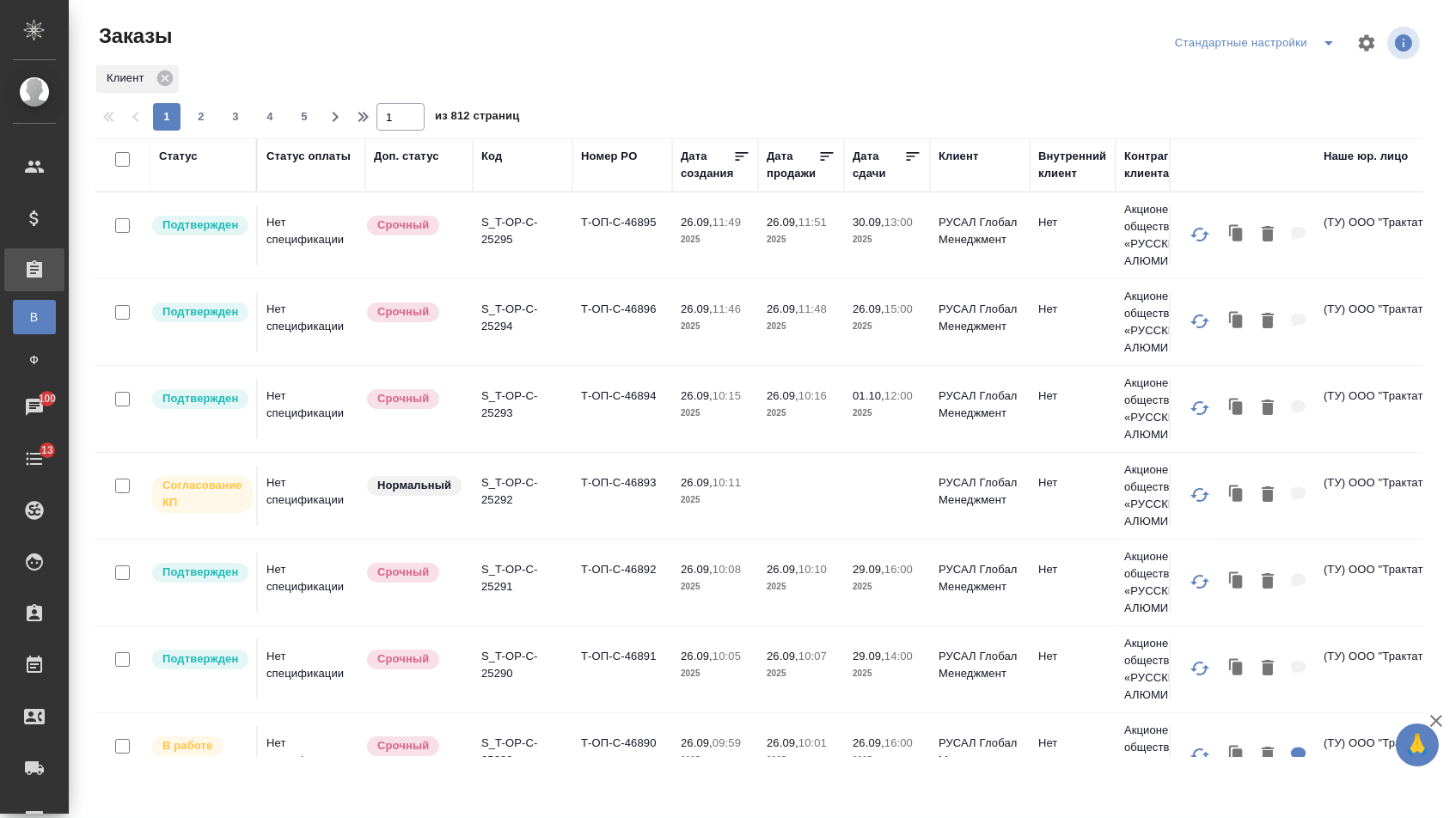
click at [180, 159] on div "Статус" at bounding box center [179, 156] width 39 height 17
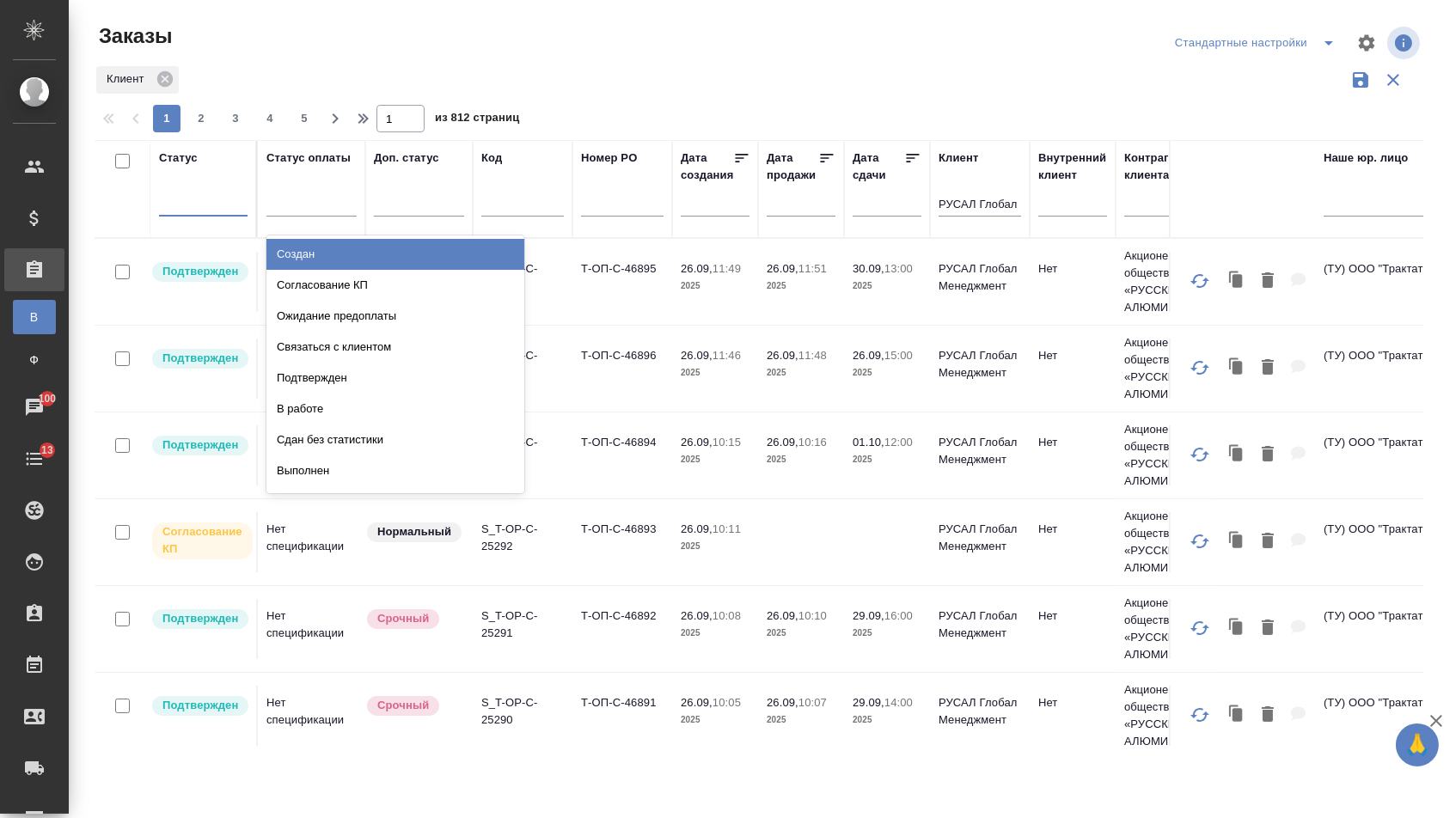
click at [199, 205] on div at bounding box center [203, 199] width 88 height 25
click at [299, 261] on div "Создан" at bounding box center [394, 255] width 257 height 31
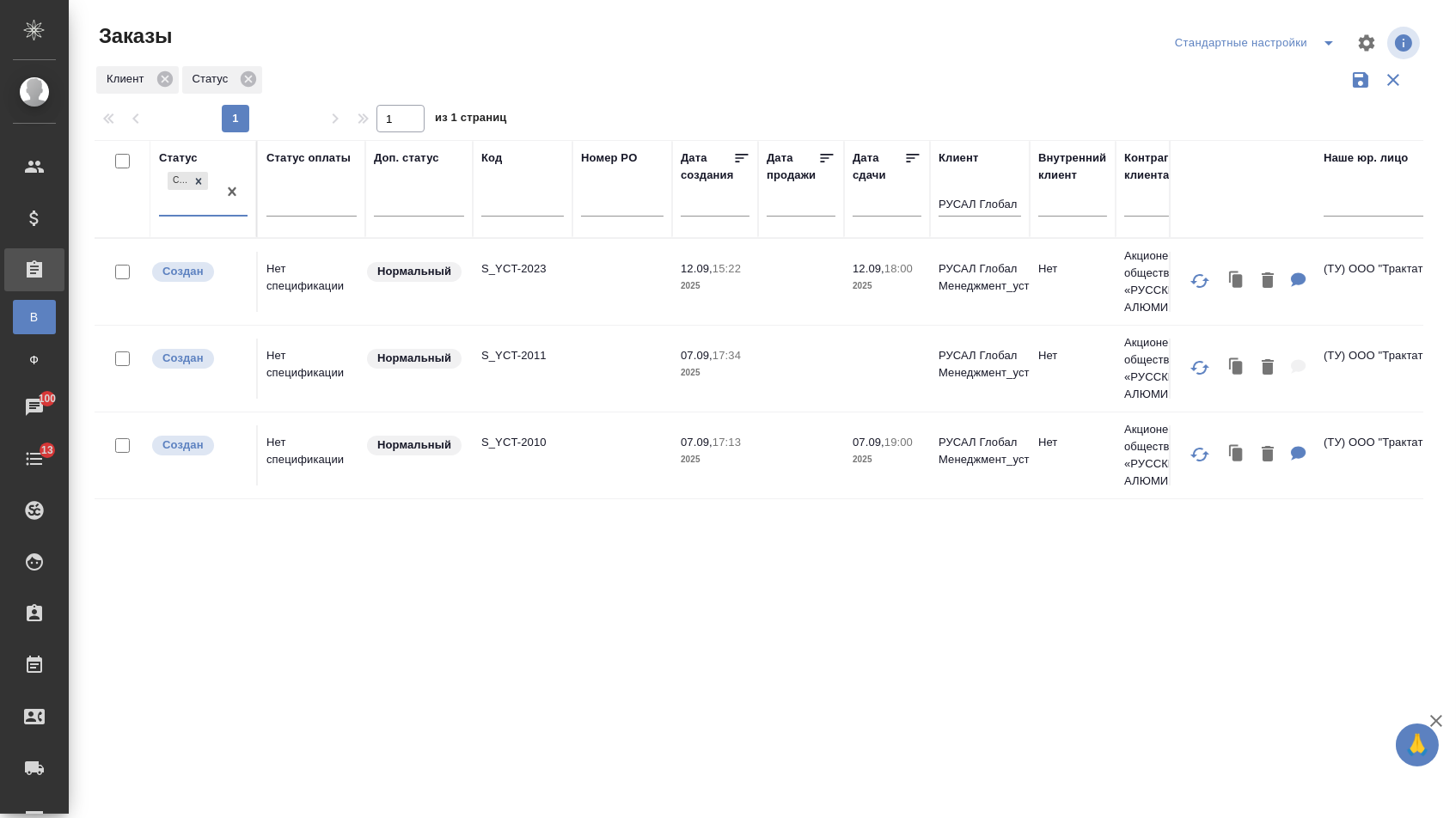
click at [570, 467] on td "S_YCT-2010" at bounding box center [523, 456] width 100 height 60
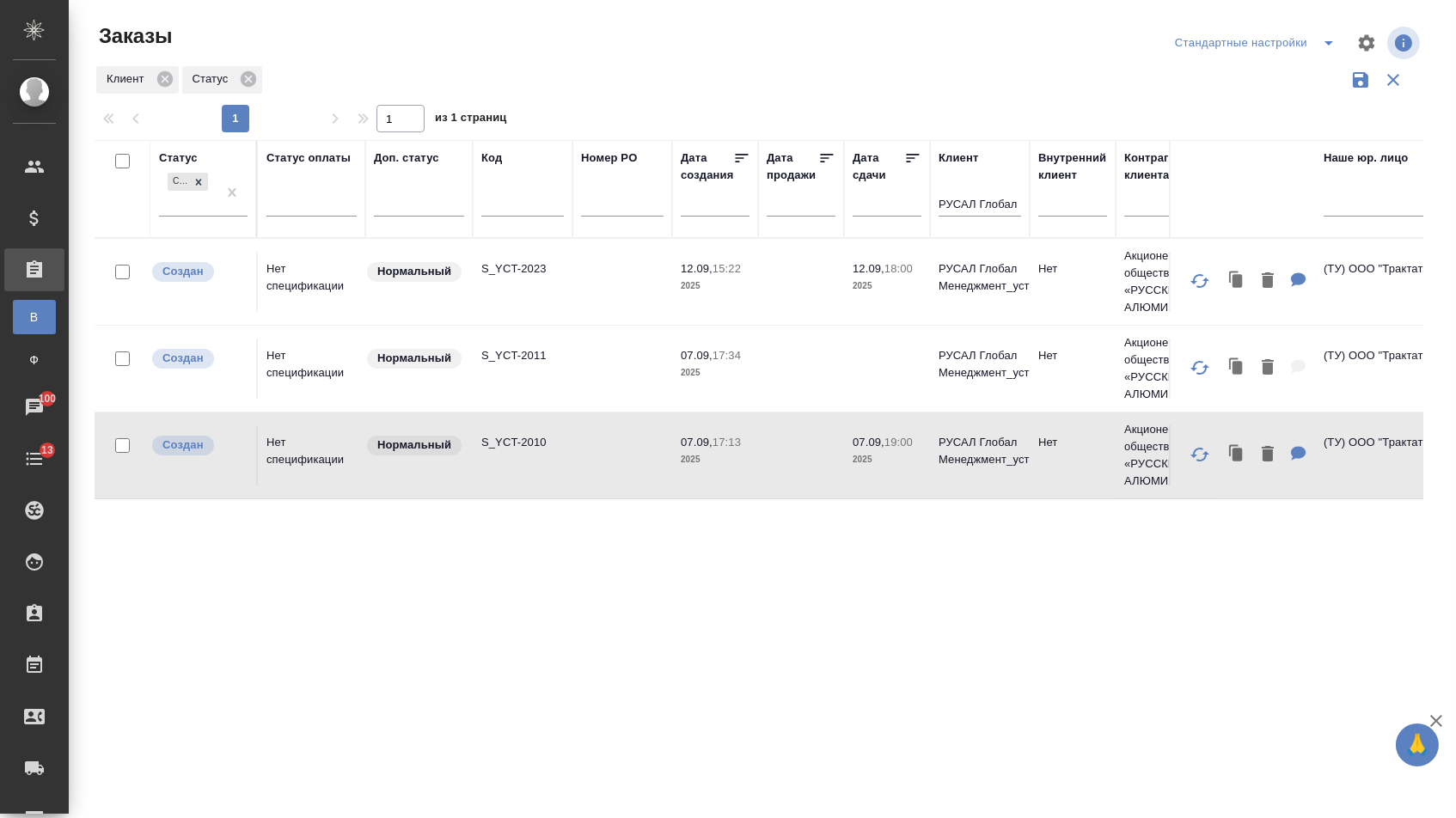
click at [570, 467] on td "S_YCT-2010" at bounding box center [523, 456] width 100 height 60
click at [495, 288] on td "S_YCT-2023" at bounding box center [523, 282] width 100 height 60
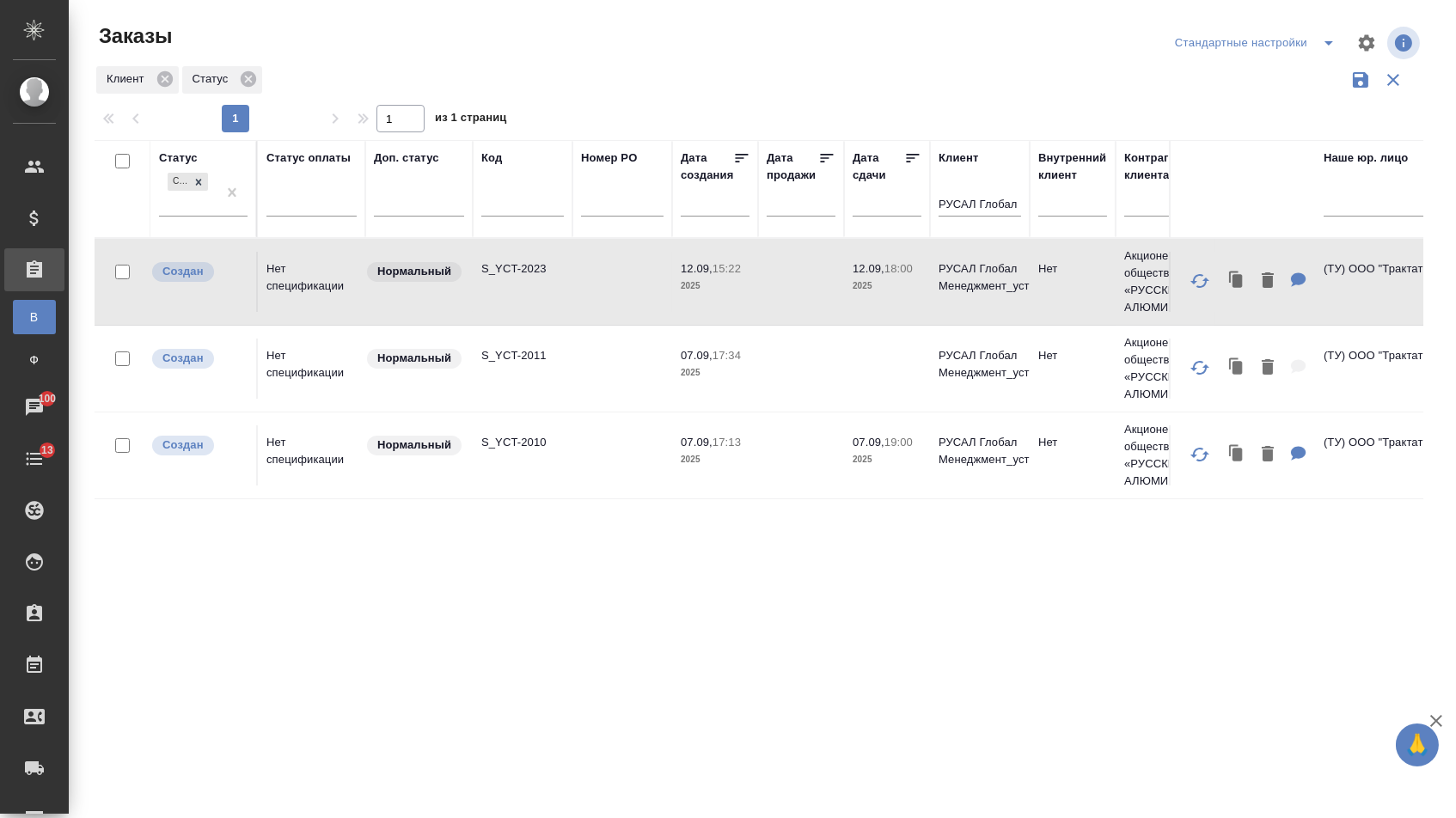
click at [495, 288] on td "S_YCT-2023" at bounding box center [523, 282] width 100 height 60
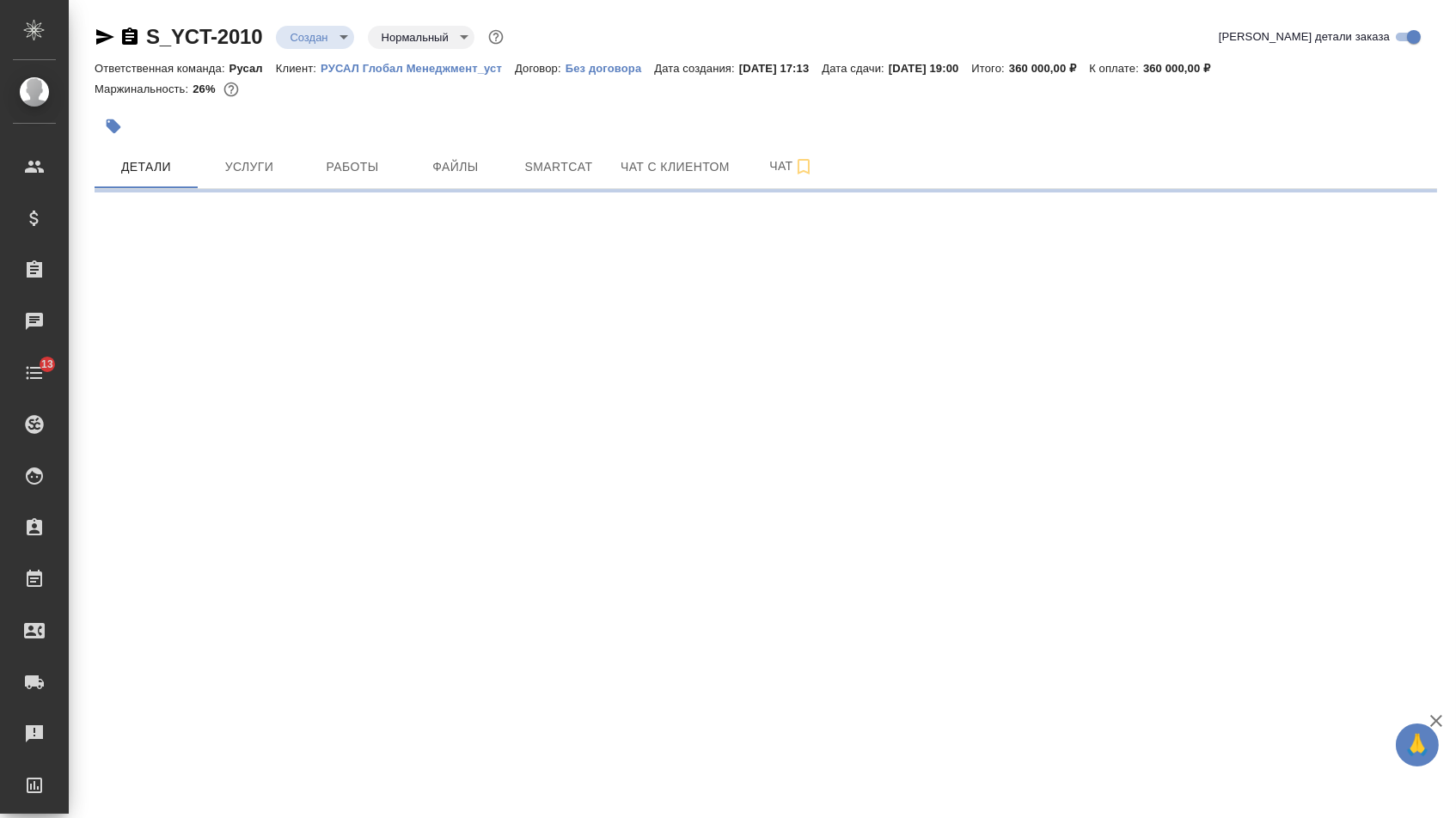
select select "RU"
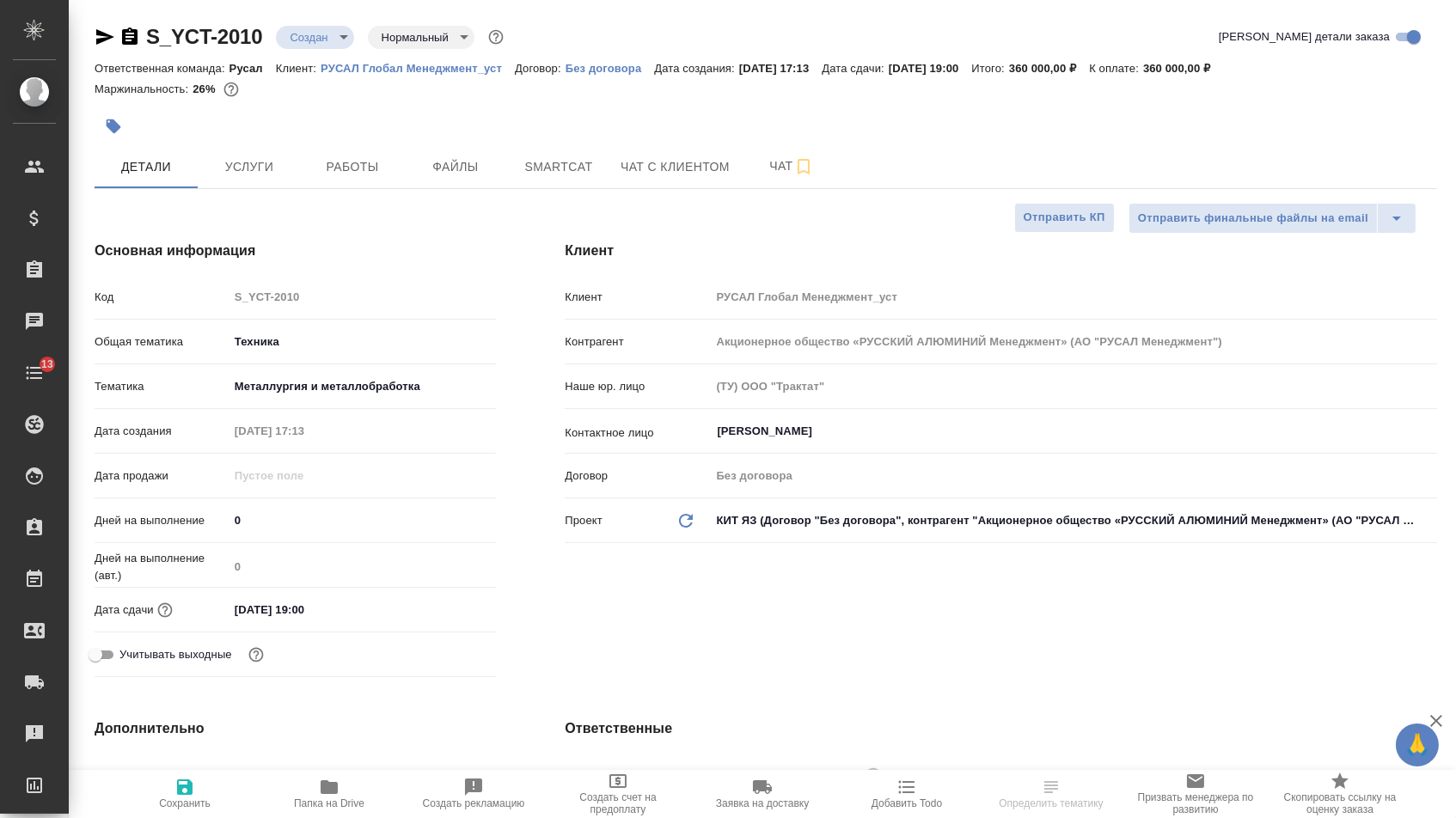
type textarea "x"
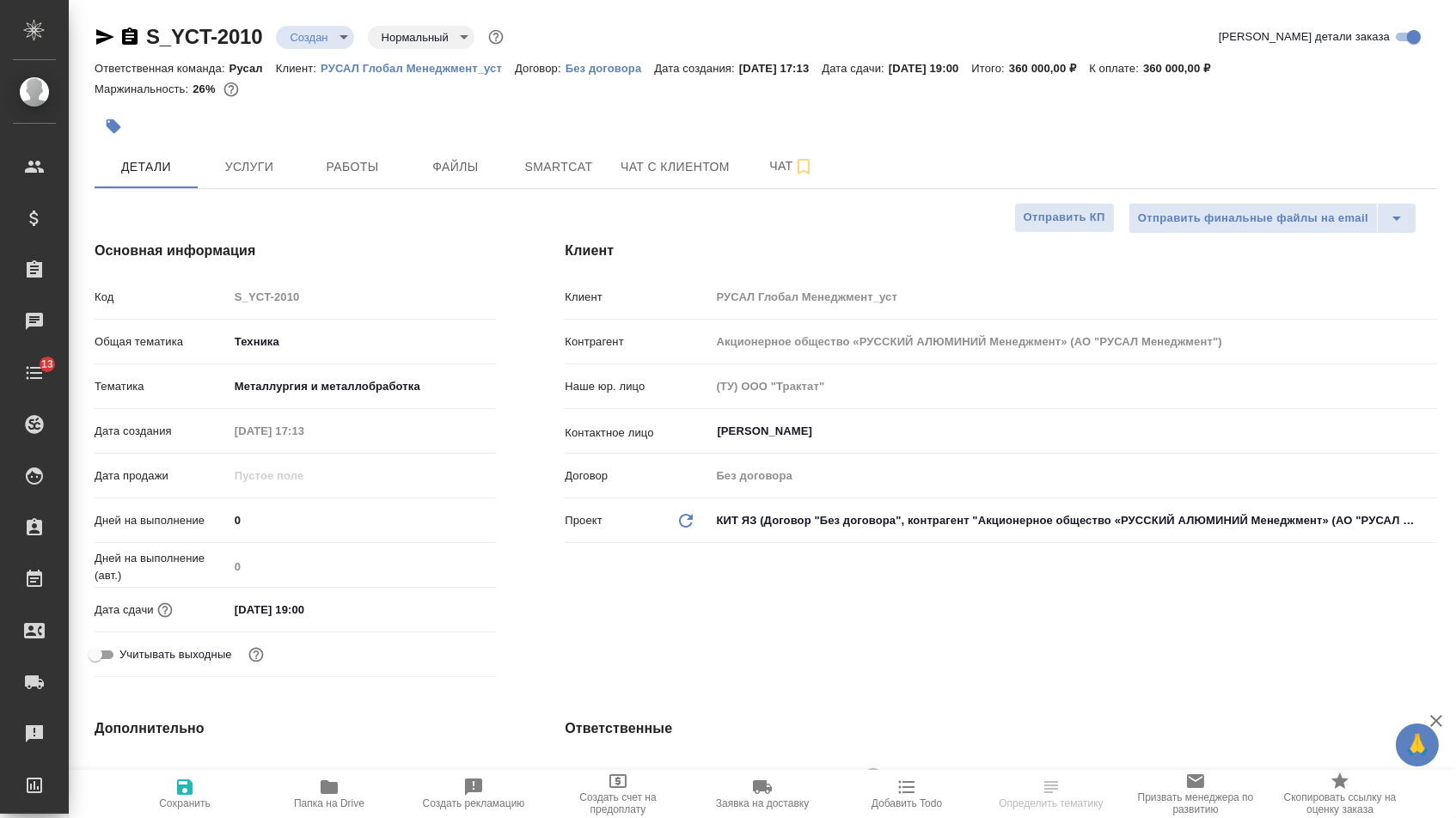
type textarea "x"
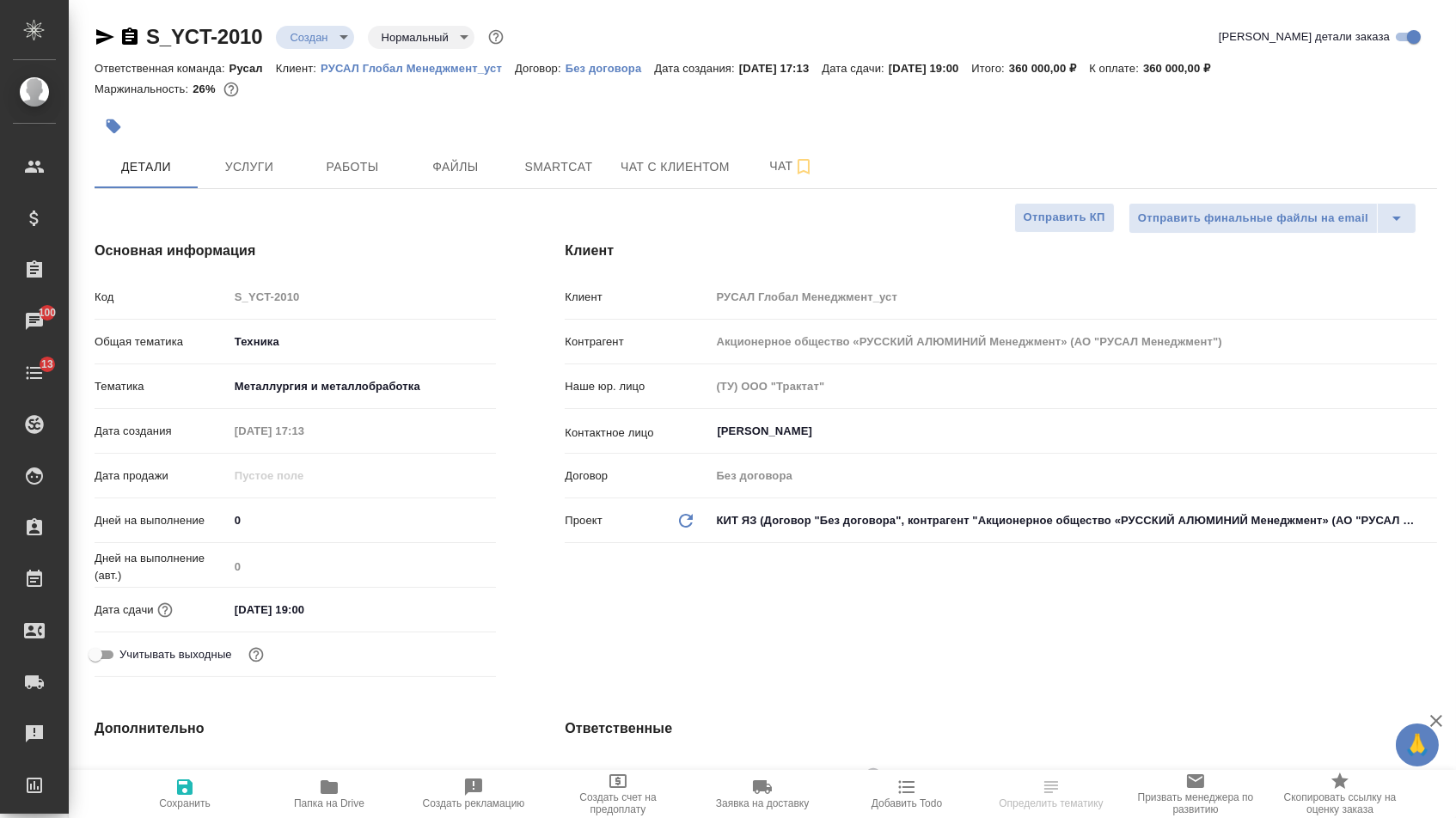
type textarea "x"
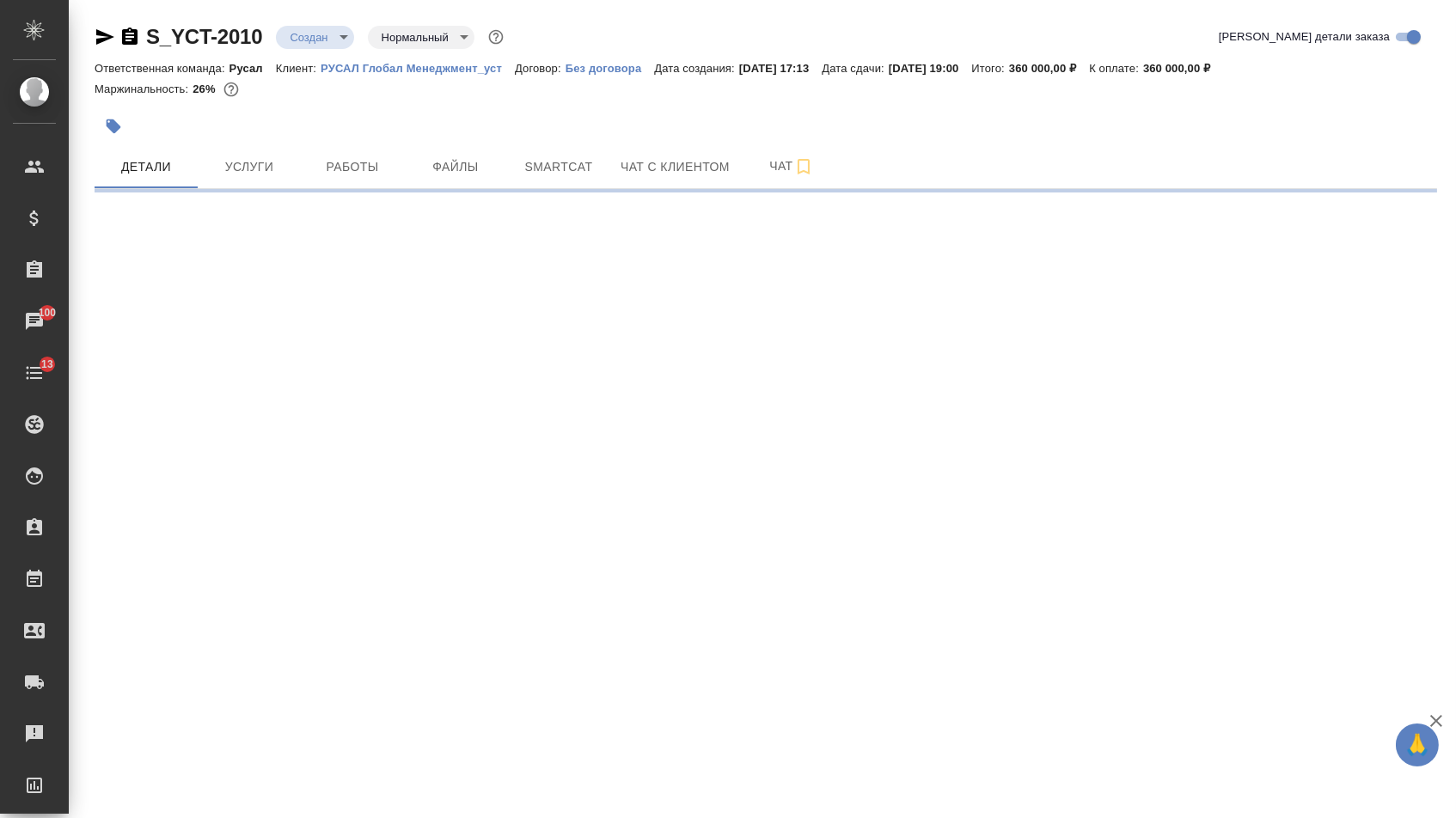
select select "RU"
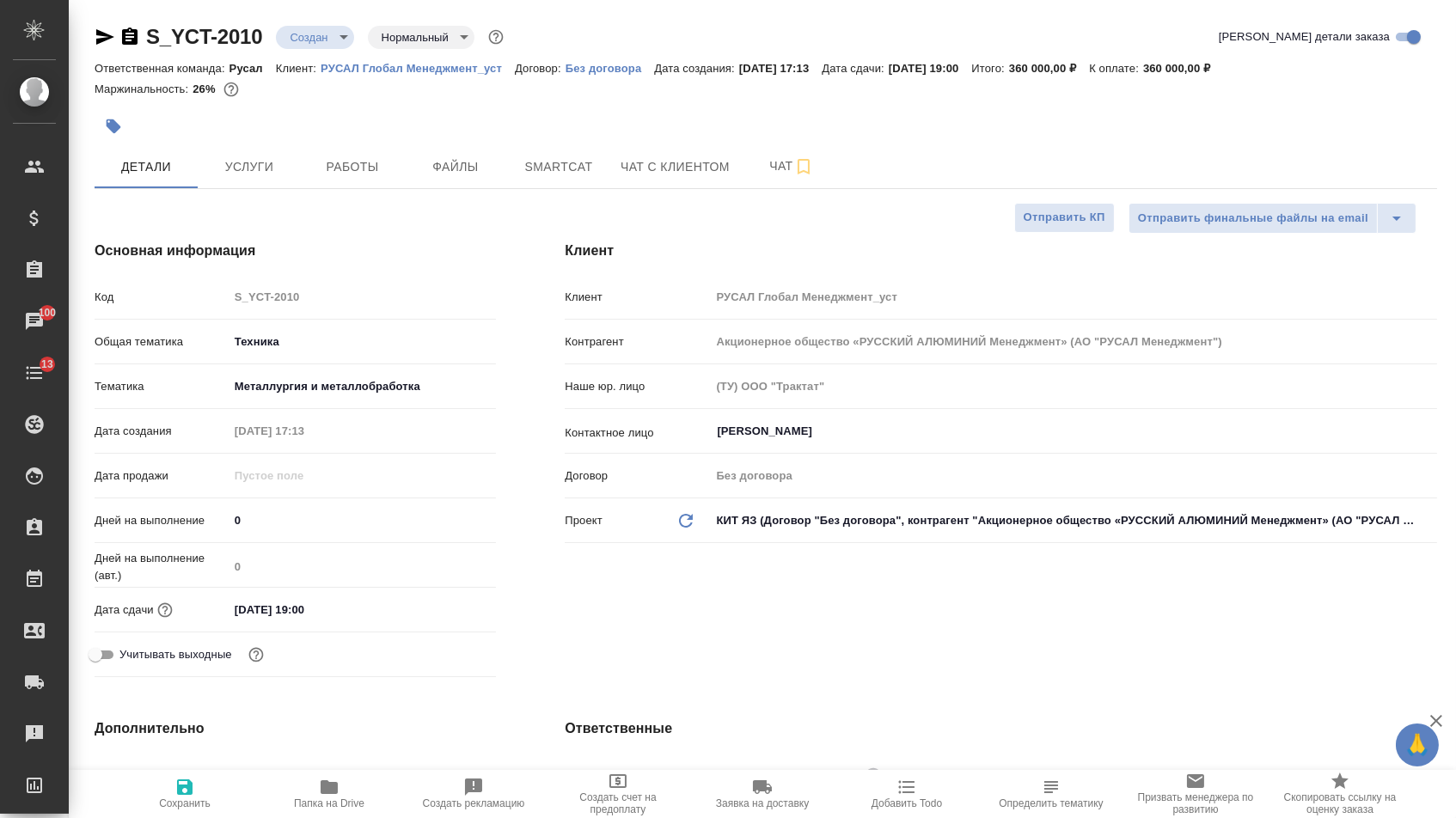
type textarea "x"
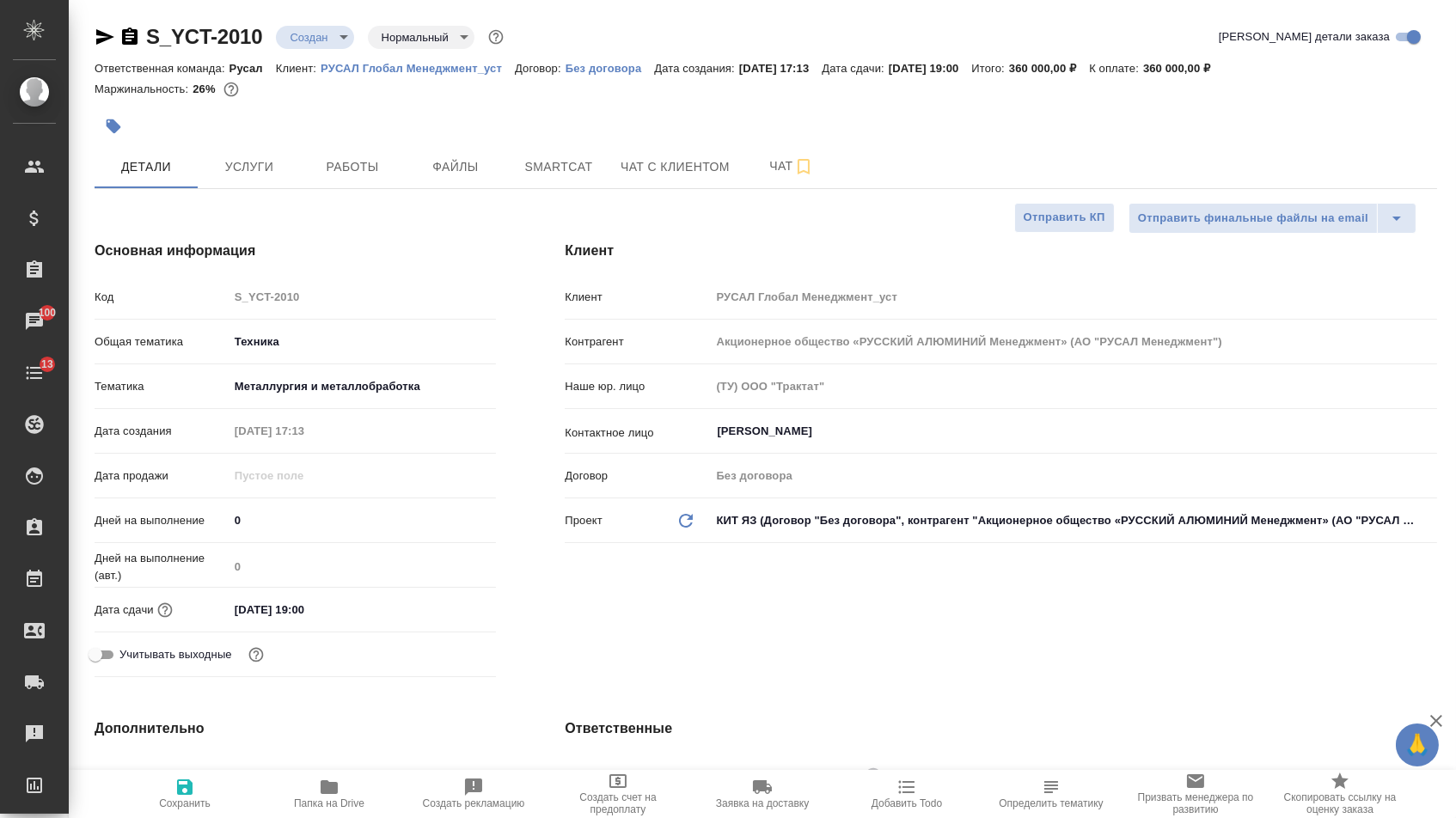
type textarea "x"
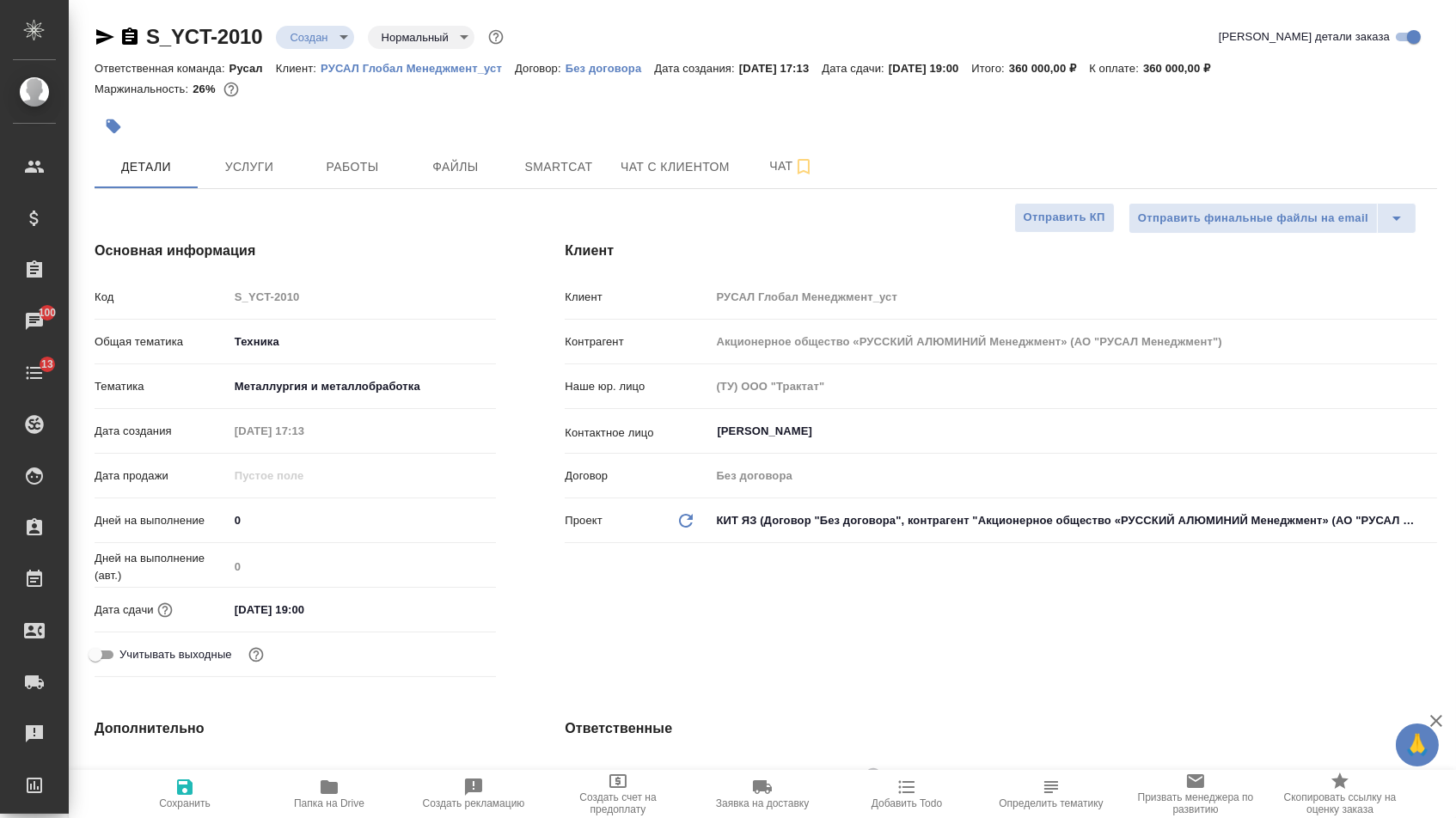
type textarea "x"
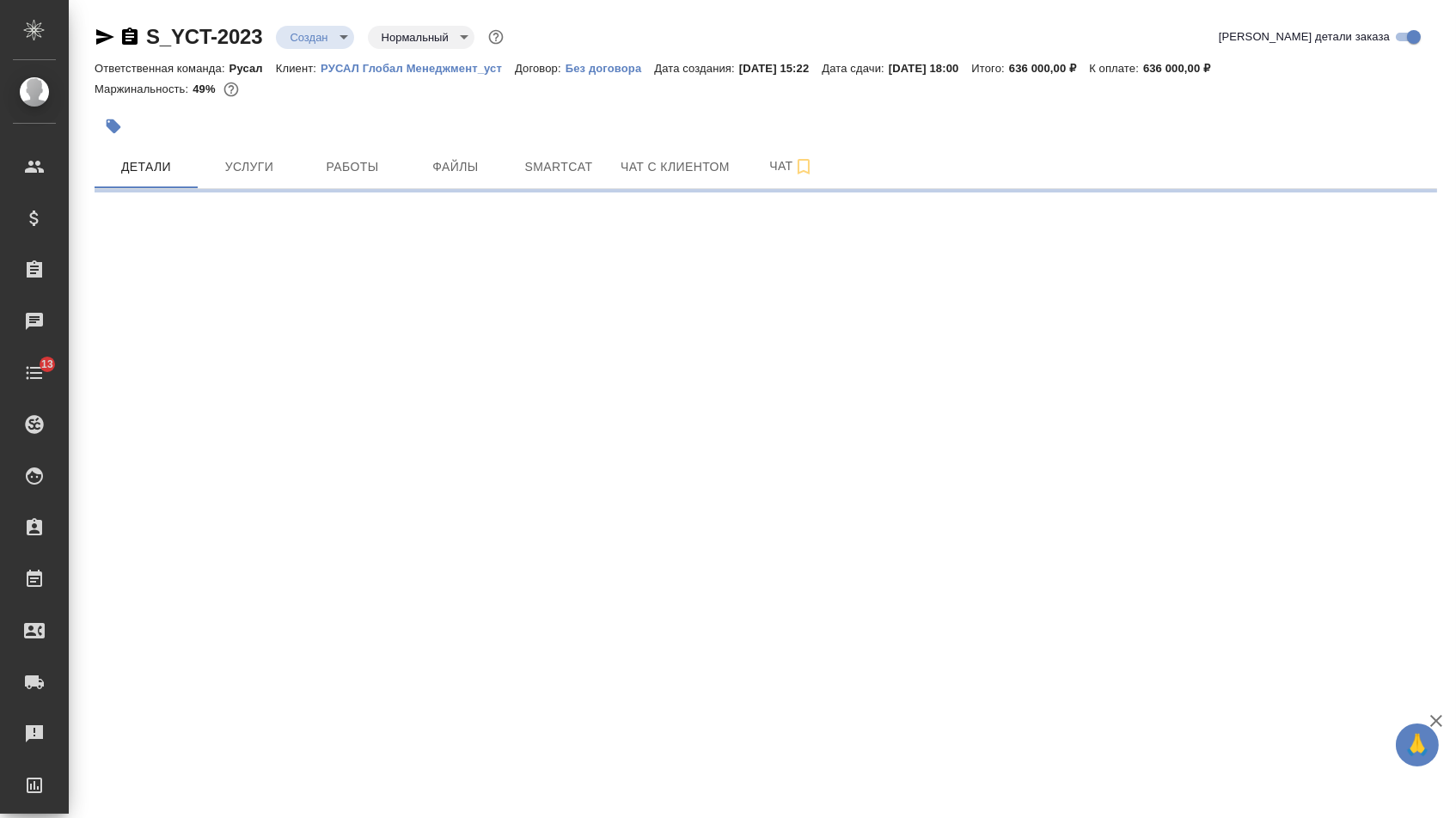
select select "RU"
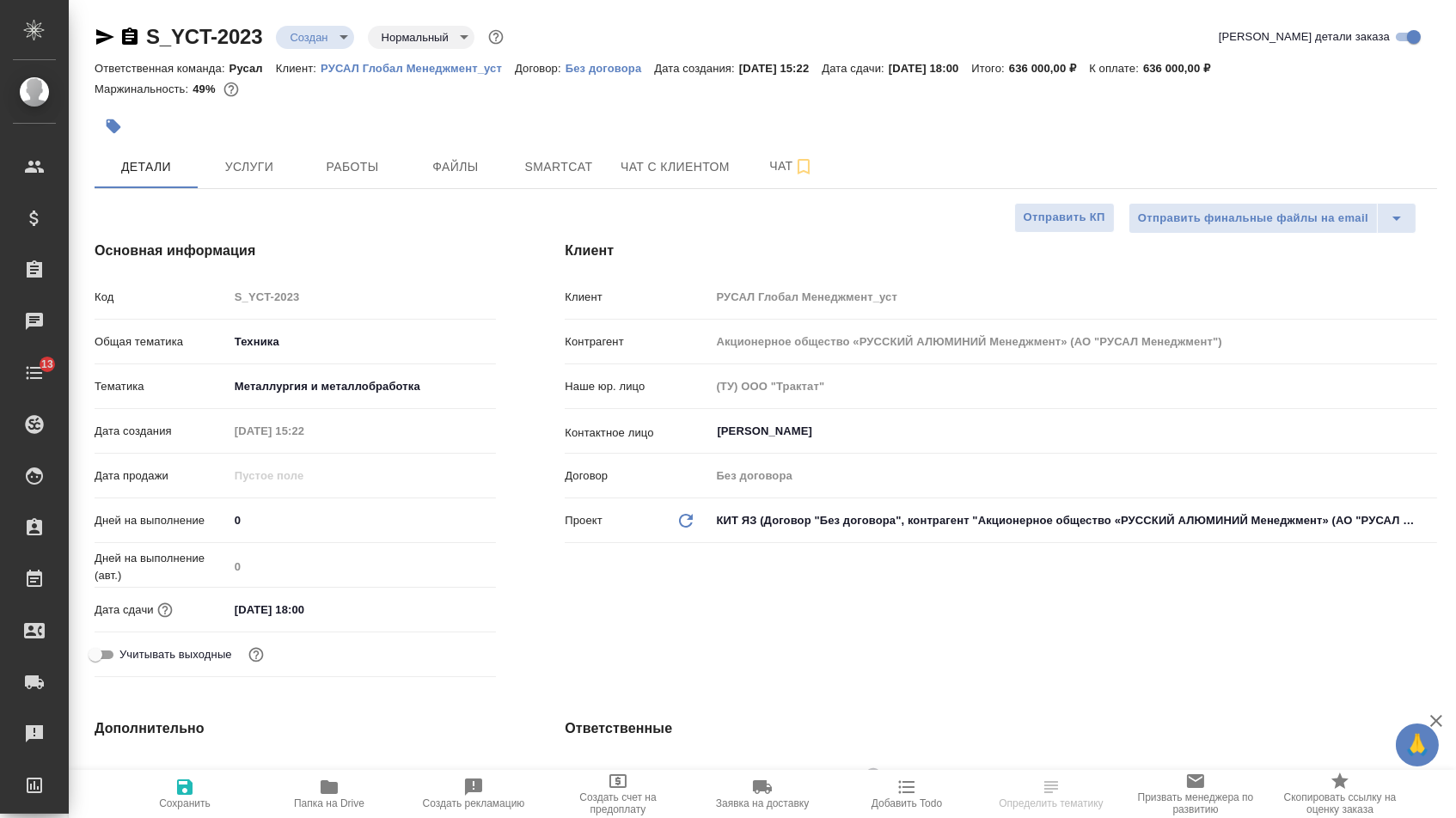
type textarea "x"
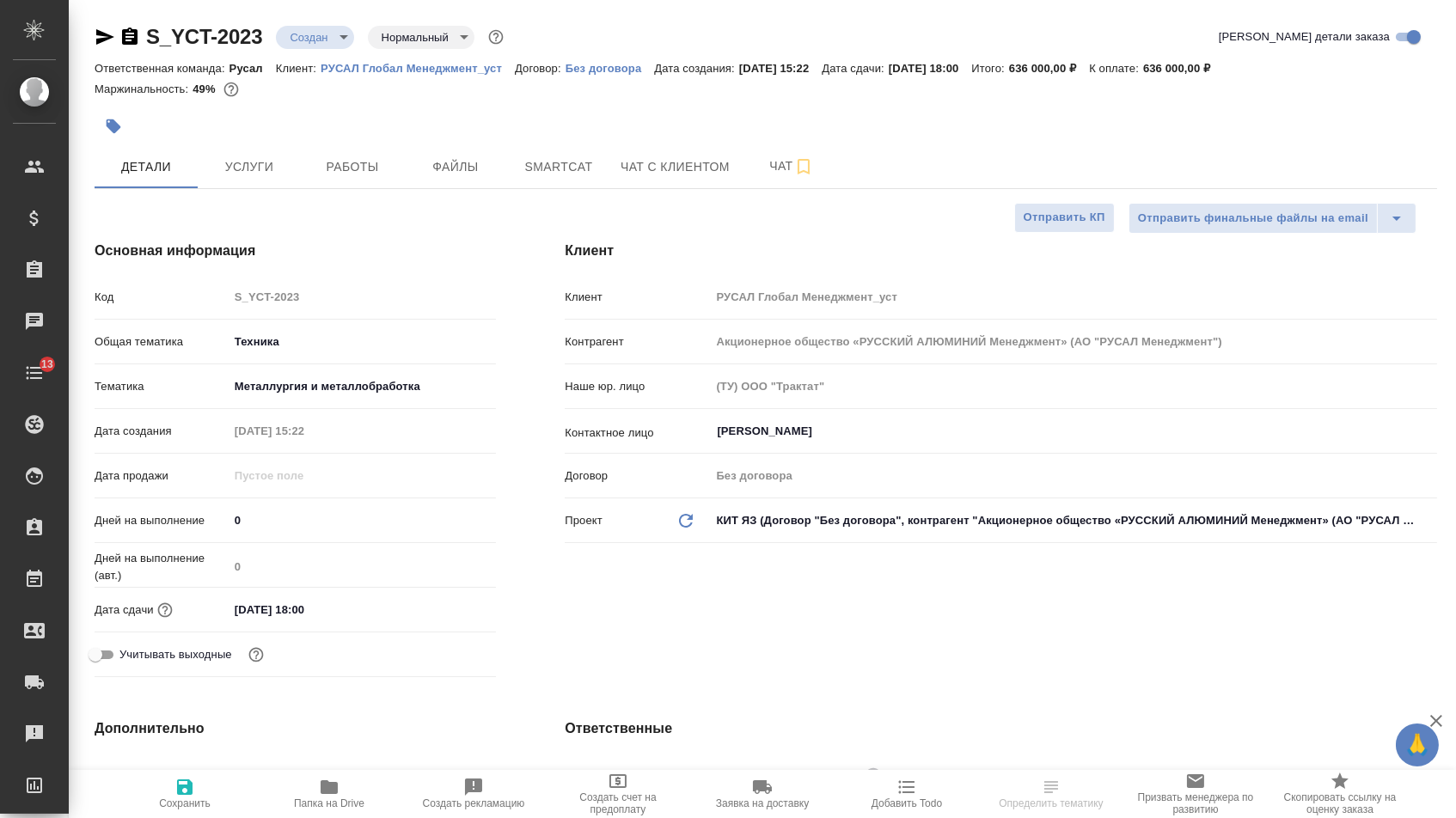
type textarea "x"
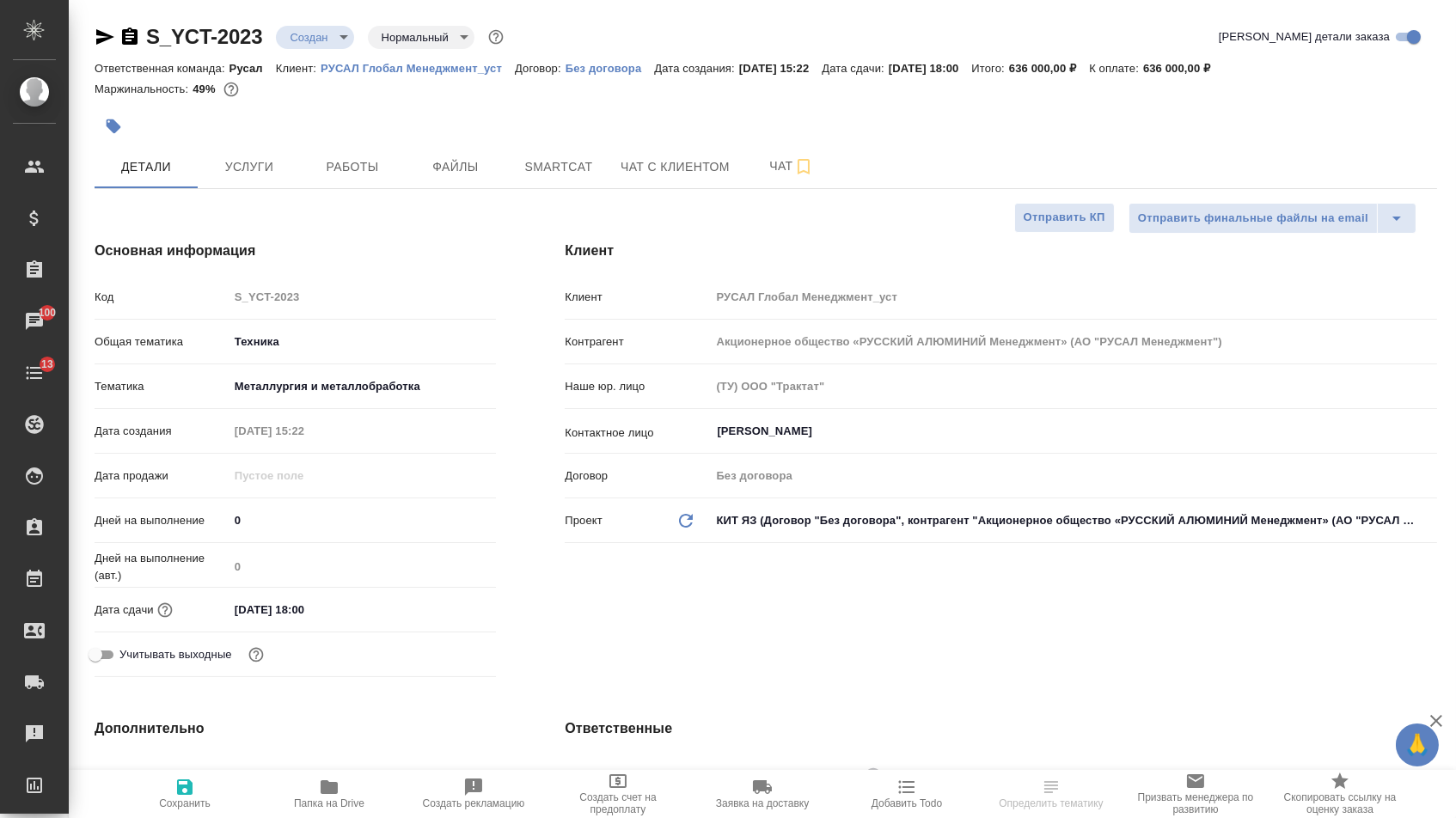
type textarea "x"
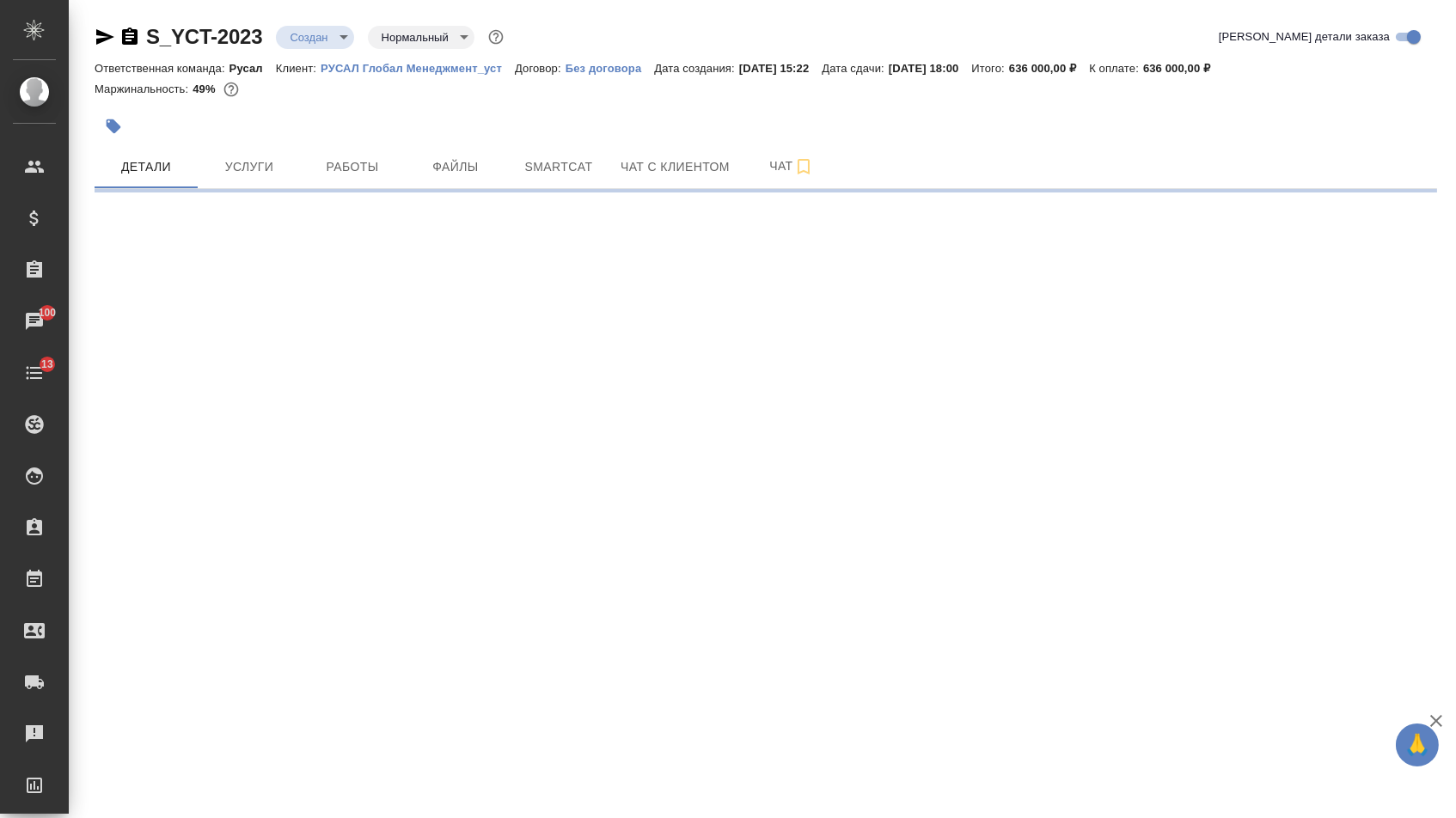
select select "RU"
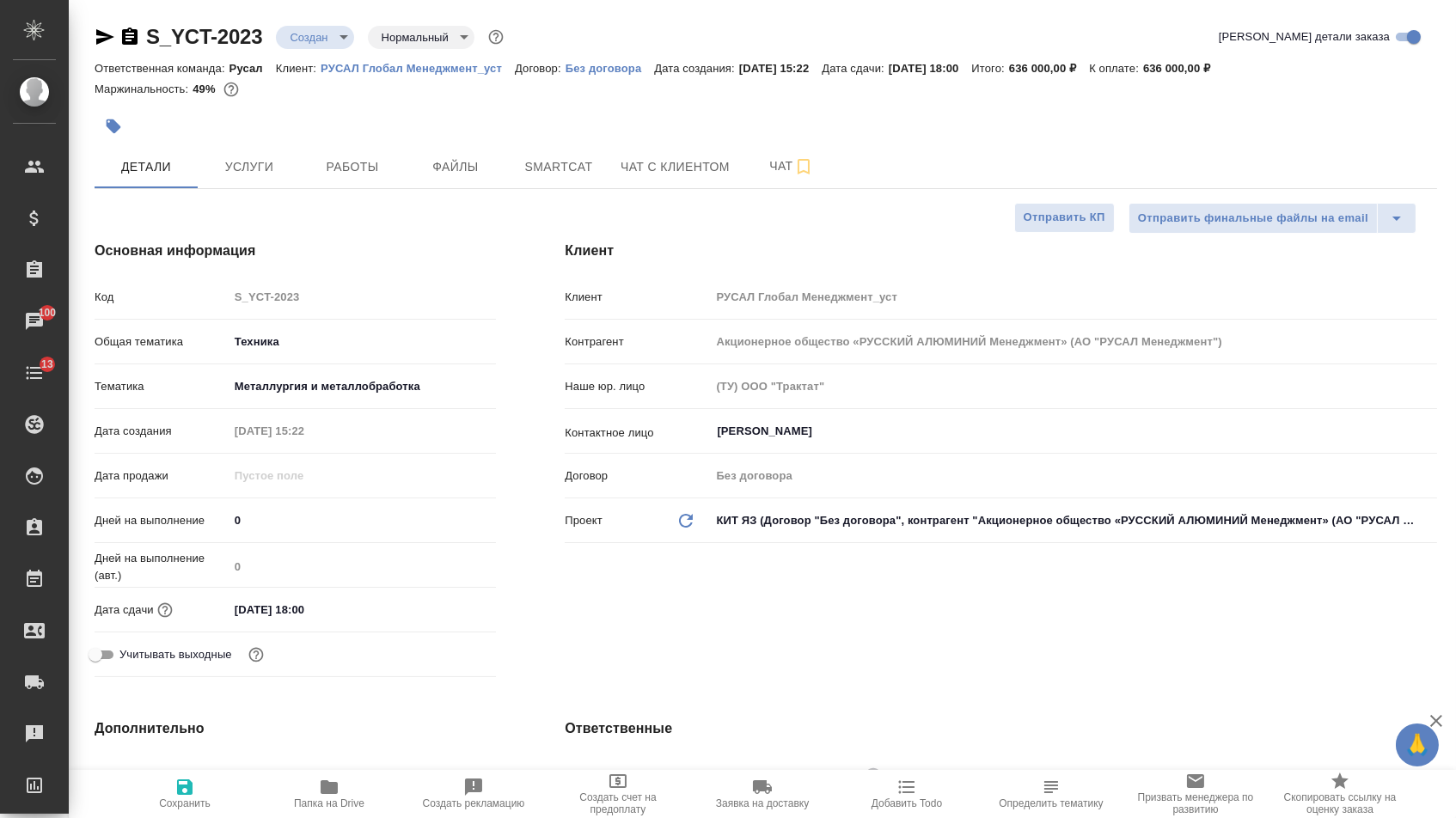
type textarea "x"
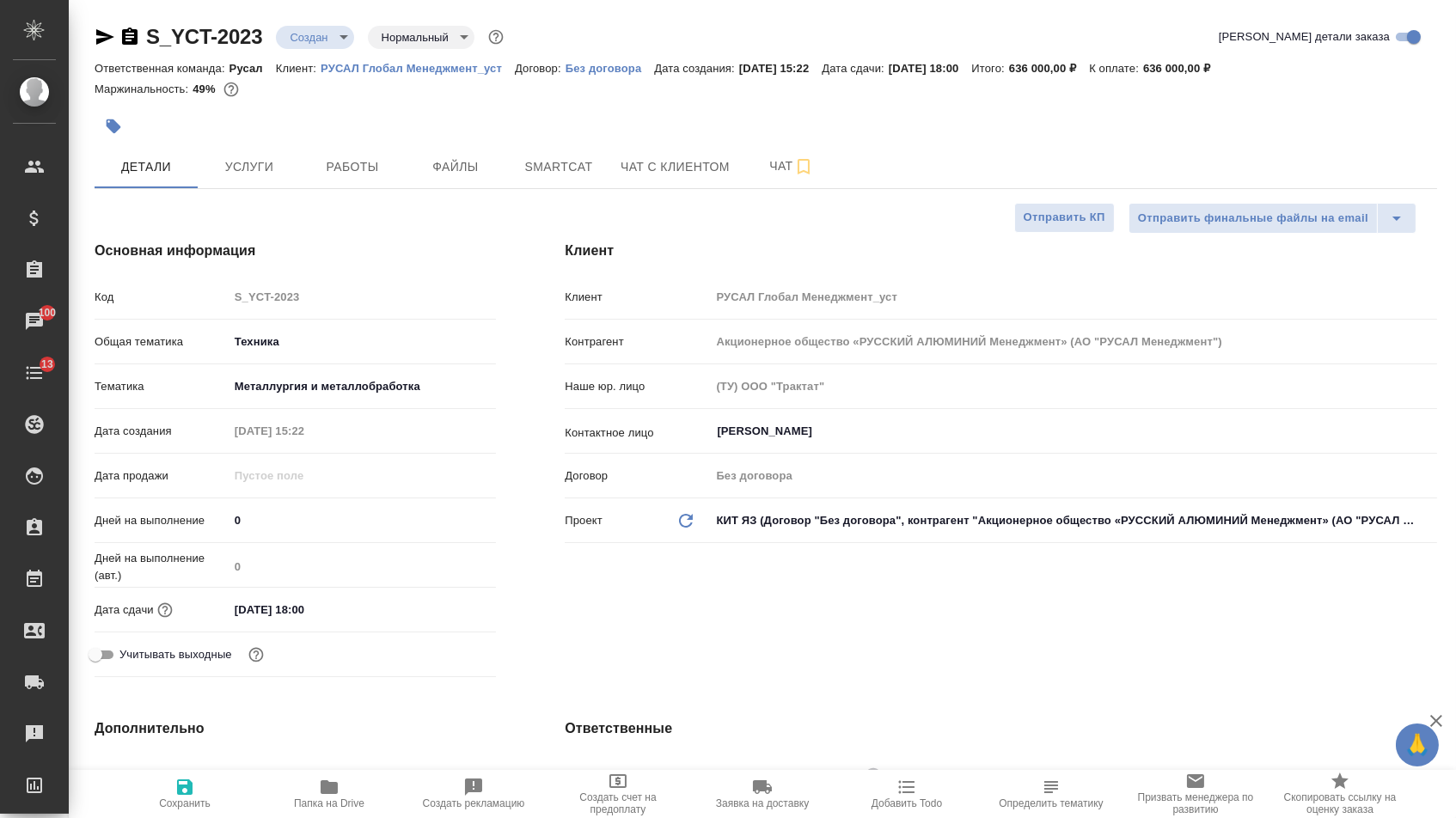
type textarea "x"
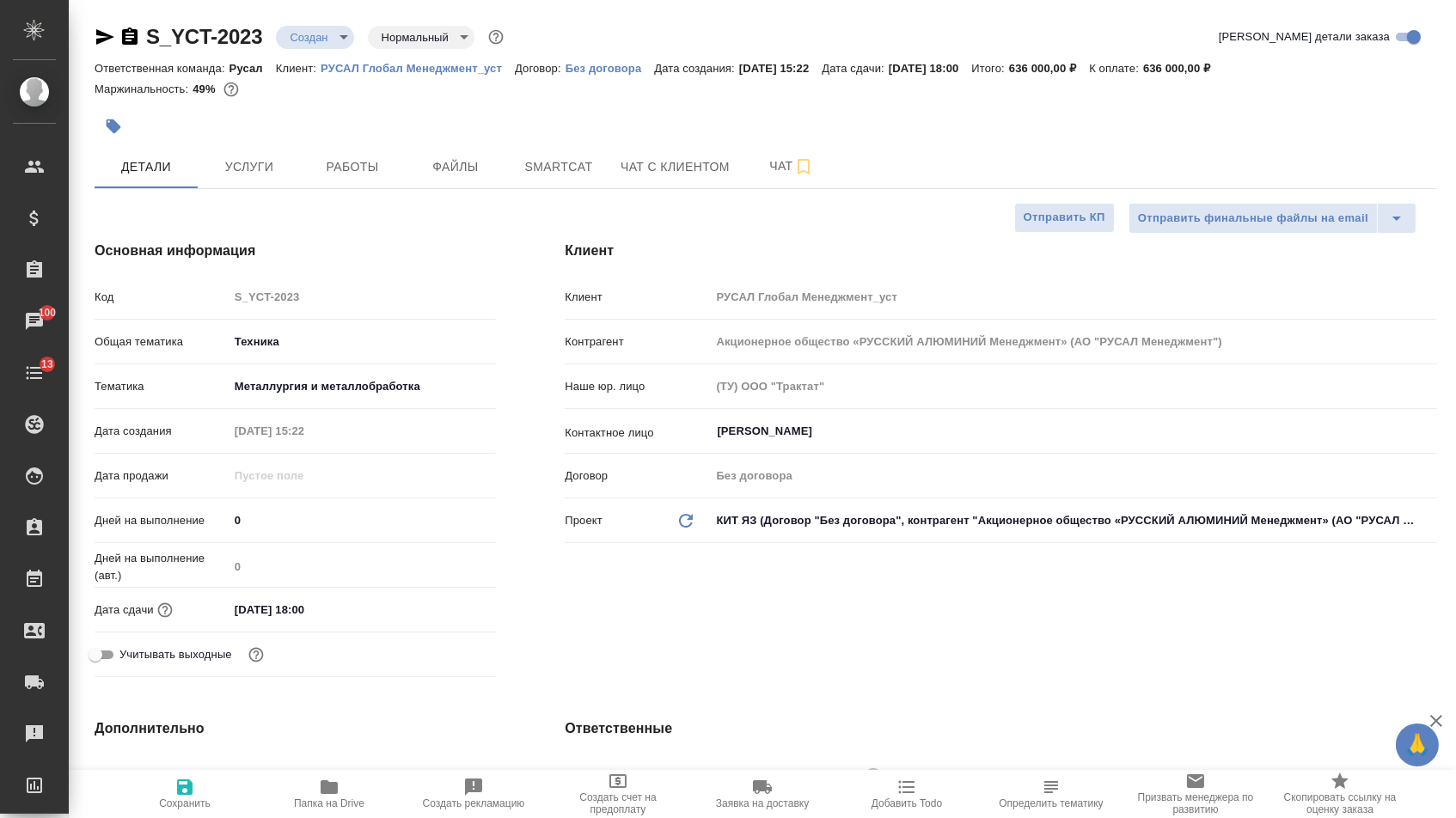
type textarea "x"
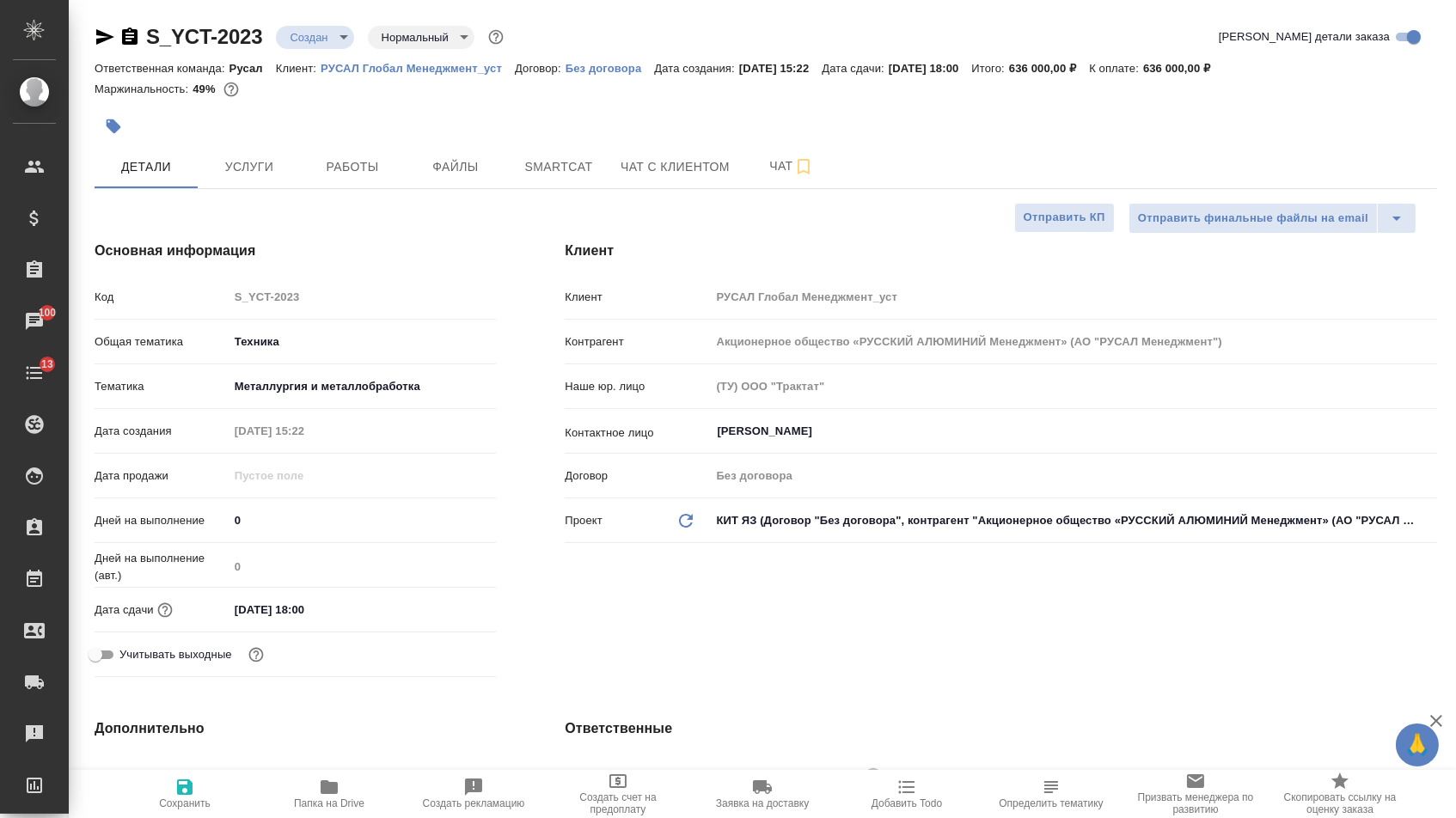
type textarea "x"
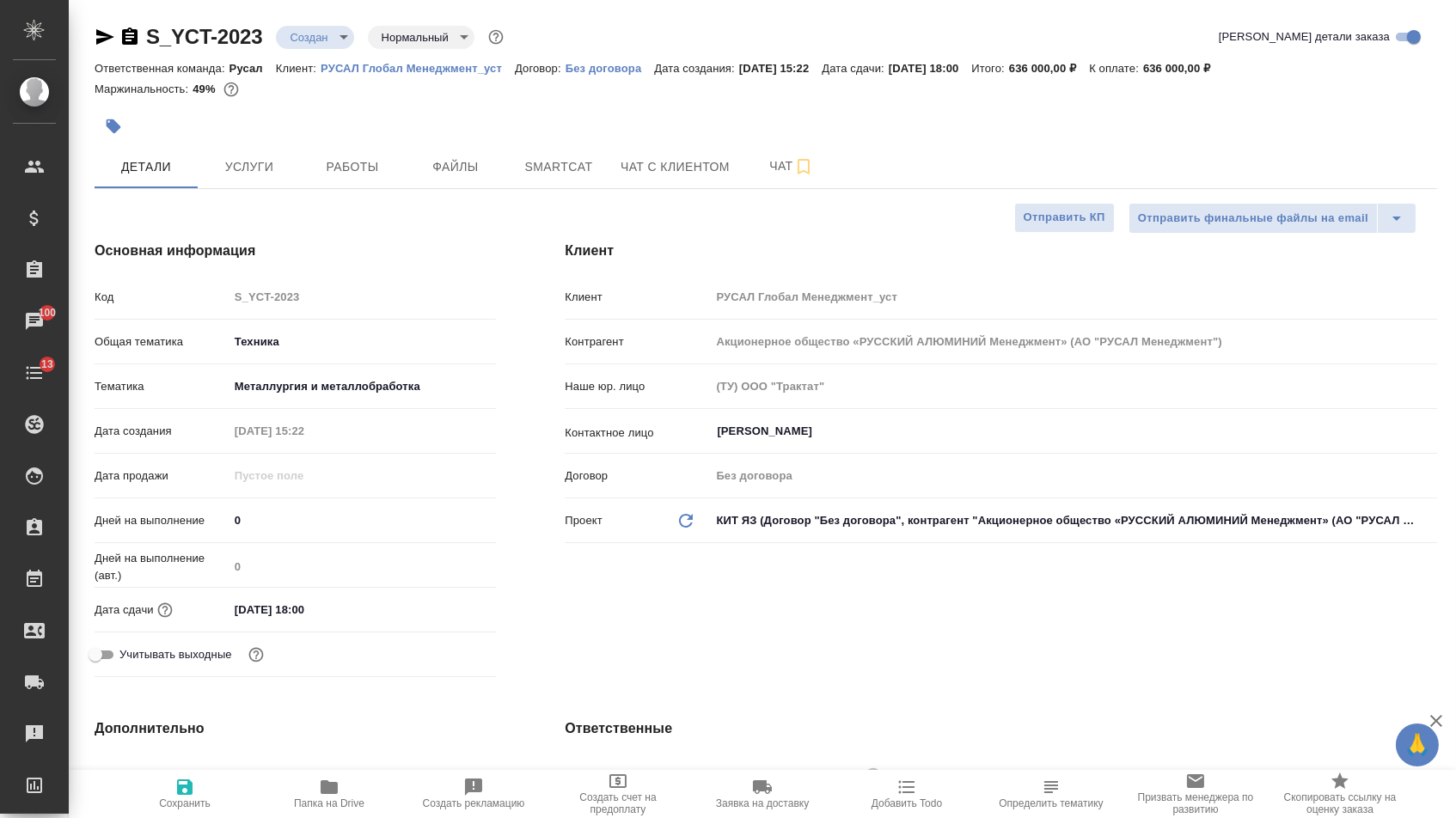
type textarea "x"
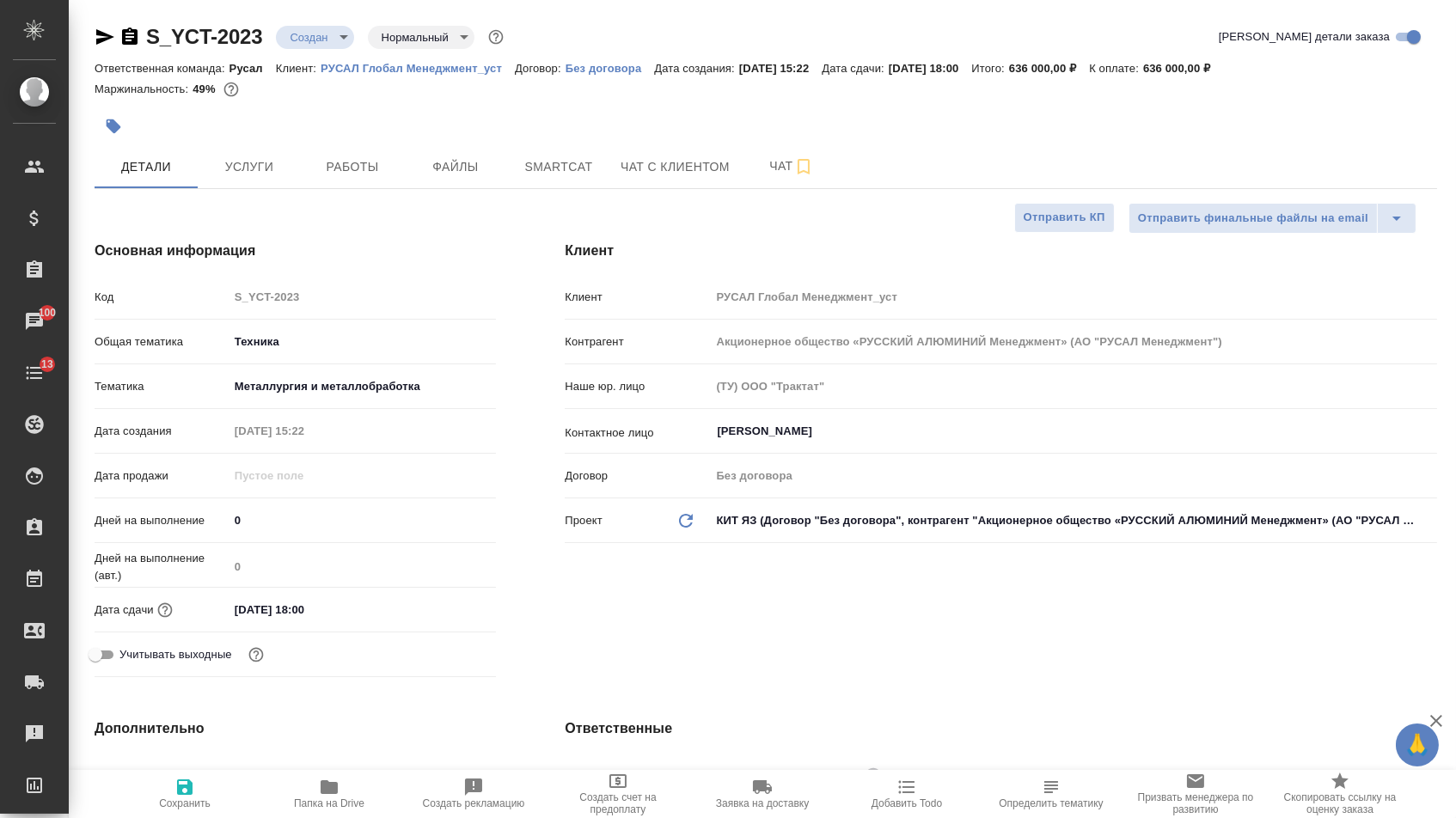
type textarea "x"
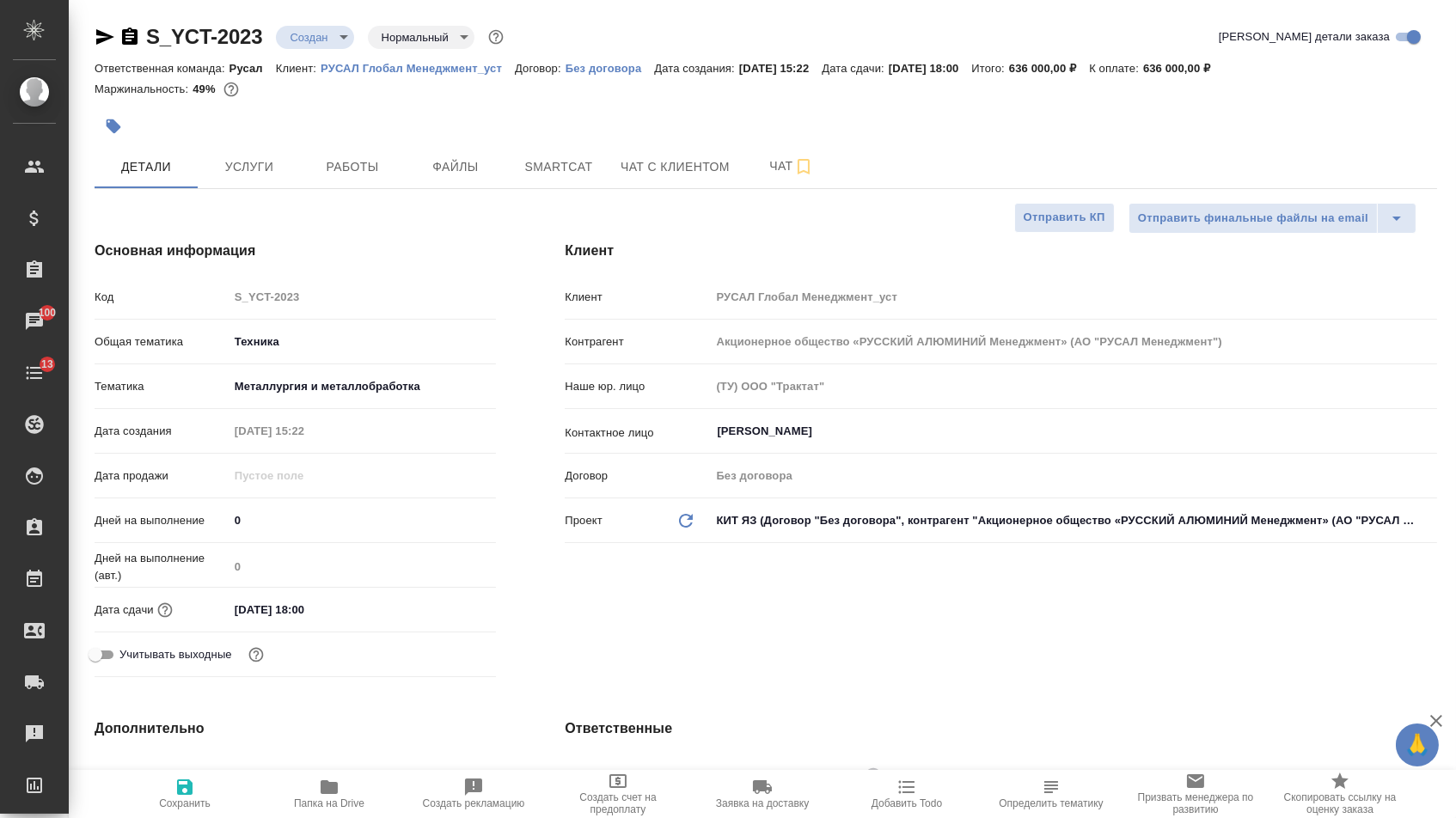
type textarea "x"
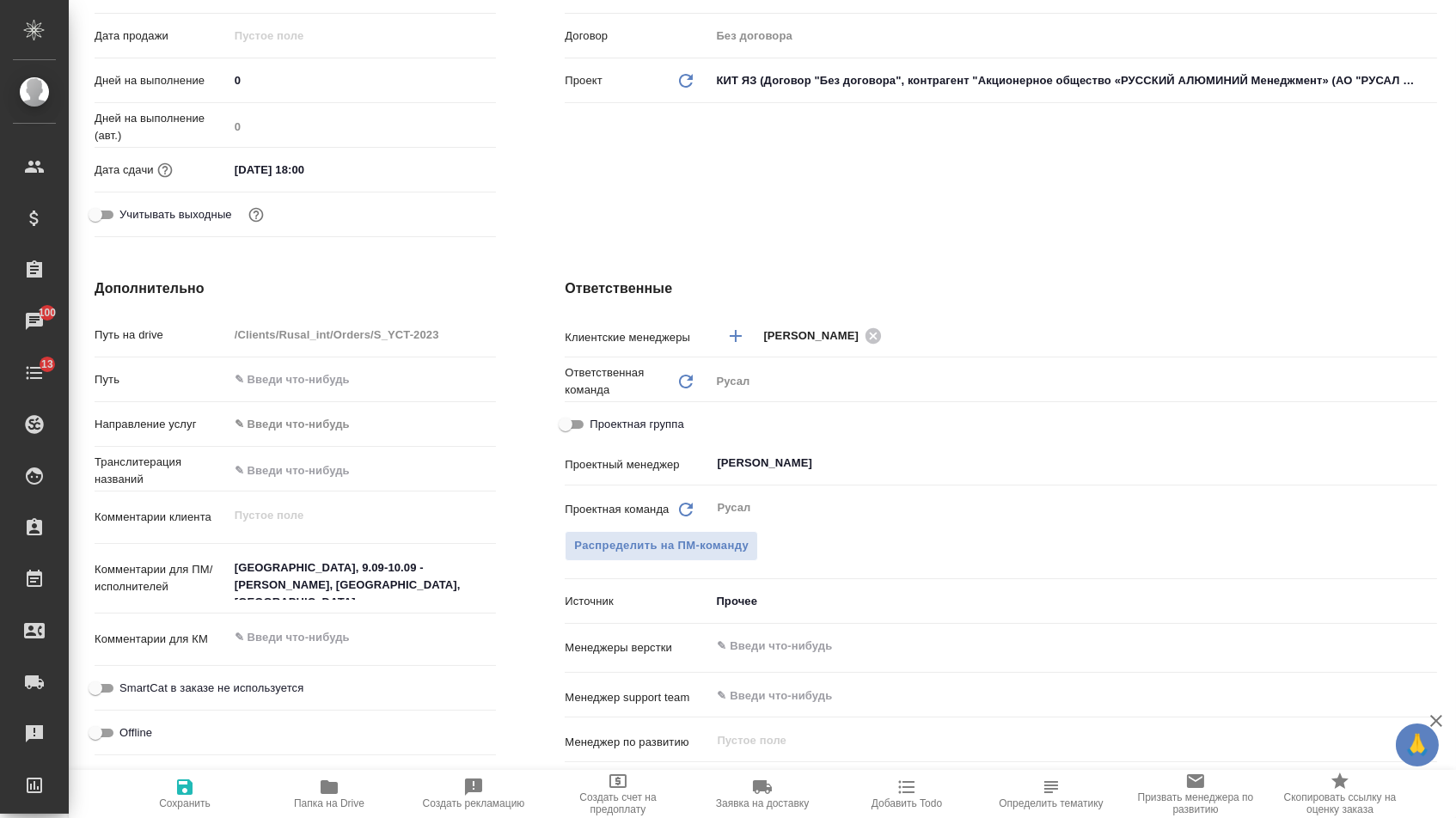
type textarea "x"
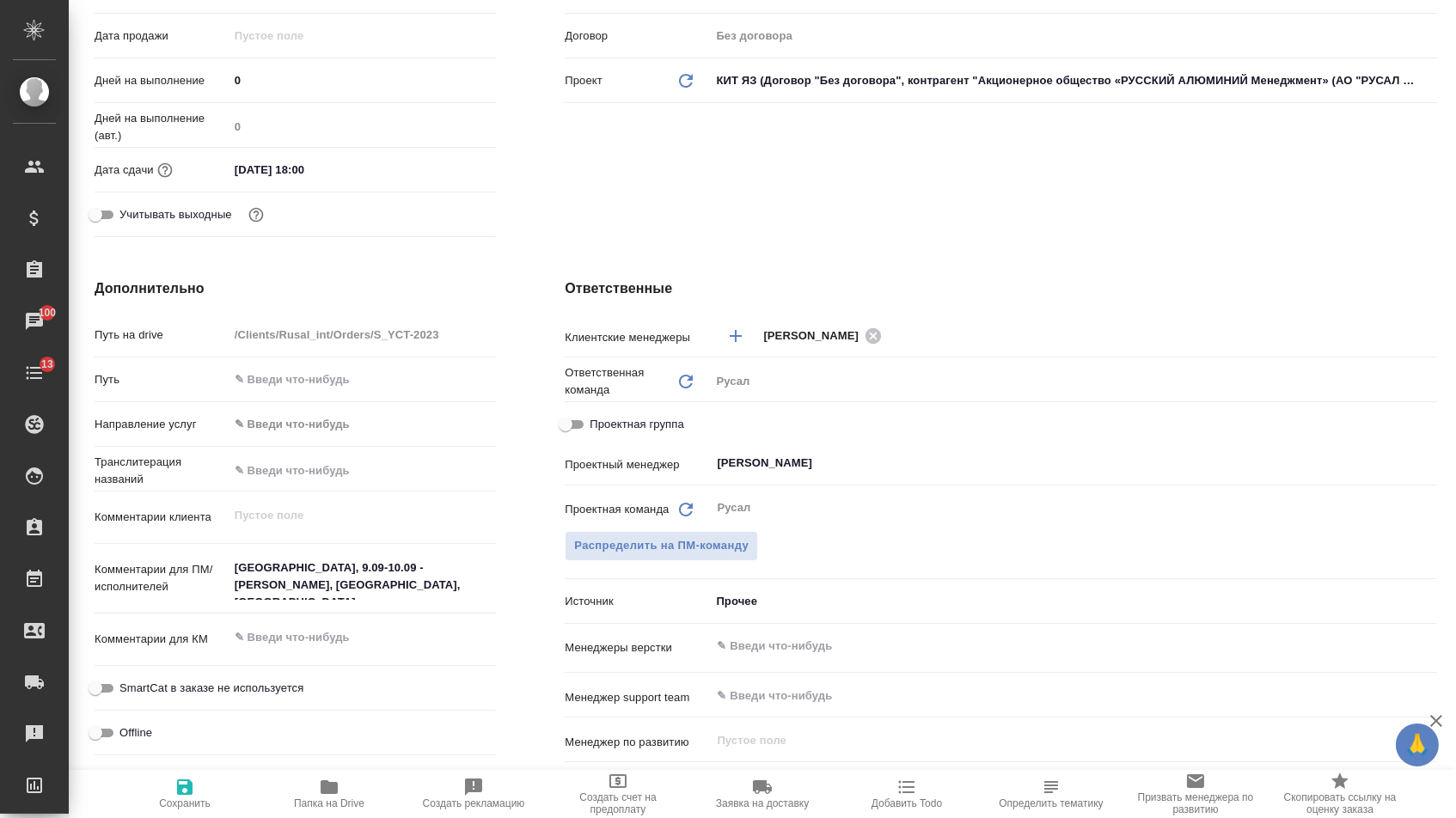
type textarea "x"
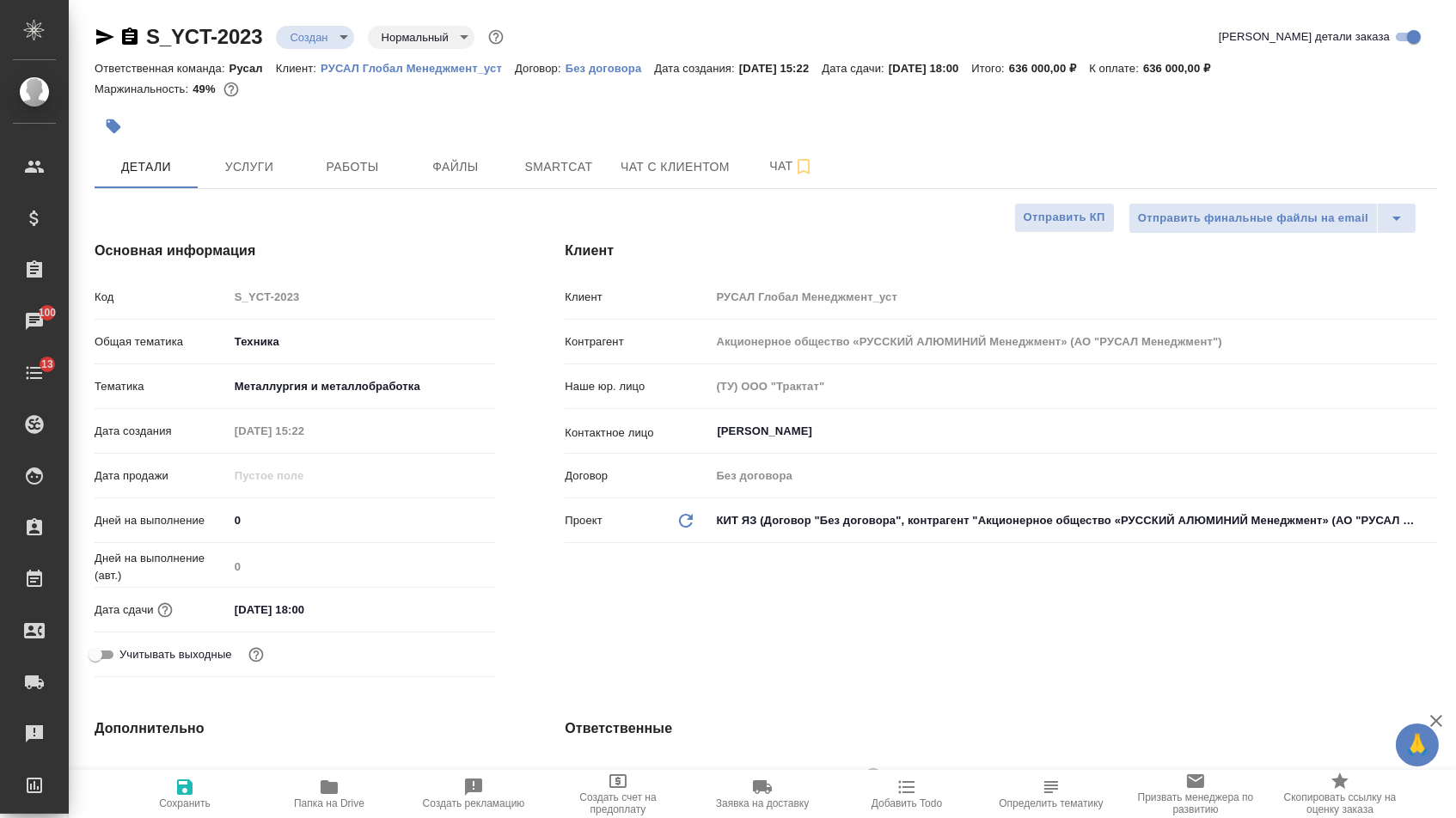
scroll to position [0, 0]
type textarea "x"
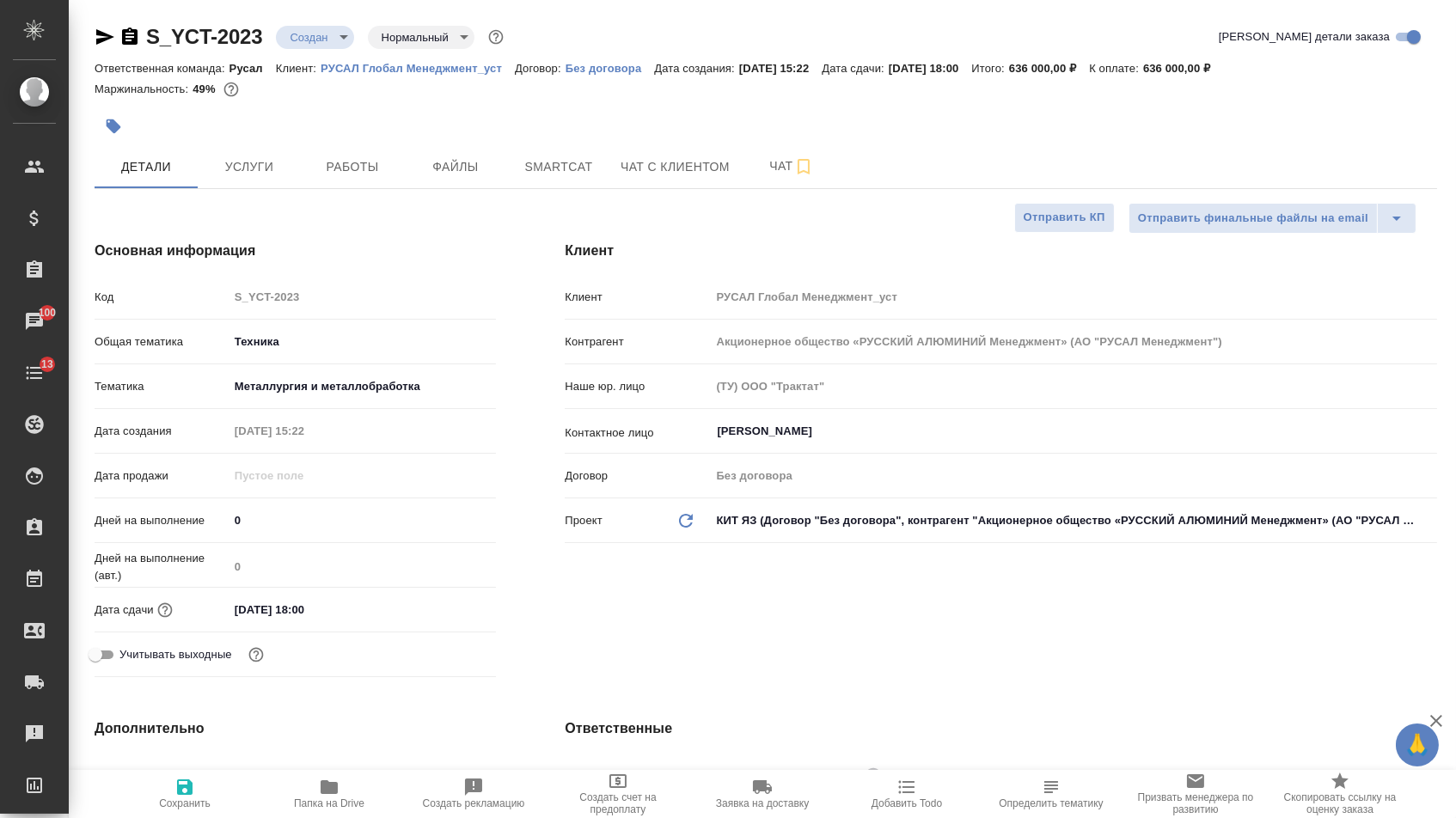
type textarea "x"
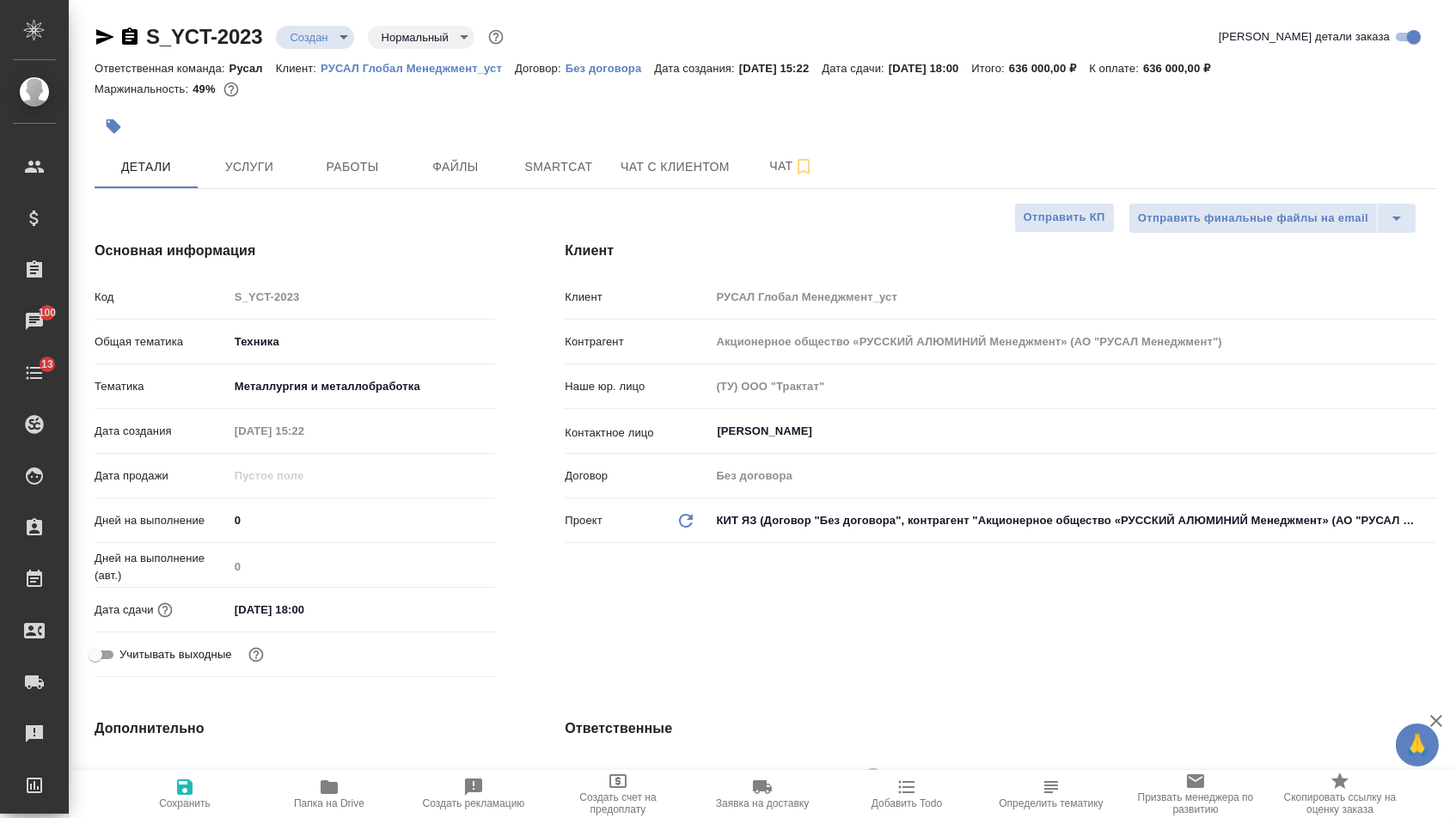
type textarea "x"
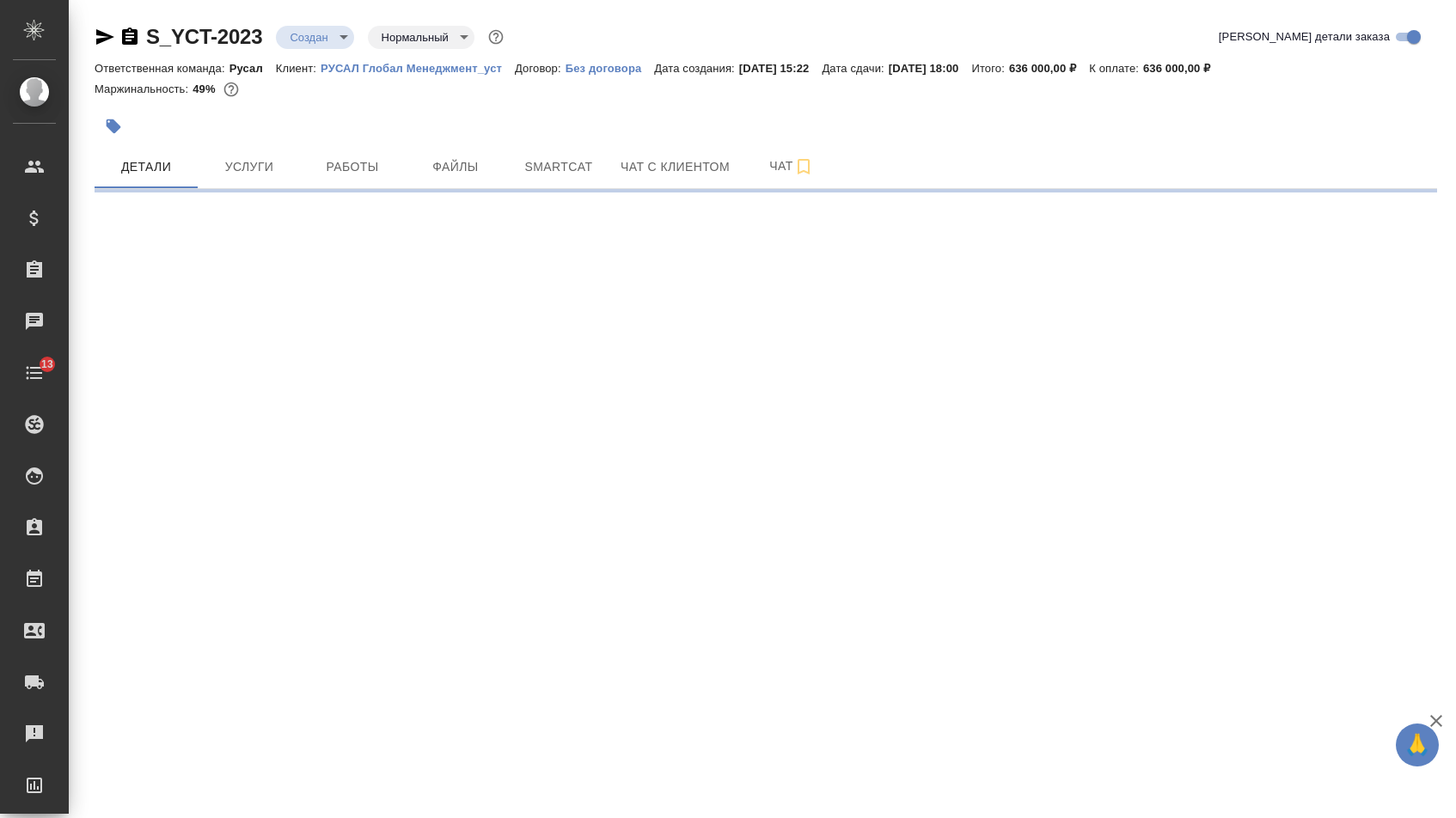
select select "RU"
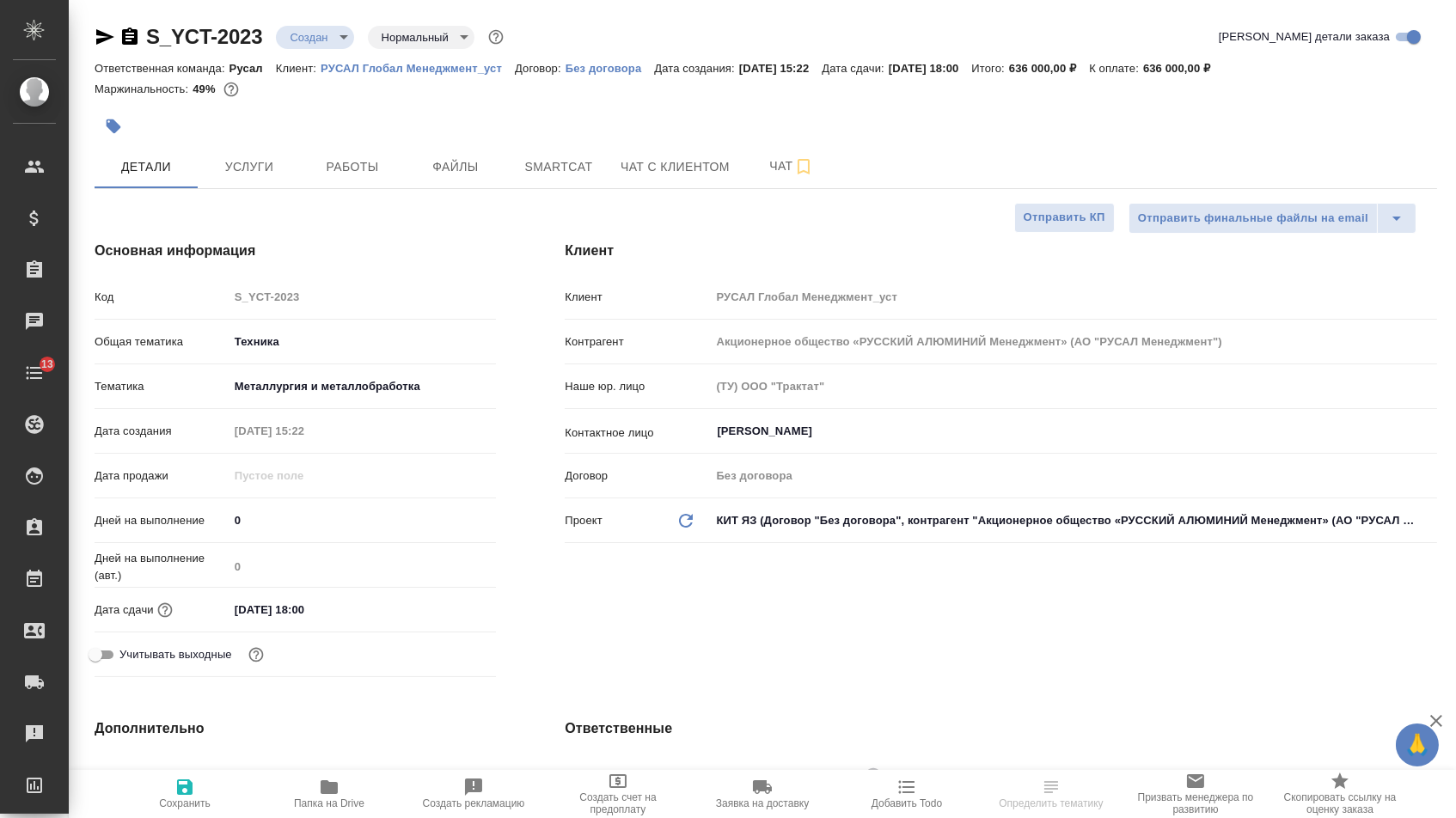
type textarea "x"
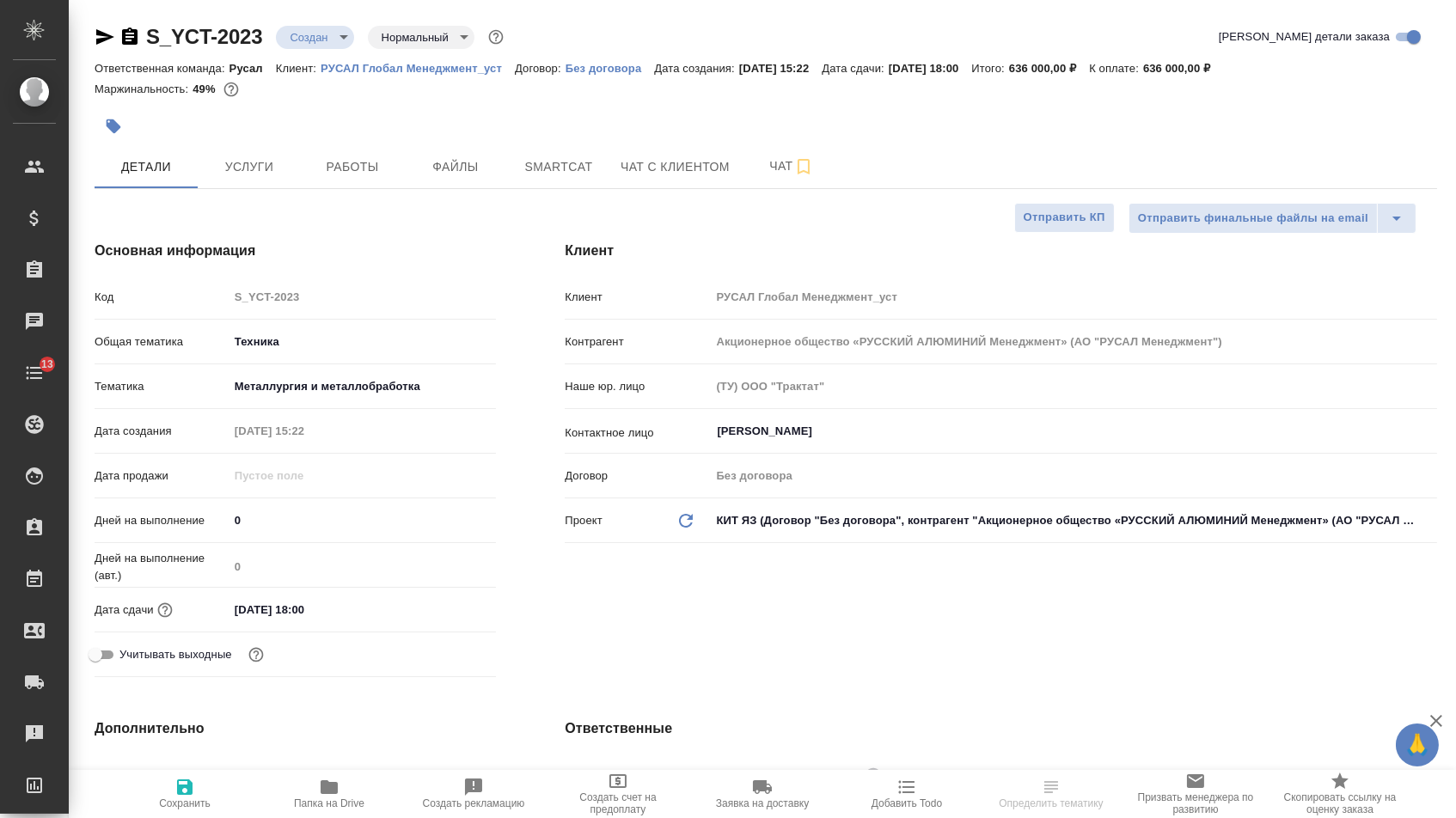
type textarea "x"
select select "RU"
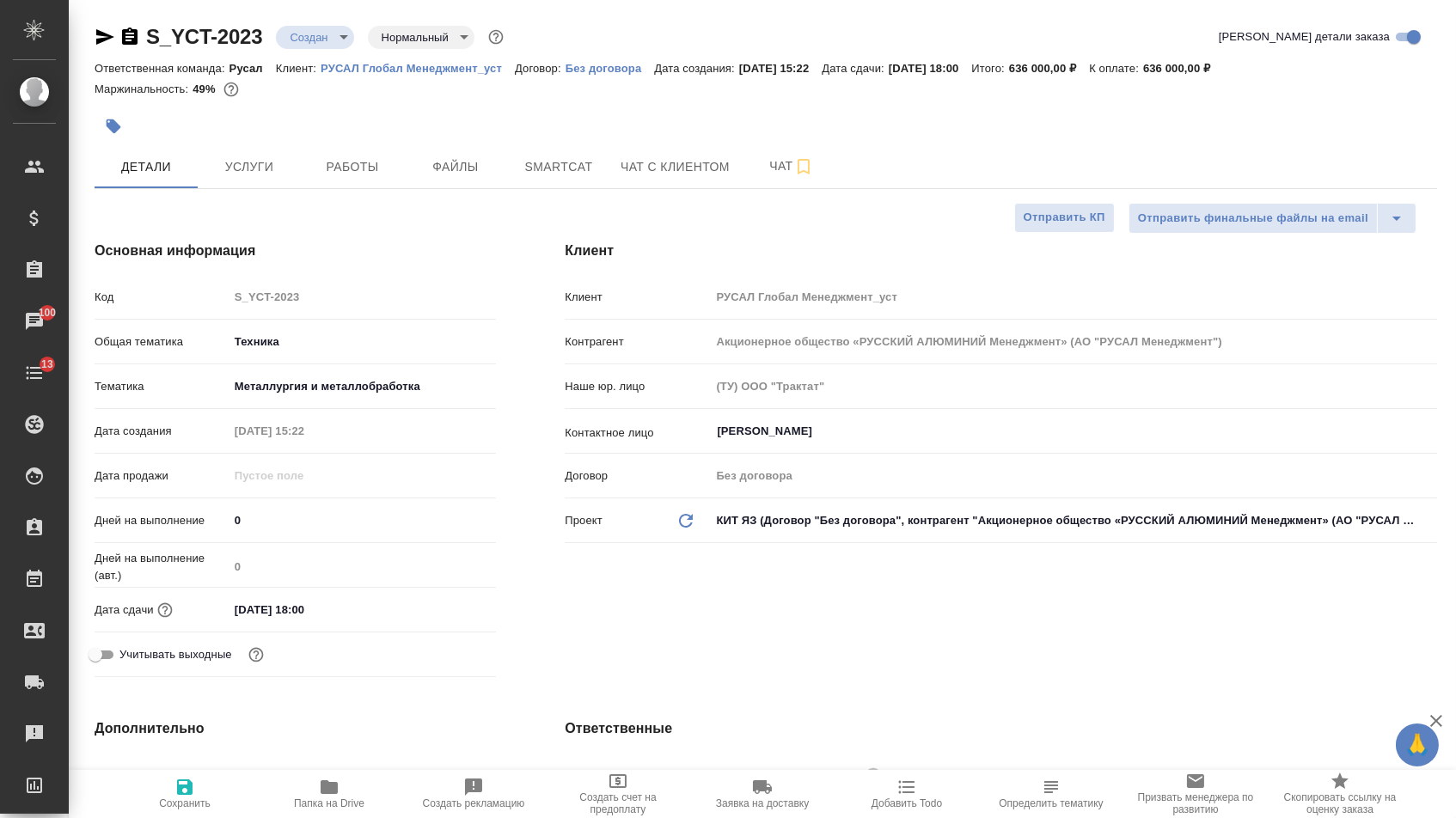
type textarea "x"
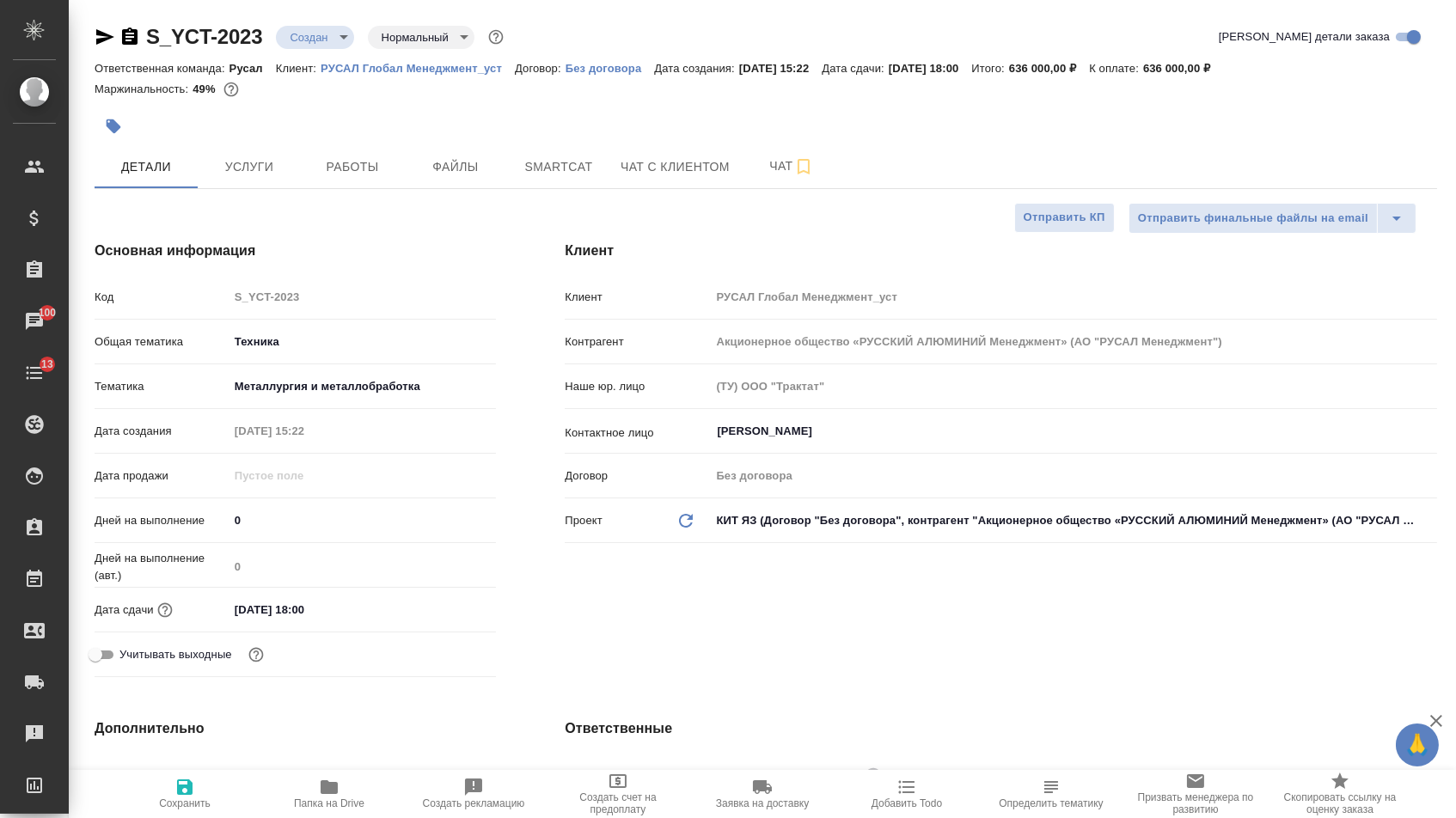
type textarea "x"
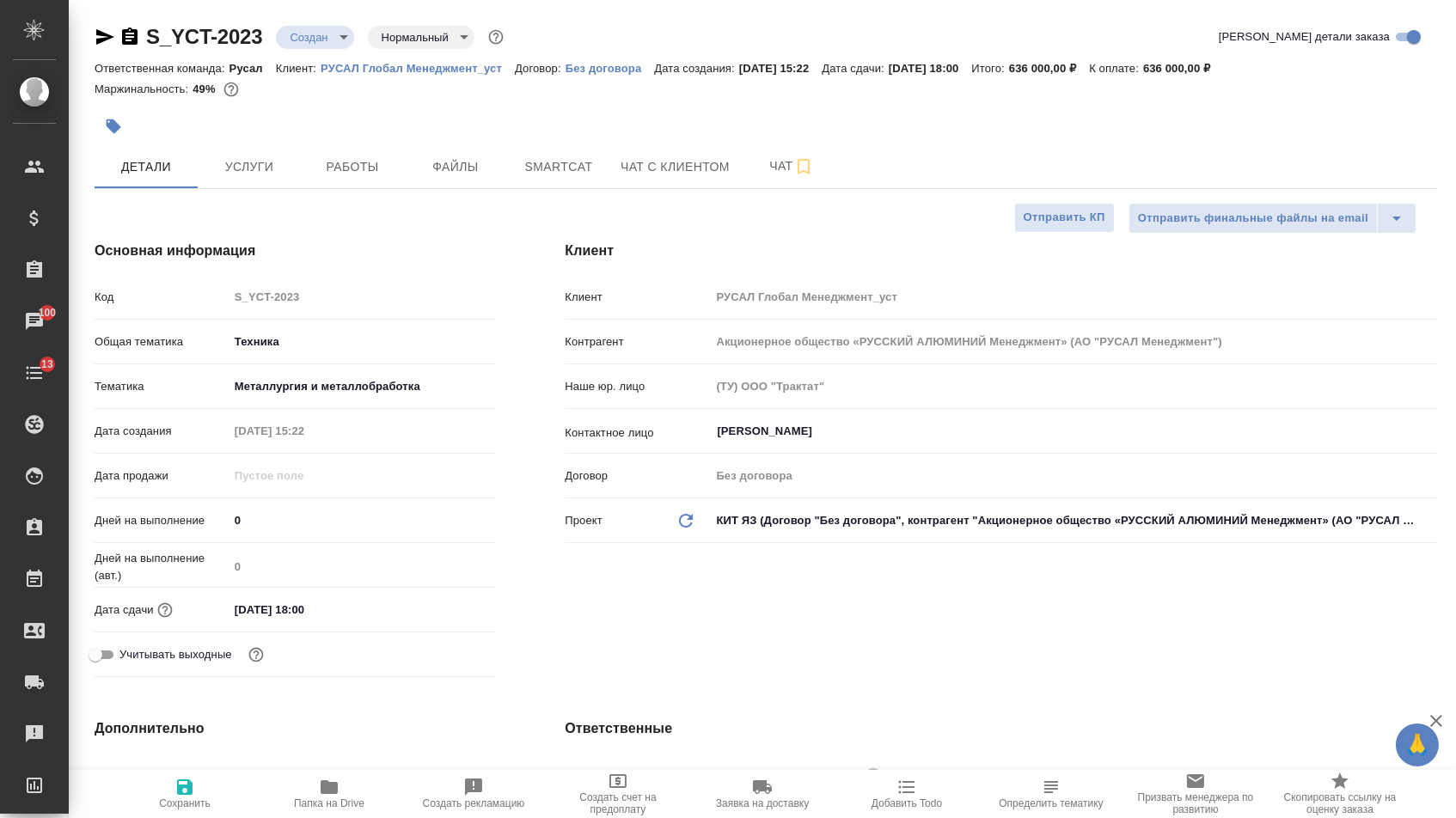
scroll to position [0, 0]
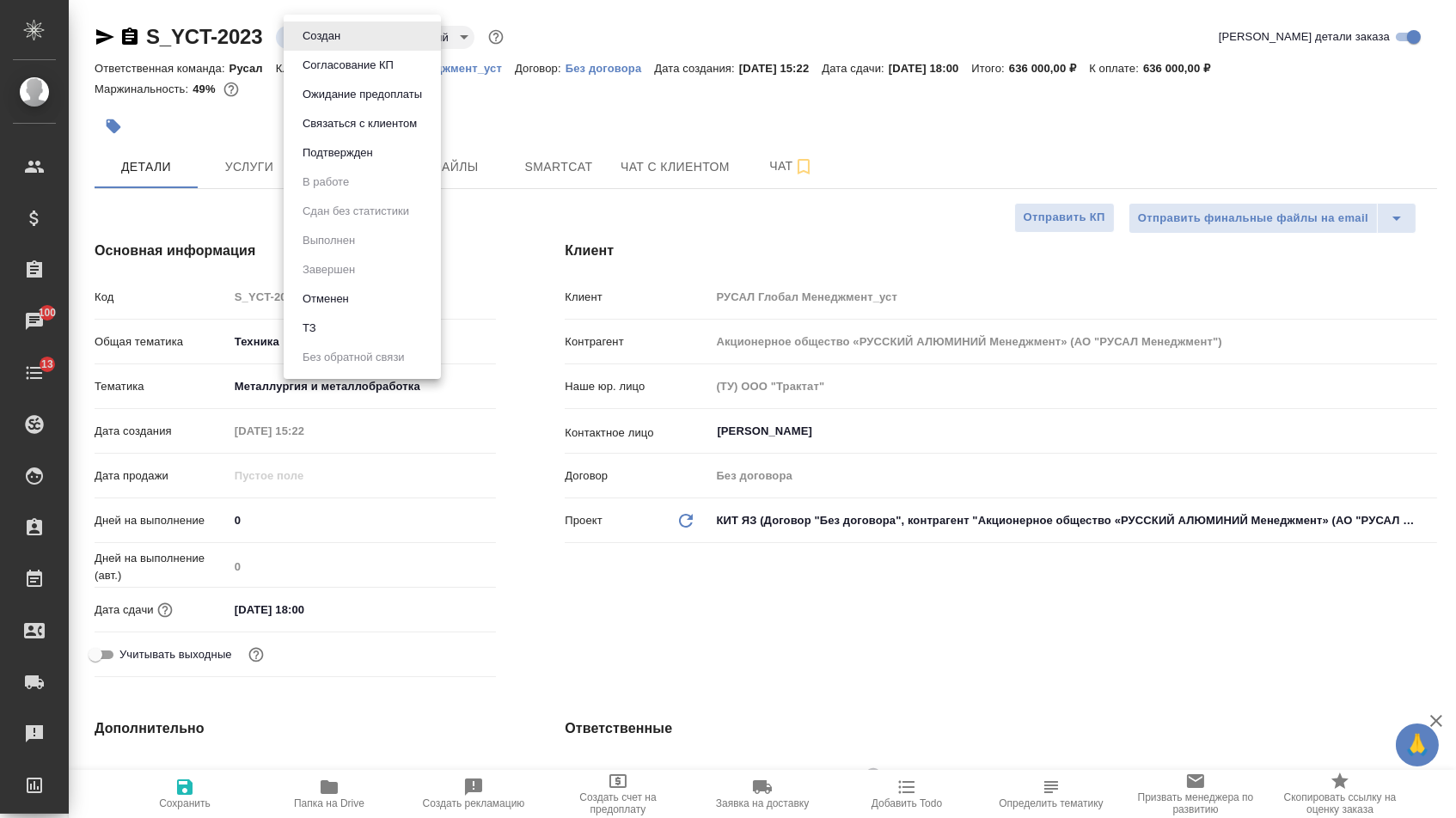
drag, startPoint x: 342, startPoint y: 41, endPoint x: 342, endPoint y: 56, distance: 15.0
click at [342, 41] on body "🙏 .cls-1 fill:#fff; AWATERA Menshikova Aleksandra Клиенты Спецификации Заказы 1…" at bounding box center [728, 409] width 1456 height 818
click at [352, 162] on button "Подтвержден" at bounding box center [337, 153] width 81 height 18
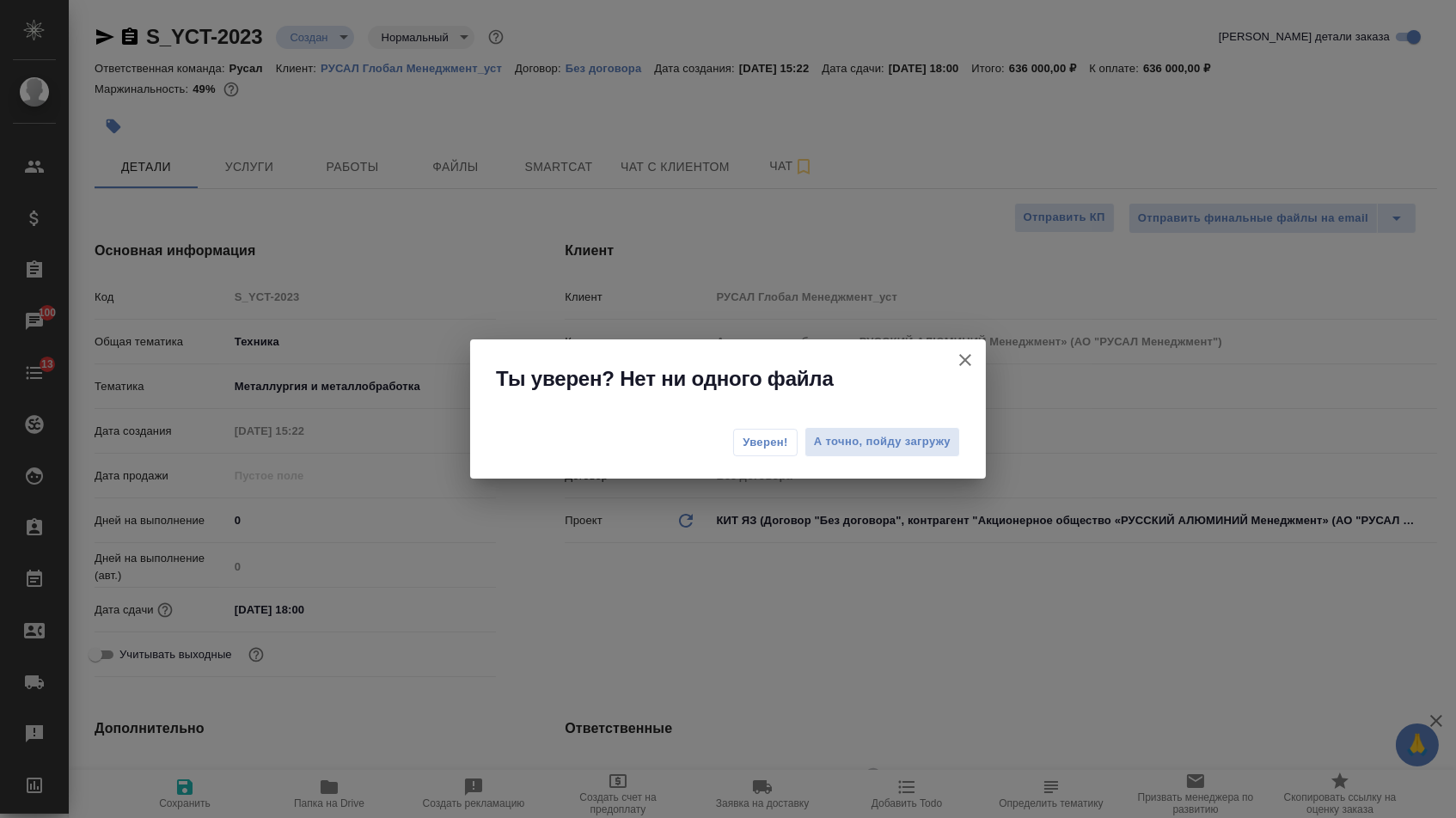
click at [764, 446] on span "Уверен!" at bounding box center [764, 443] width 46 height 17
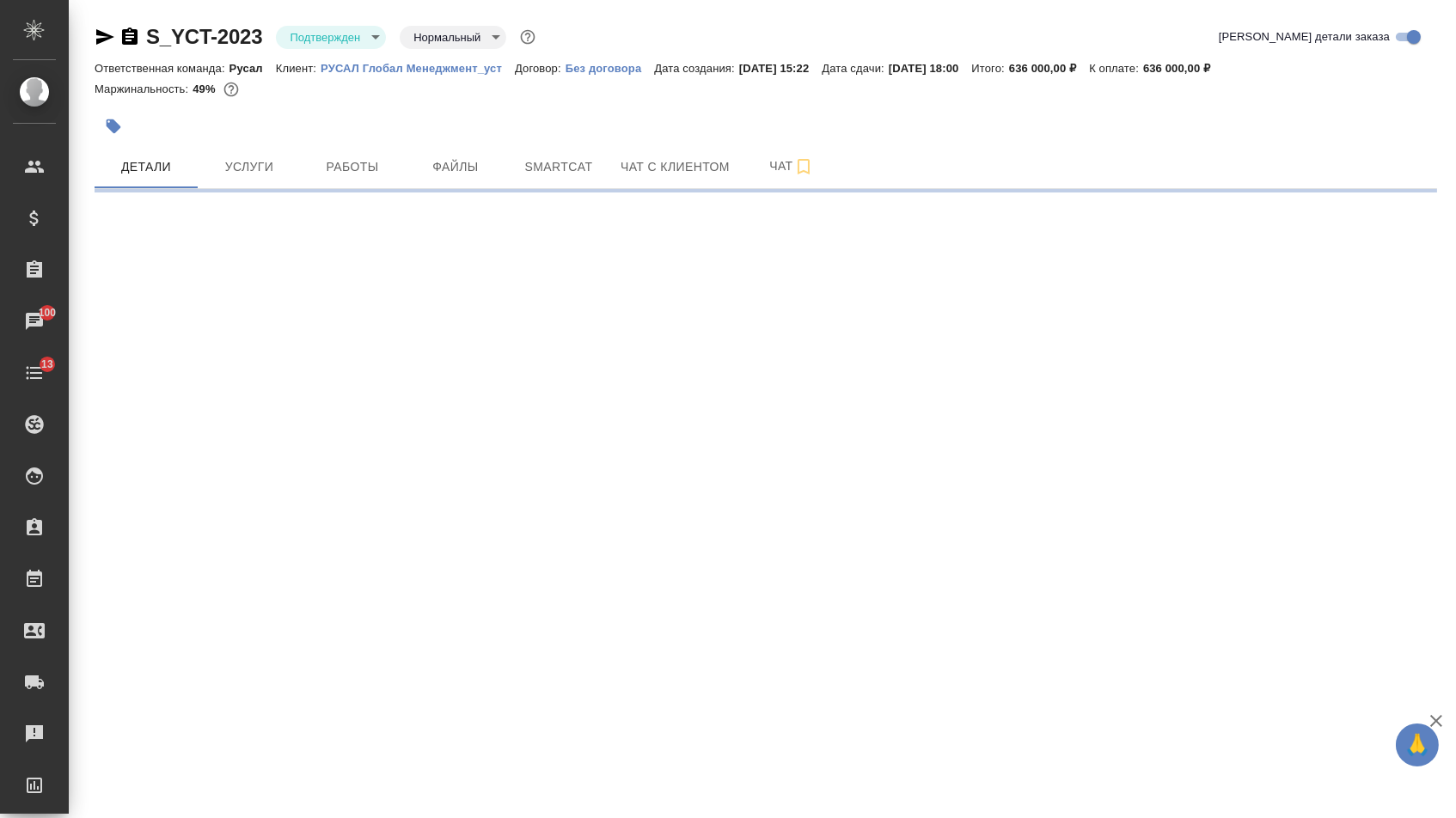
select select "RU"
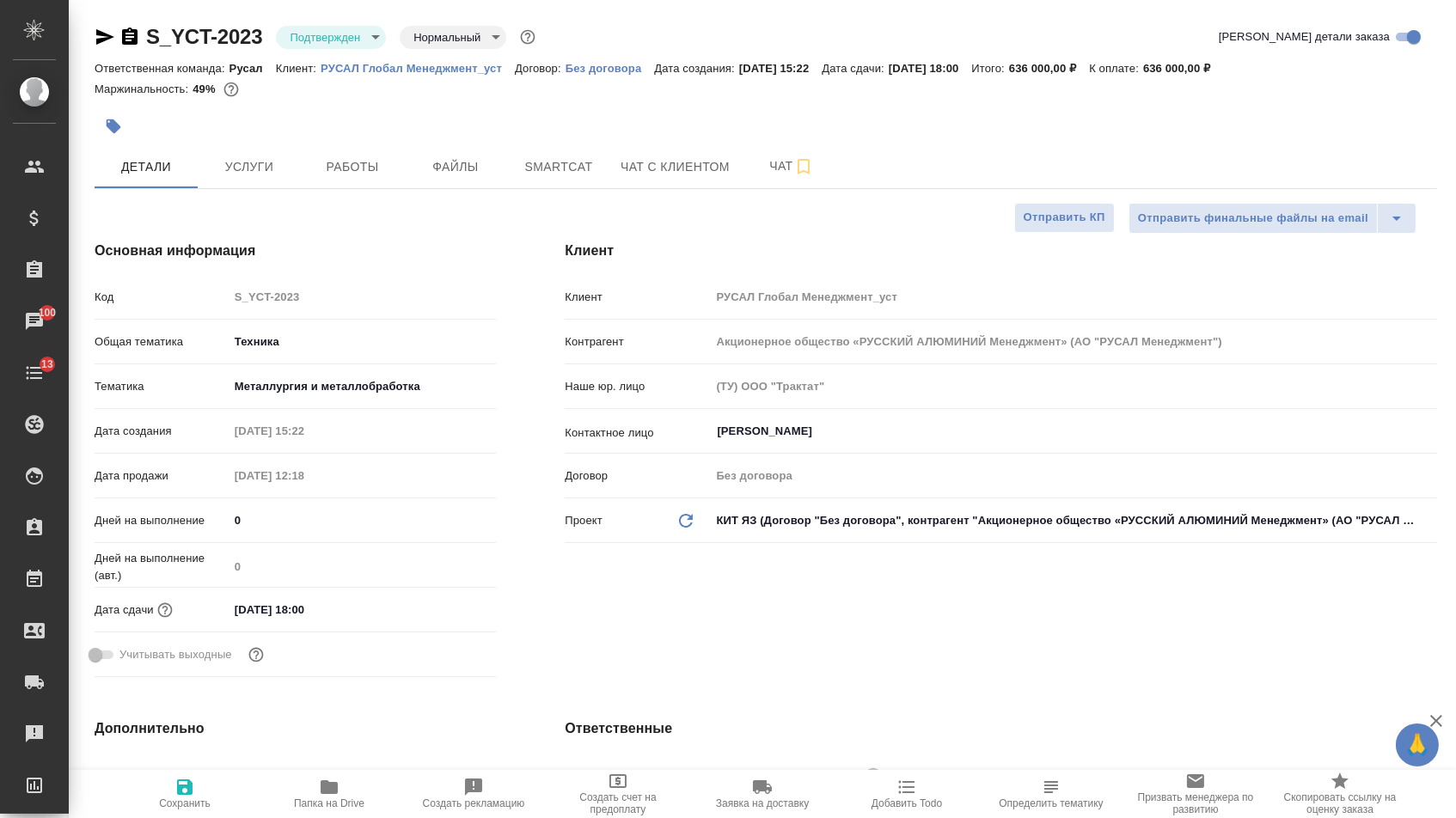
type textarea "x"
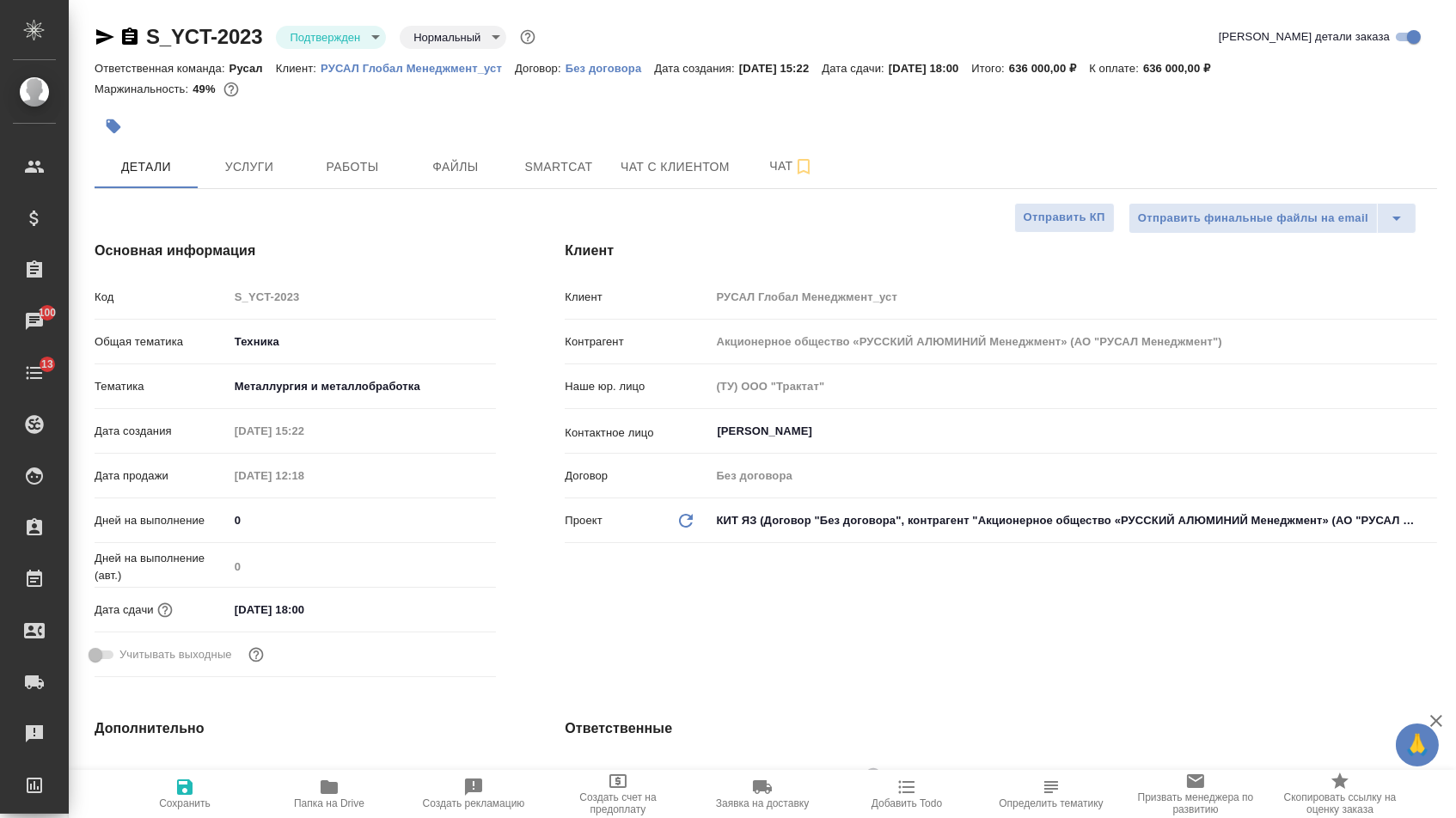
type textarea "x"
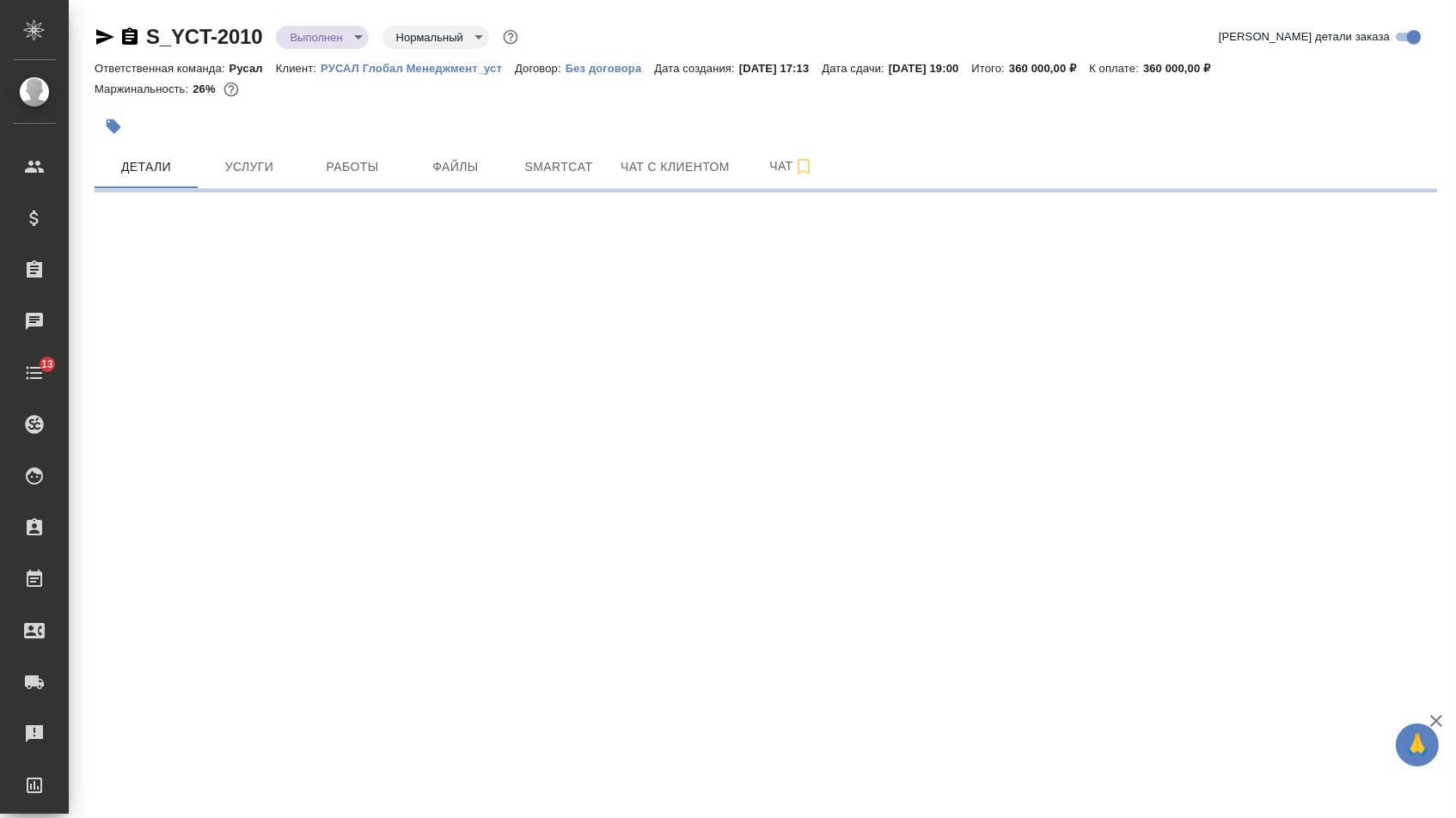
select select "RU"
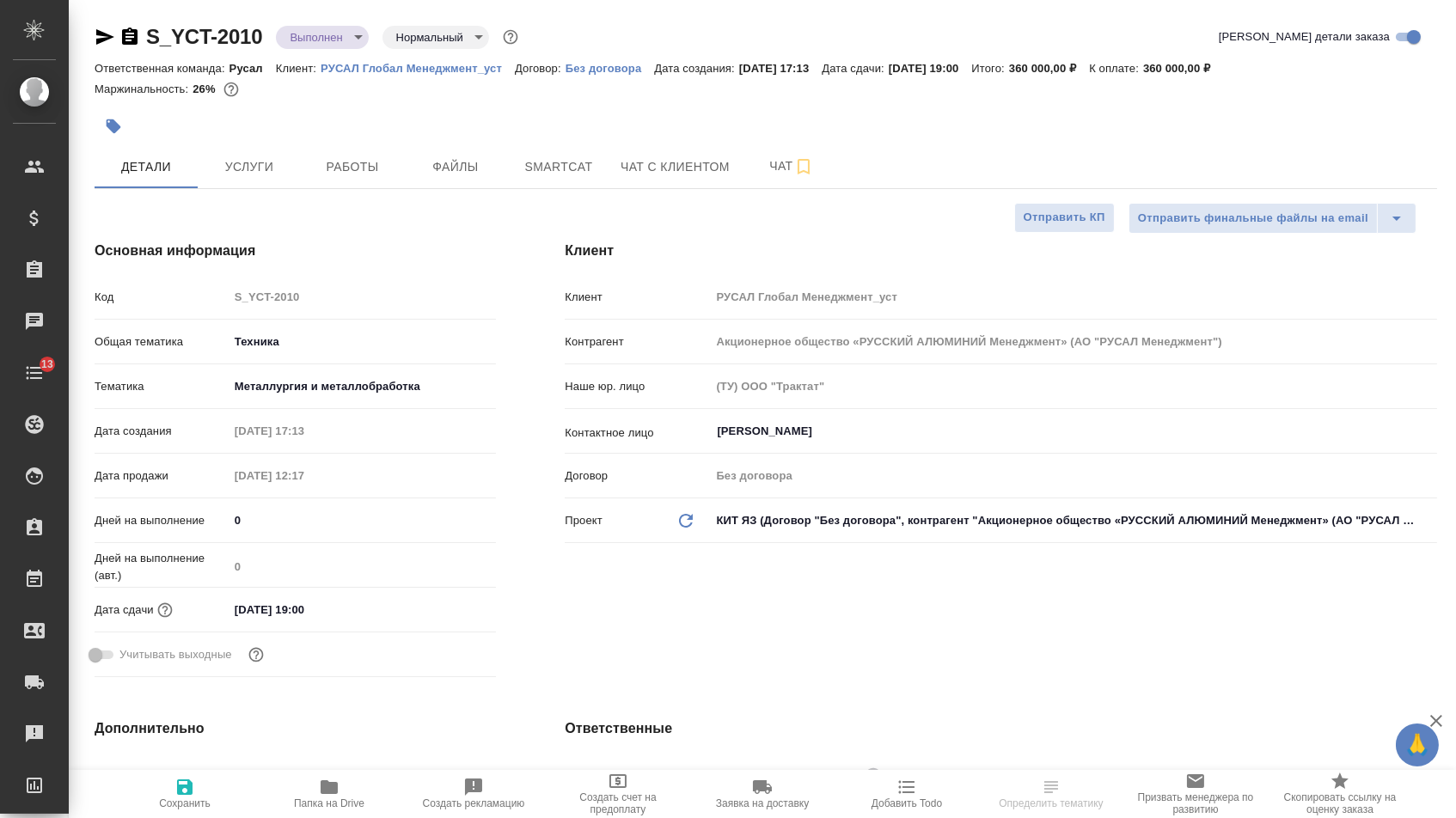
type textarea "x"
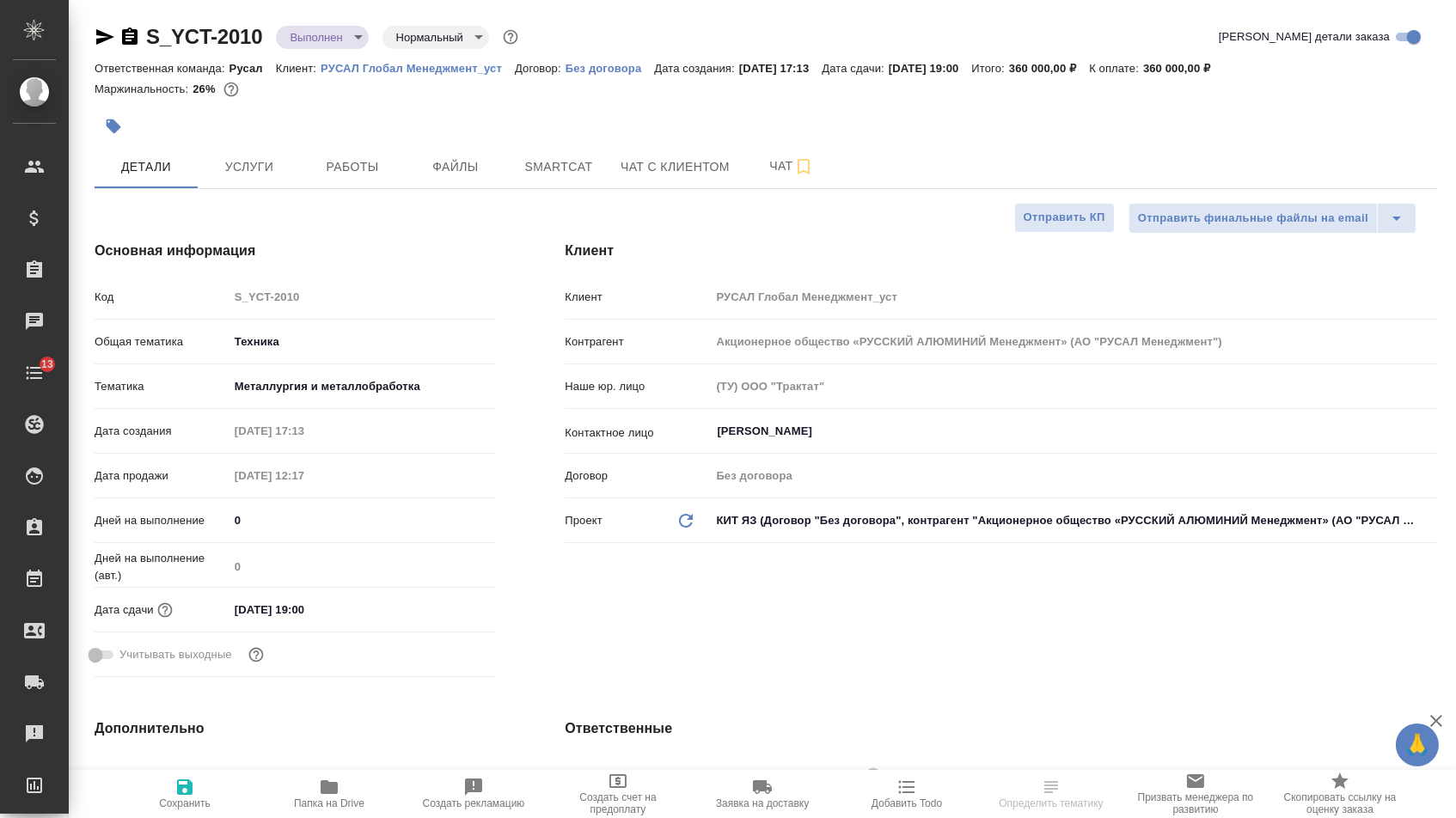
type textarea "x"
select select "RU"
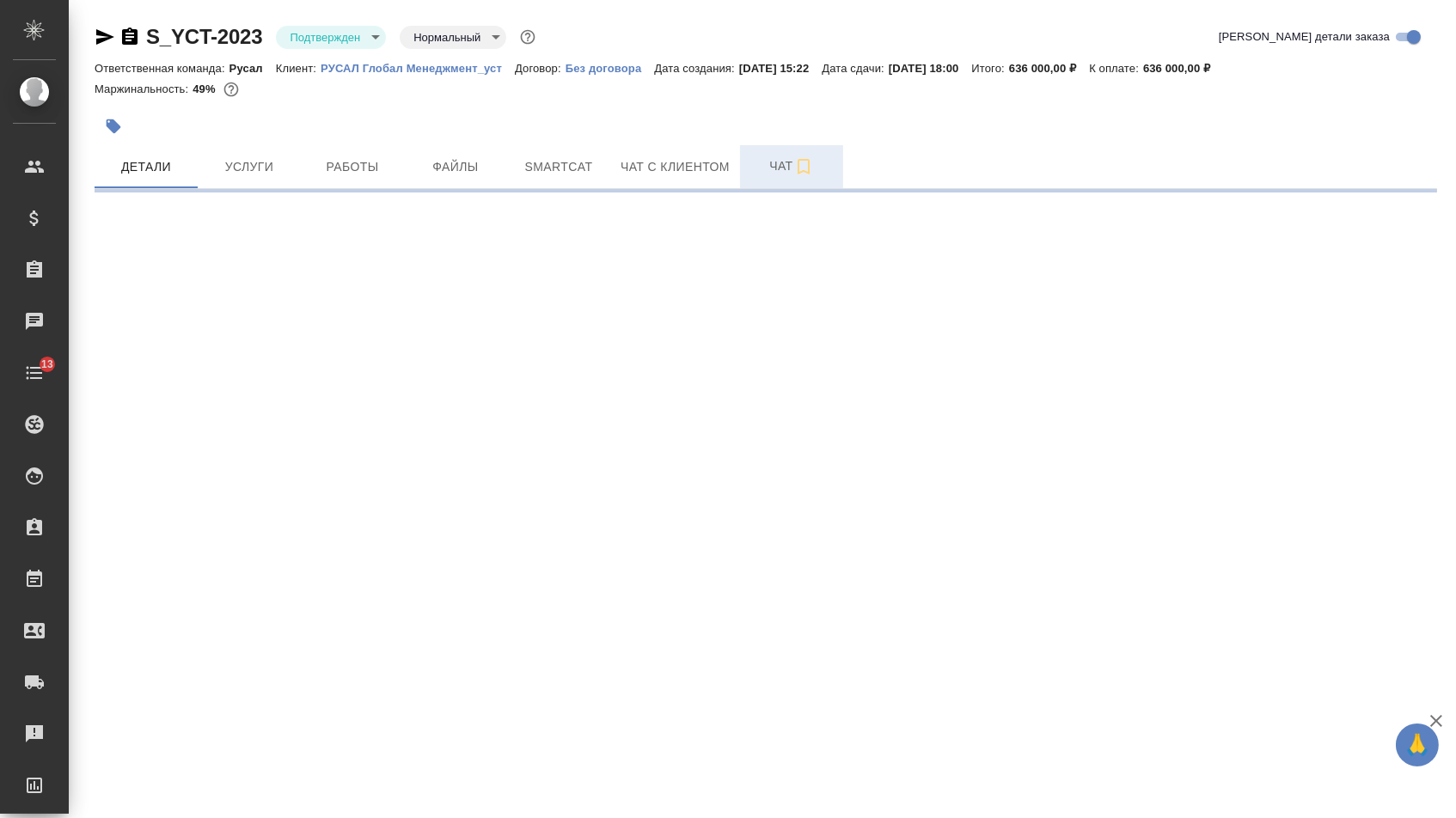
select select "RU"
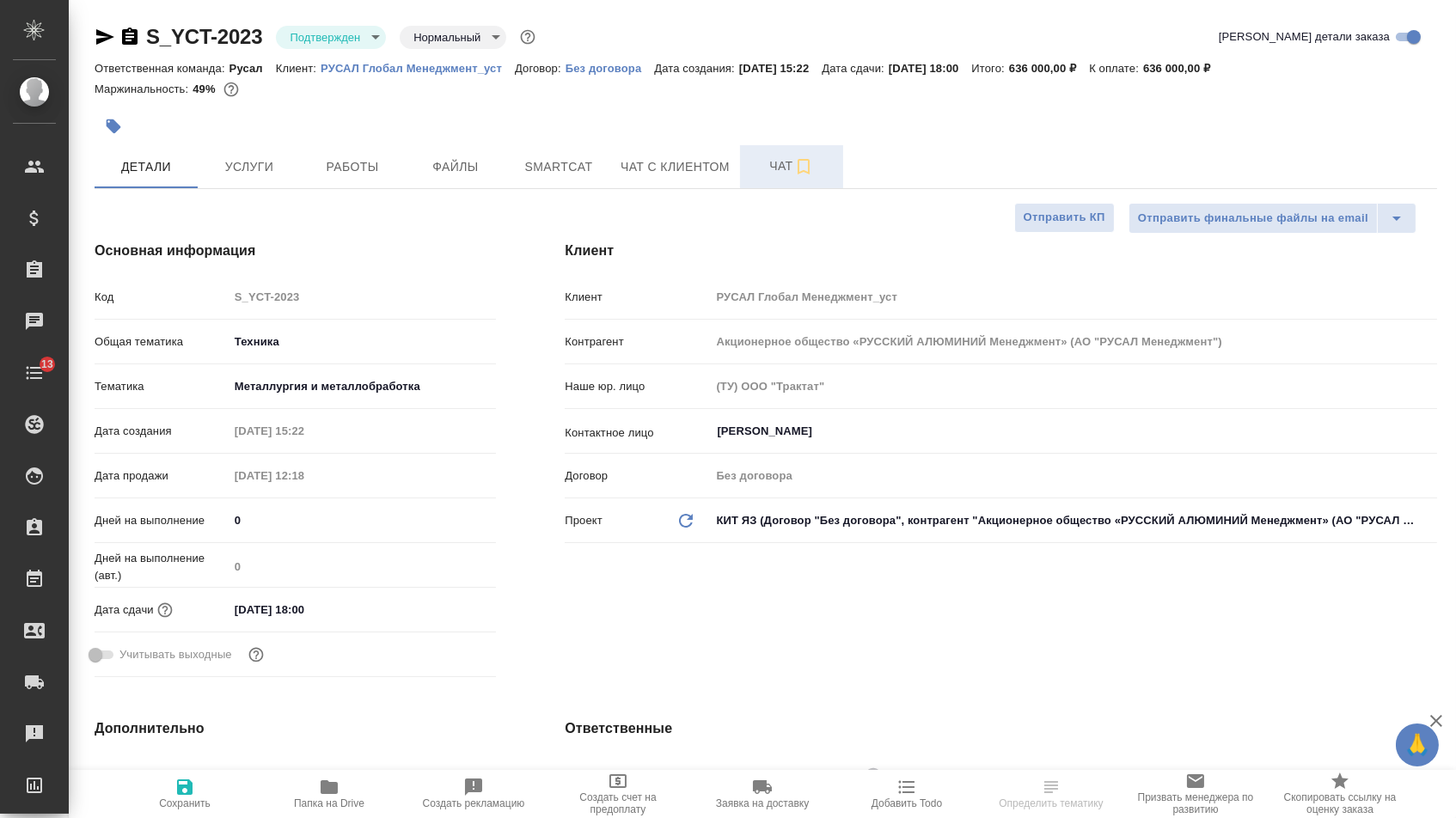
type textarea "x"
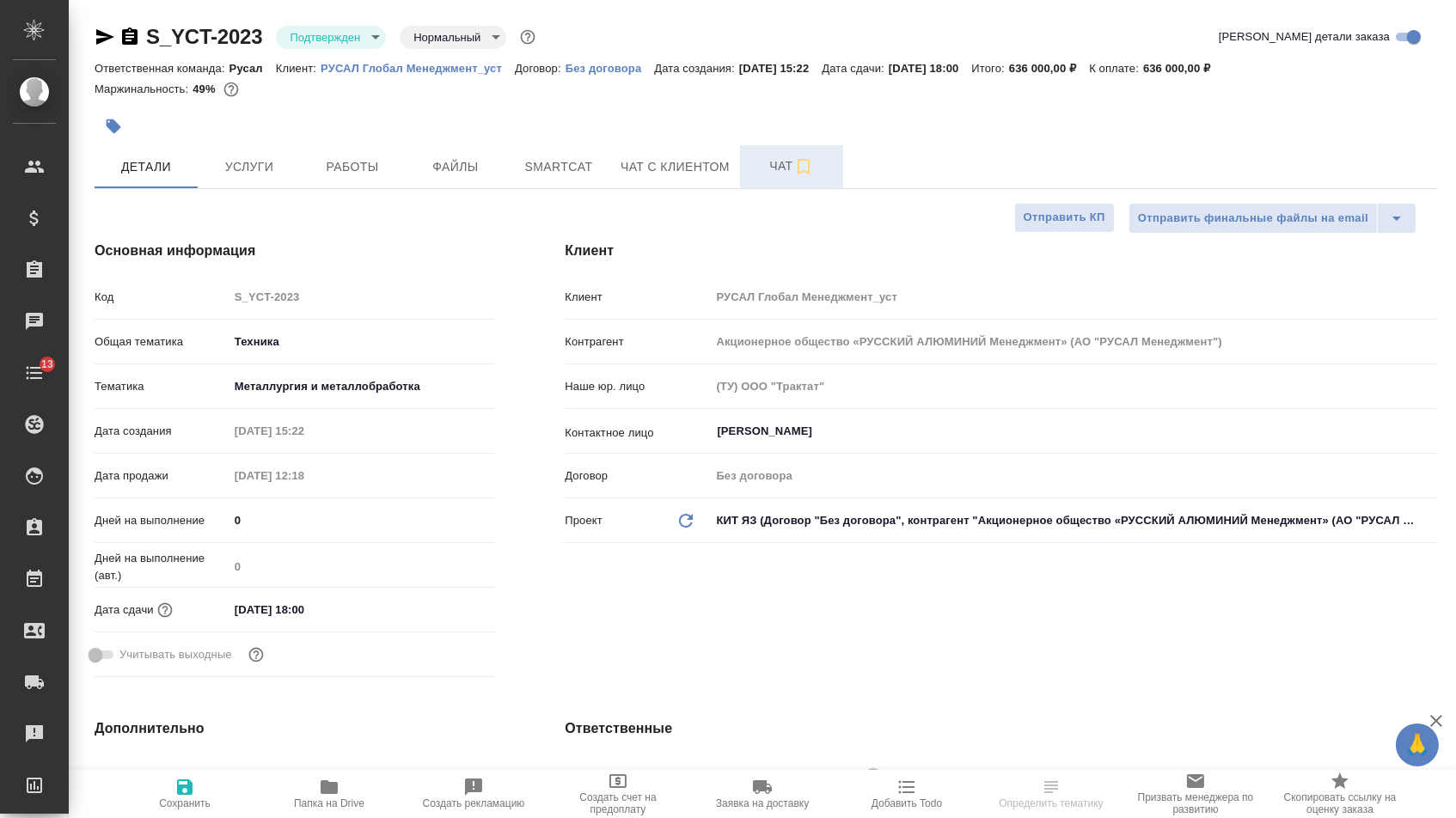
type textarea "x"
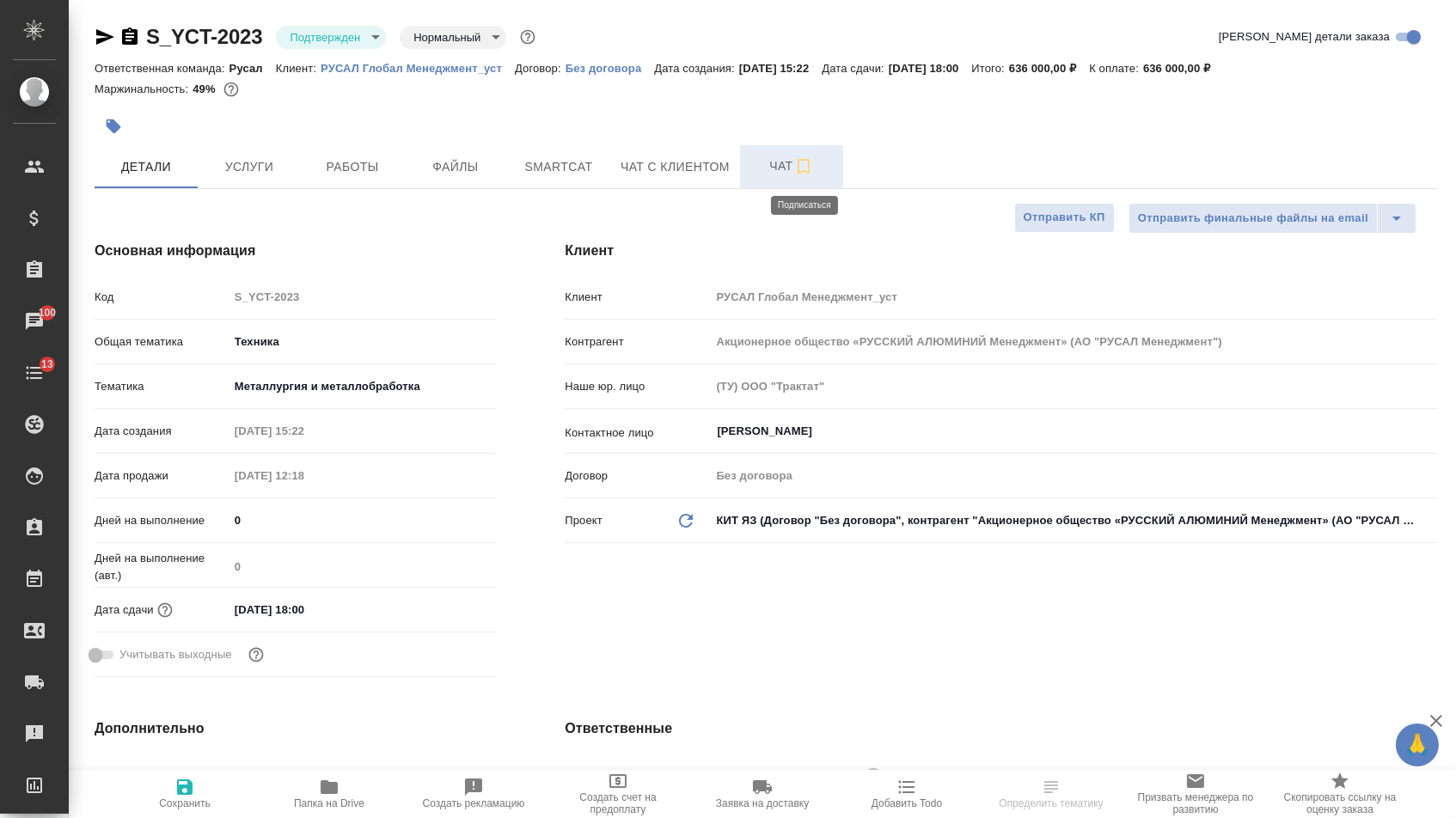
type textarea "x"
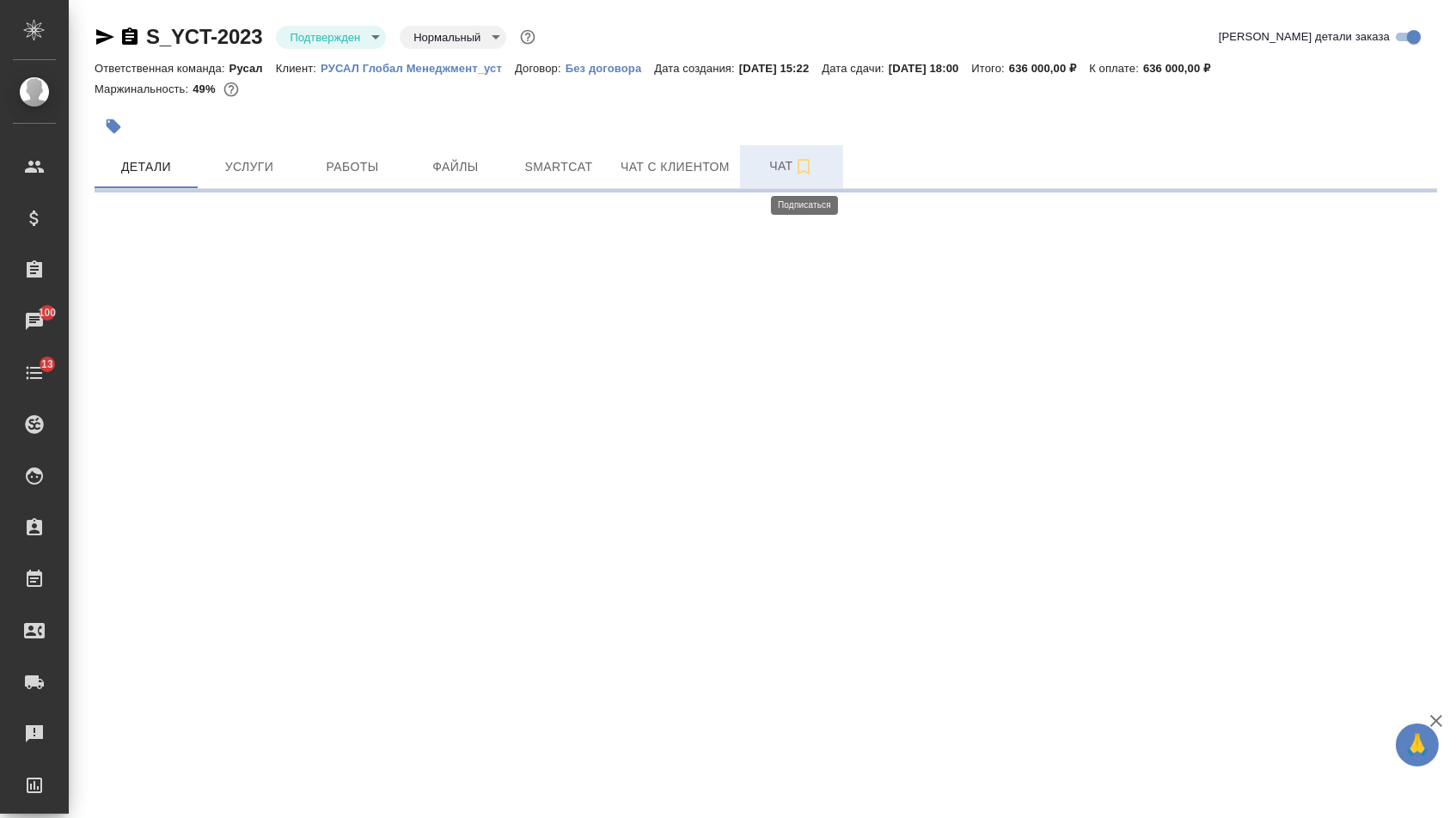
select select "RU"
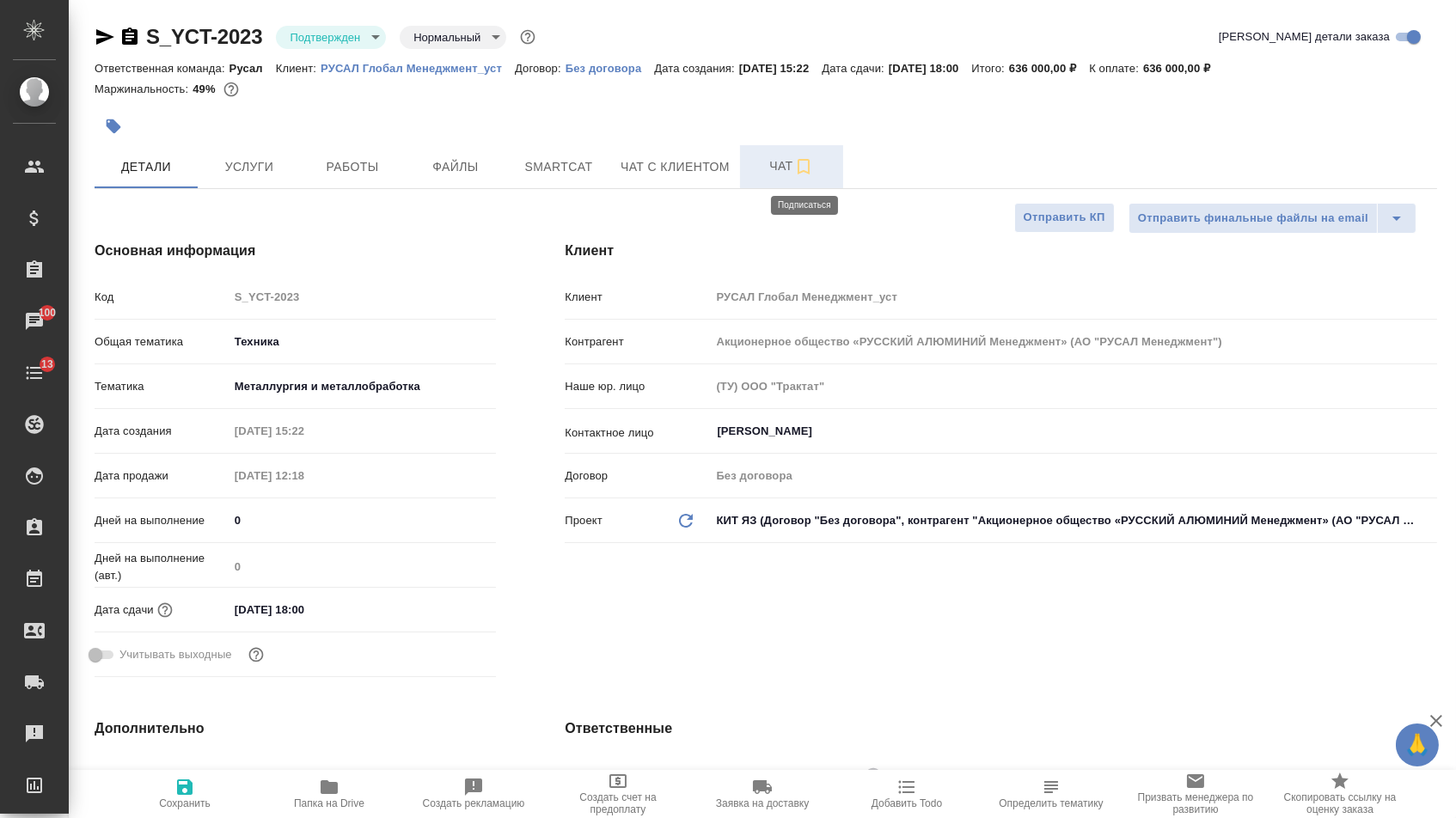
type textarea "x"
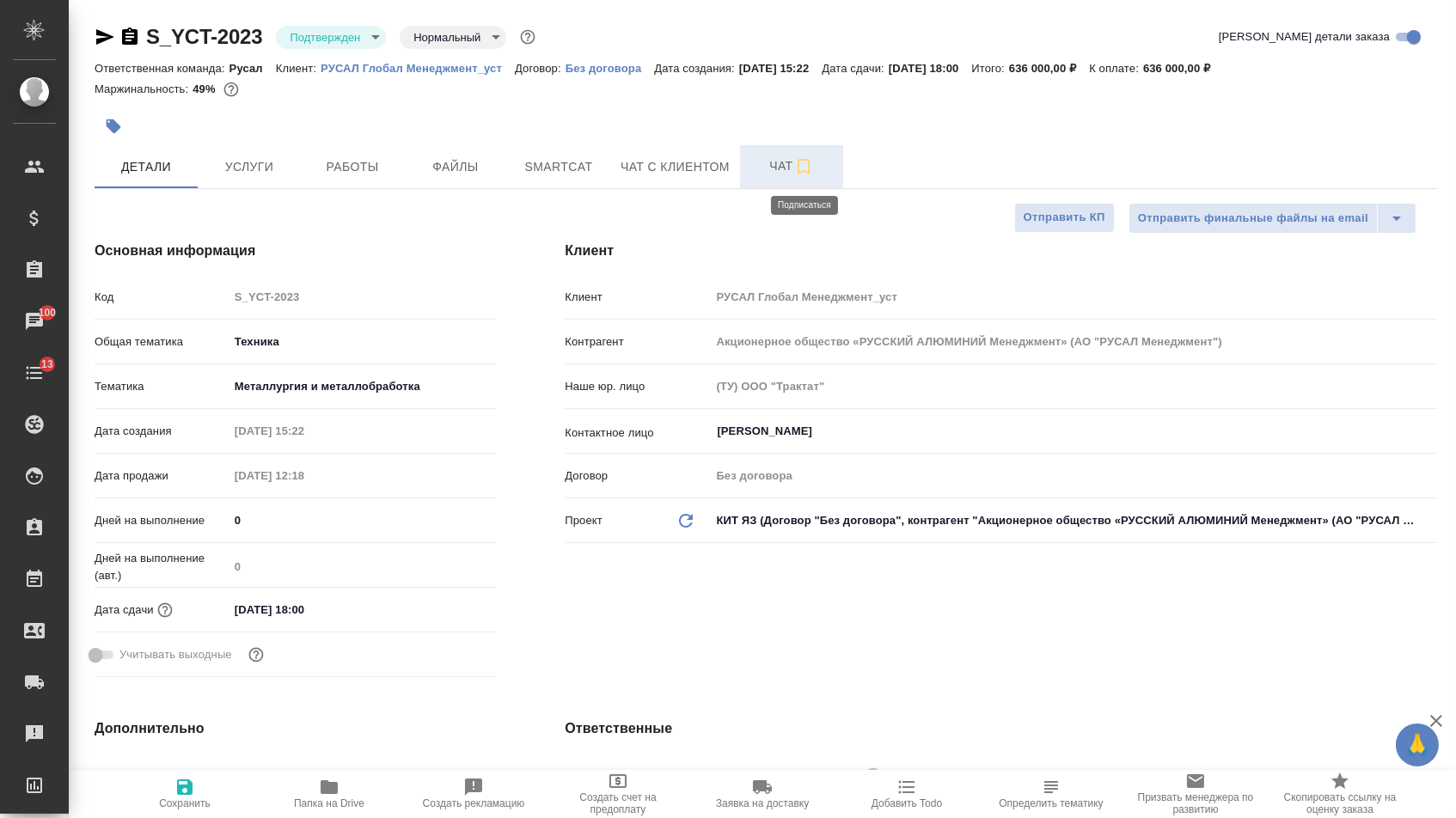
type textarea "x"
